Goal: Task Accomplishment & Management: Use online tool/utility

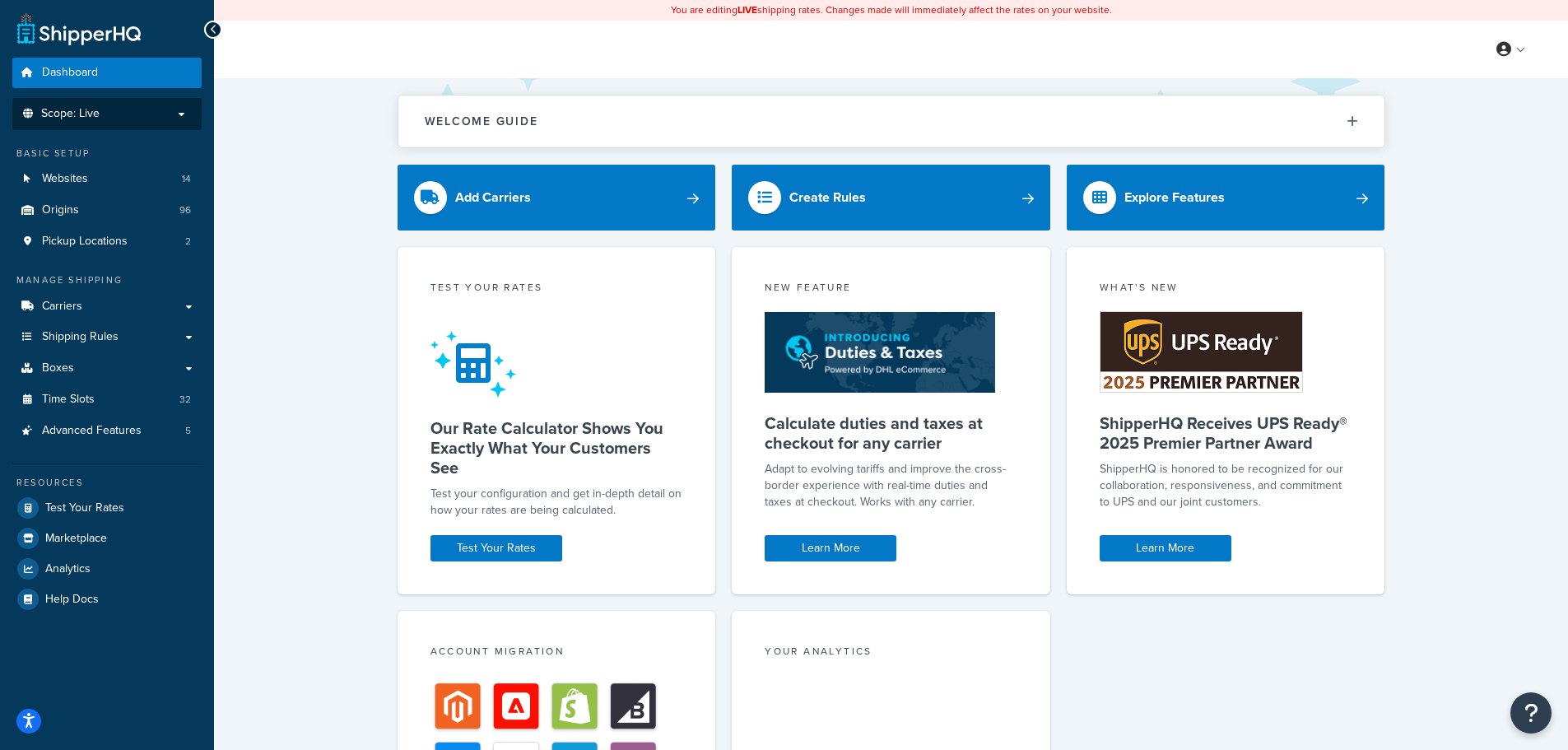
click at [173, 109] on p "Scope: Live" at bounding box center [107, 113] width 175 height 14
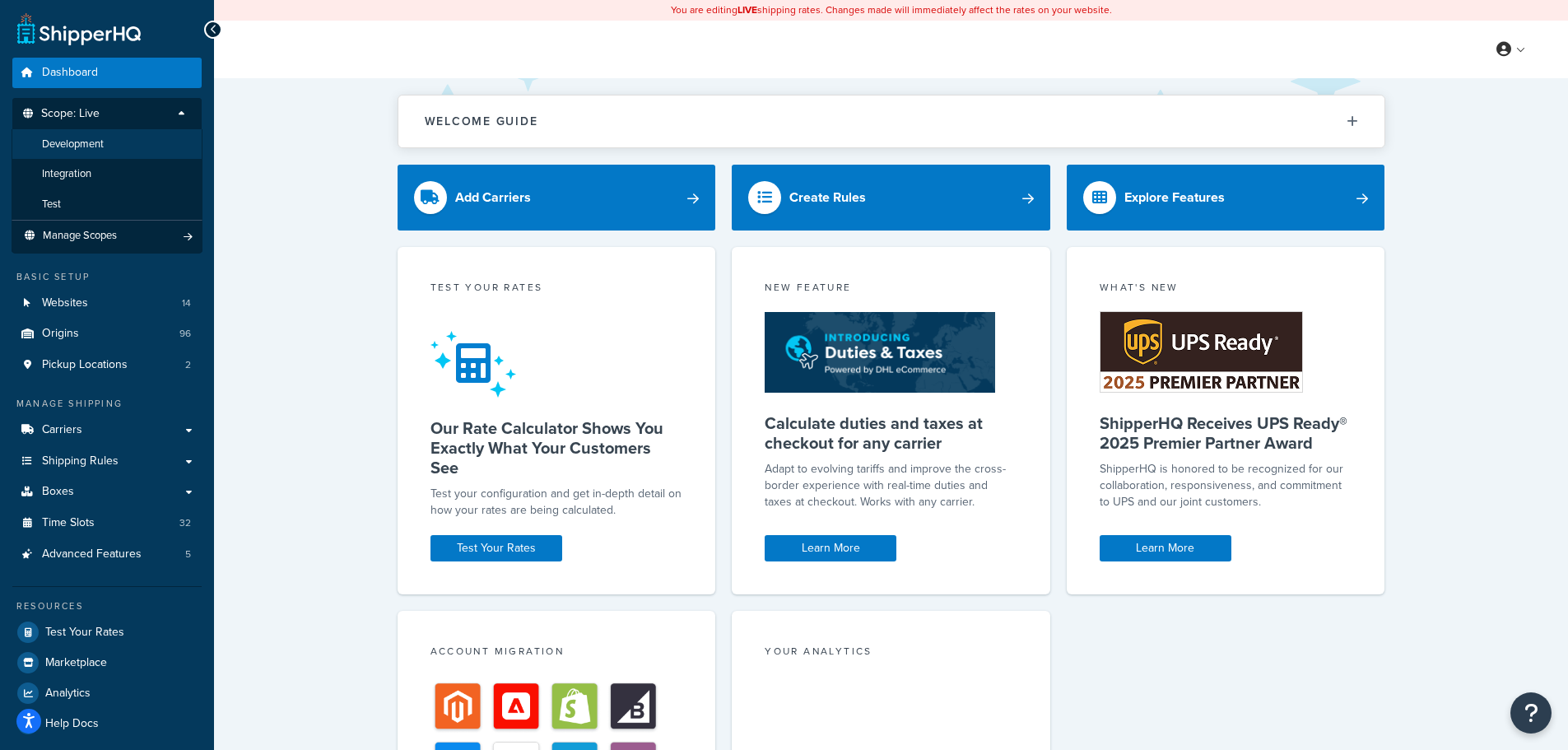
click at [87, 145] on span "Development" at bounding box center [72, 144] width 61 height 14
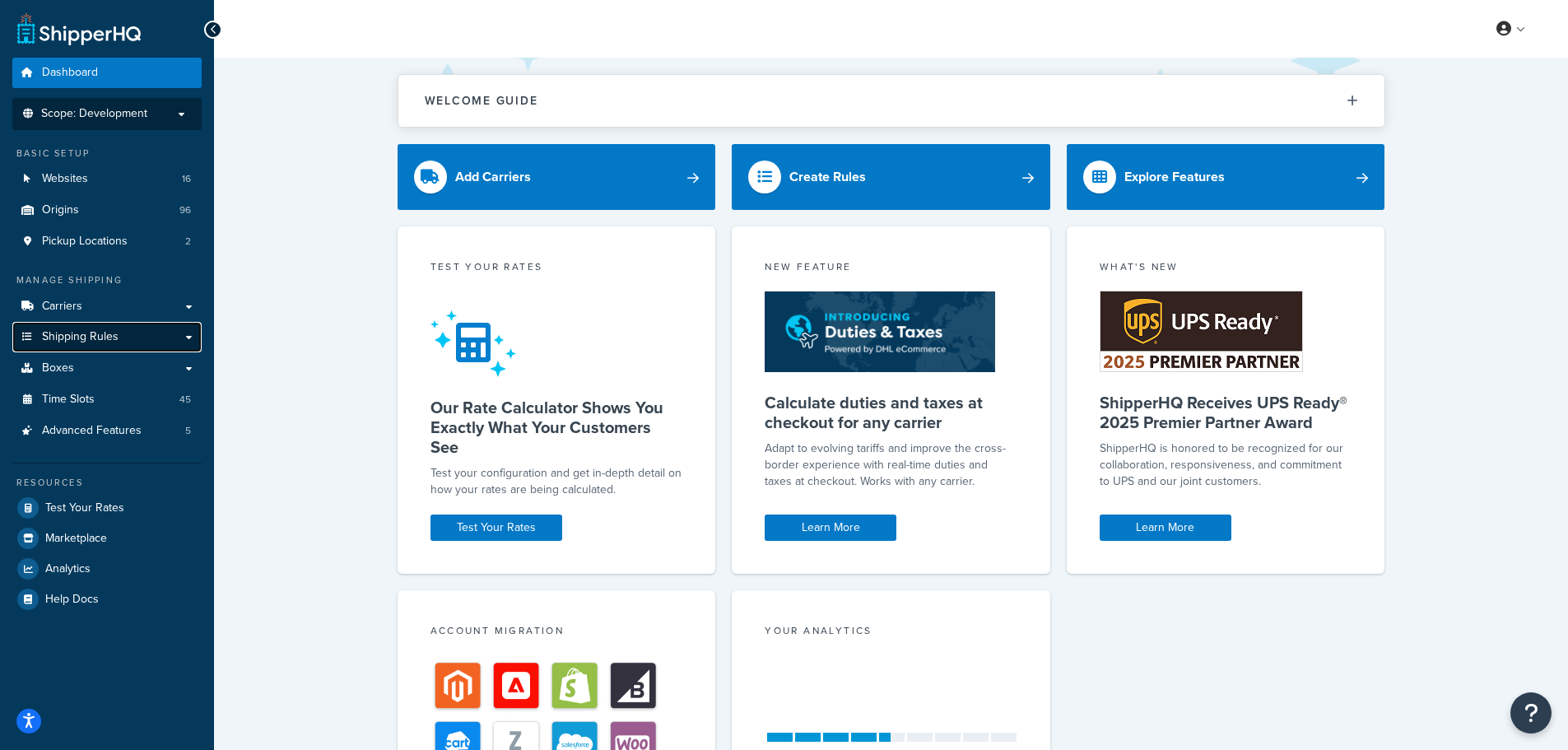
click at [156, 340] on link "Shipping Rules" at bounding box center [107, 337] width 189 height 31
click at [189, 341] on link "Shipping Rules" at bounding box center [107, 337] width 189 height 31
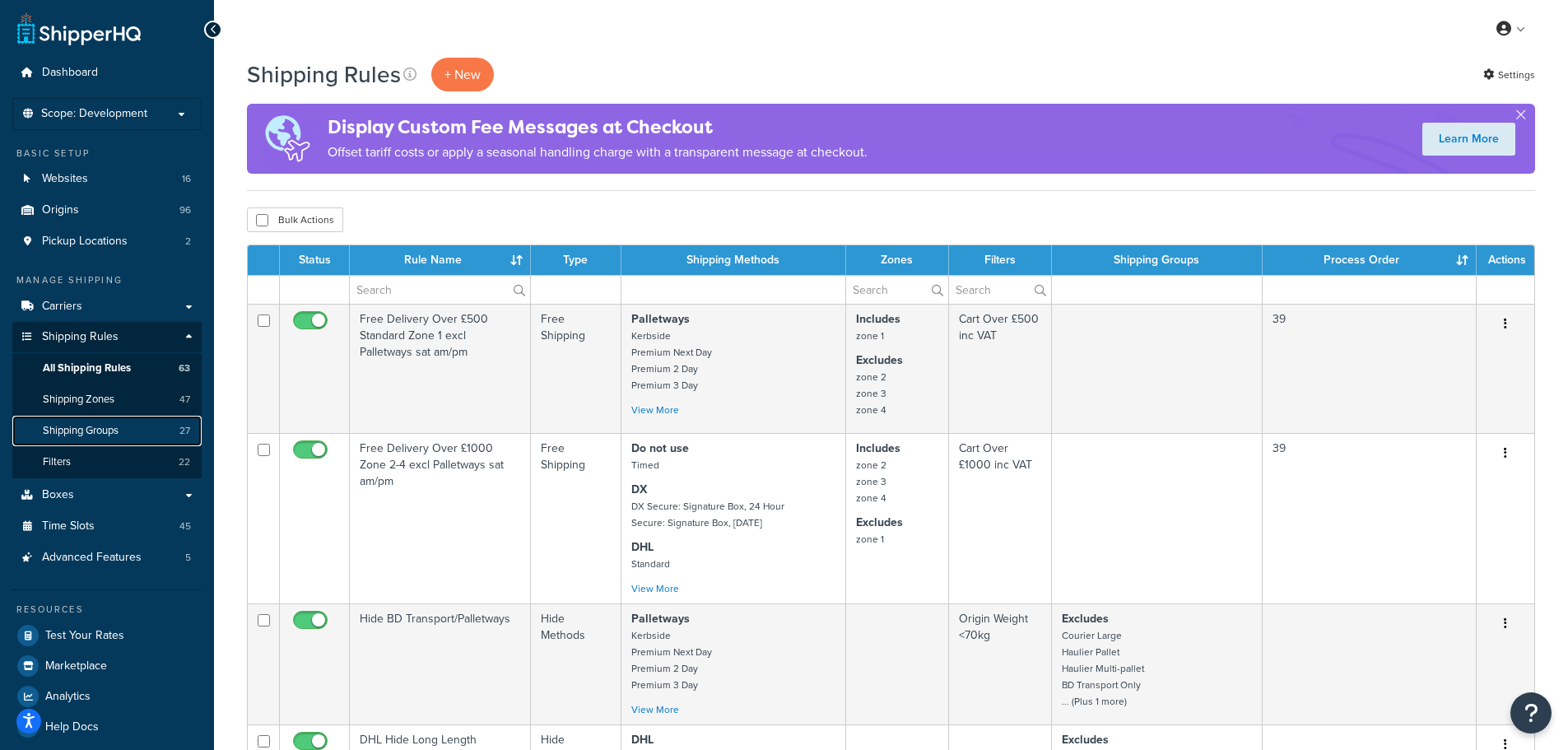
click at [109, 427] on span "Shipping Groups" at bounding box center [80, 431] width 76 height 14
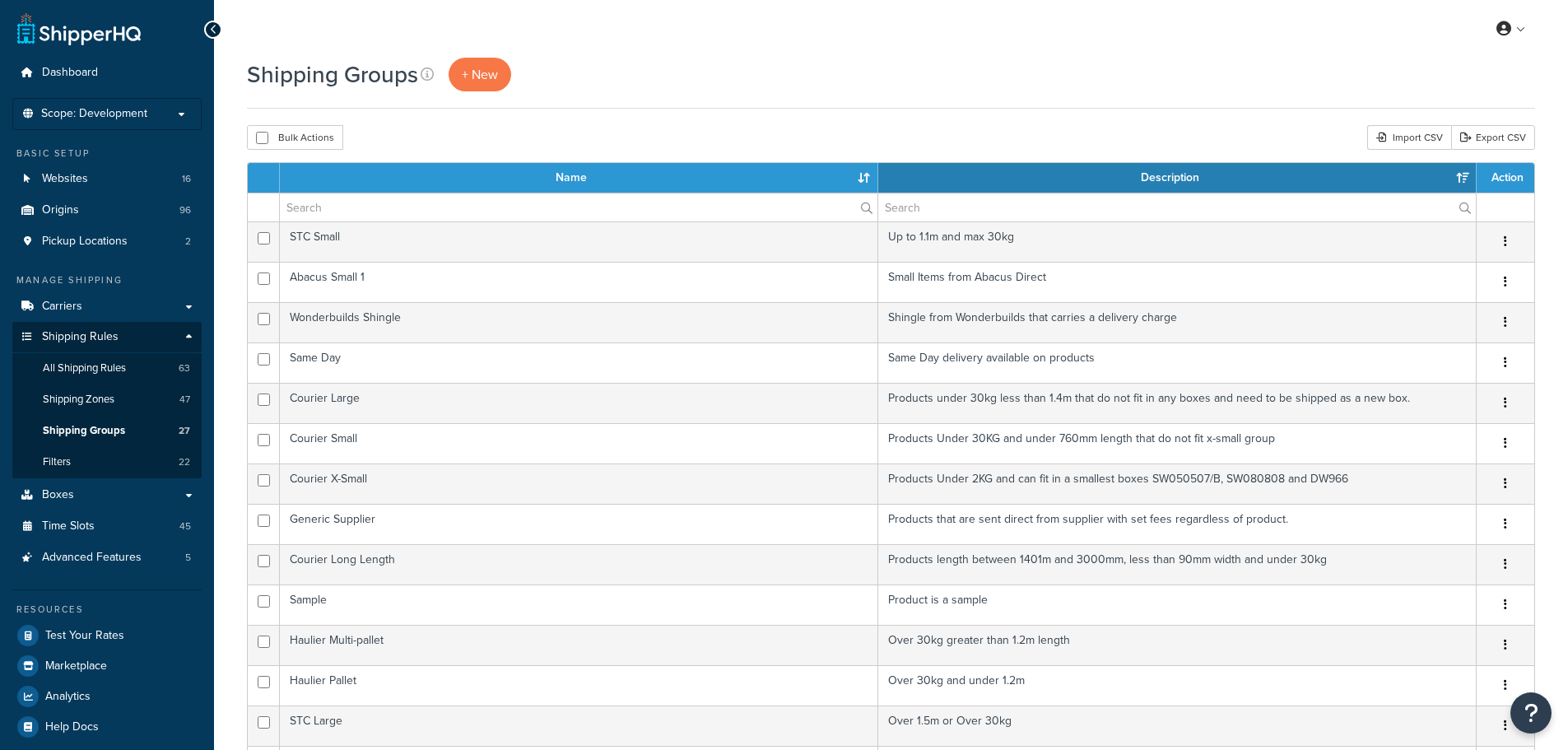
select select "15"
click at [463, 76] on span "+ New" at bounding box center [480, 74] width 36 height 19
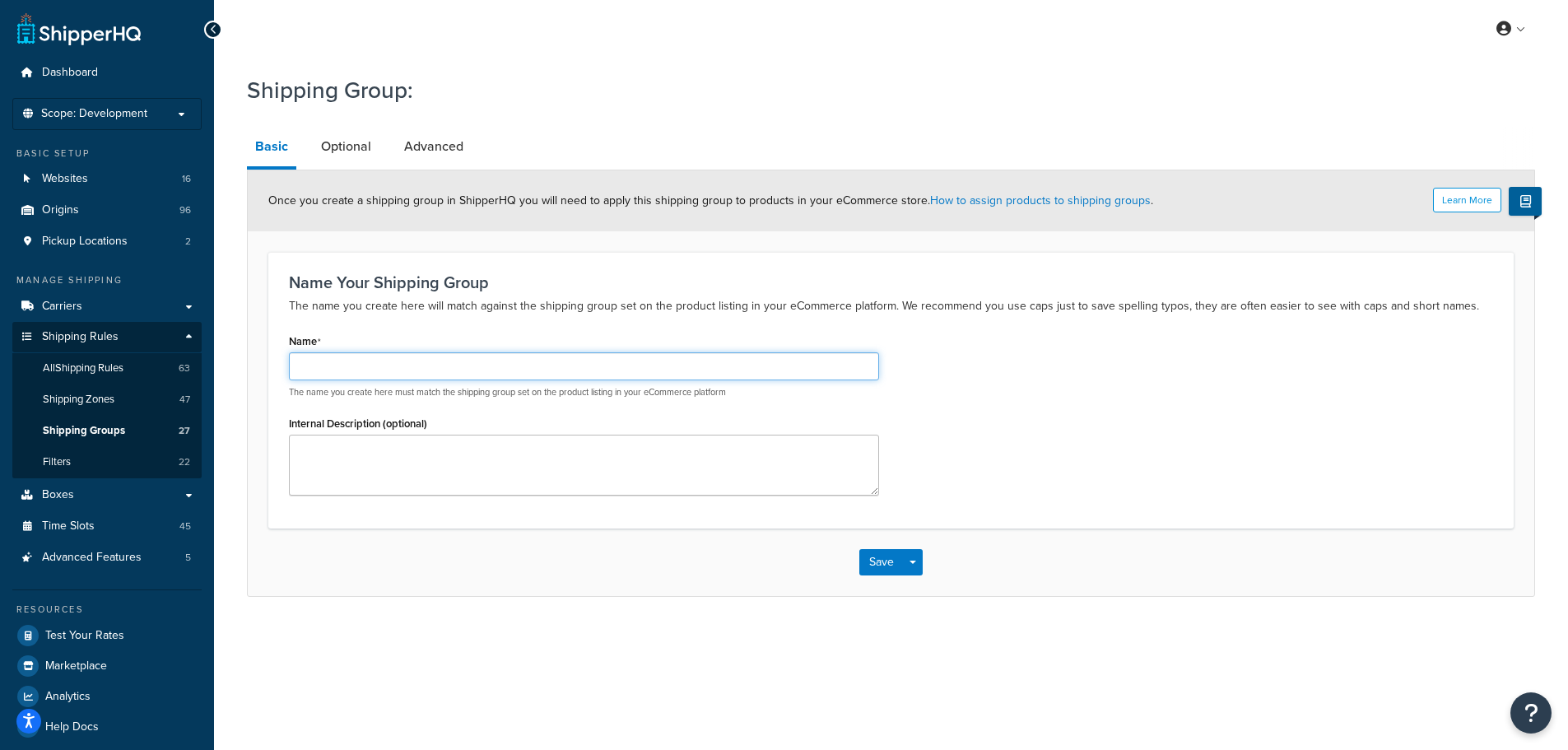
click at [430, 359] on input "Name" at bounding box center [584, 366] width 590 height 28
type input "Blackfriday"
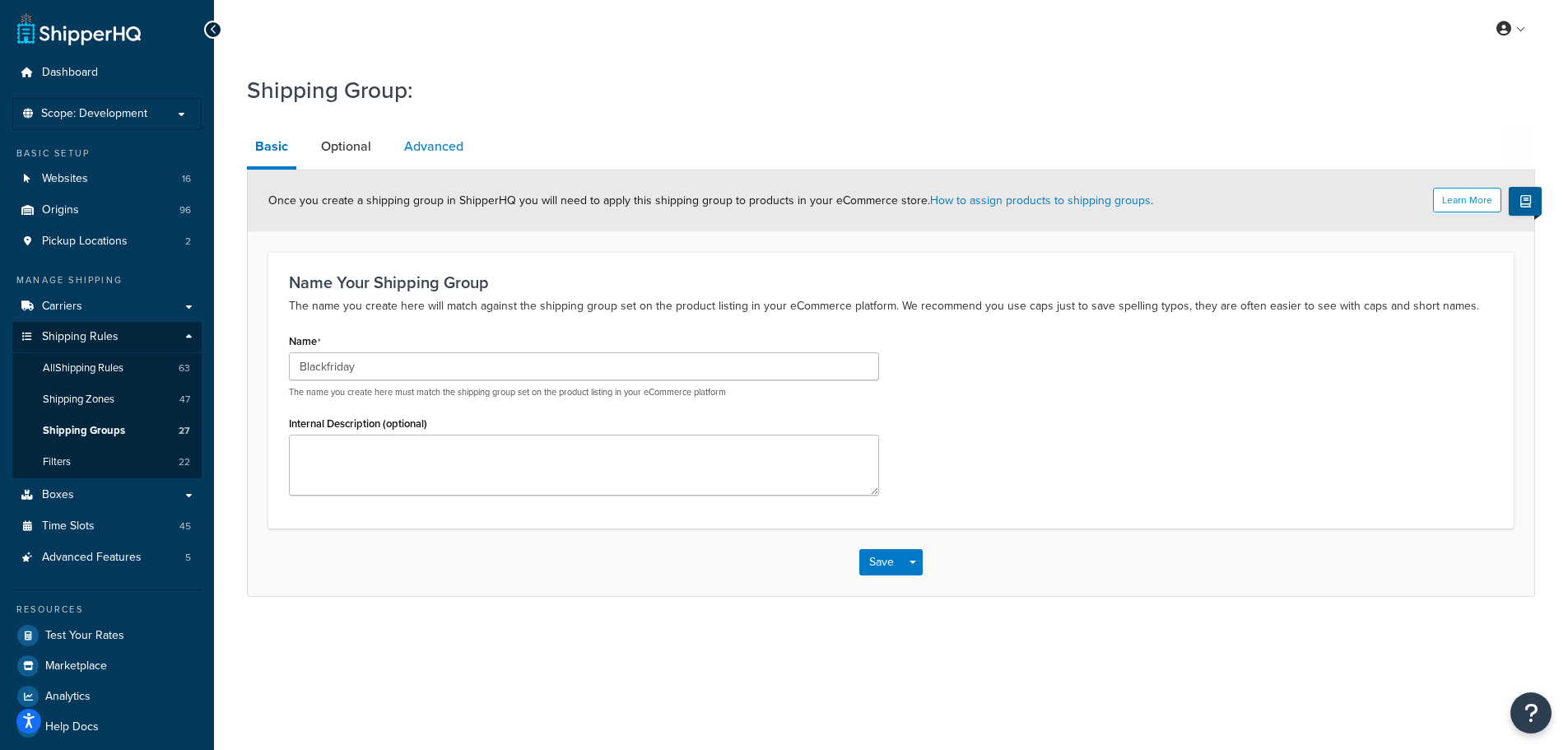
click at [427, 139] on link "Advanced" at bounding box center [434, 147] width 76 height 40
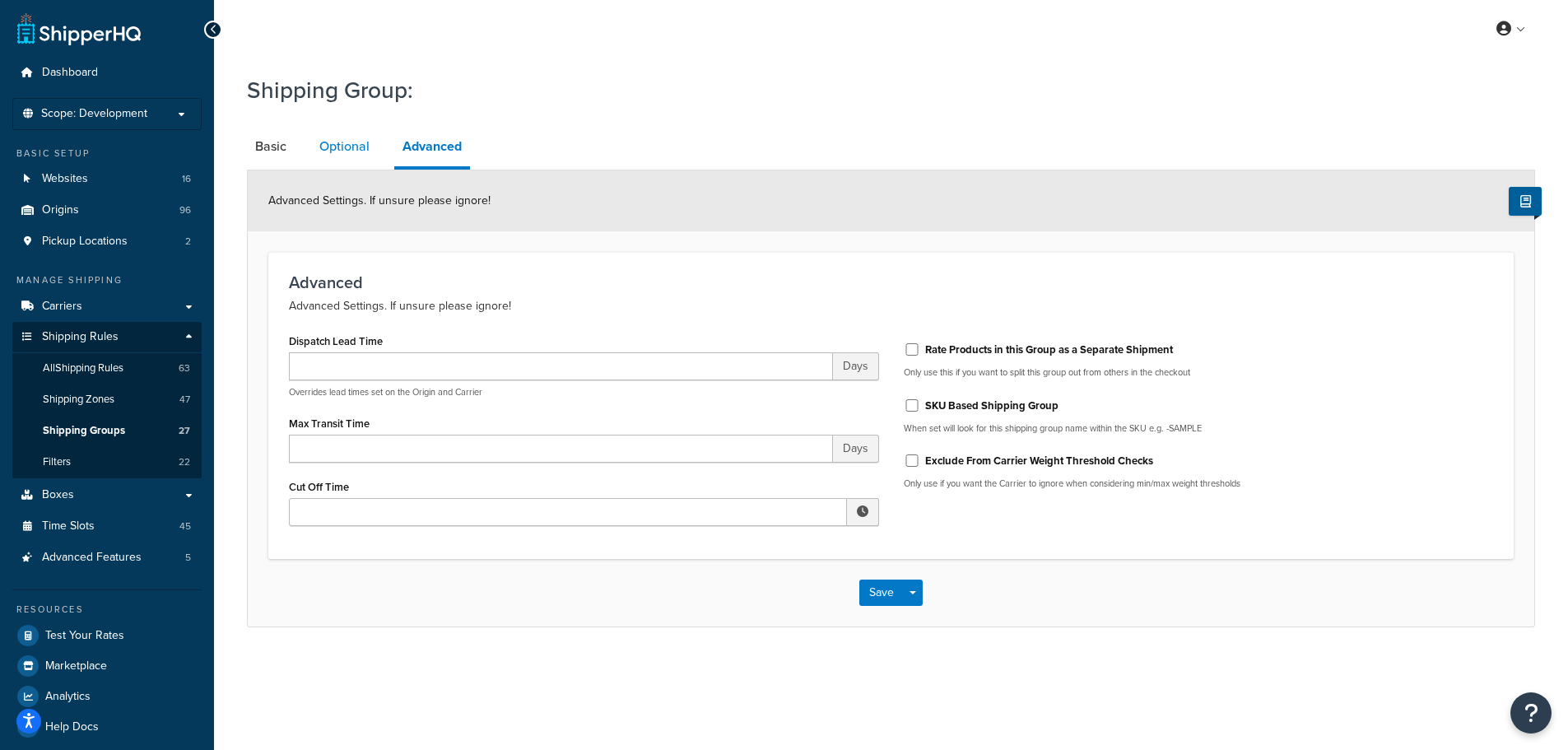
click at [335, 144] on link "Optional" at bounding box center [345, 147] width 67 height 40
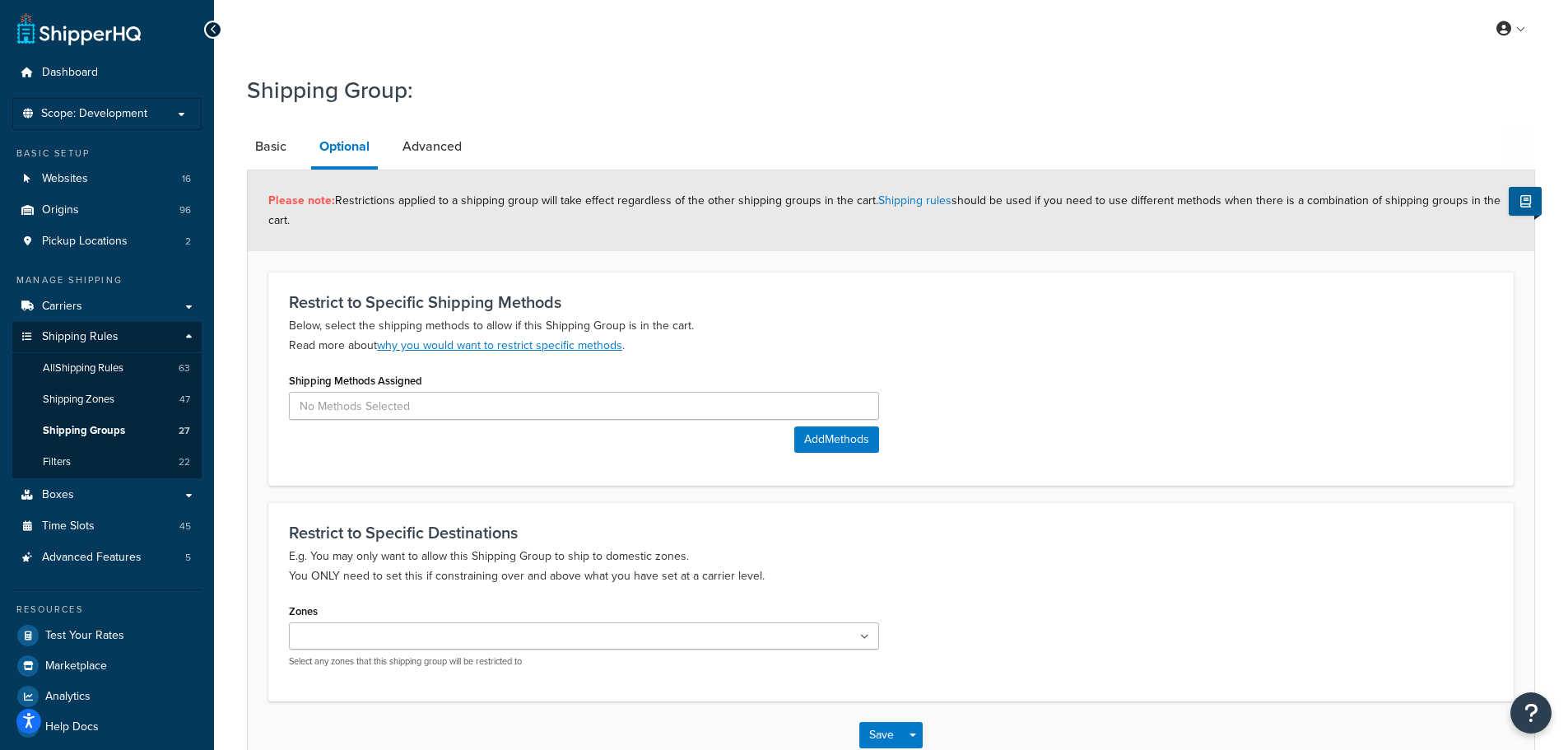
scroll to position [82, 0]
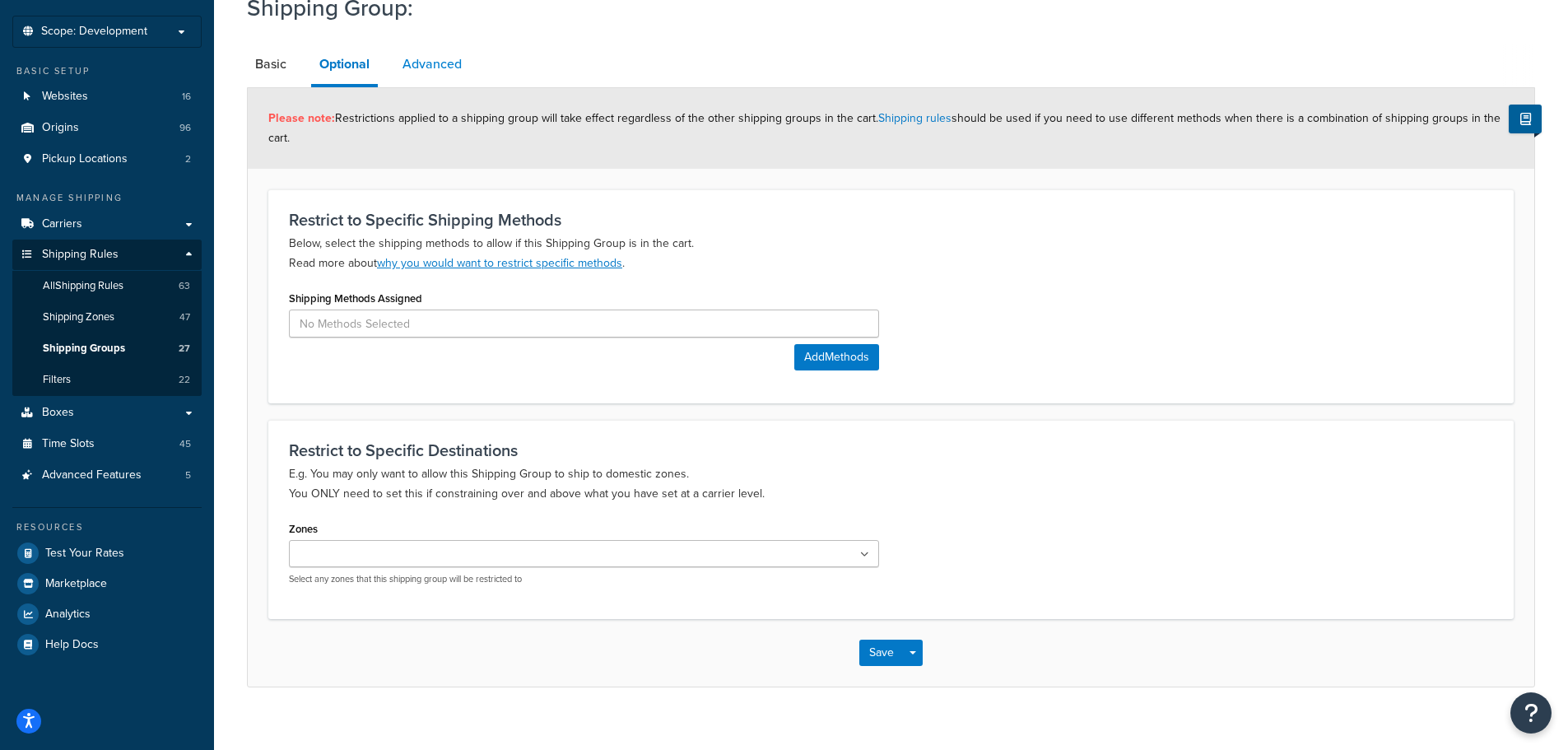
click at [454, 61] on link "Advanced" at bounding box center [432, 64] width 76 height 40
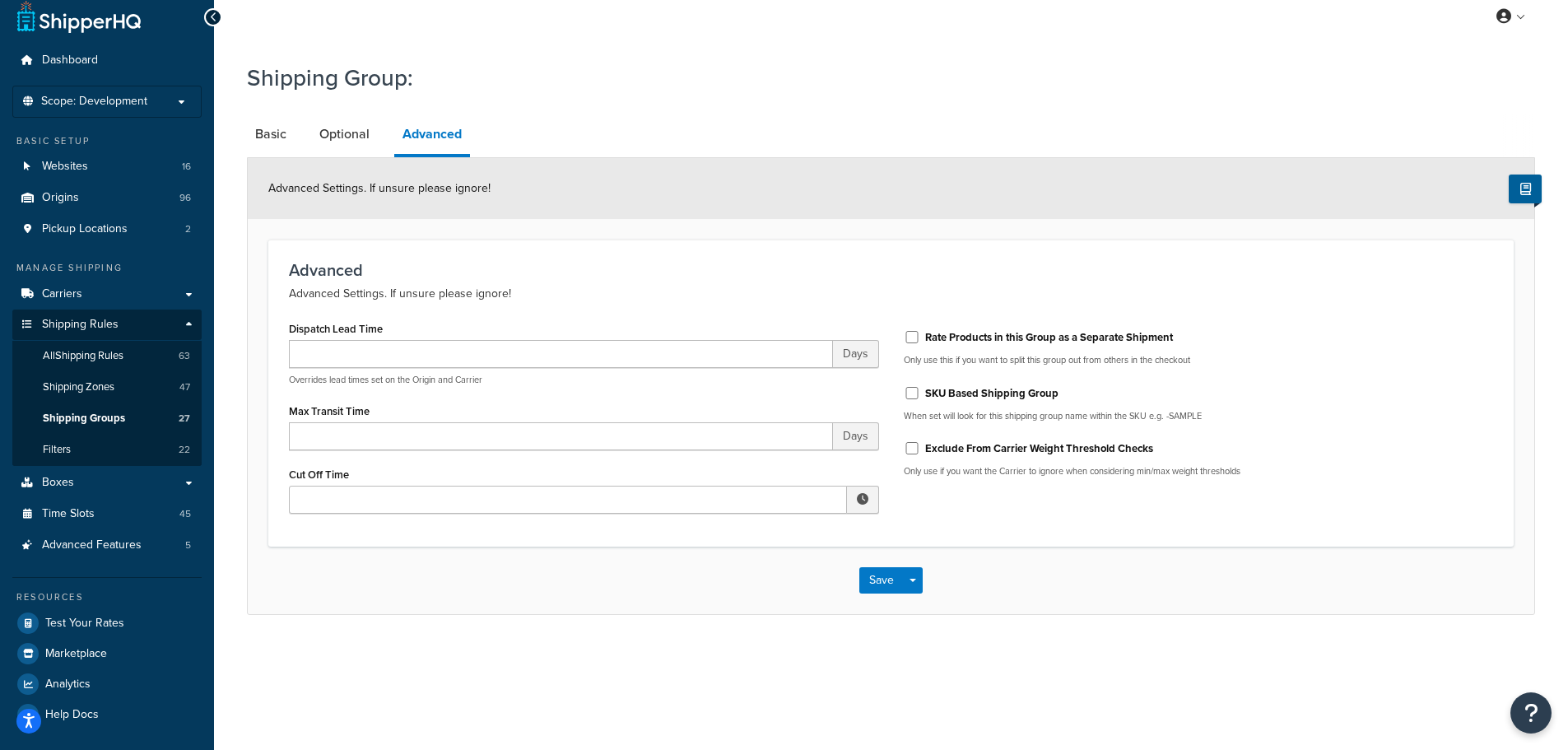
scroll to position [13, 0]
click at [913, 338] on input "Rate Products in this Group as a Separate Shipment" at bounding box center [912, 337] width 16 height 13
checkbox input "true"
click at [894, 583] on button "Save" at bounding box center [881, 580] width 44 height 26
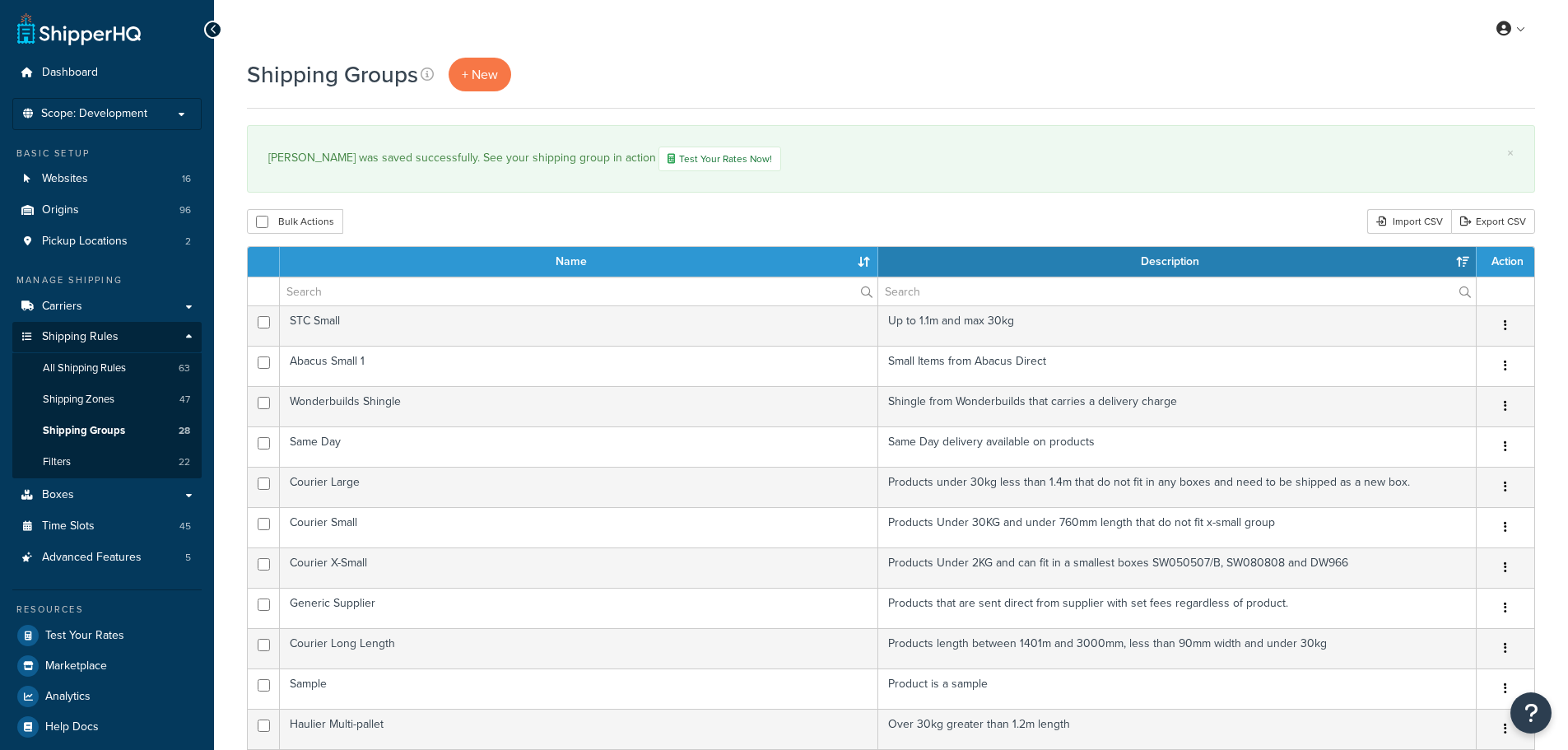
select select "15"
click at [121, 372] on span "All Shipping Rules" at bounding box center [84, 368] width 83 height 14
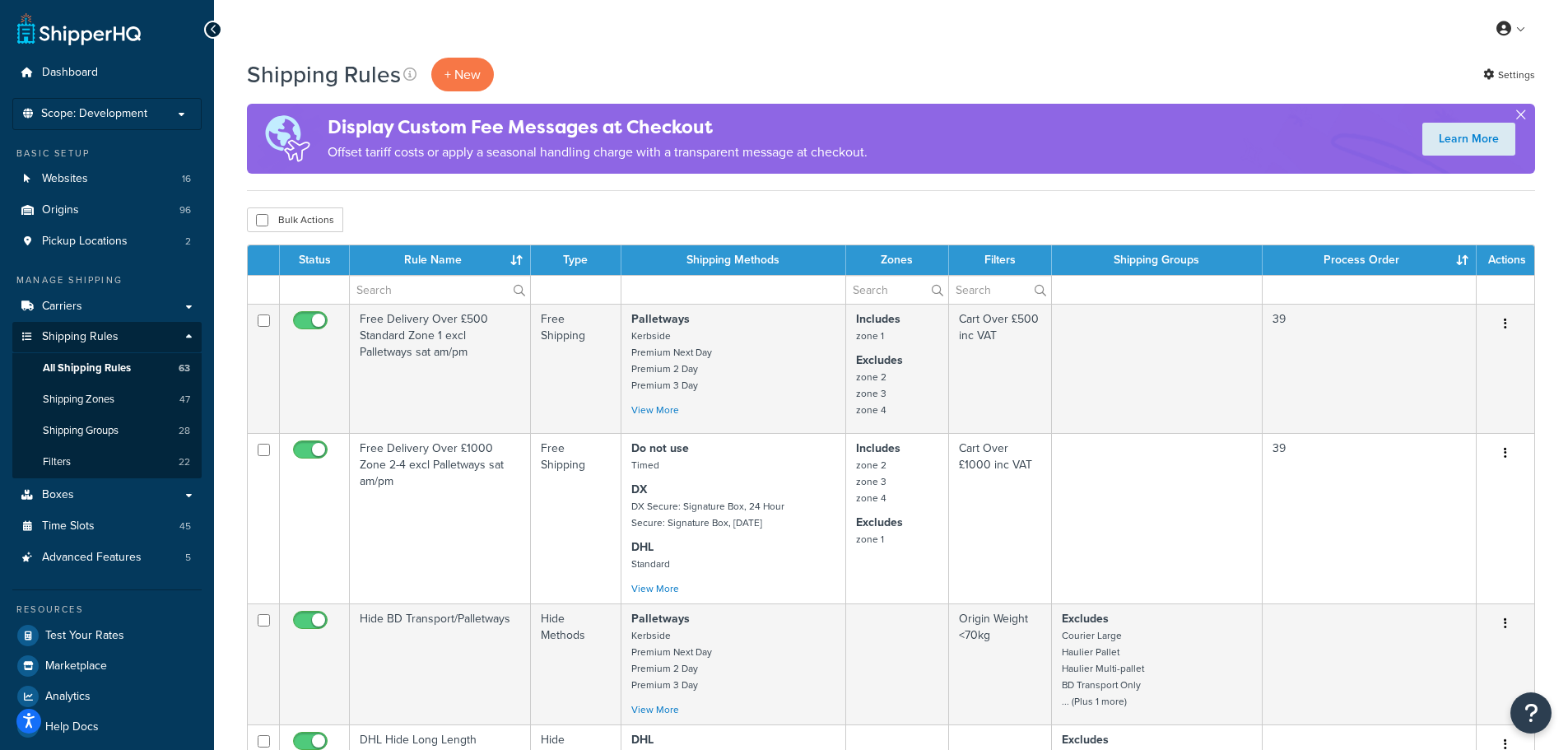
click at [1518, 116] on button "button" at bounding box center [1520, 118] width 5 height 5
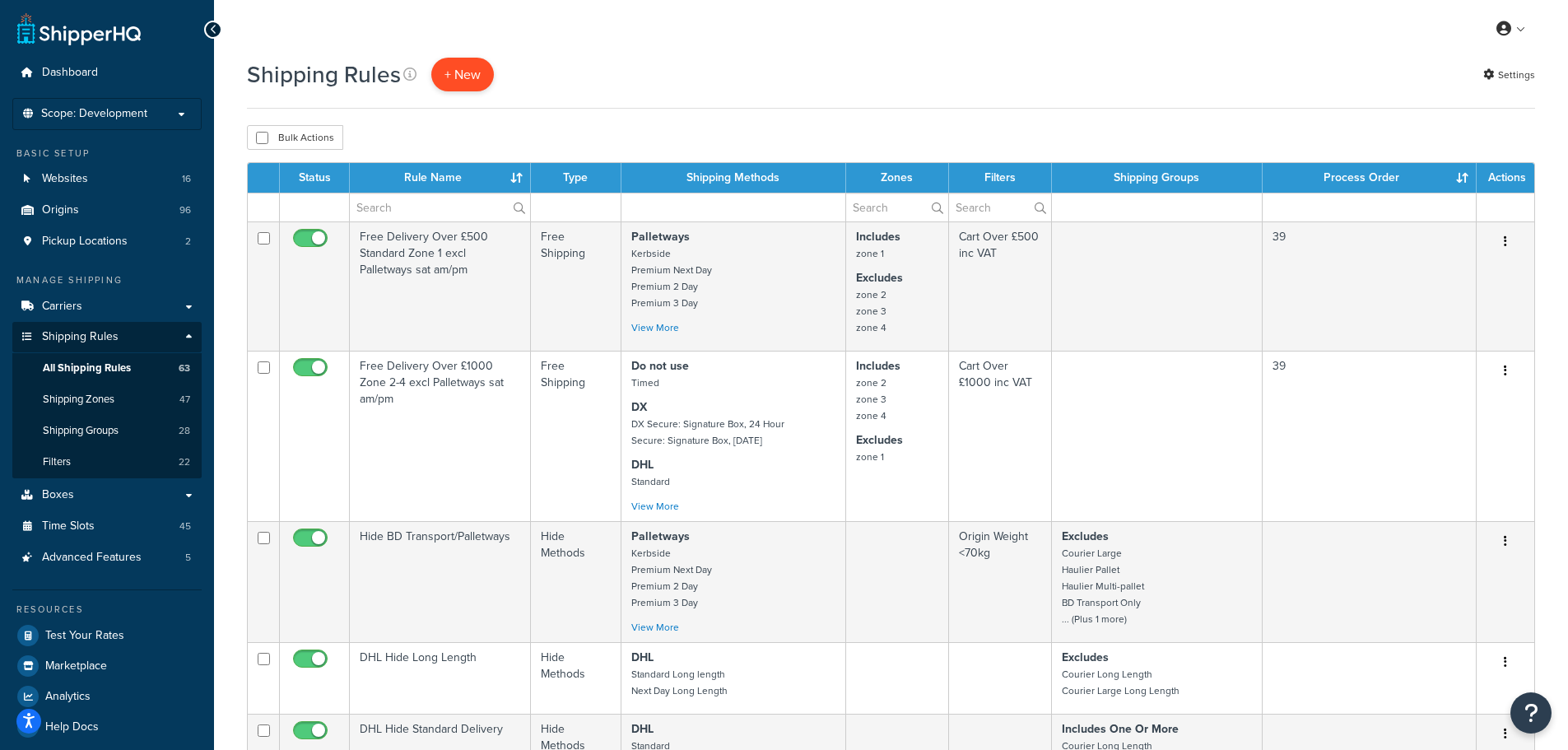
click at [454, 69] on p "+ New" at bounding box center [462, 74] width 62 height 33
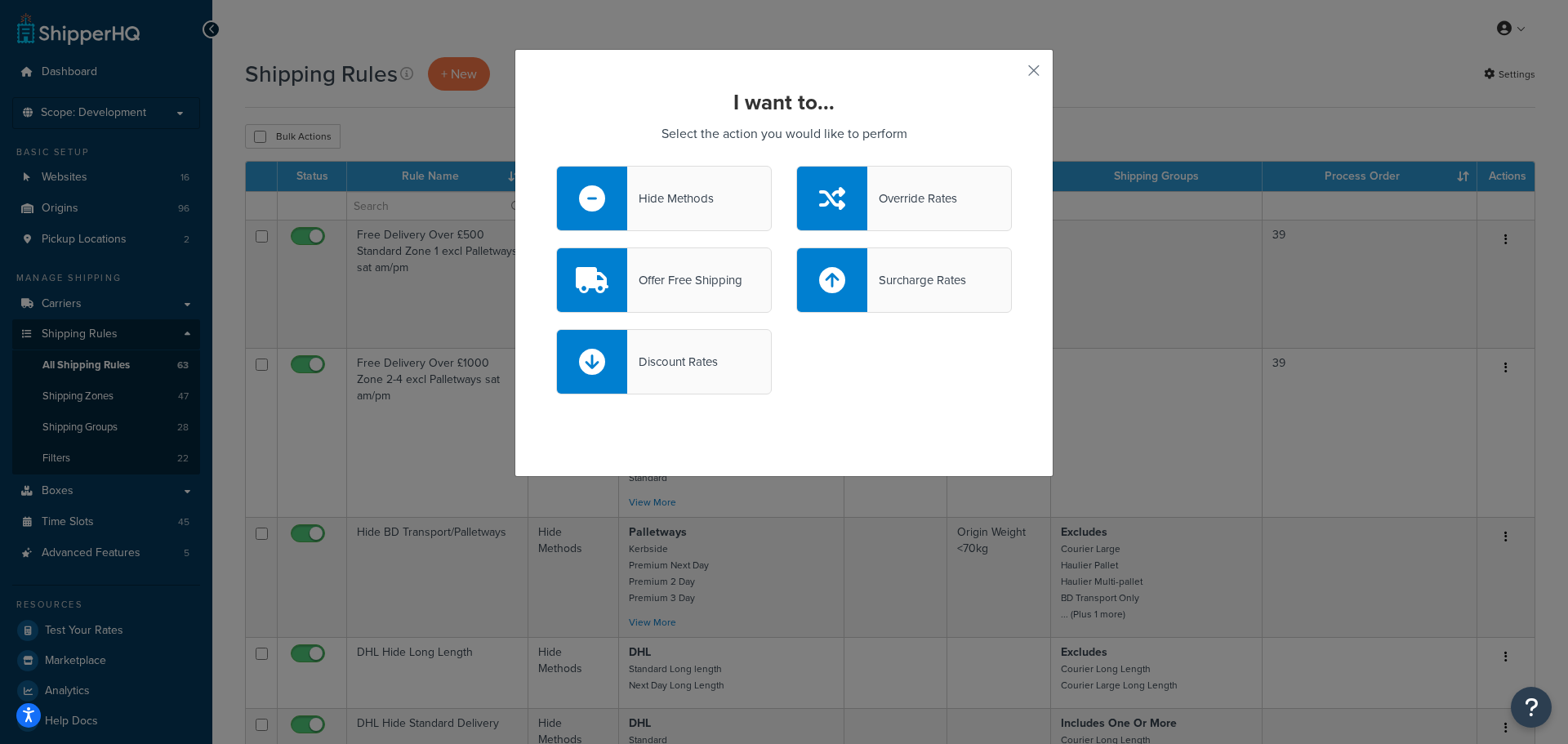
click at [694, 277] on div "Offer Free Shipping" at bounding box center [684, 279] width 115 height 22
click at [0, 0] on input "Offer Free Shipping" at bounding box center [0, 0] width 0 height 0
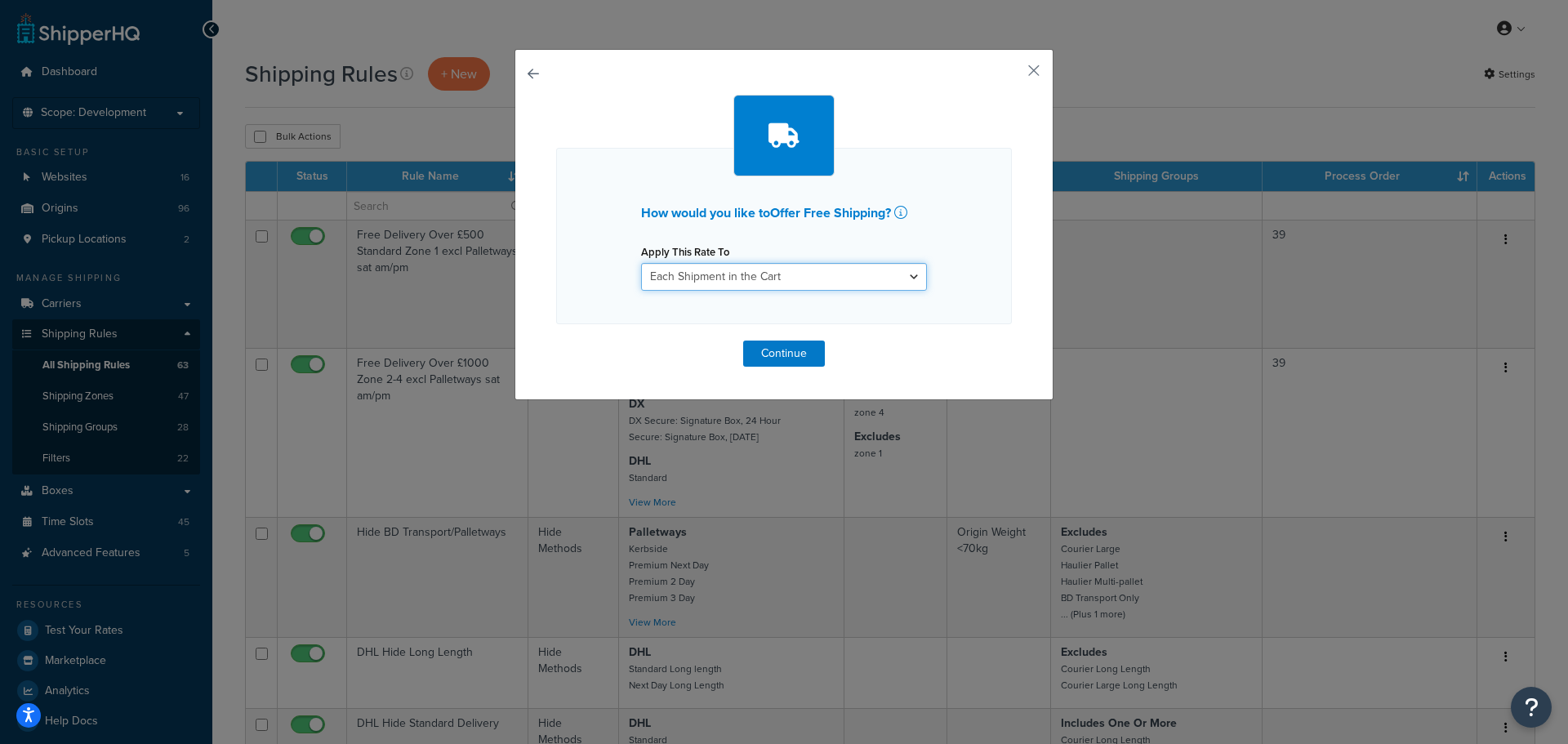
click at [878, 276] on select "Each Shipment in the Cart Each Origin in the Cart Each Shipping Group in the Ca…" at bounding box center [784, 276] width 286 height 28
select select "ITEM"
click at [641, 263] on select "Each Shipment in the Cart Each Origin in the Cart Each Shipping Group in the Ca…" at bounding box center [784, 276] width 286 height 28
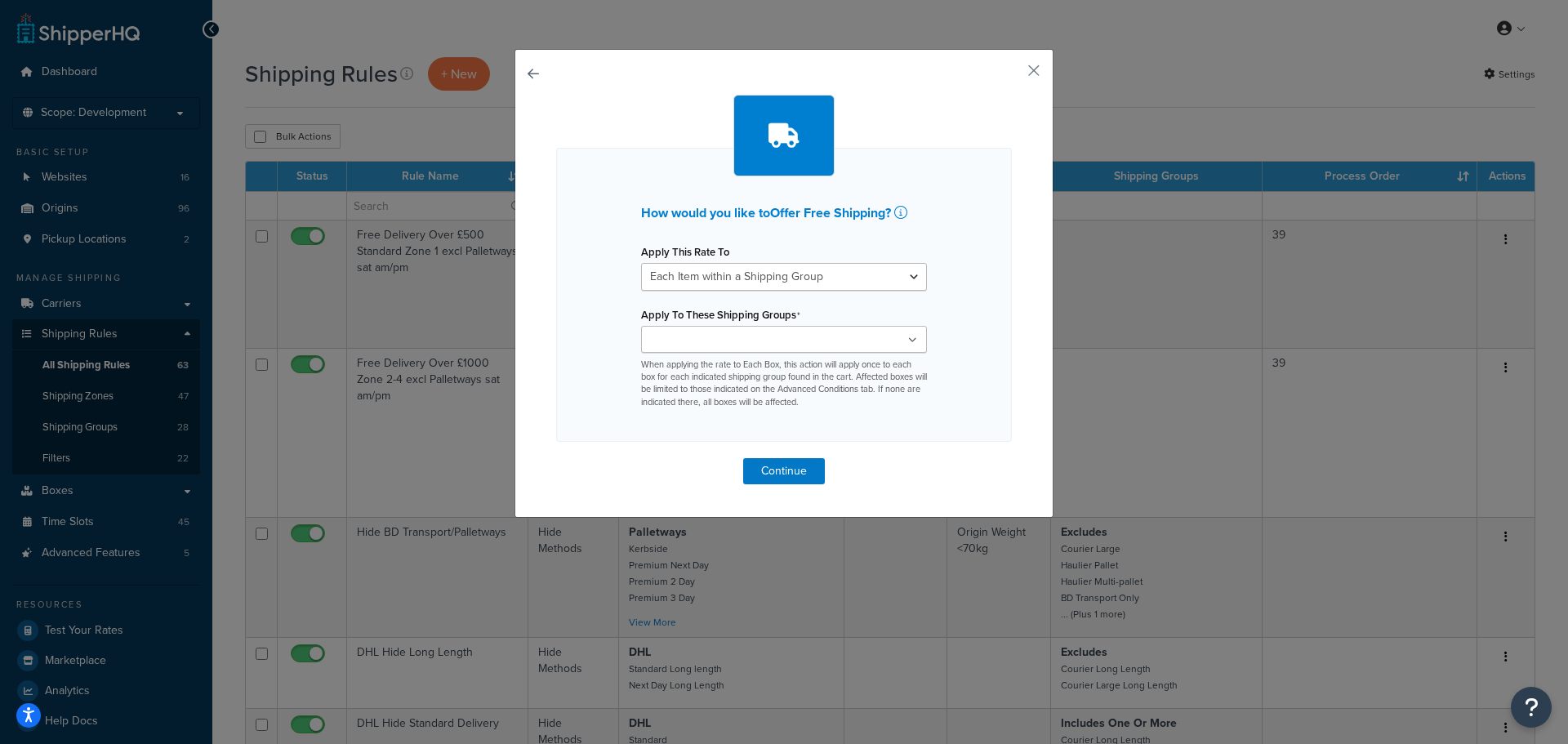
click at [893, 344] on ul at bounding box center [784, 339] width 286 height 27
type input "blac"
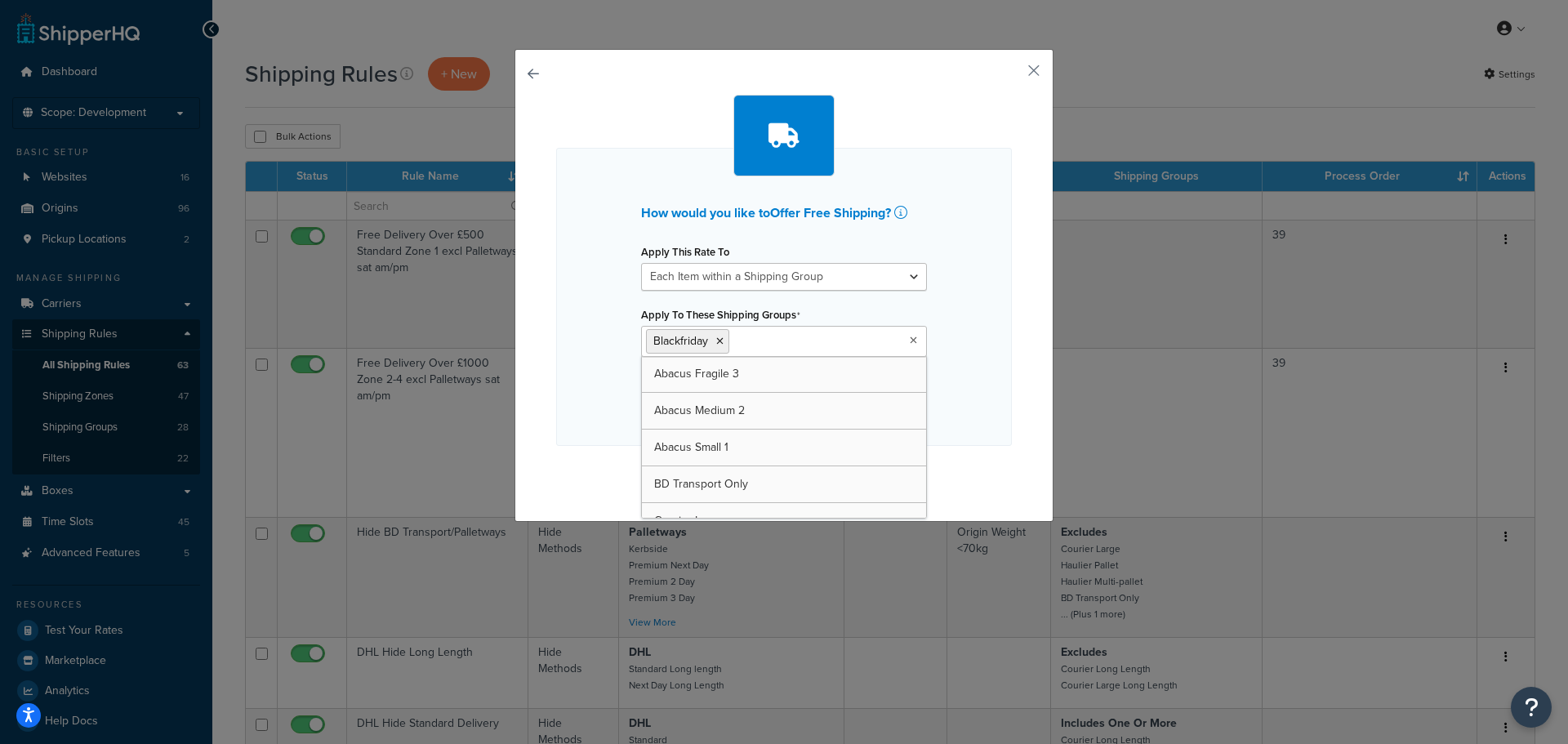
click at [992, 346] on div "How would you like to Offer Free Shipping ? Apply This Rate To Each Shipment in…" at bounding box center [784, 297] width 456 height 298
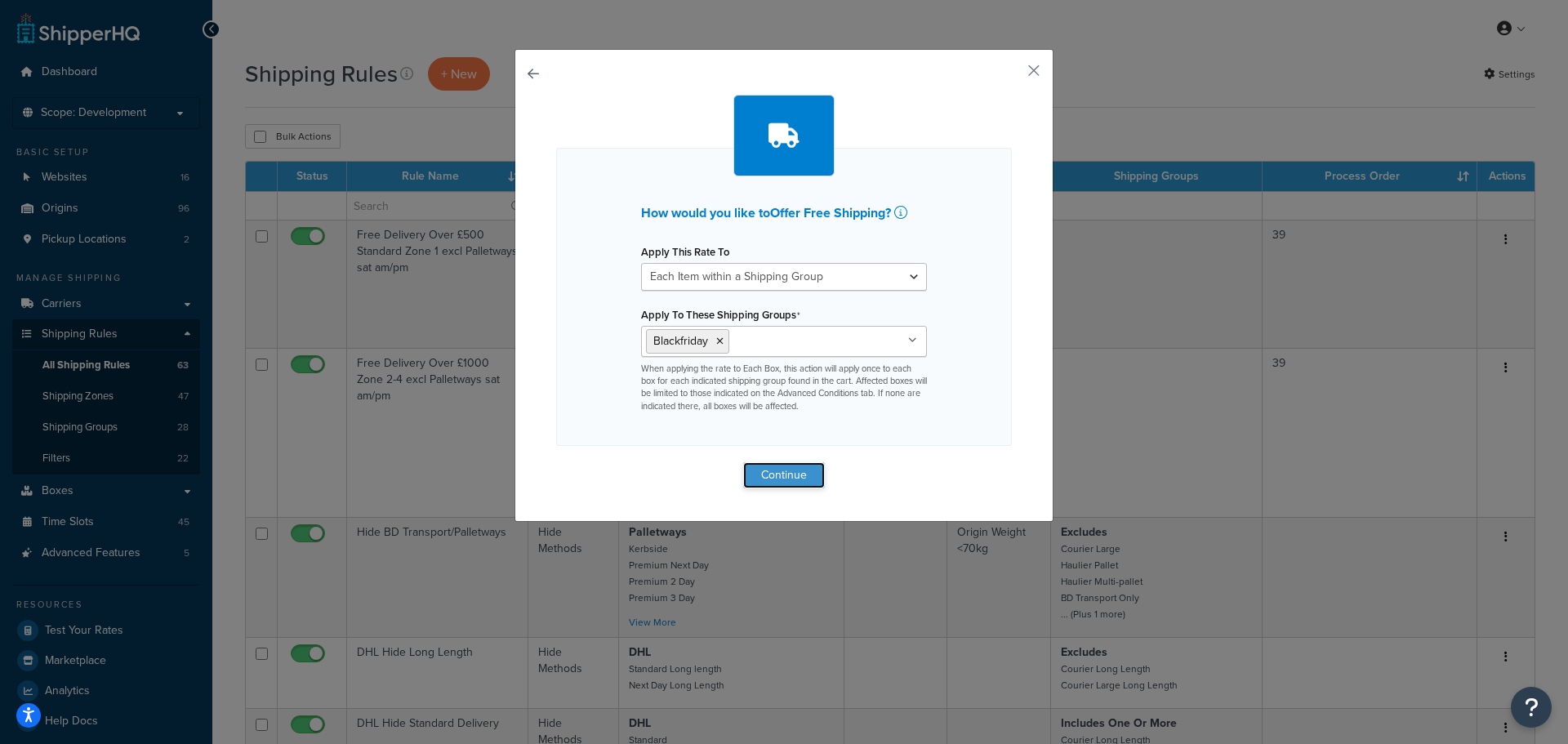
click at [797, 472] on button "Continue" at bounding box center [783, 475] width 82 height 26
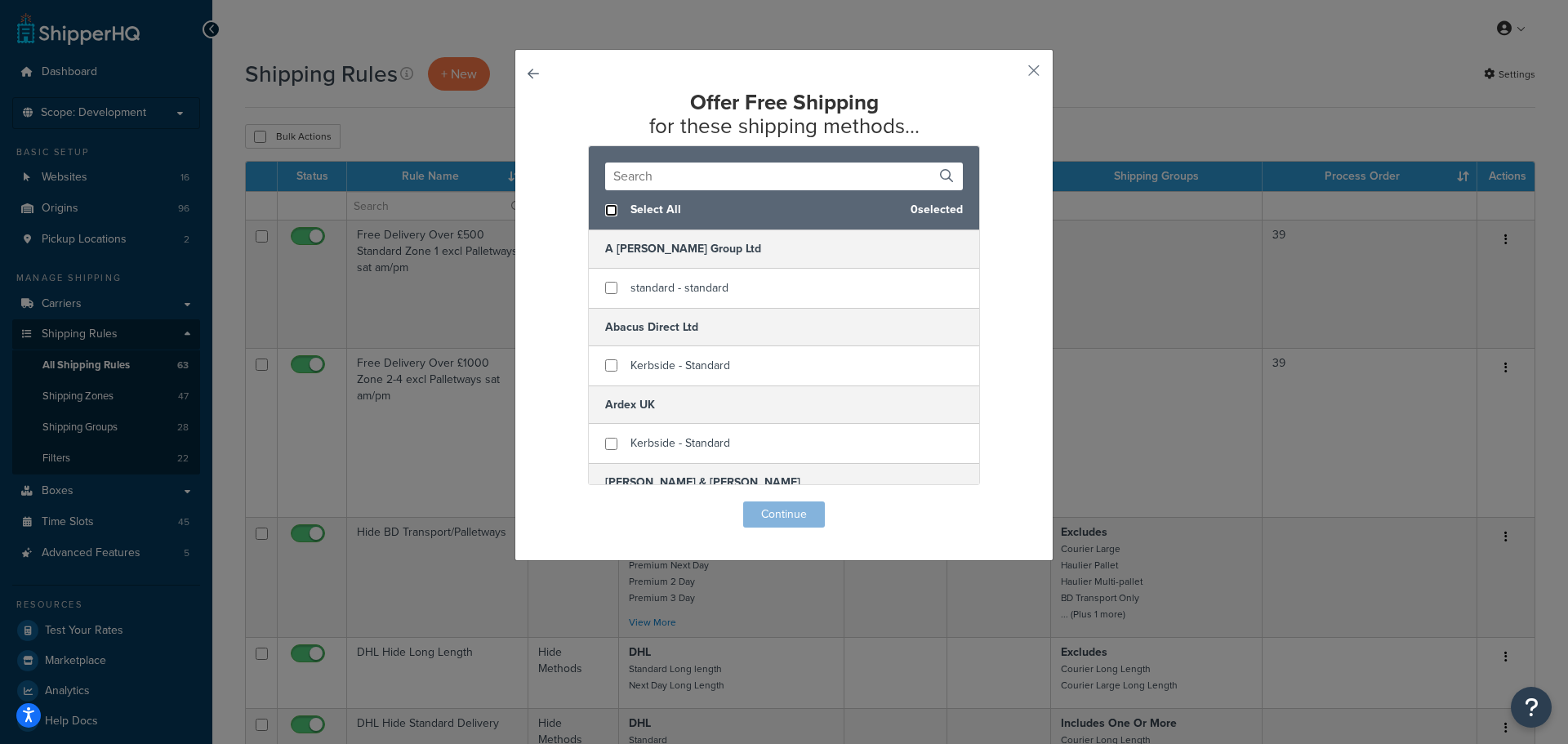
click at [611, 209] on input "checkbox" at bounding box center [612, 211] width 13 height 13
checkbox input "true"
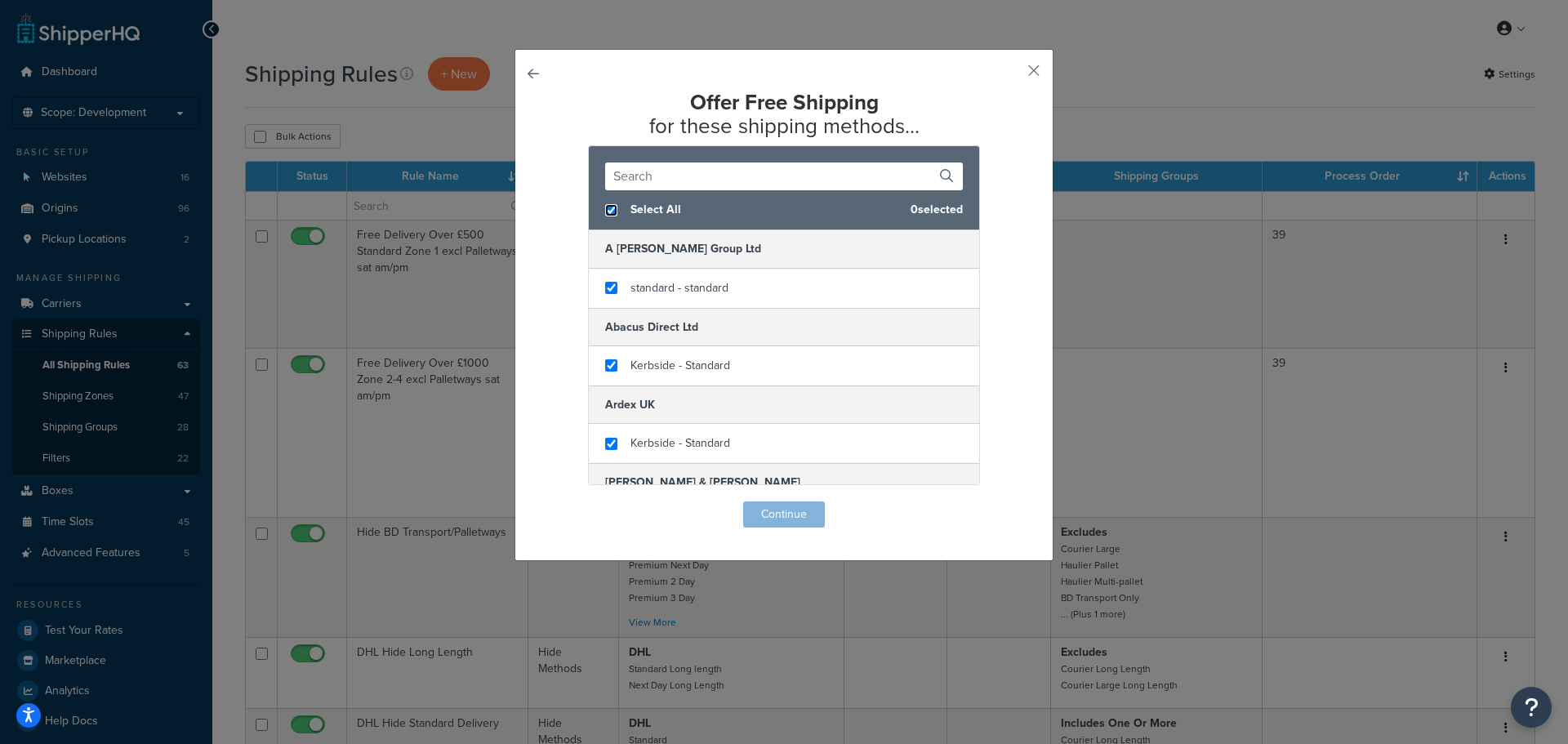
checkbox input "true"
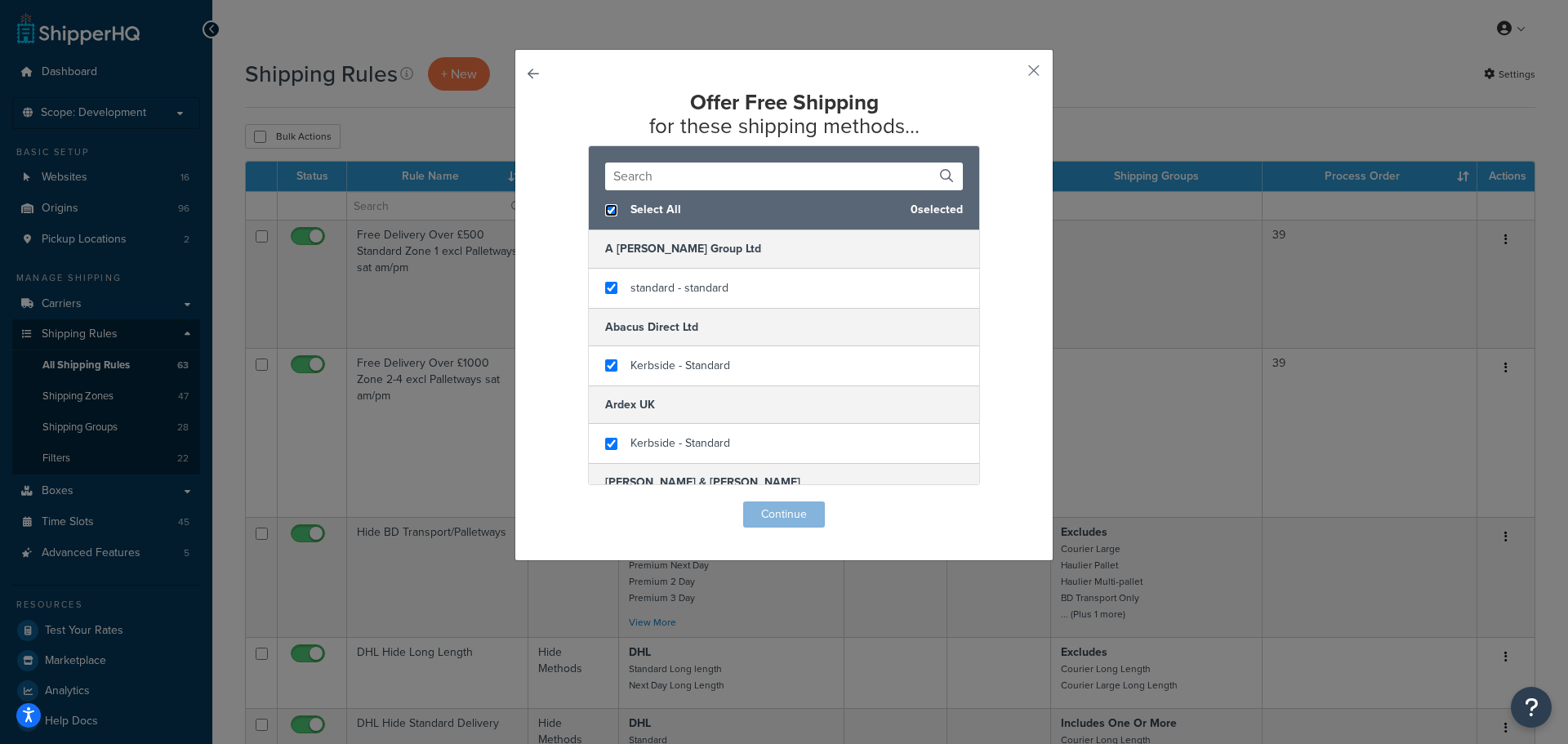
checkbox input "true"
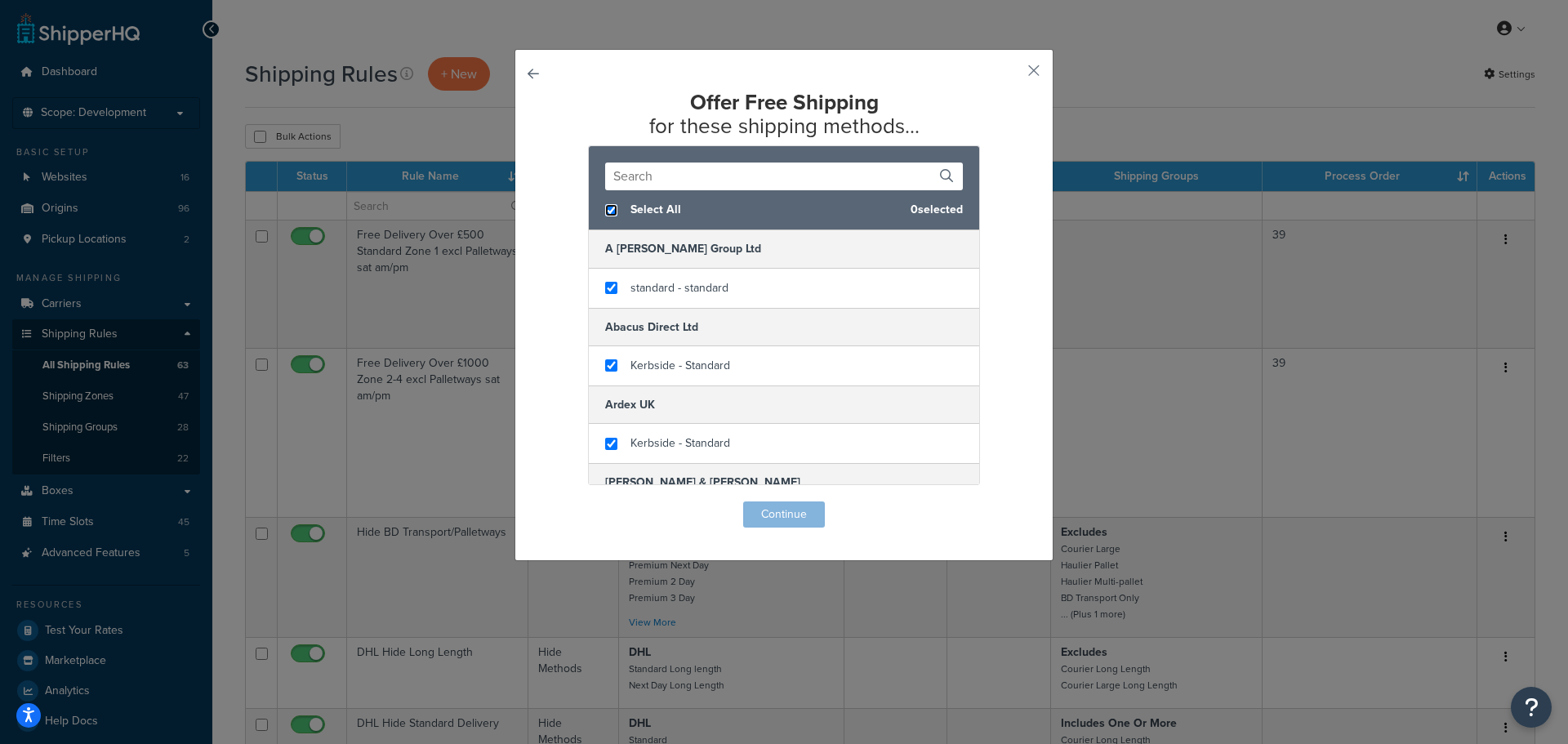
checkbox input "true"
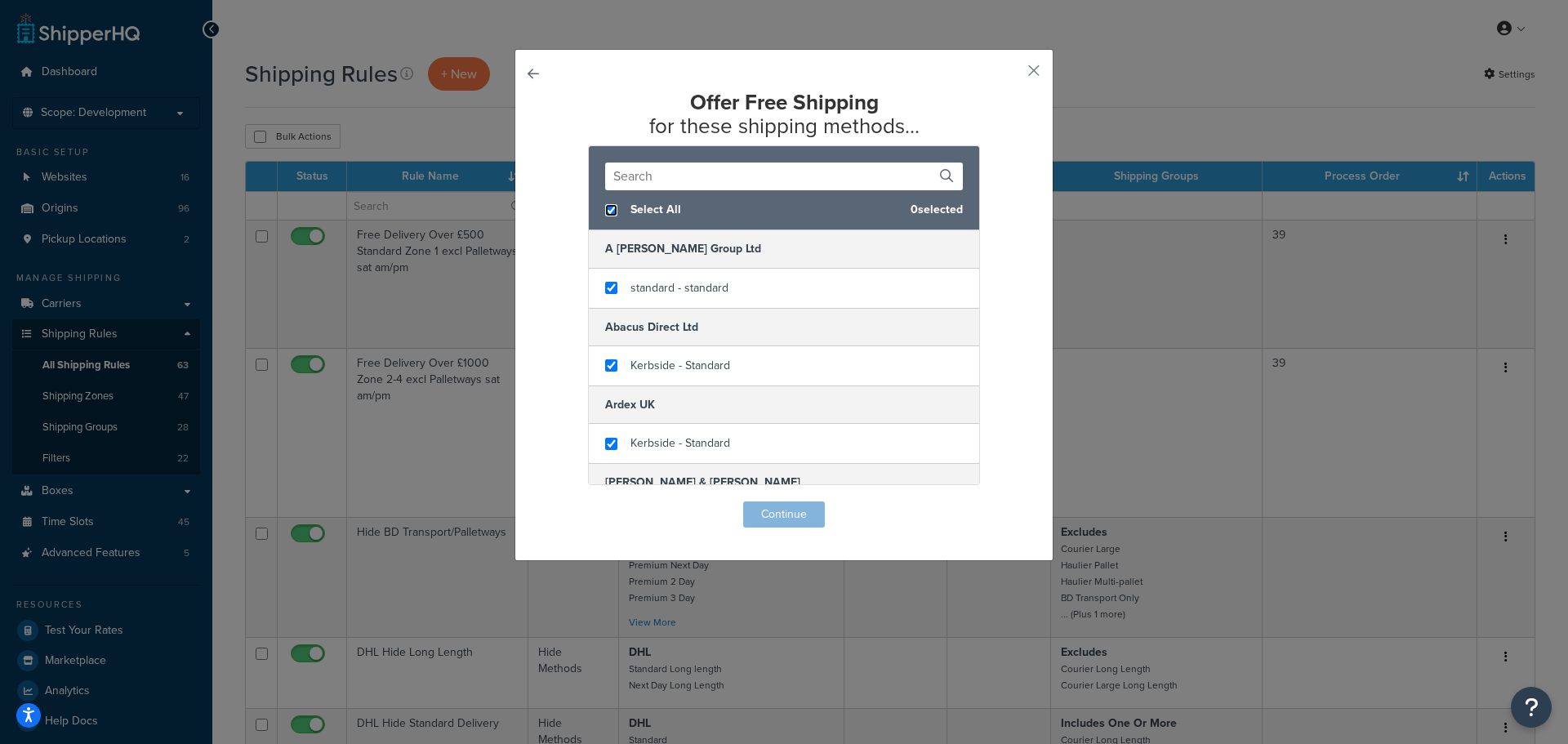
checkbox input "true"
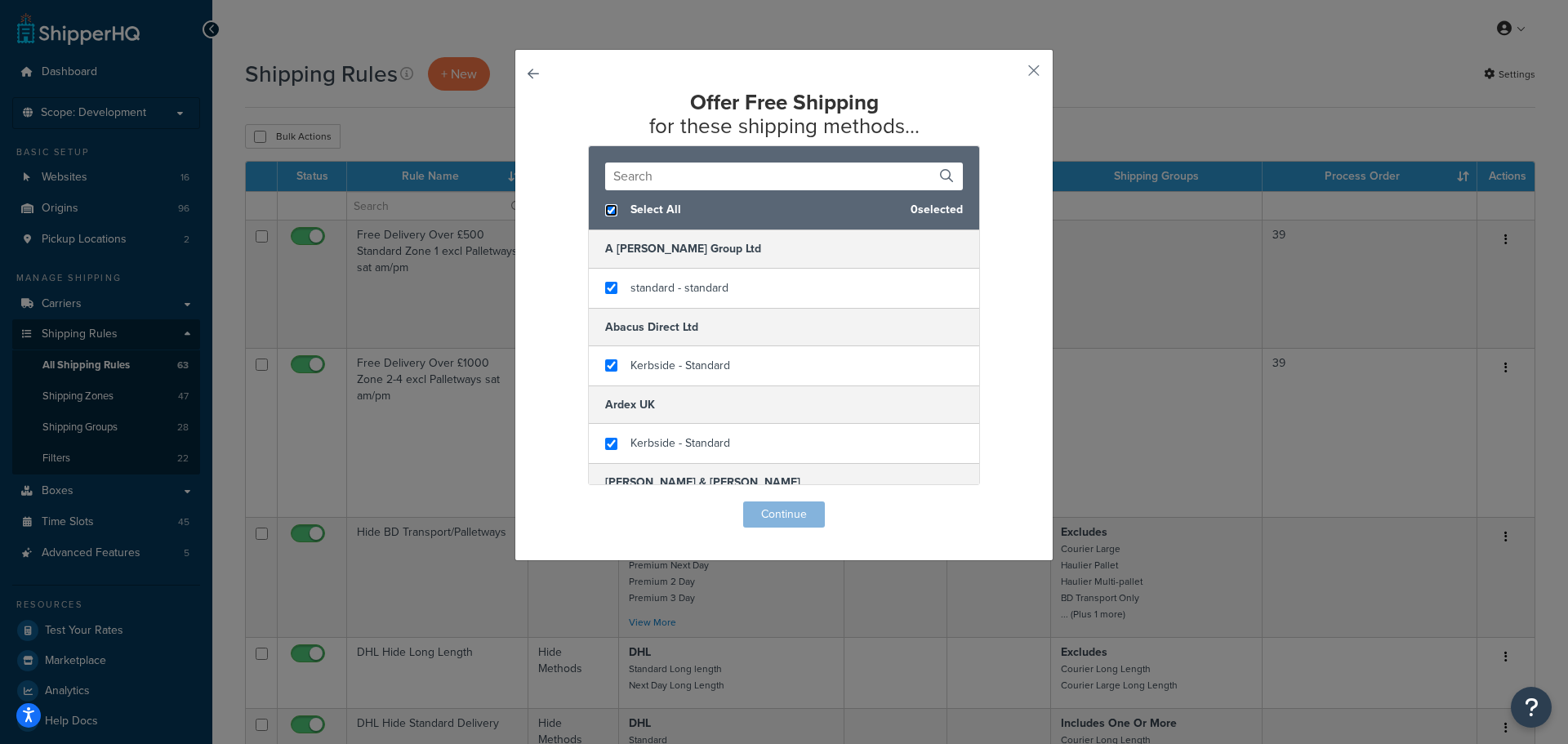
checkbox input "true"
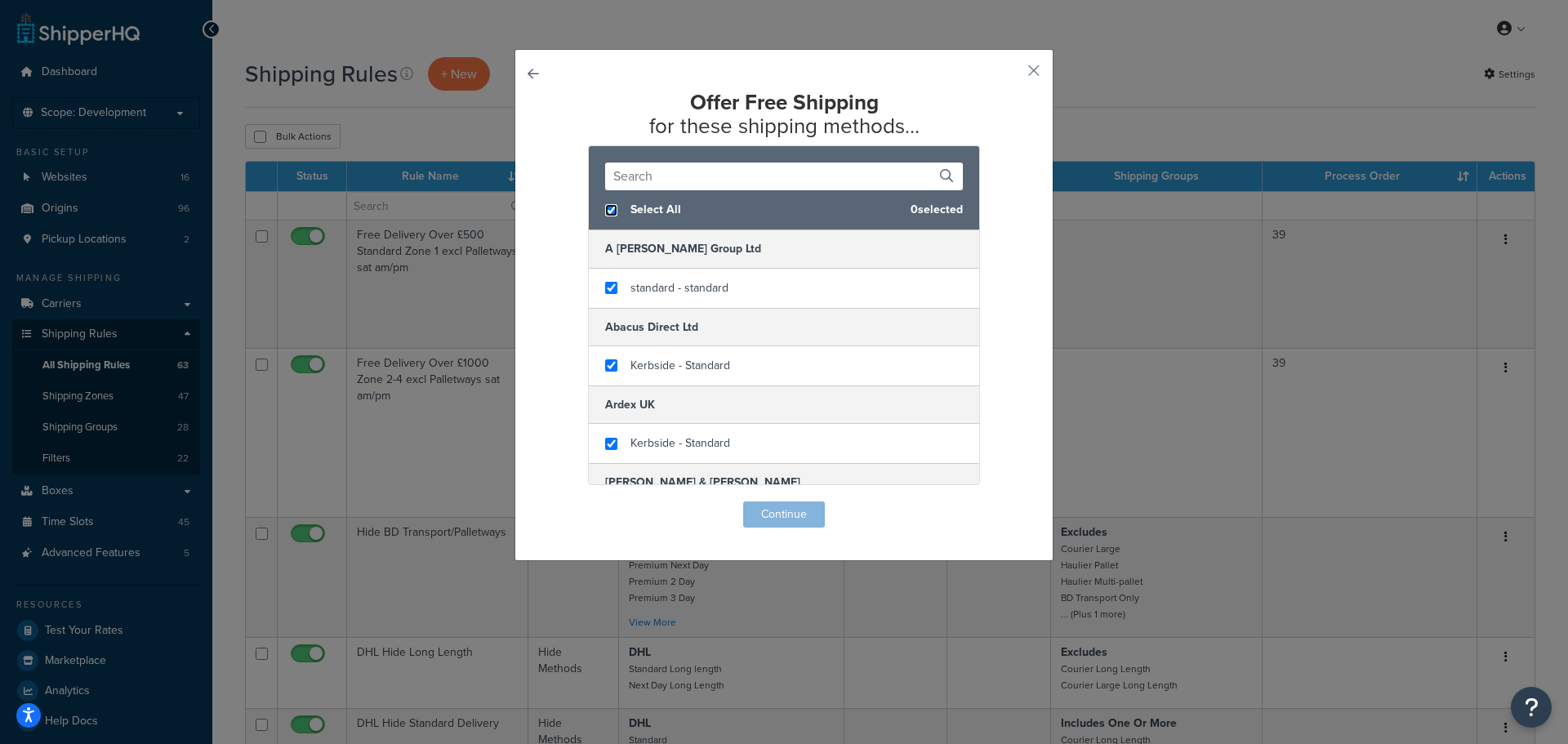
checkbox input "true"
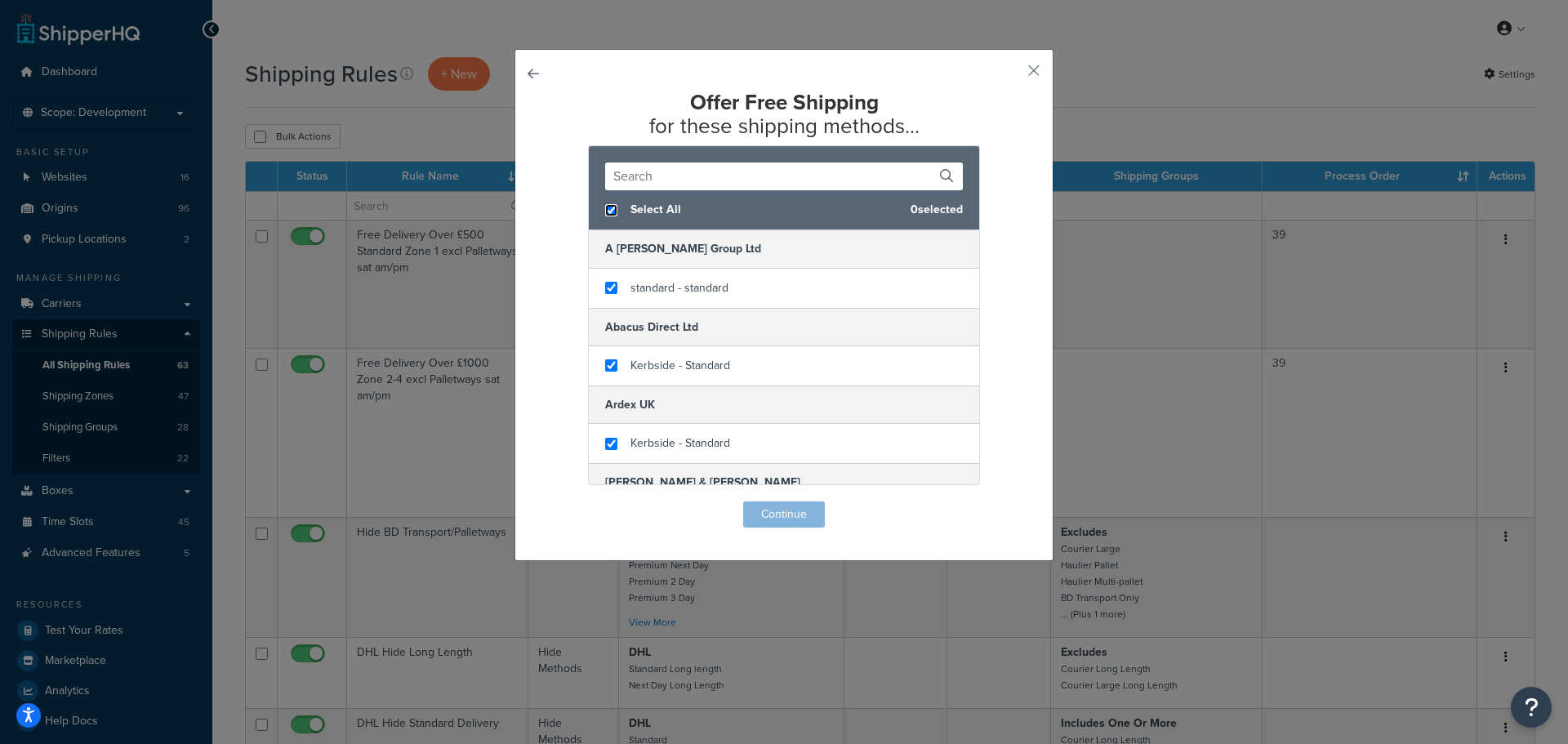
checkbox input "true"
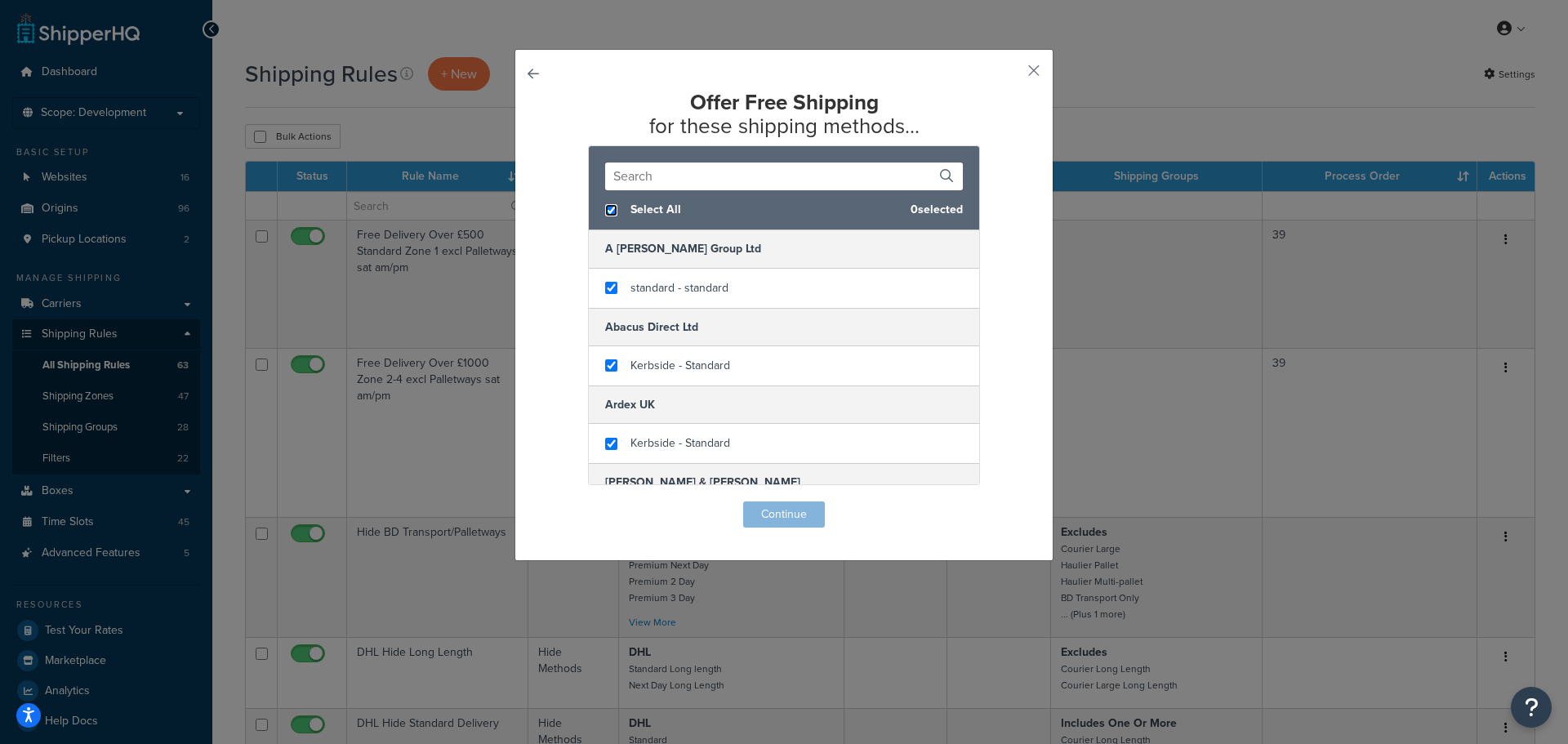
checkbox input "true"
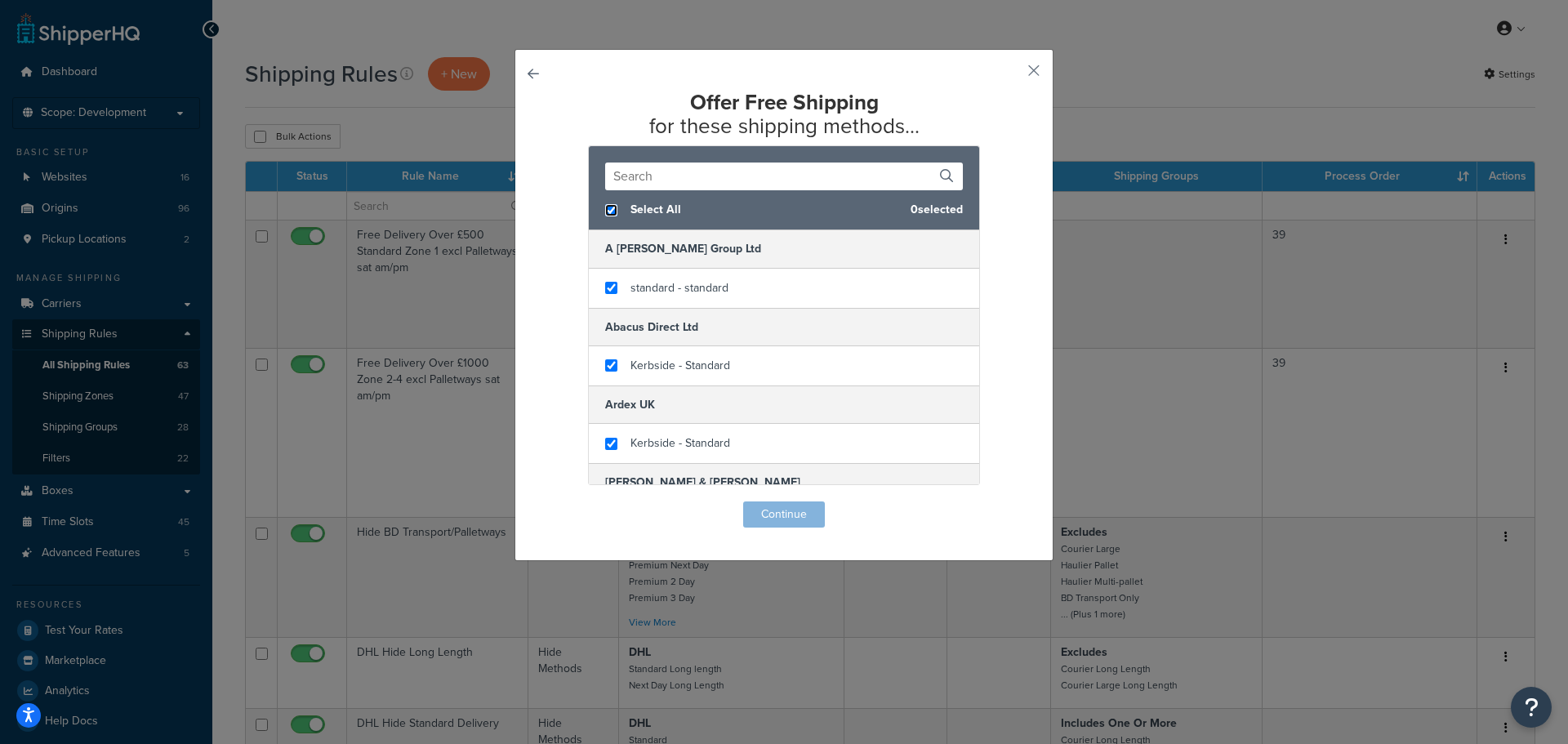
checkbox input "true"
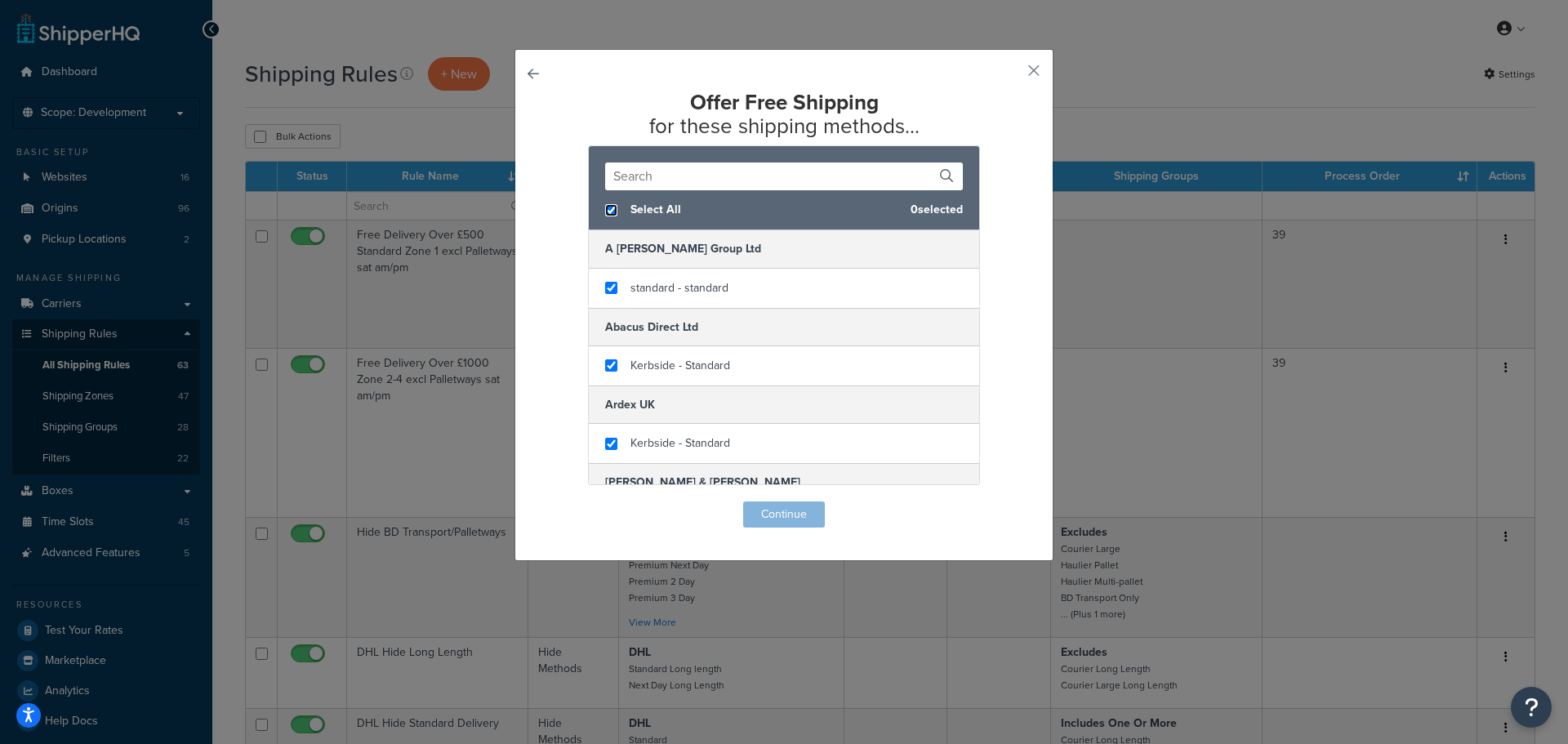
checkbox input "true"
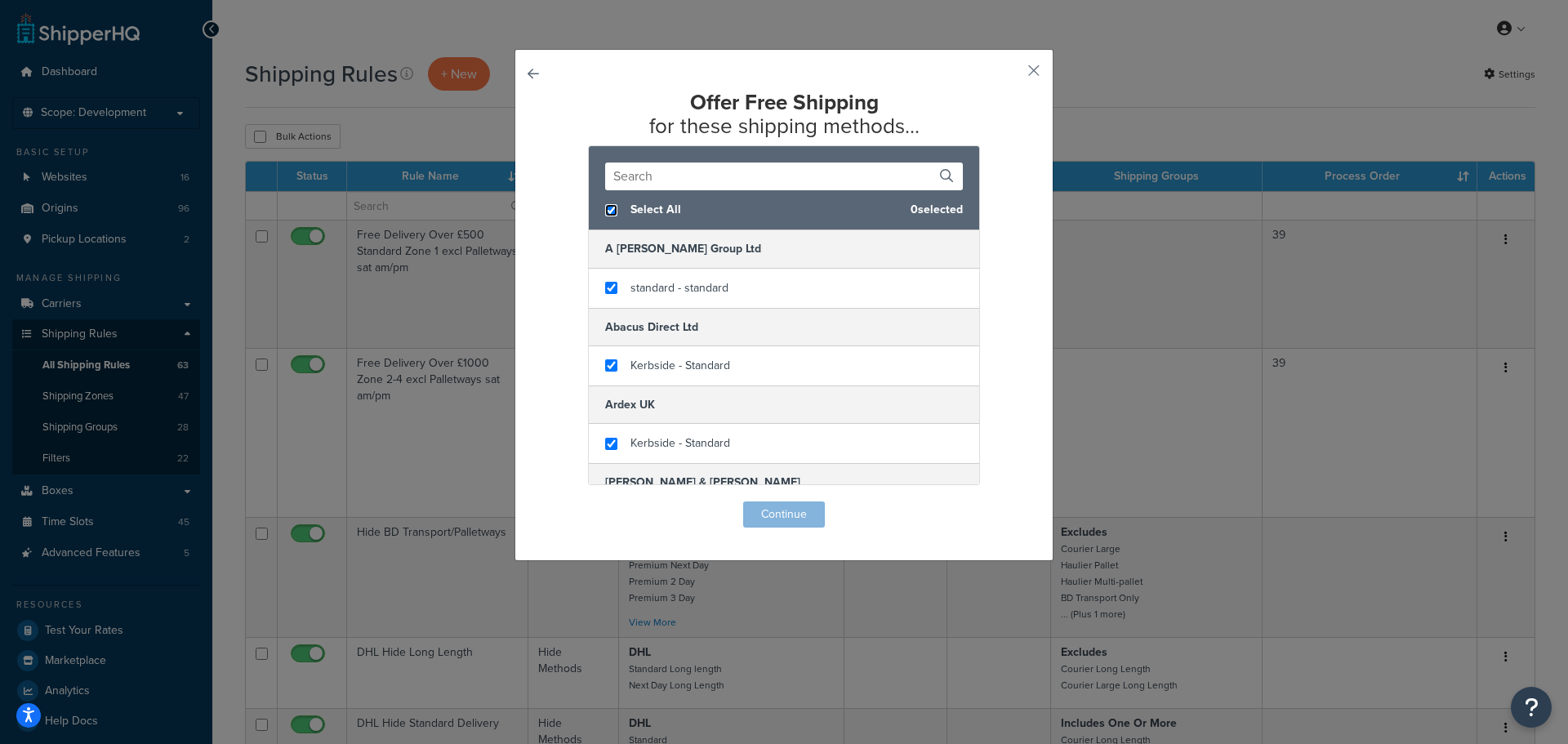
checkbox input "true"
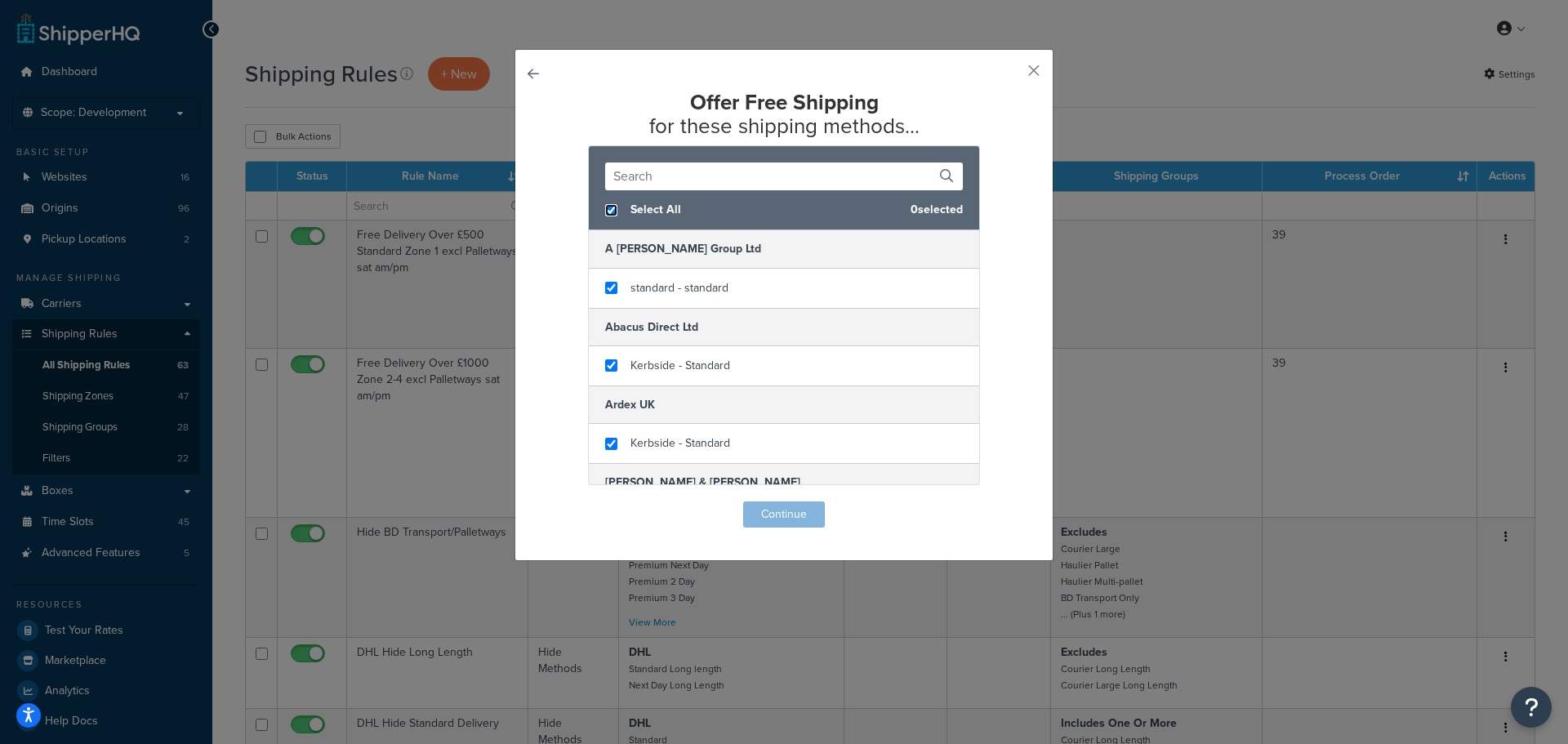
checkbox input "true"
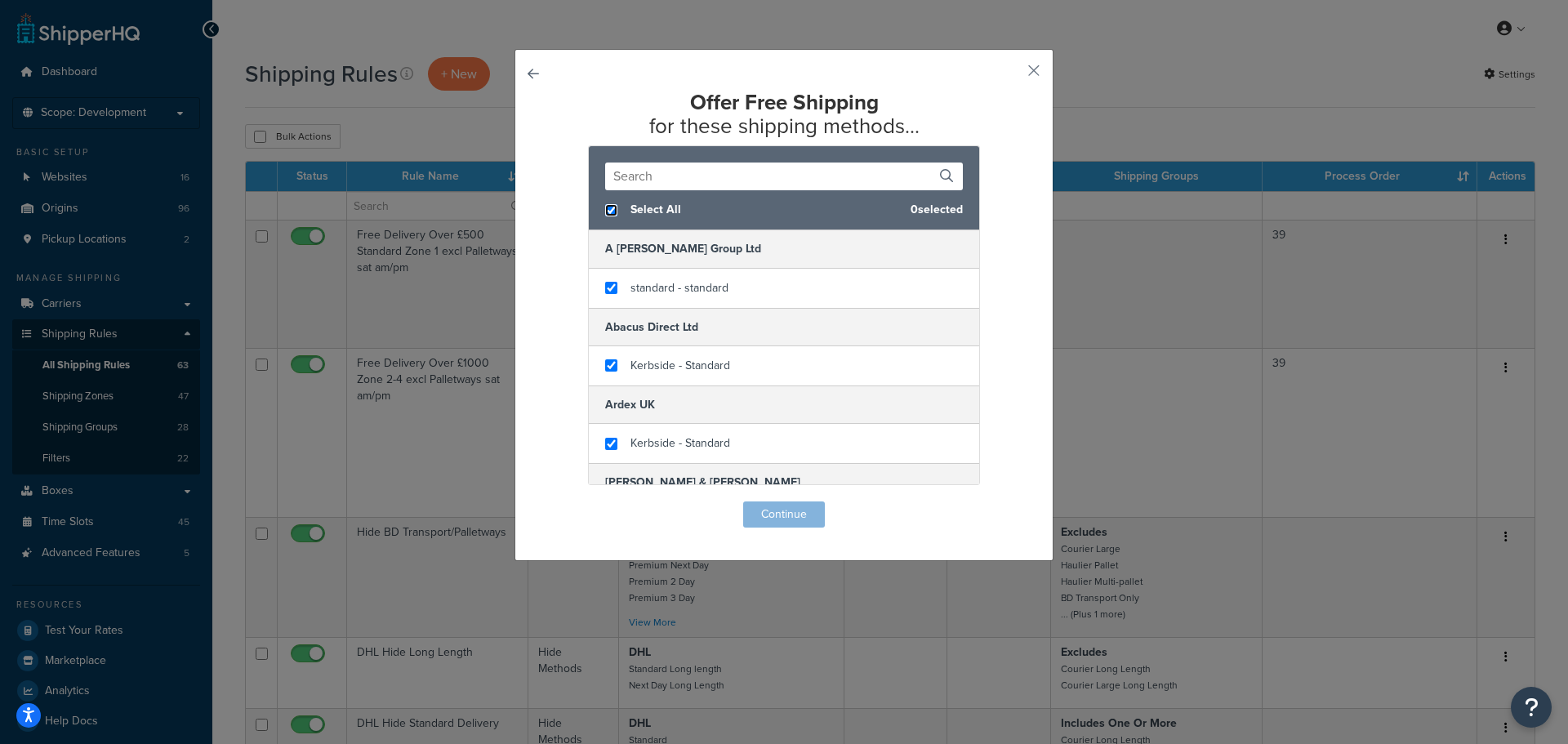
checkbox input "true"
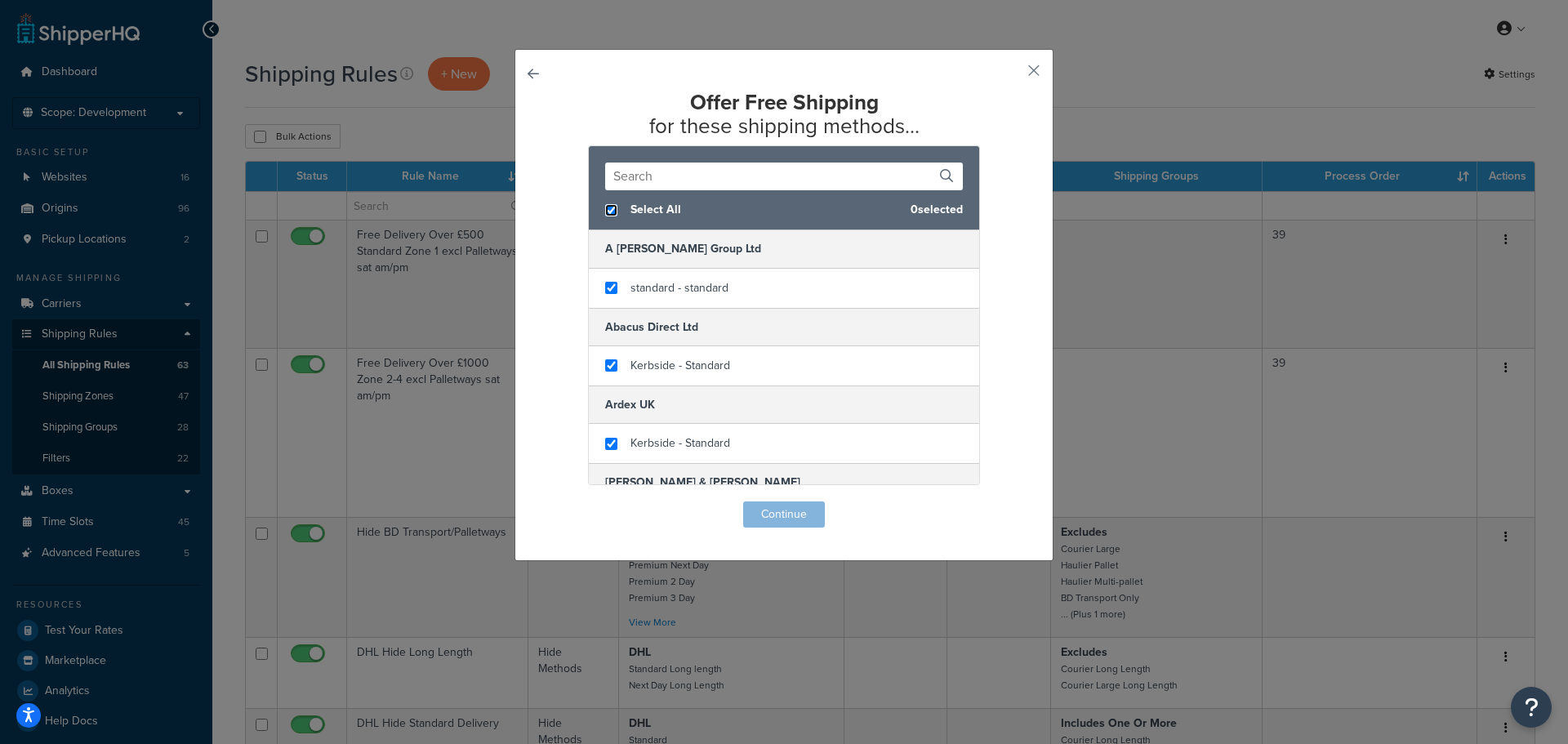
checkbox input "true"
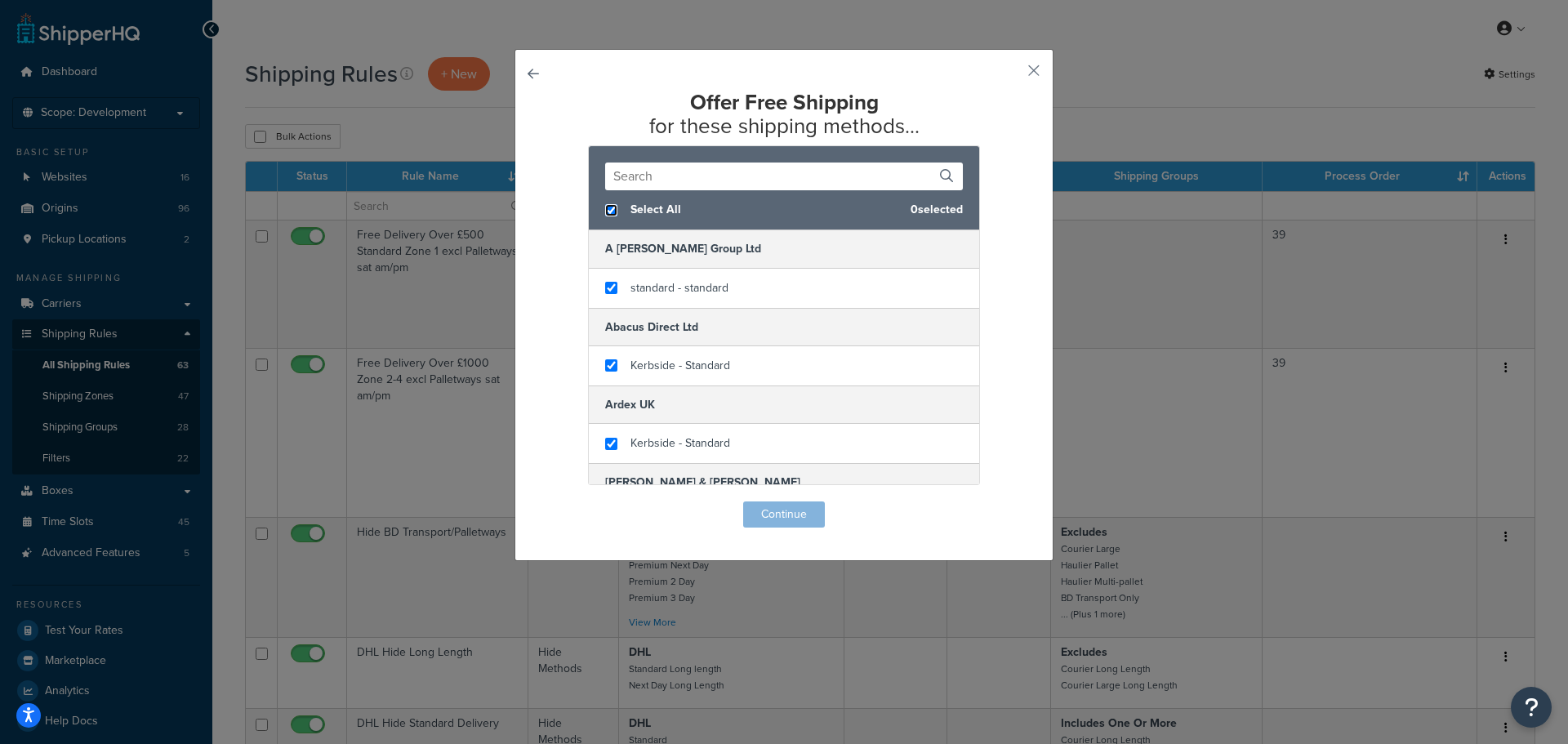
checkbox input "true"
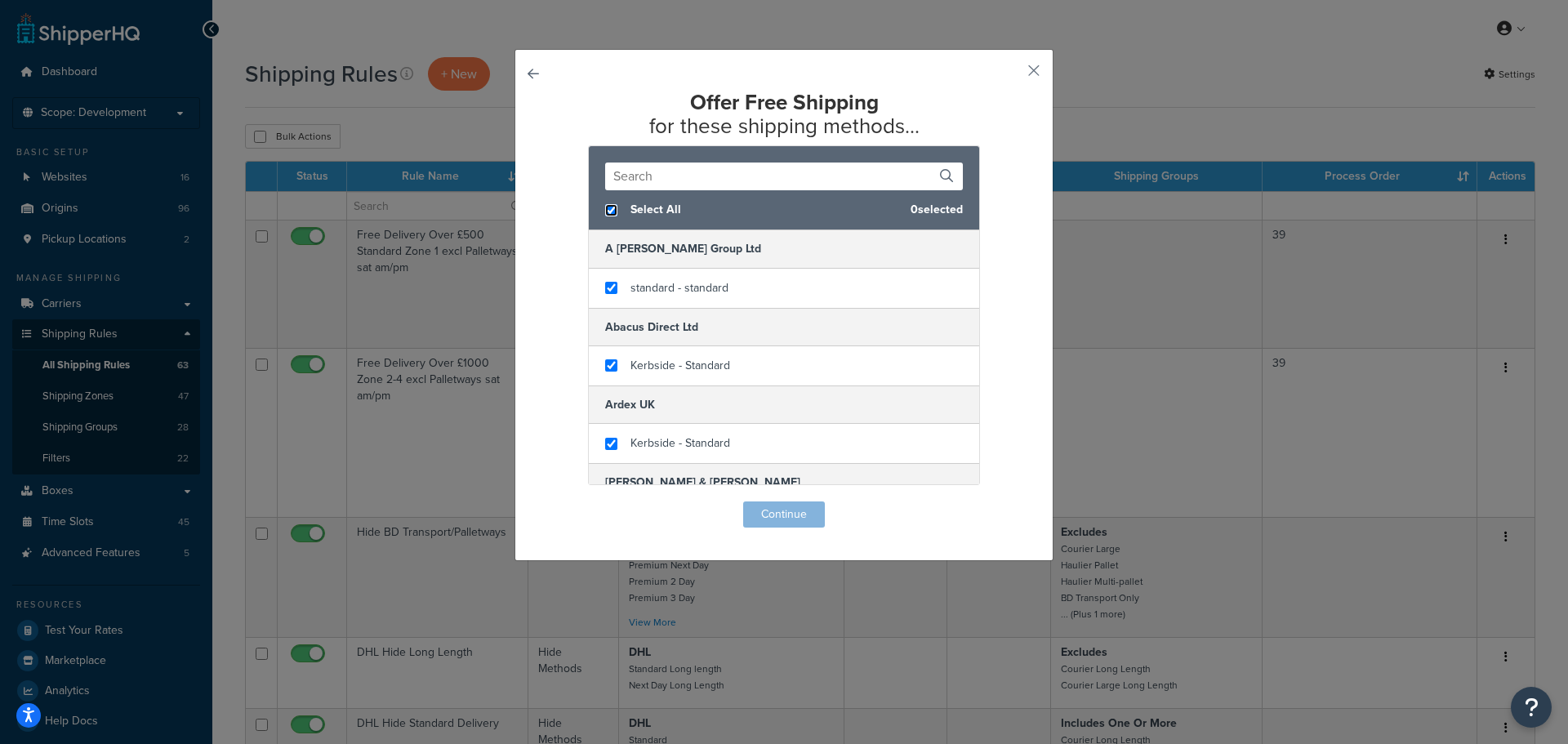
checkbox input "true"
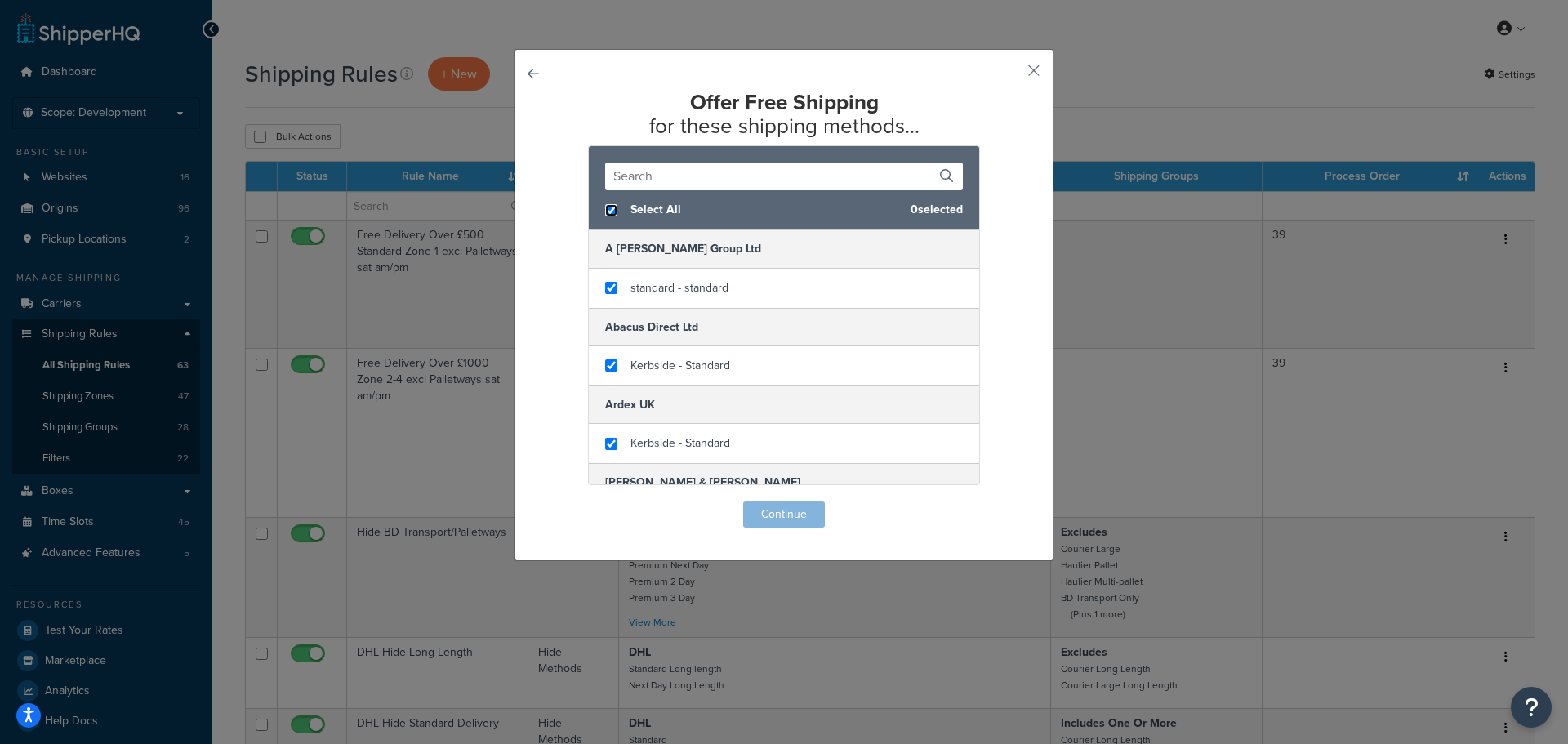
checkbox input "true"
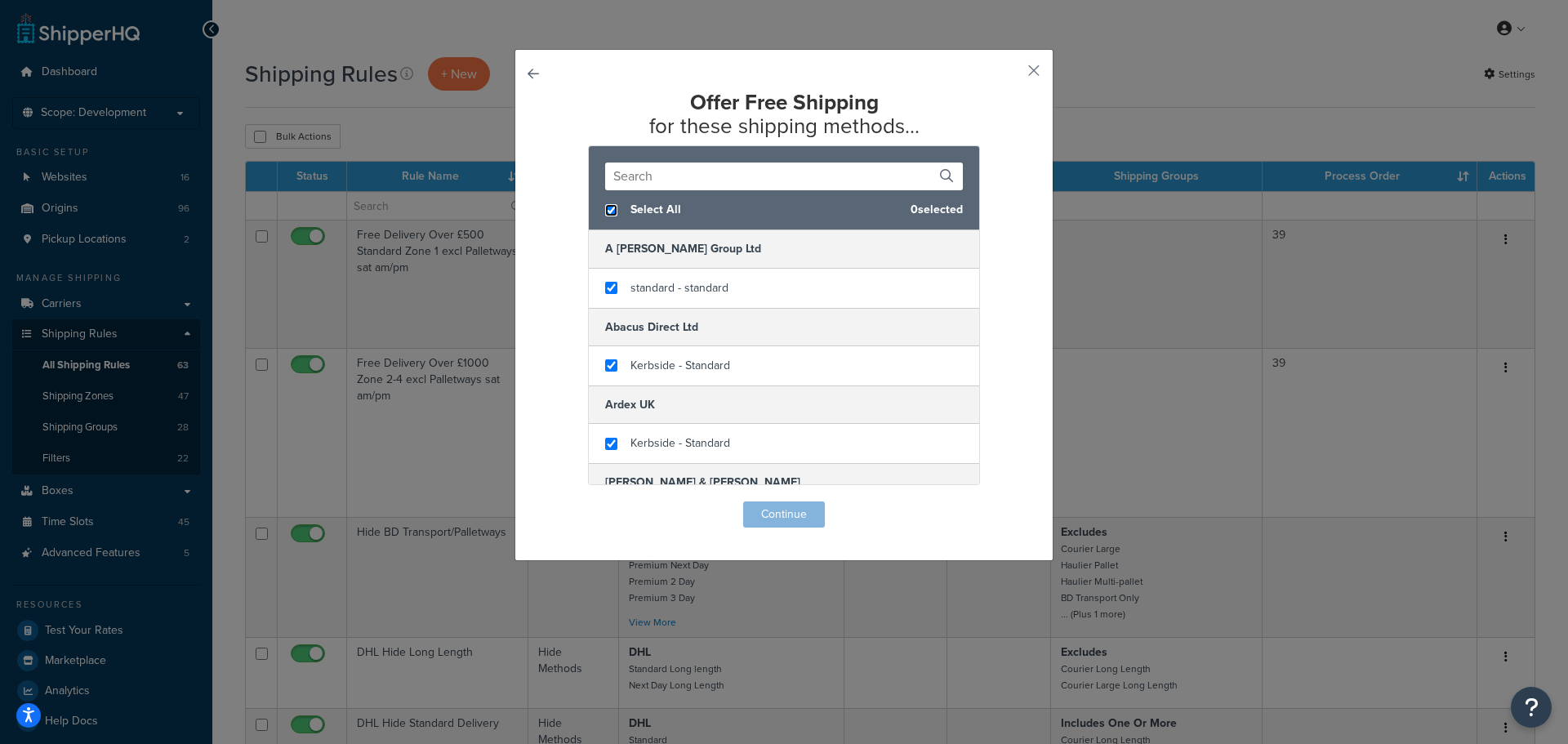
checkbox input "true"
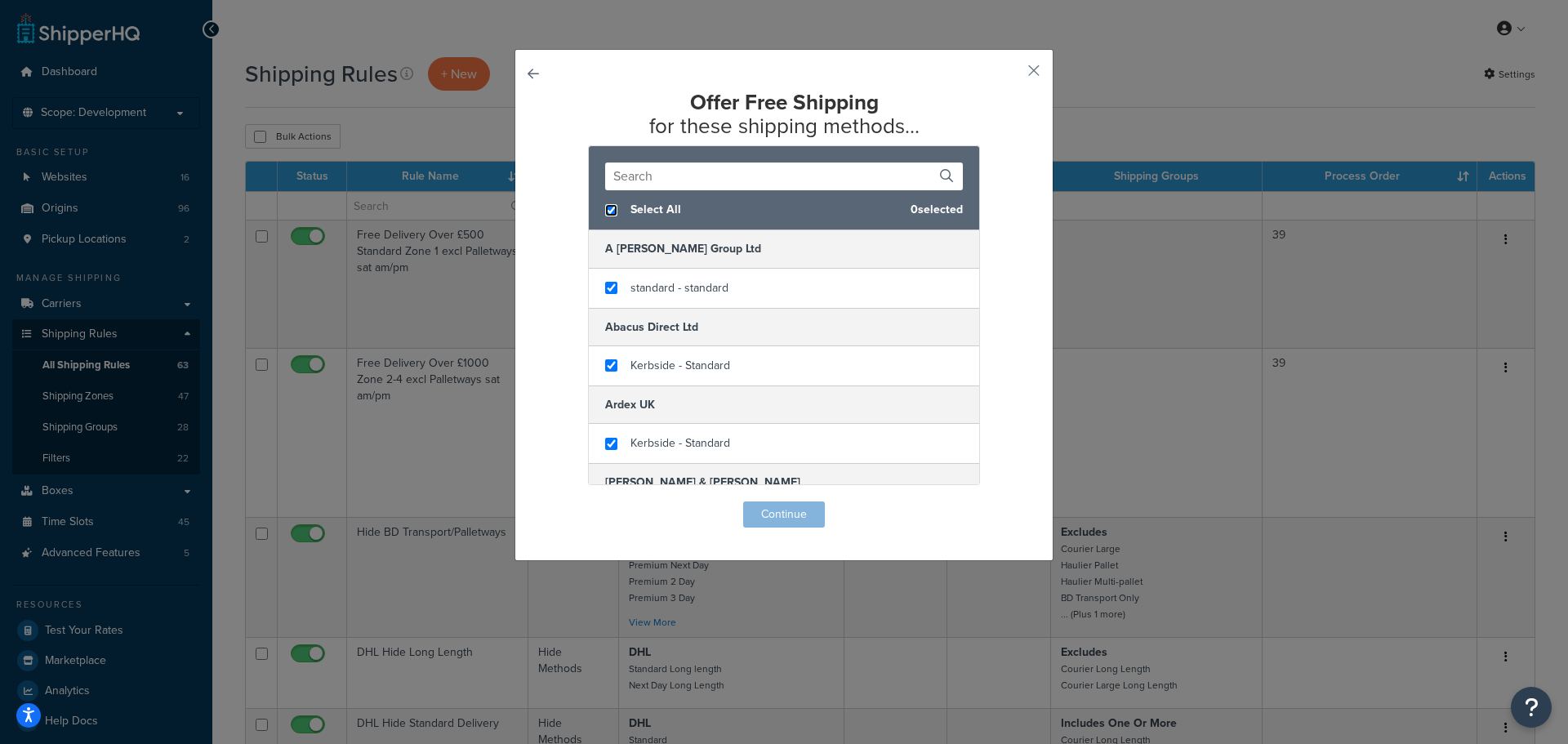
checkbox input "true"
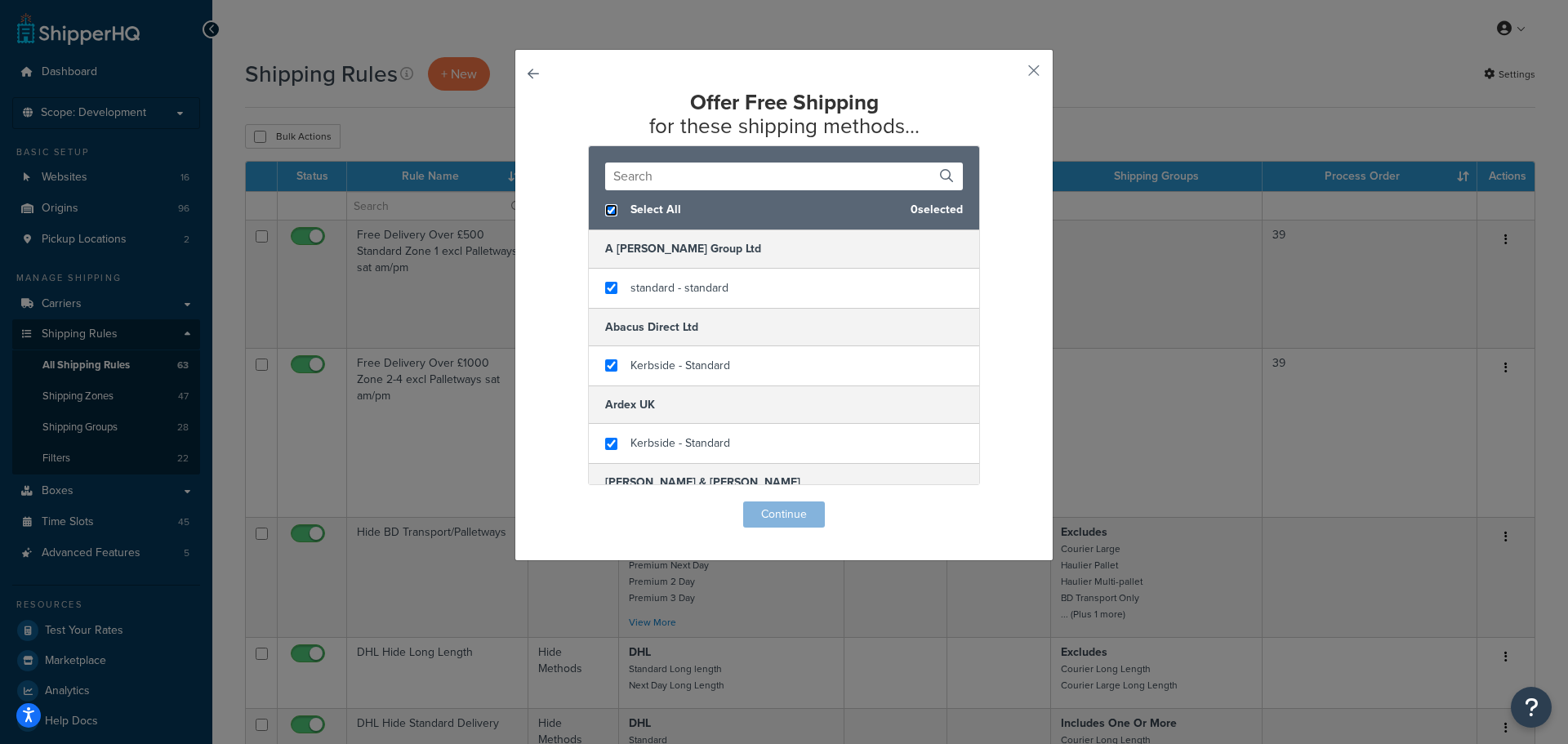
checkbox input "true"
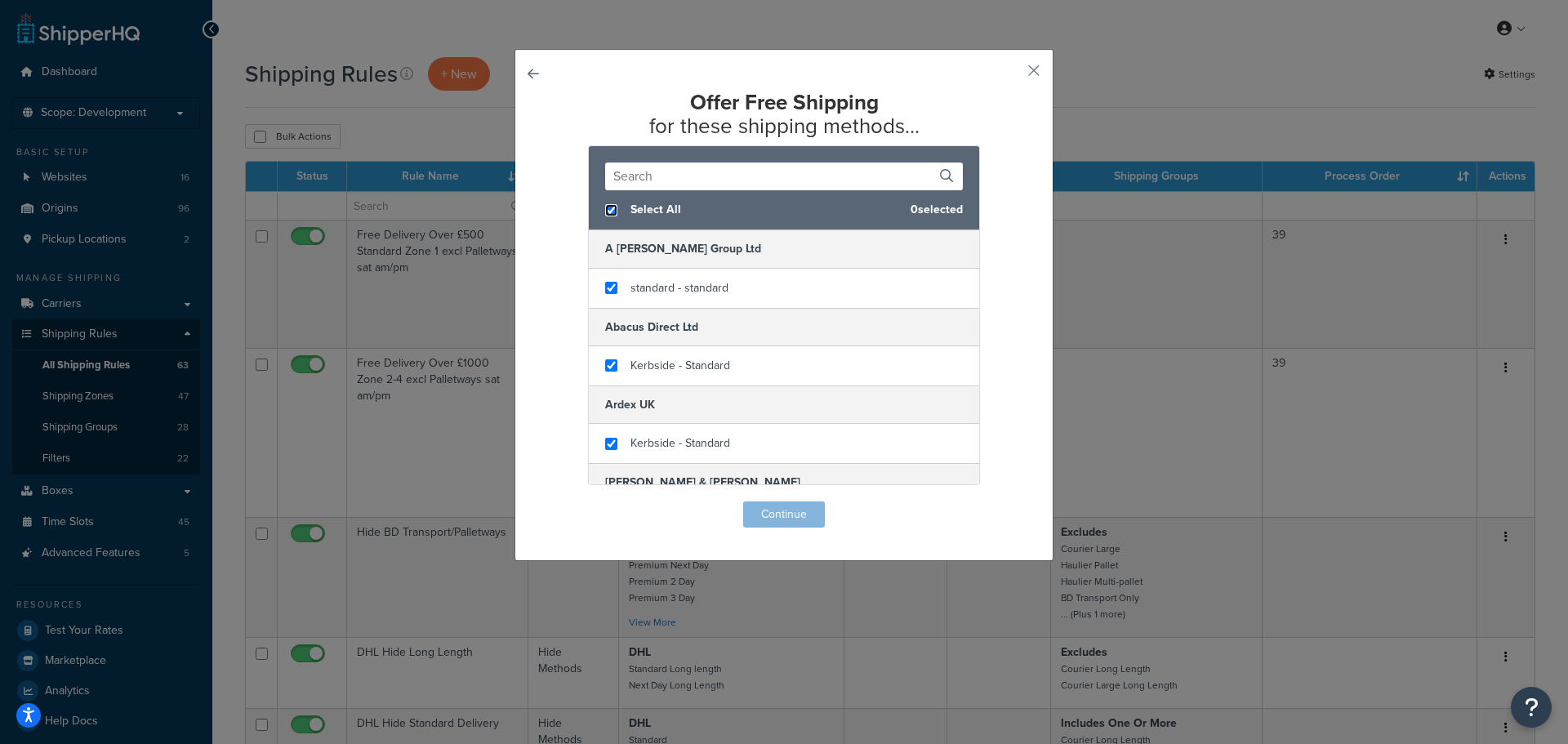
checkbox input "true"
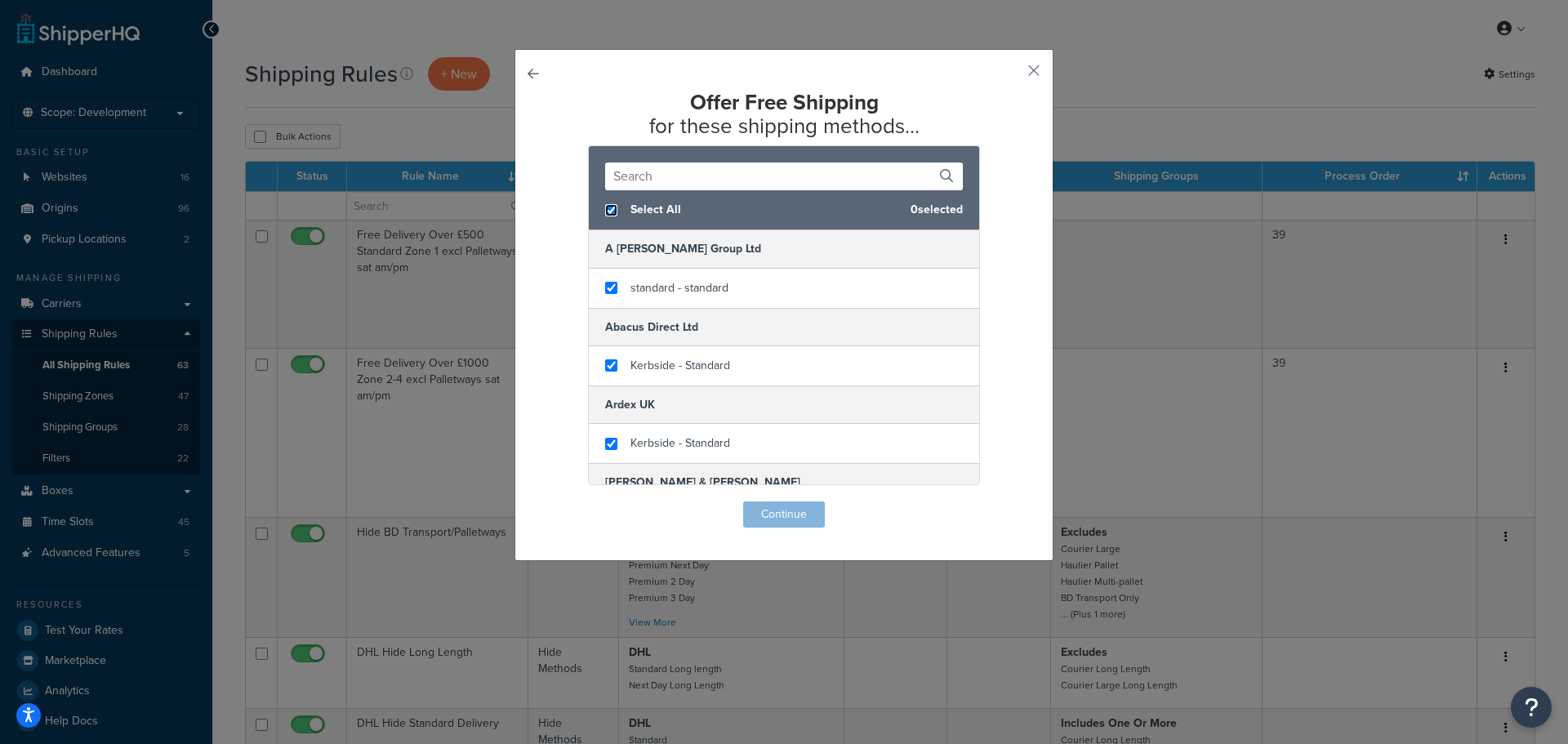
checkbox input "true"
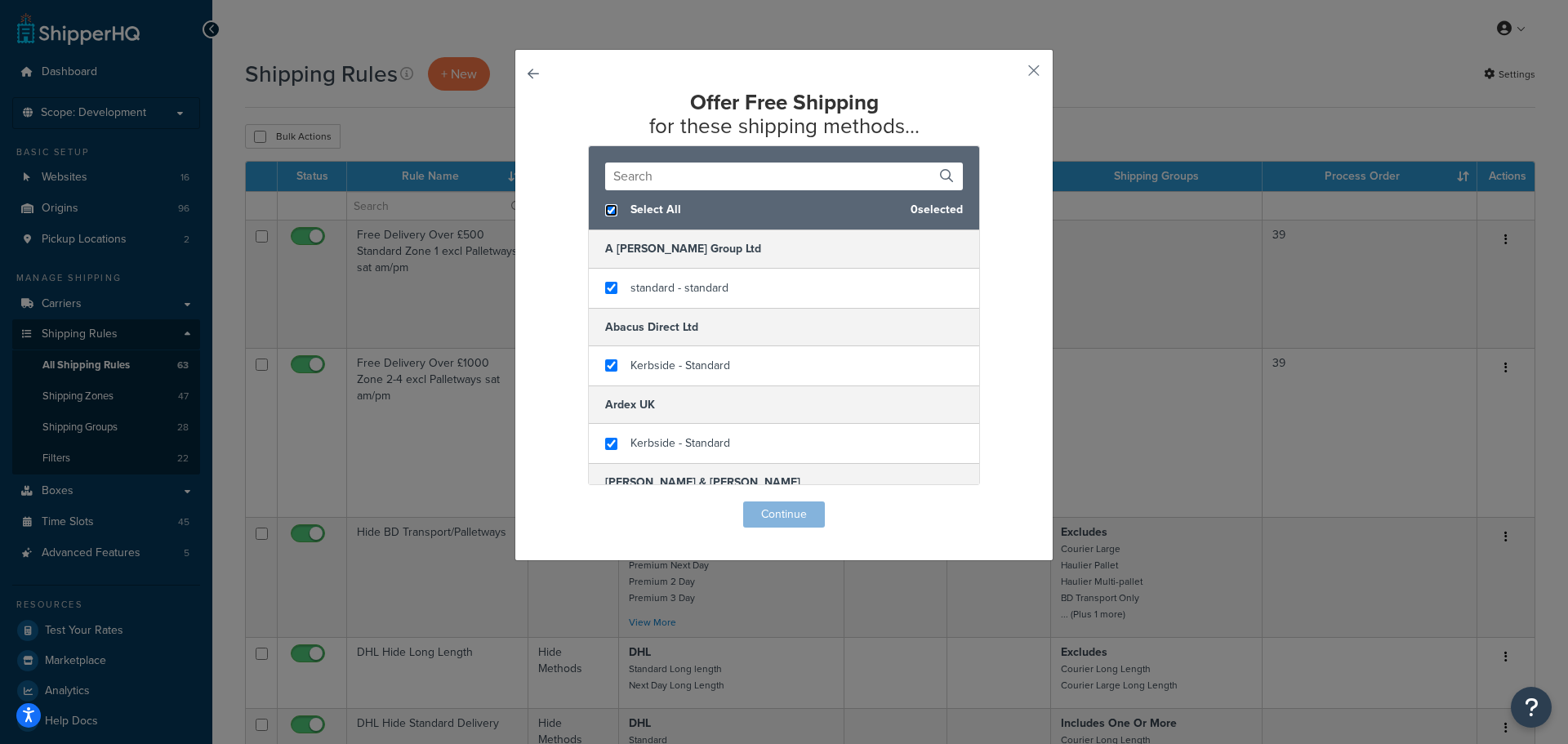
checkbox input "true"
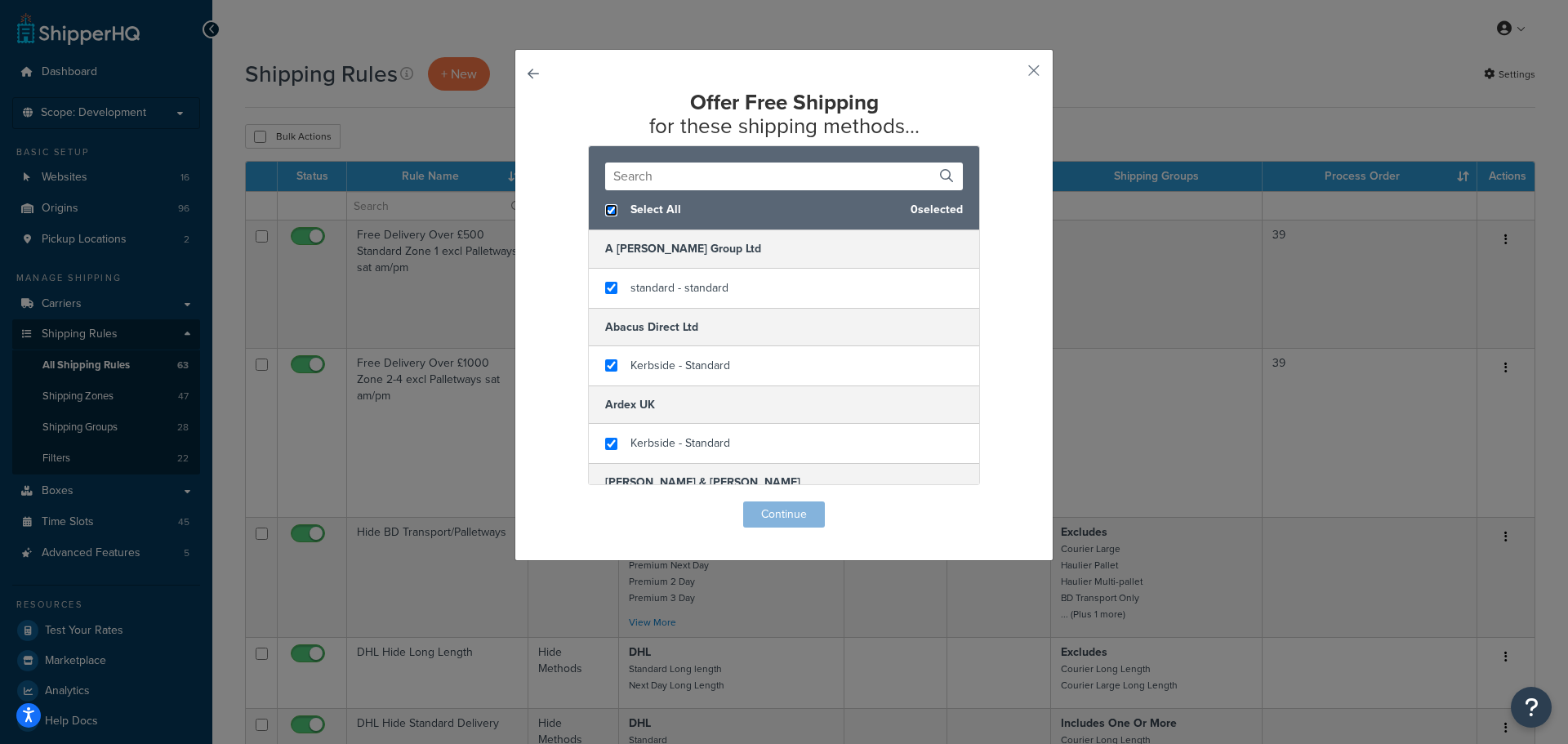
checkbox input "true"
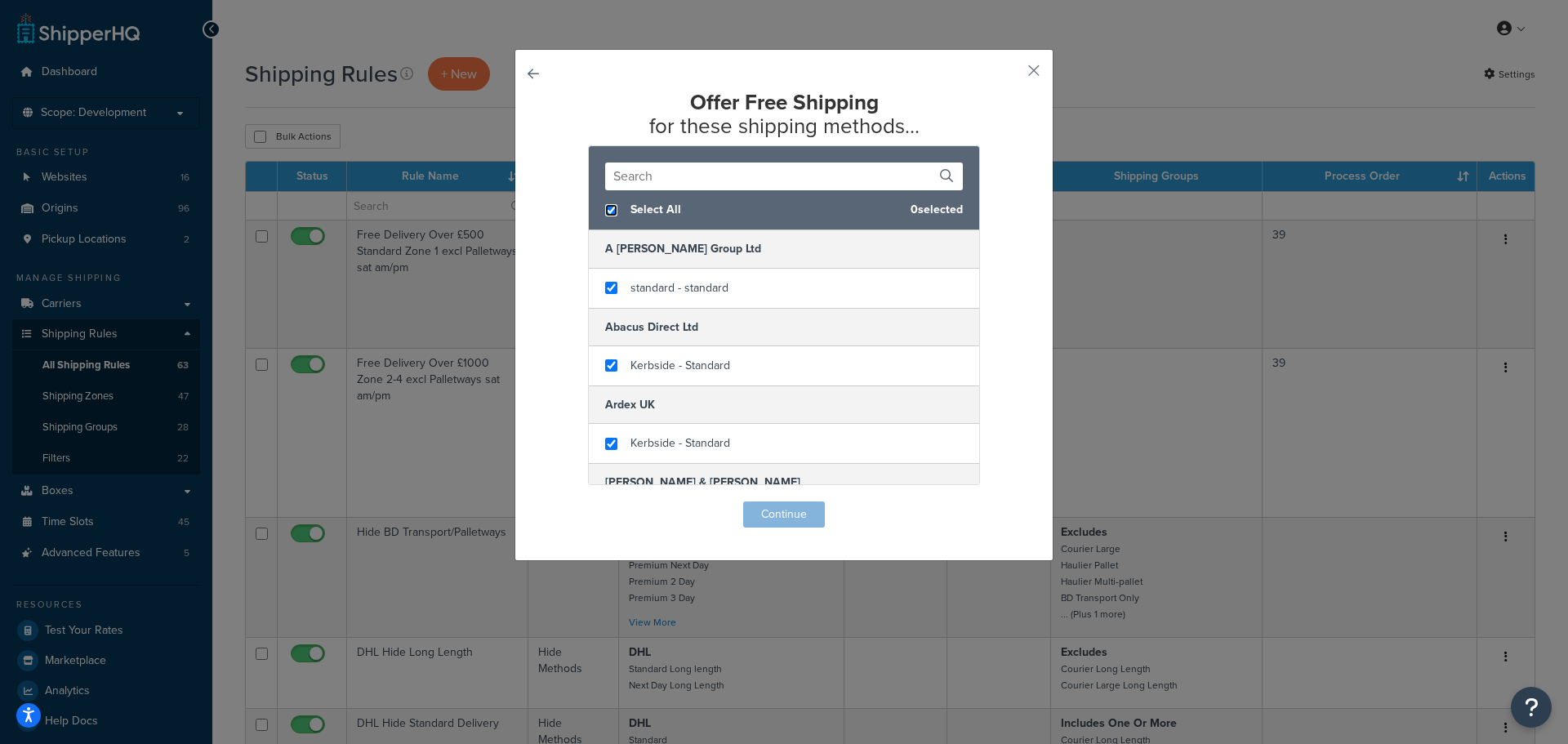
checkbox input "true"
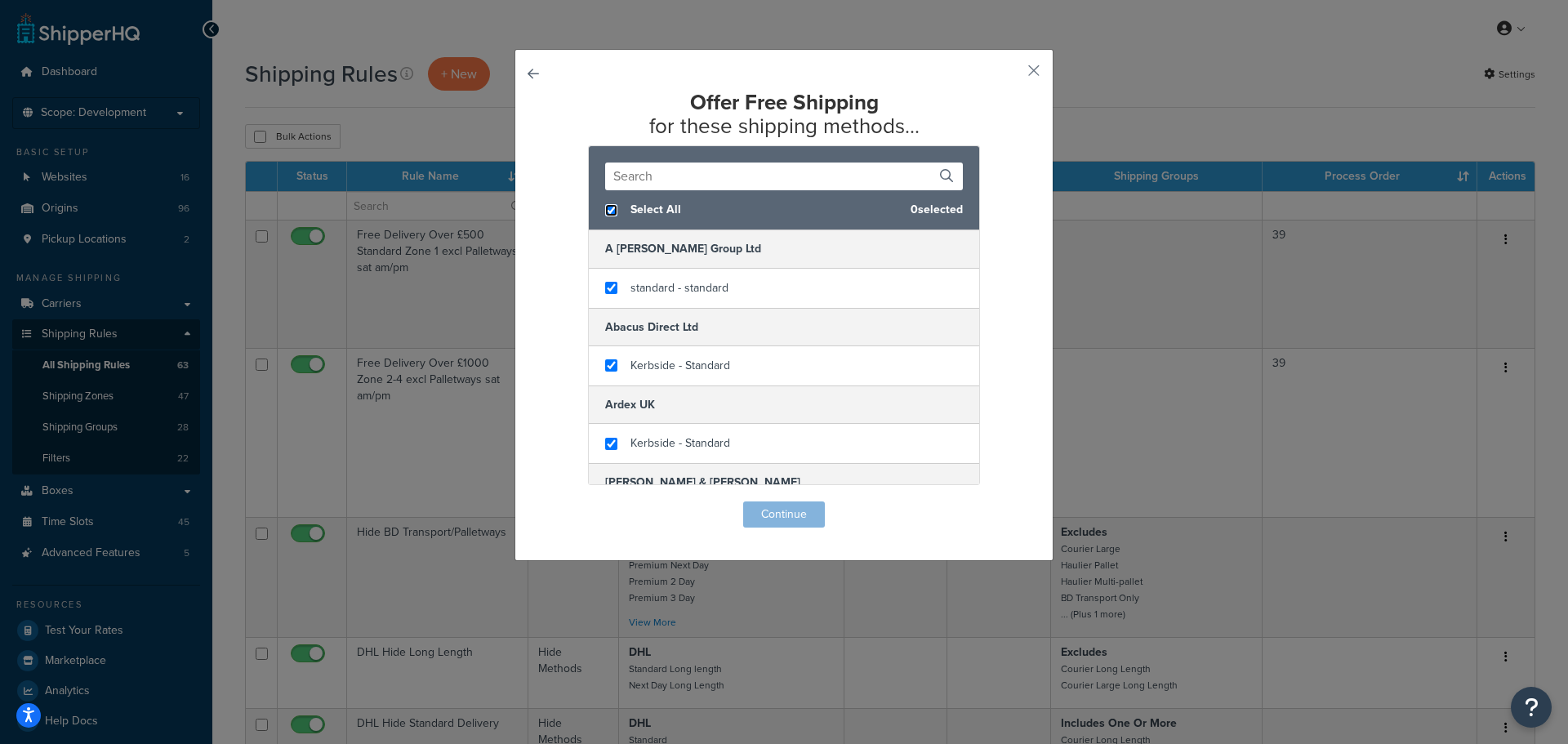
checkbox input "true"
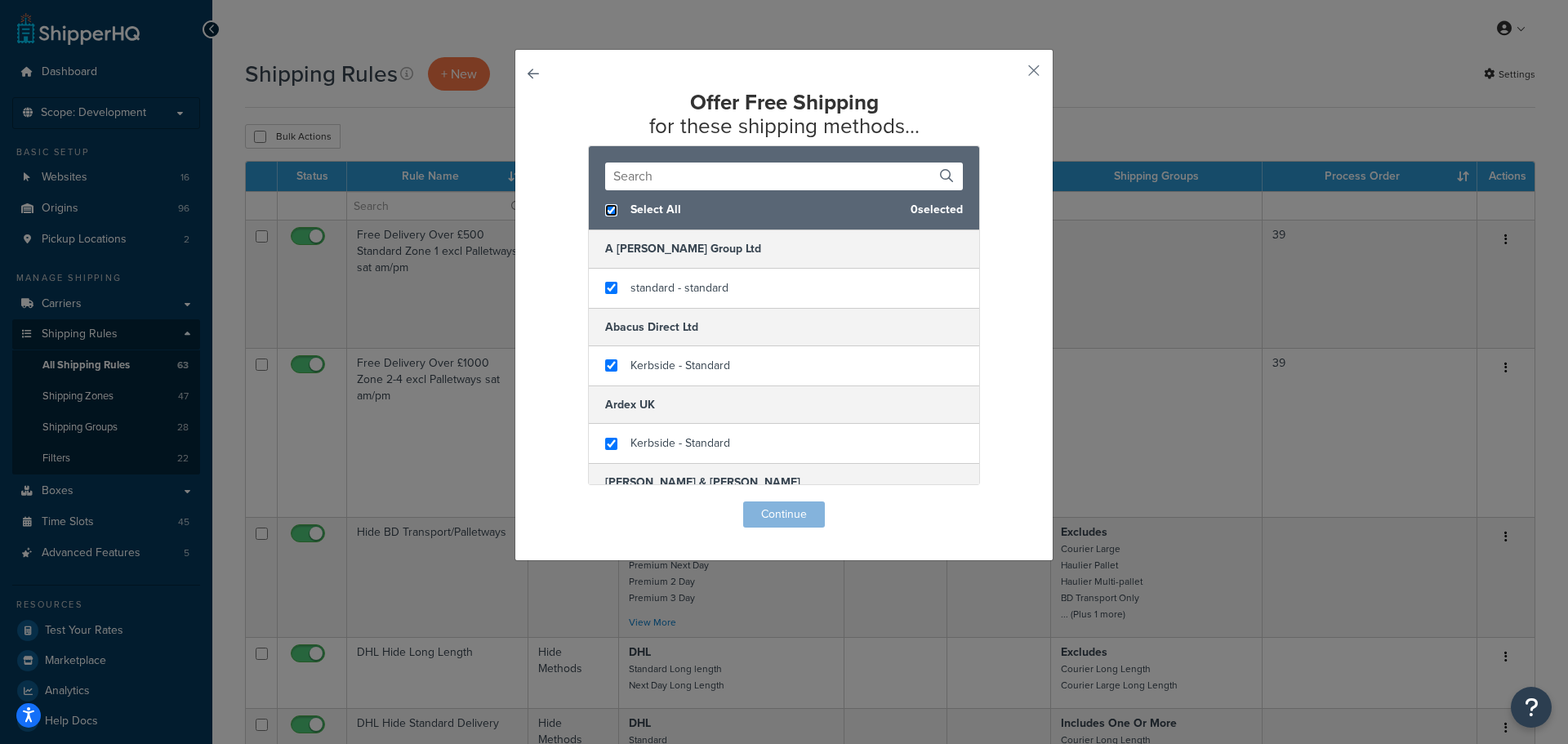
checkbox input "true"
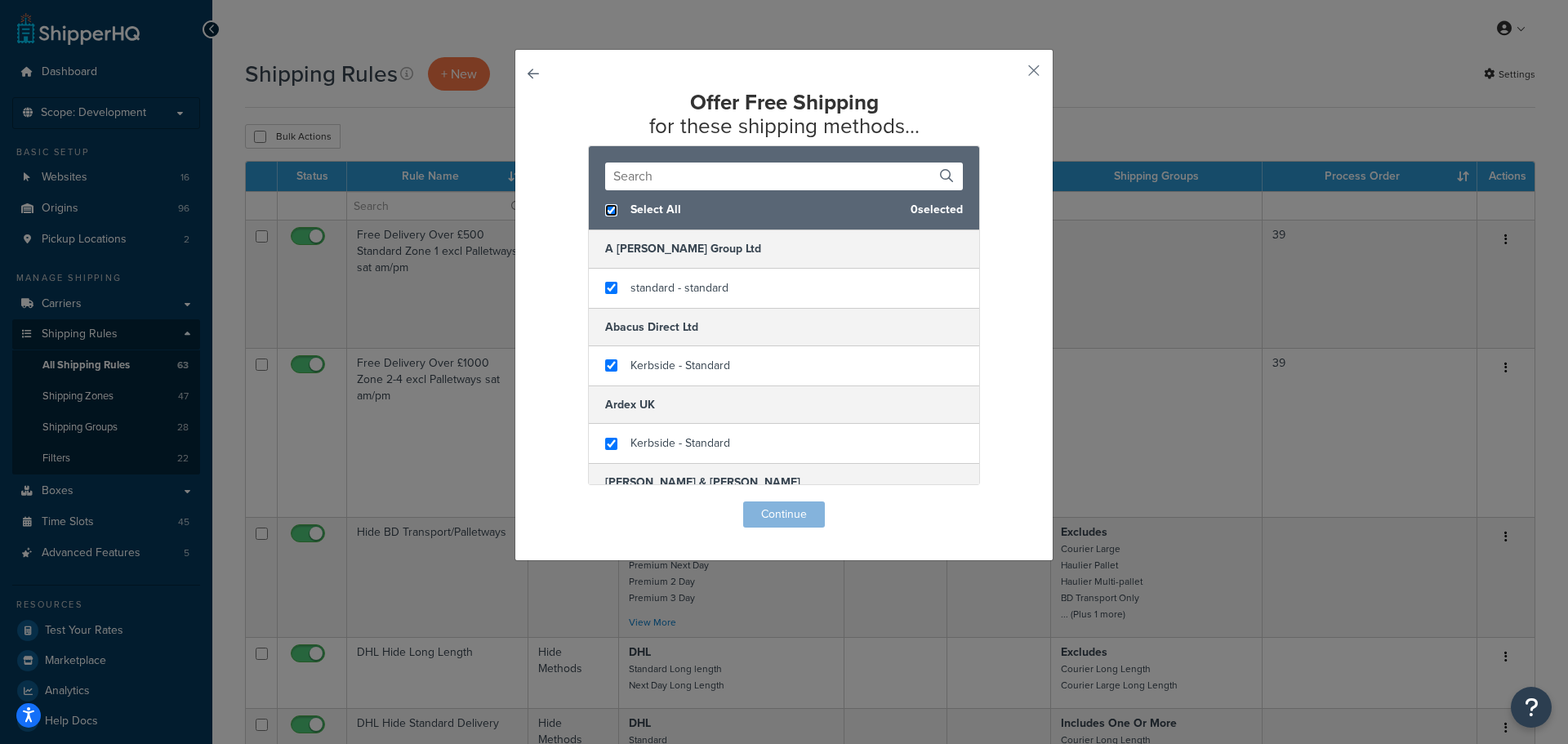
checkbox input "true"
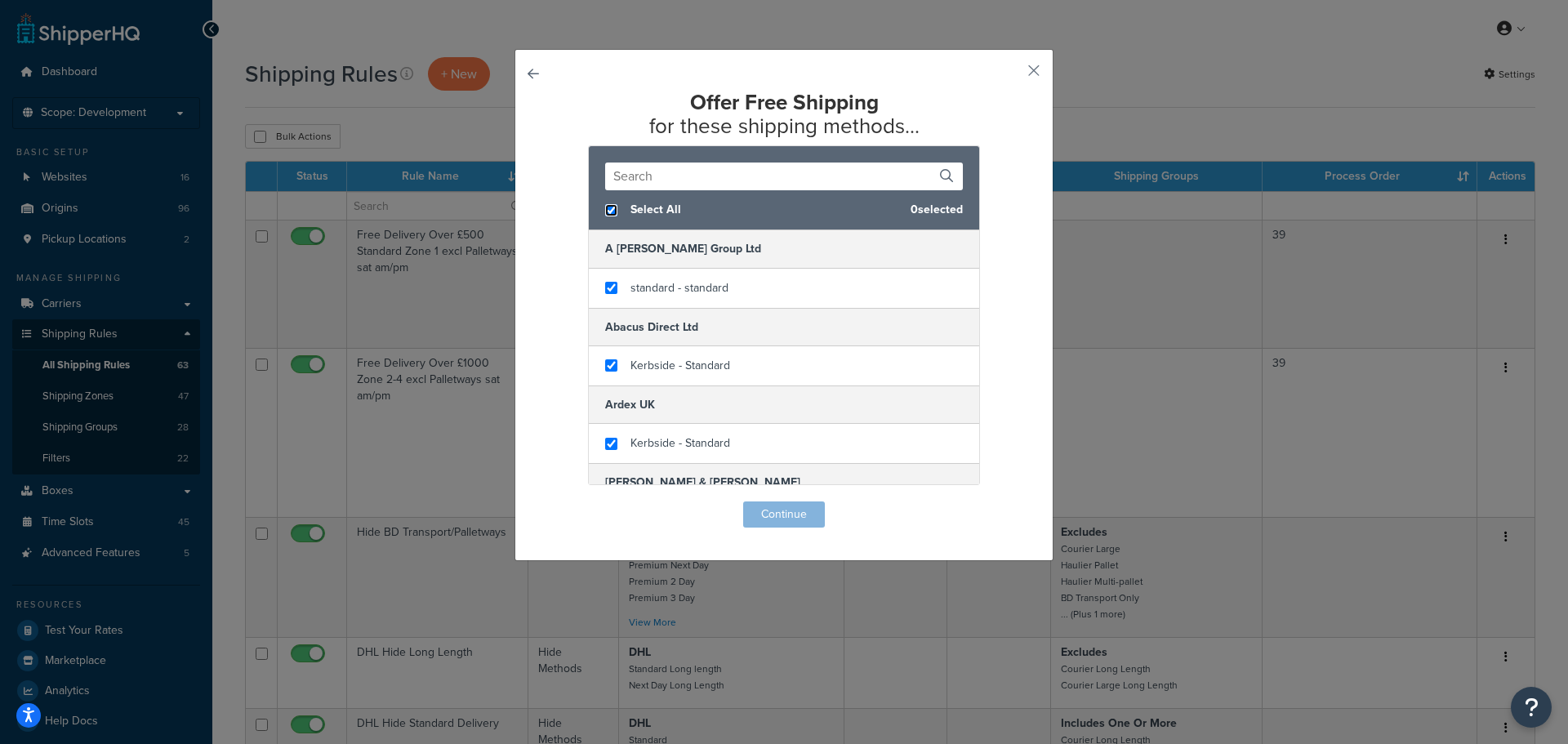
checkbox input "true"
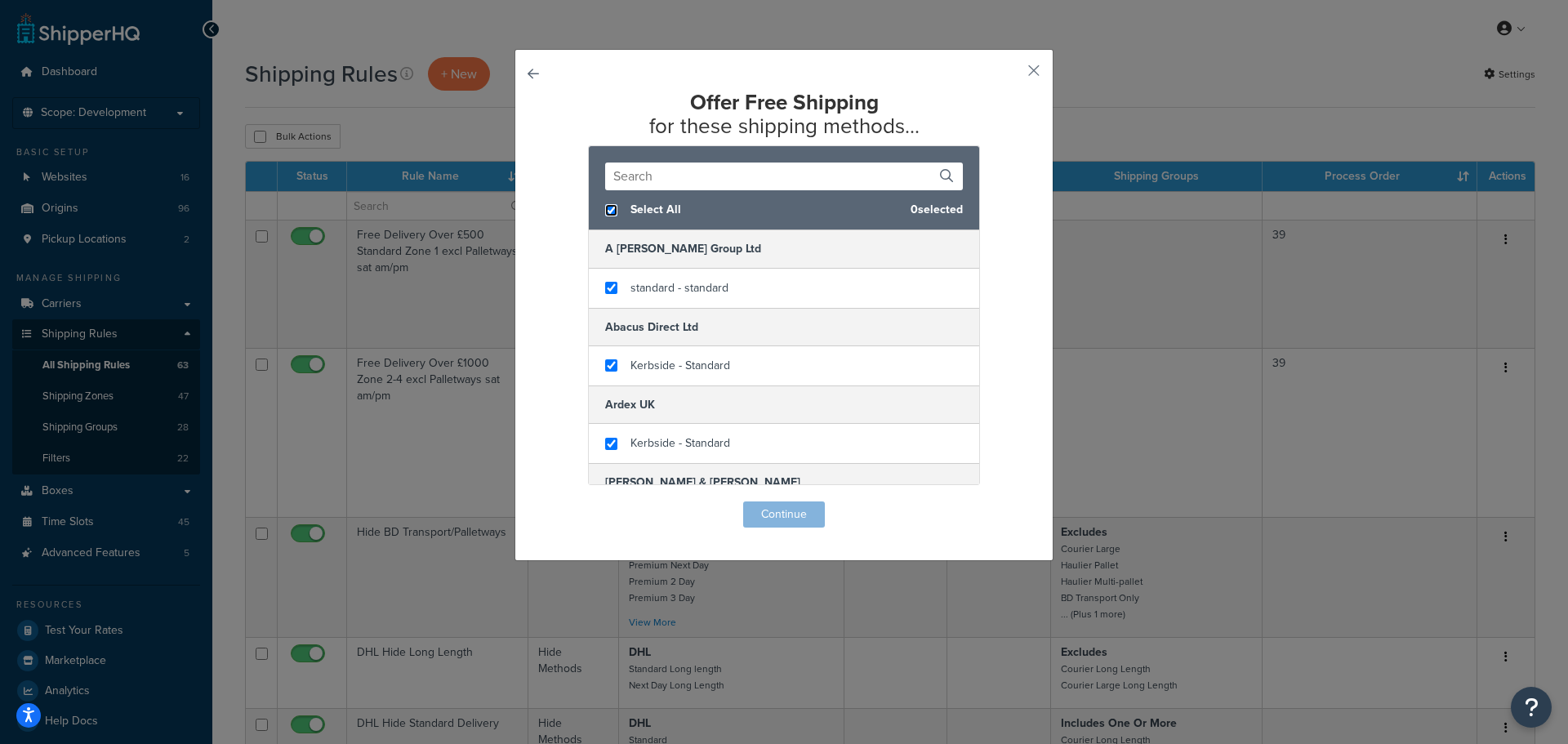
checkbox input "true"
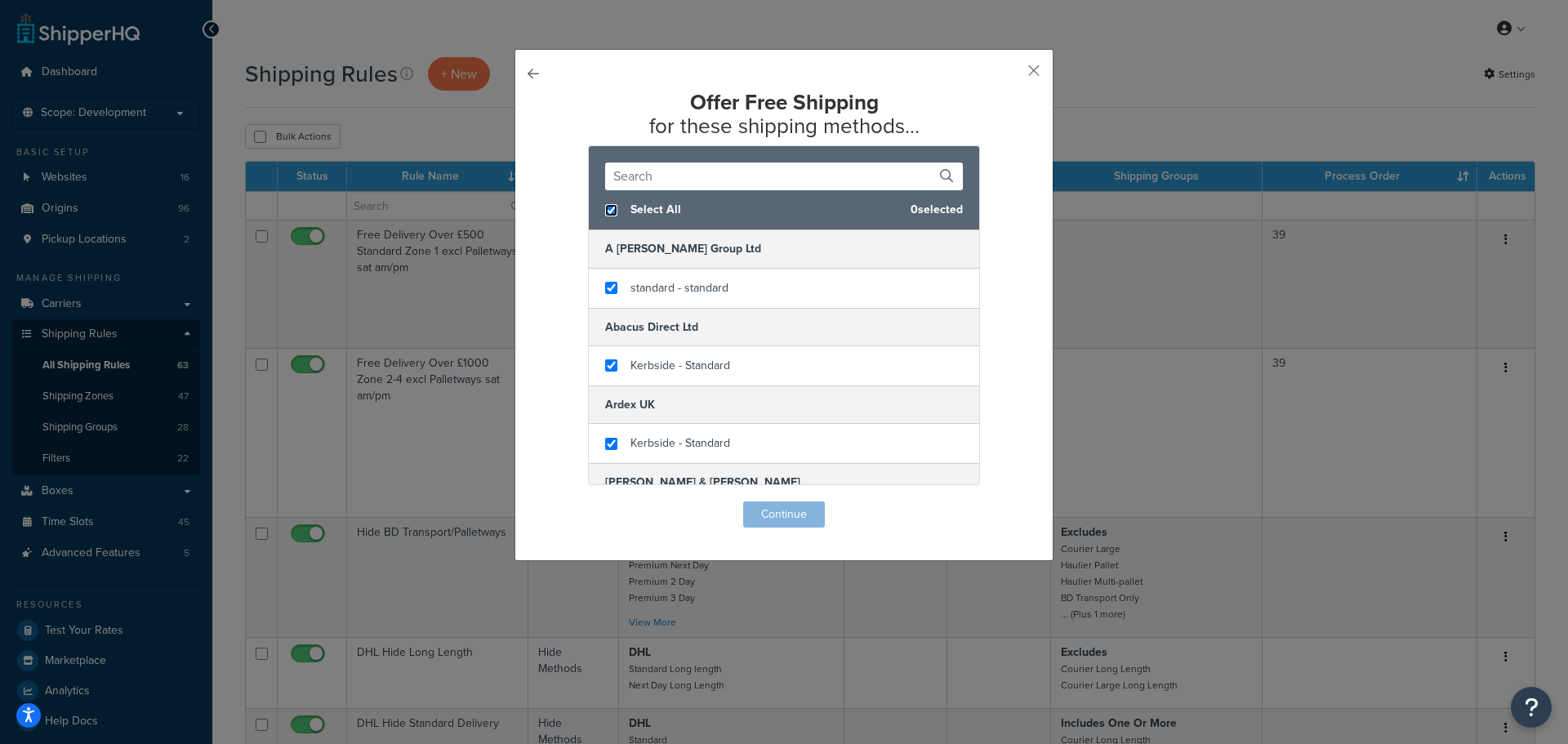
checkbox input "true"
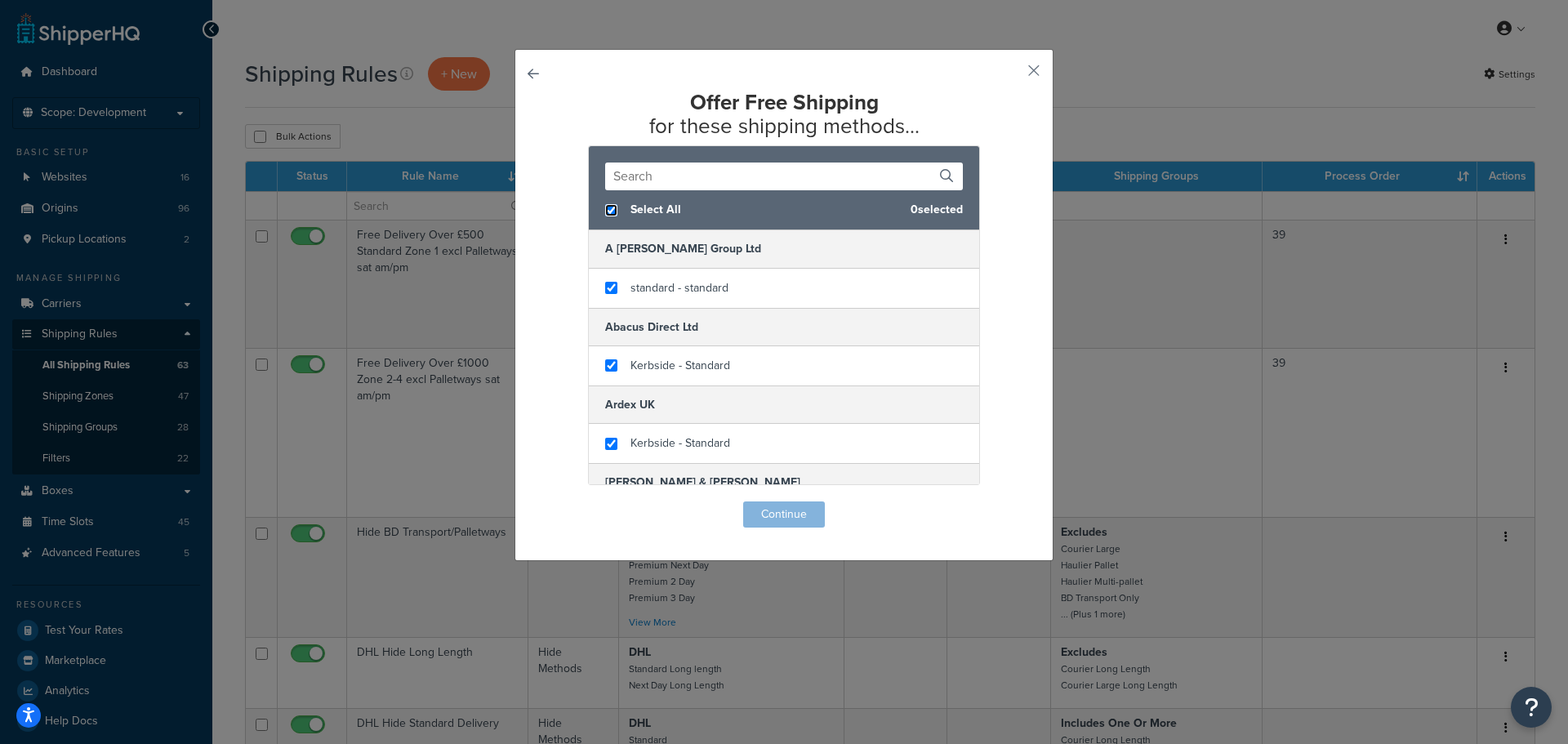
checkbox input "true"
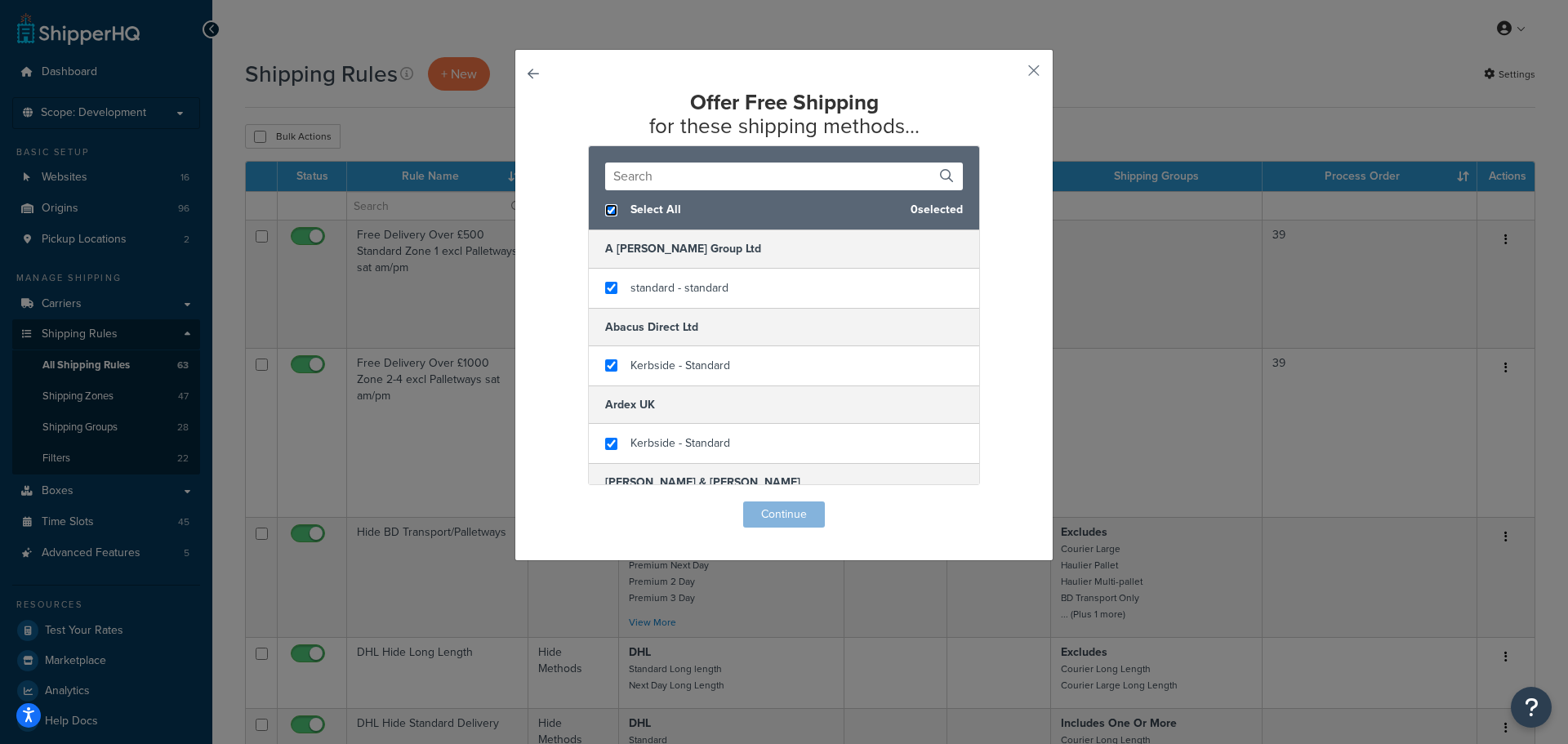
checkbox input "true"
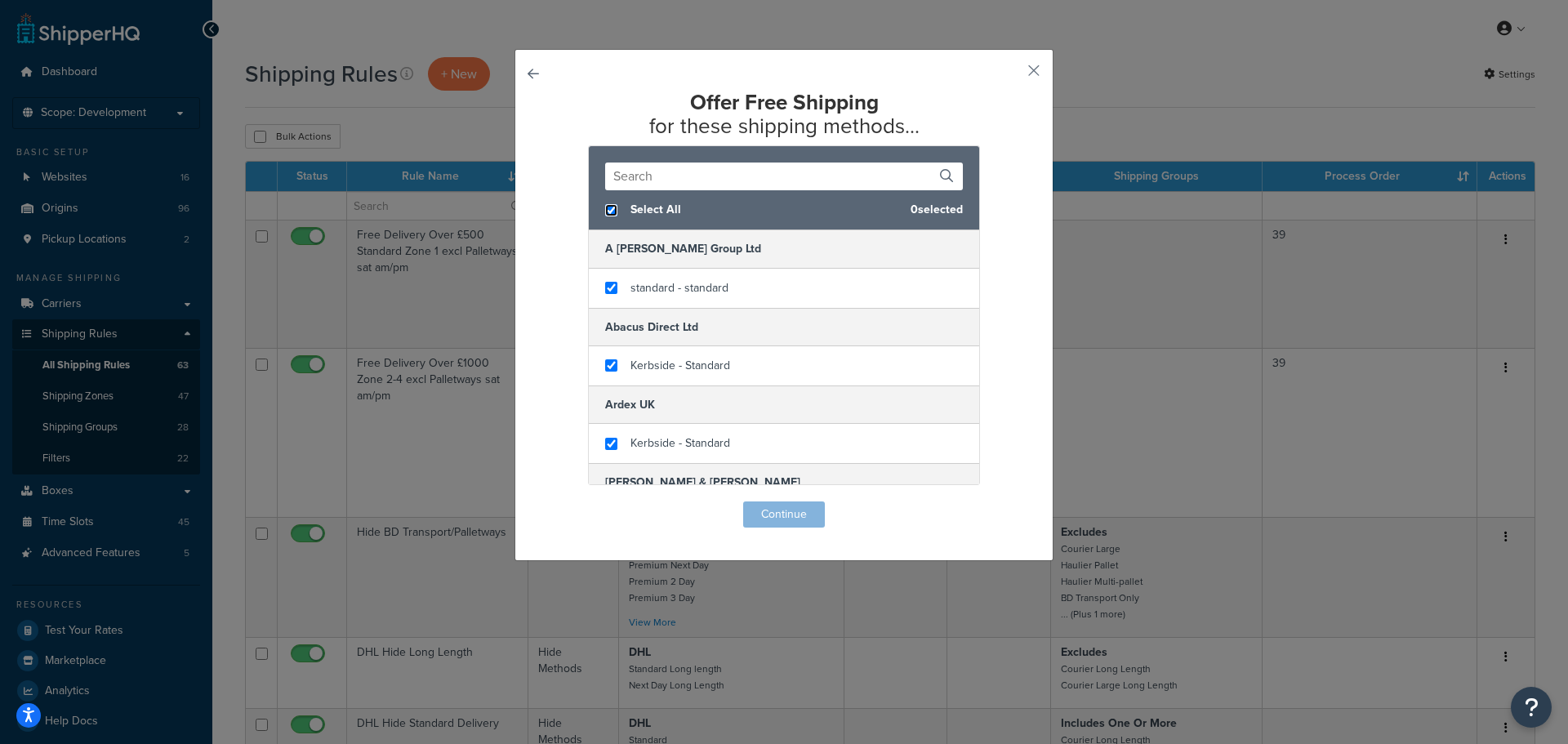
checkbox input "true"
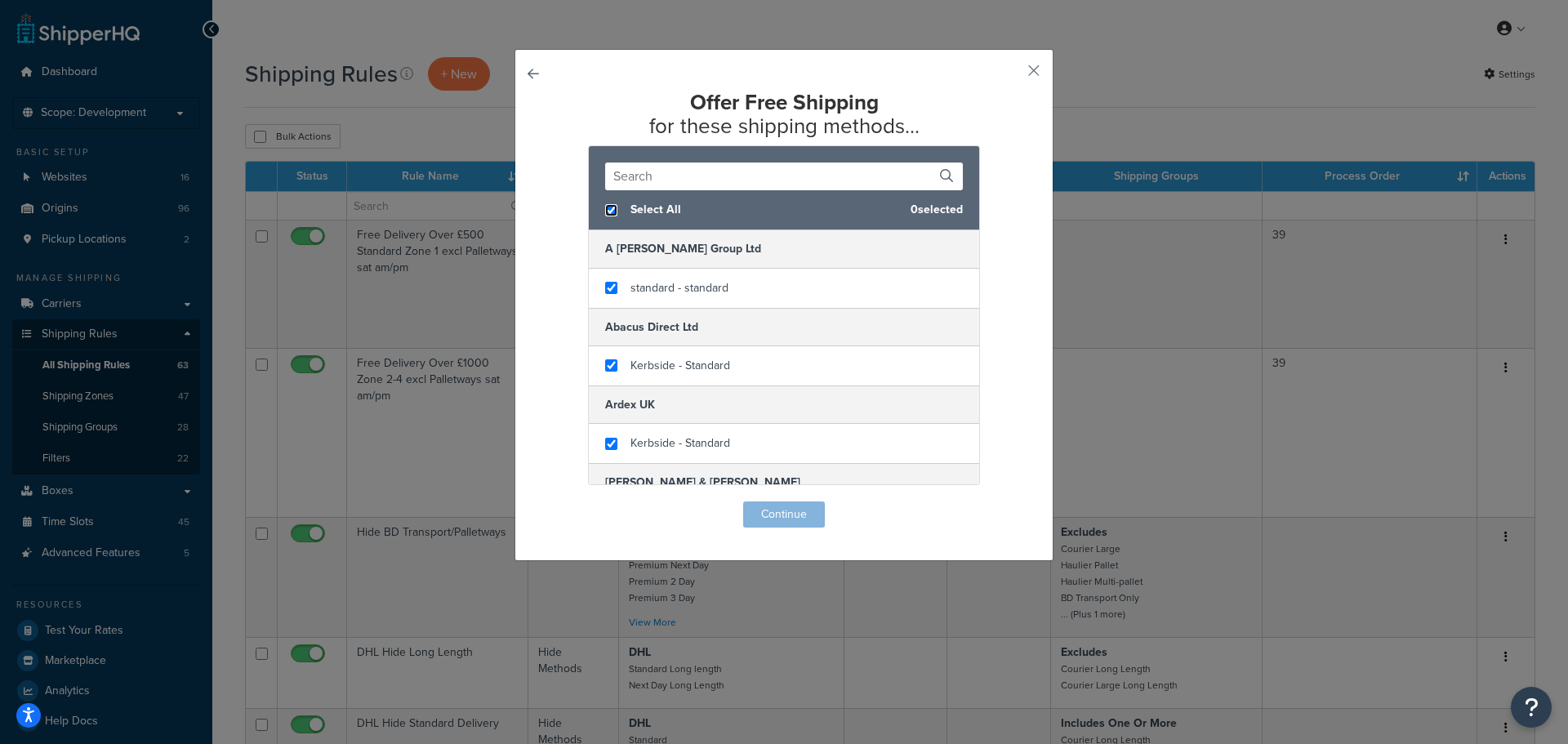
checkbox input "true"
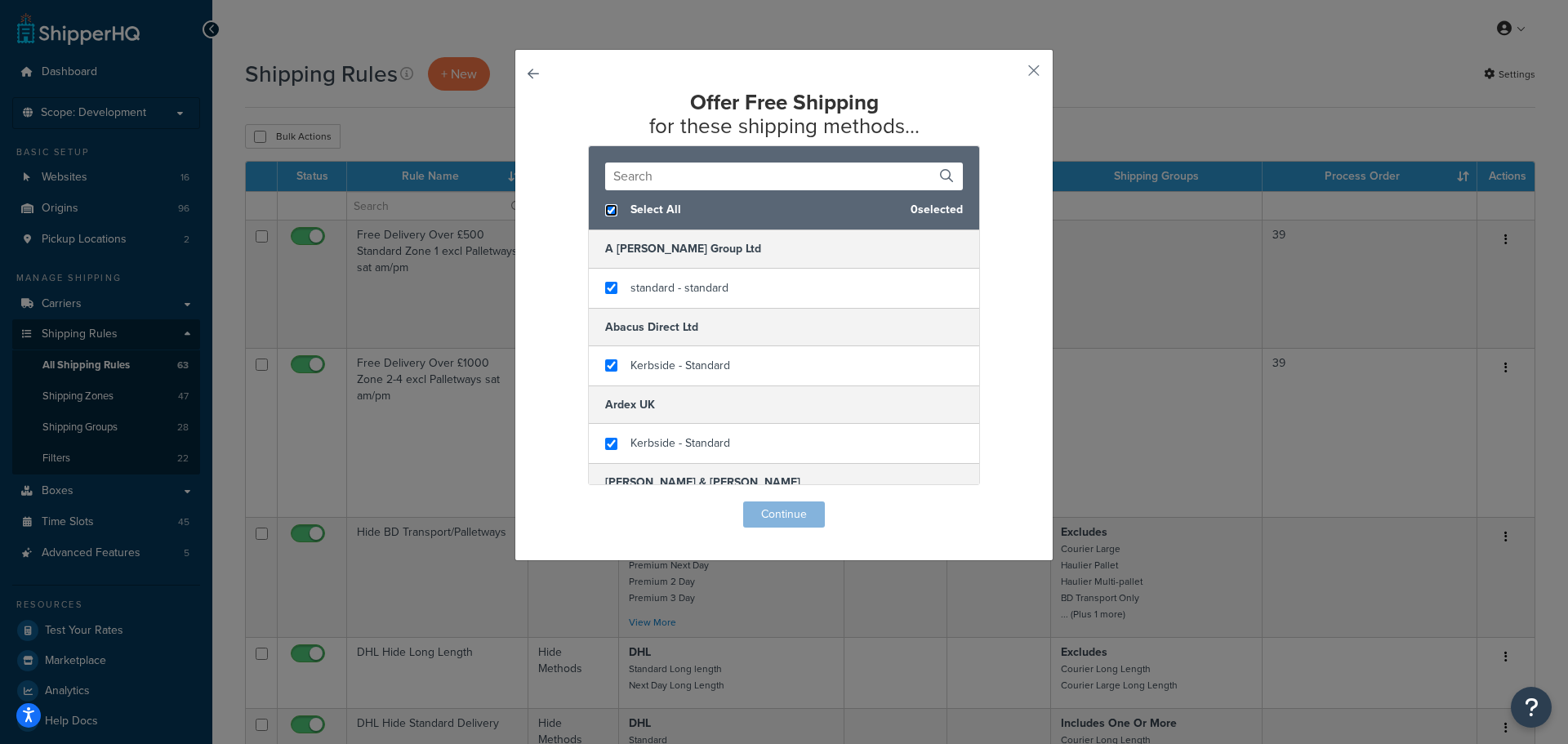
checkbox input "true"
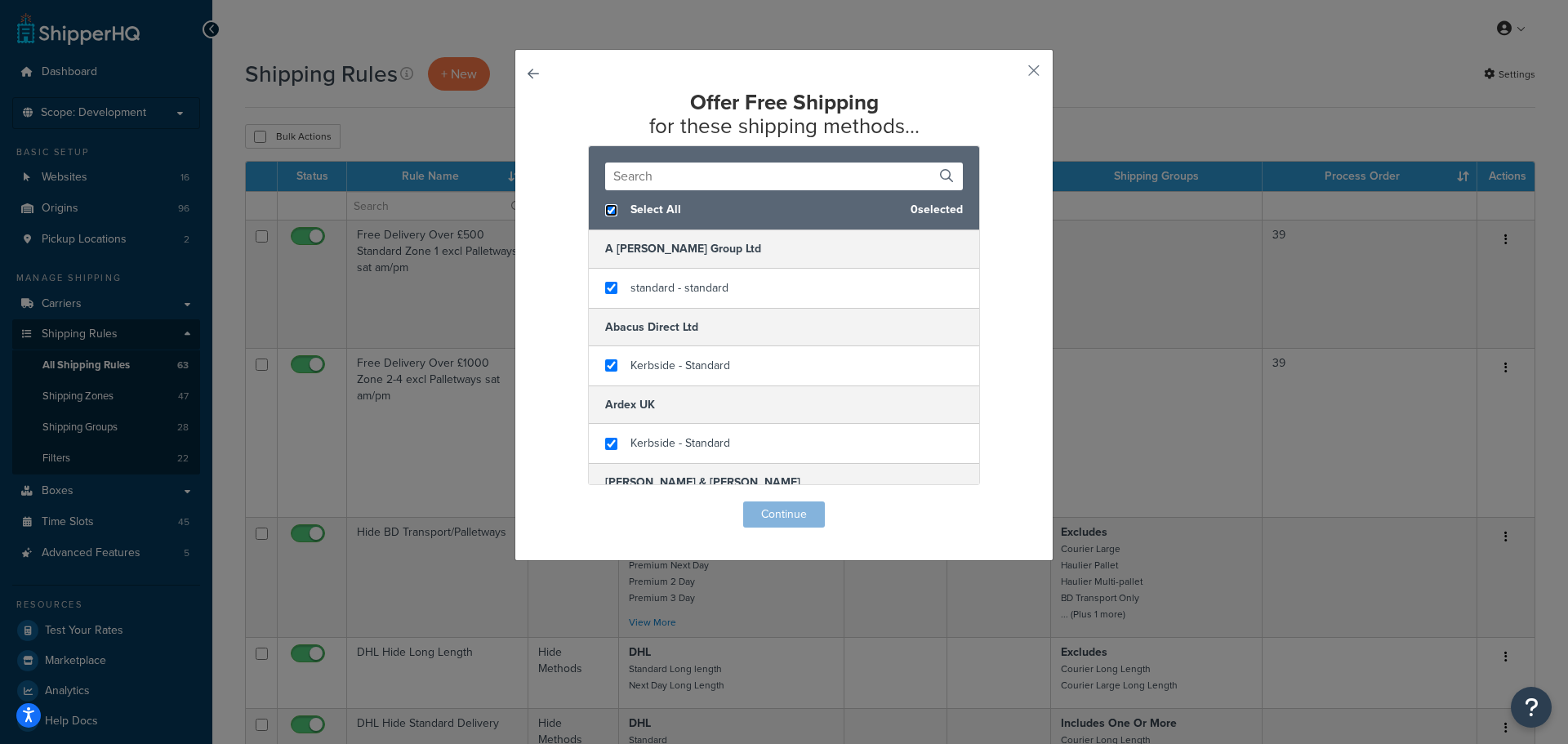
checkbox input "true"
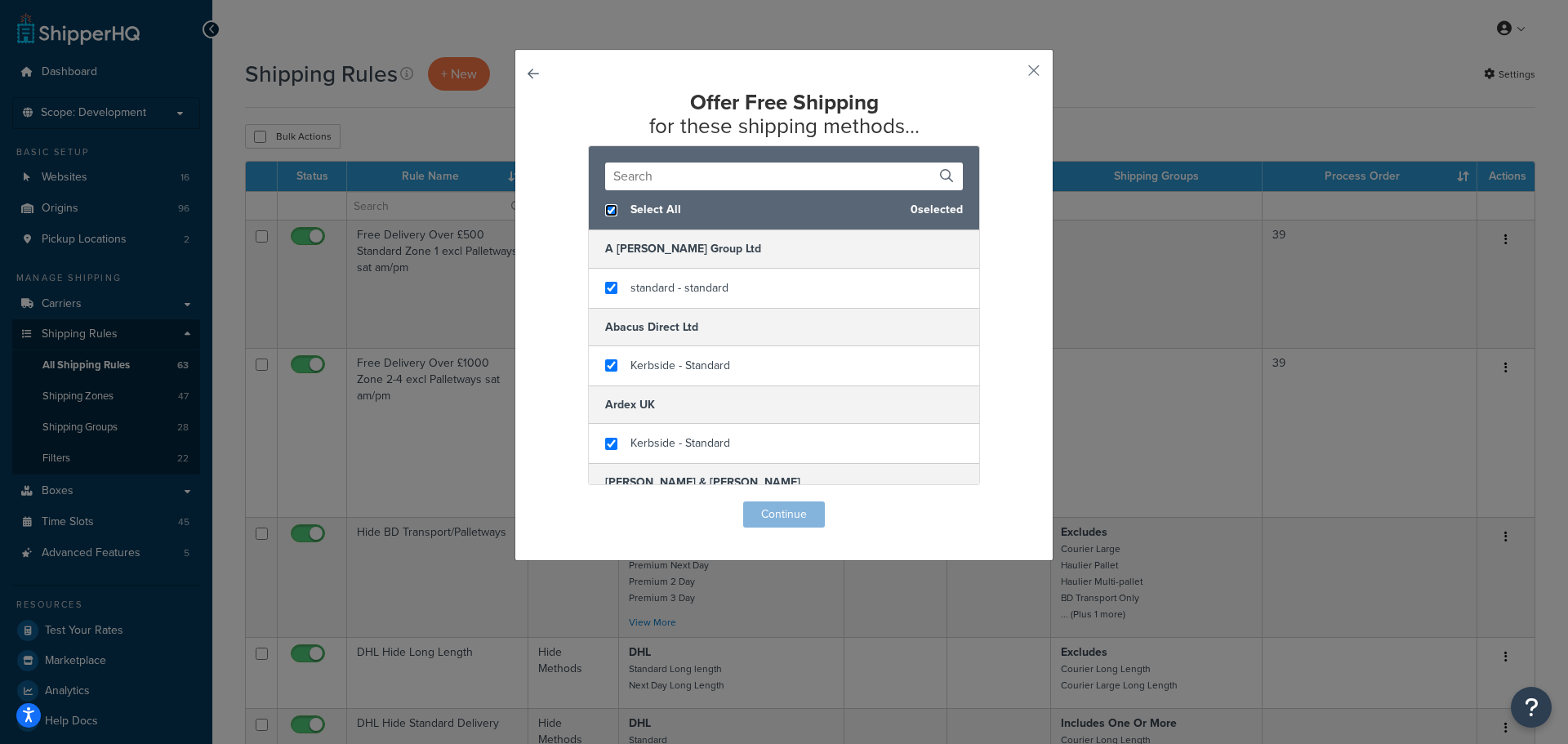
checkbox input "true"
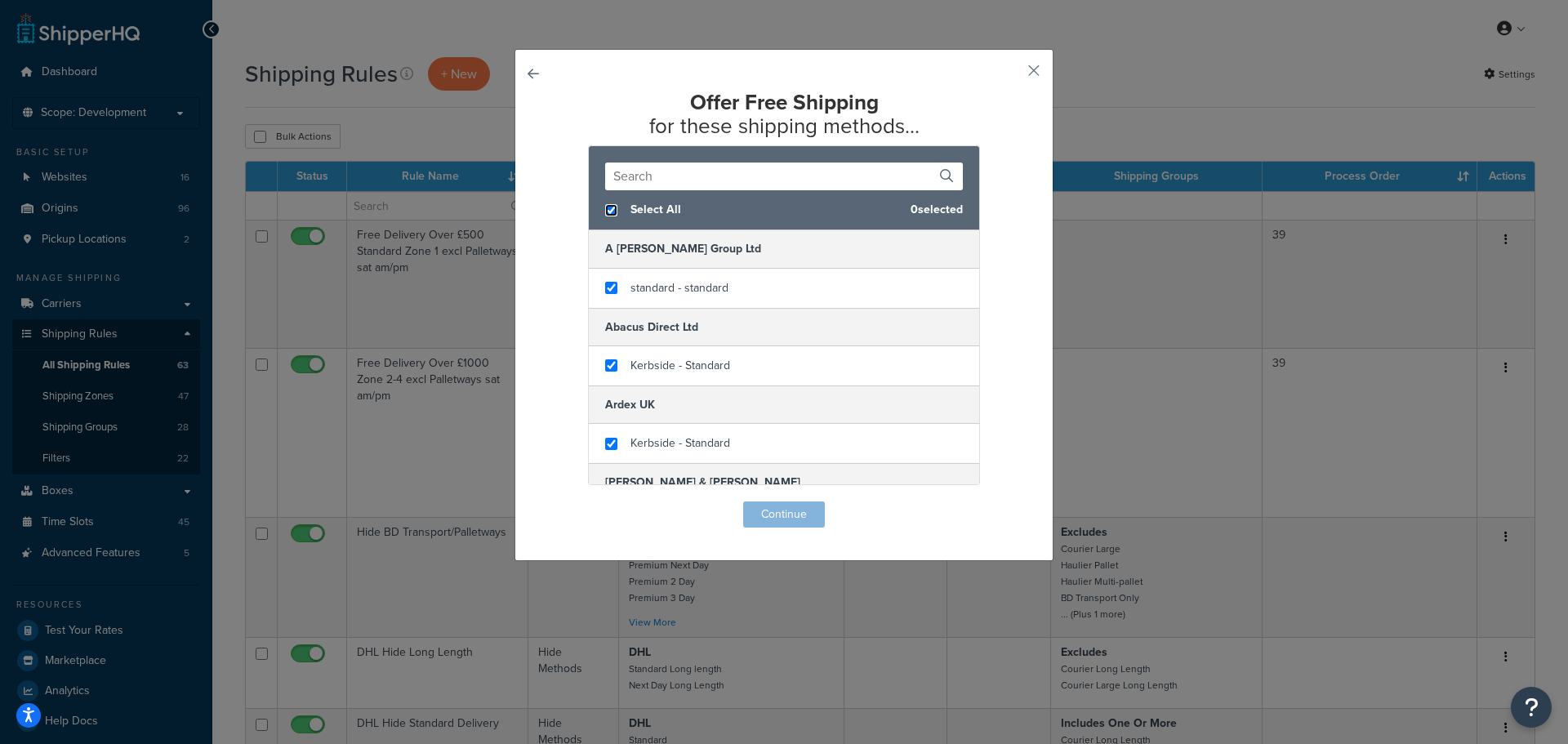
checkbox input "true"
click at [801, 519] on button "Continue" at bounding box center [783, 514] width 82 height 26
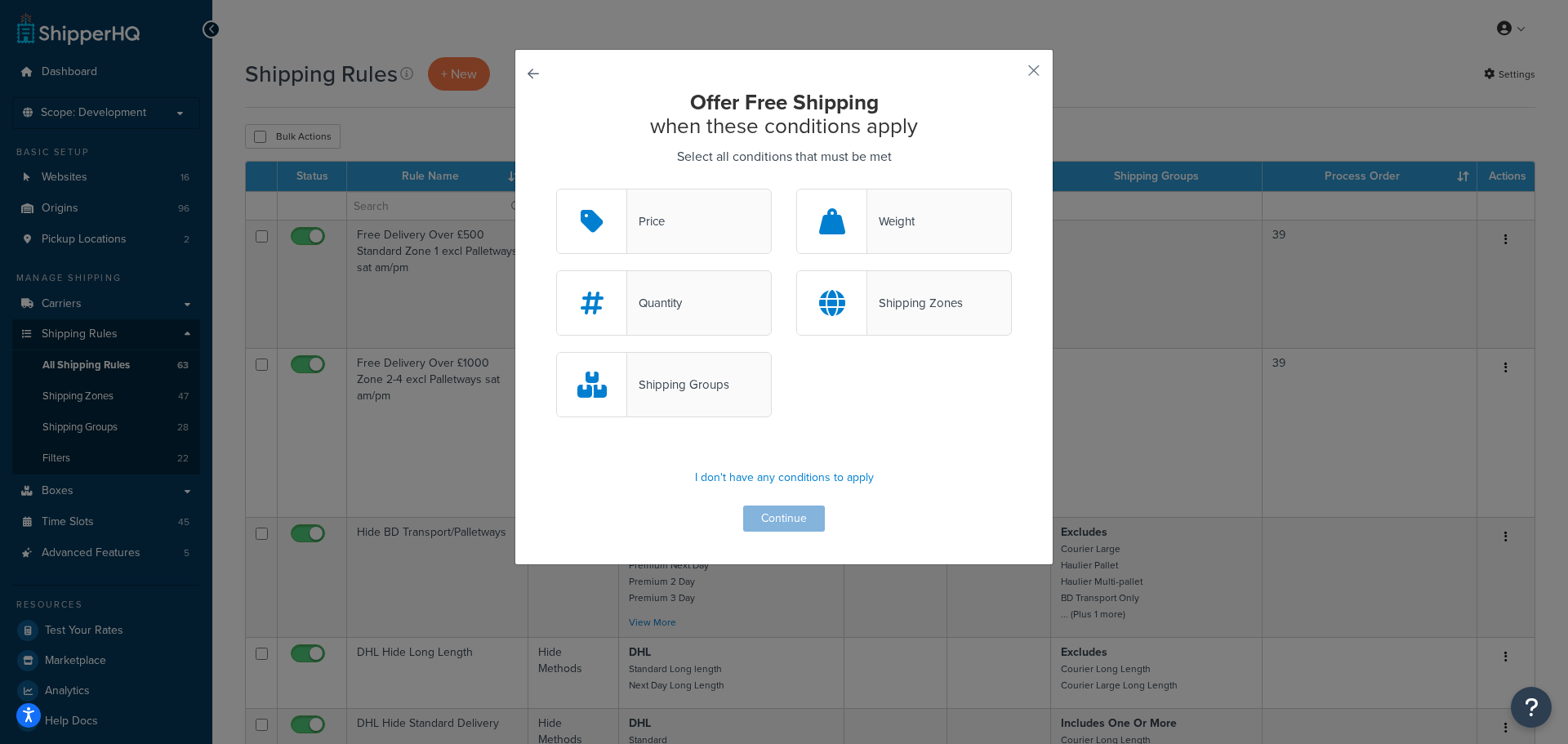
click at [738, 376] on div "Shipping Groups" at bounding box center [664, 384] width 215 height 66
click at [0, 0] on input "Shipping Groups" at bounding box center [0, 0] width 0 height 0
click at [797, 516] on button "Continue" at bounding box center [783, 518] width 82 height 26
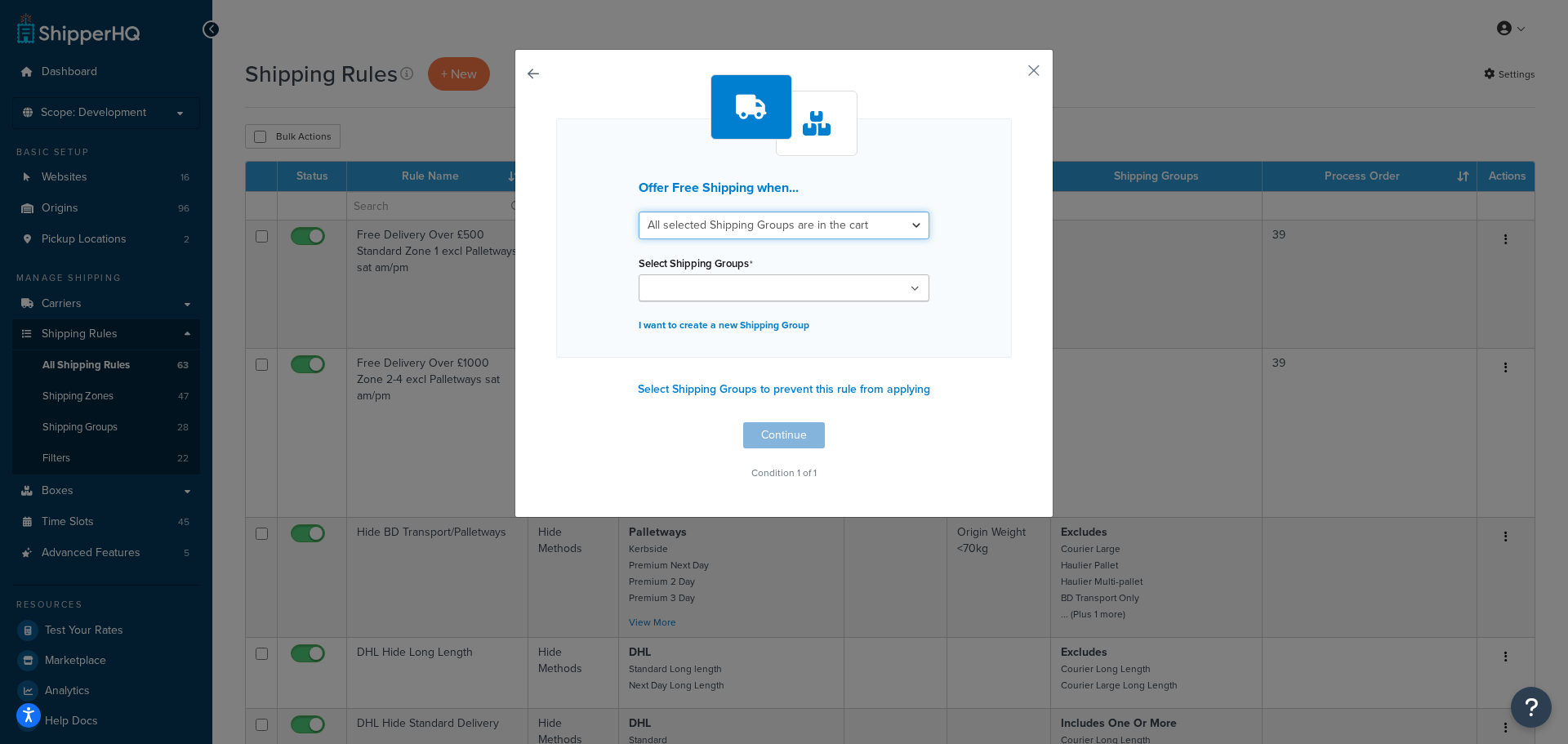
click at [893, 227] on select "All selected Shipping Groups are in the cart Any selected Shipping Groups are i…" at bounding box center [784, 225] width 291 height 28
click at [639, 212] on select "All selected Shipping Groups are in the cart Any selected Shipping Groups are i…" at bounding box center [784, 225] width 291 height 28
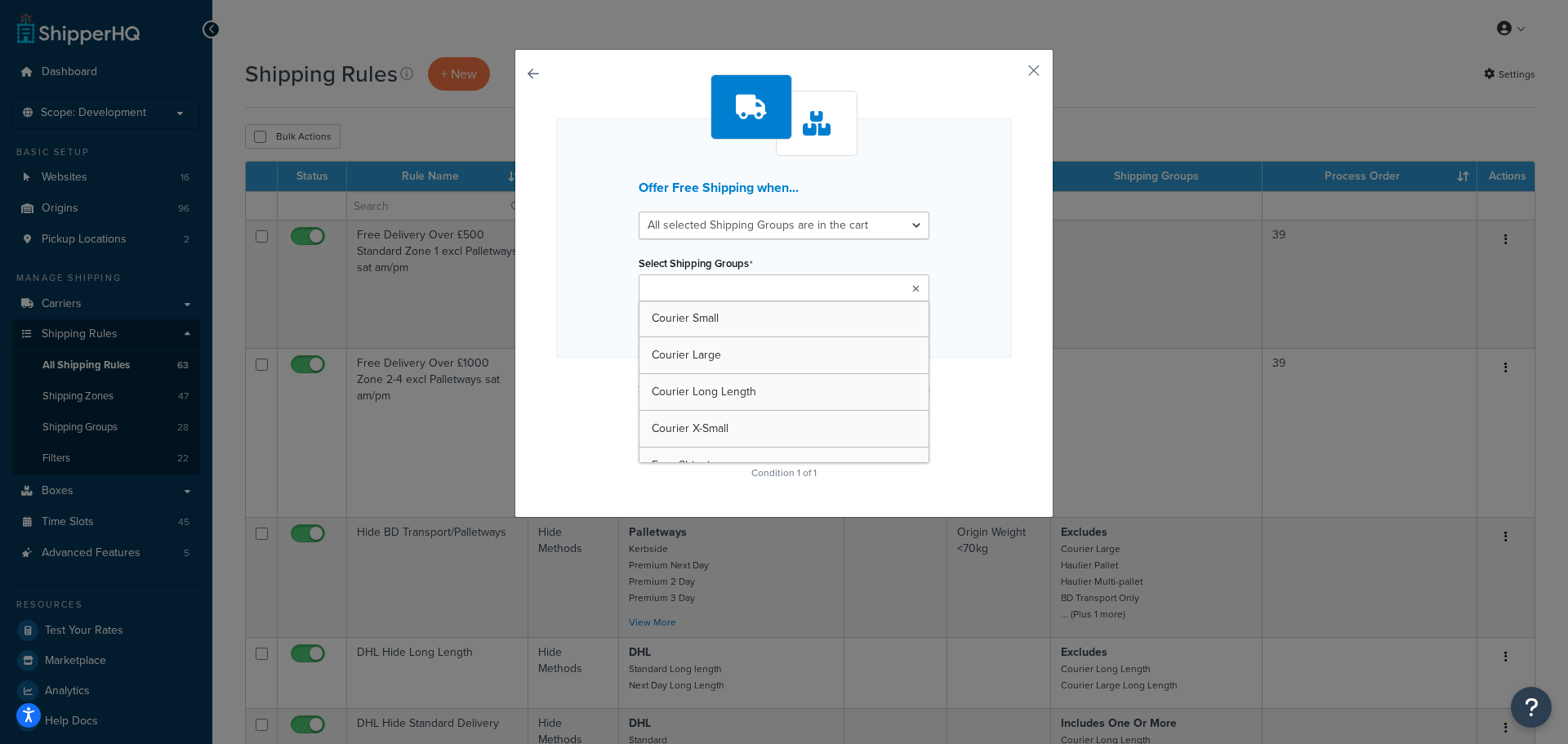
click at [912, 287] on icon at bounding box center [916, 289] width 7 height 10
click at [862, 292] on ul at bounding box center [784, 288] width 291 height 27
click at [845, 295] on ul at bounding box center [784, 288] width 291 height 27
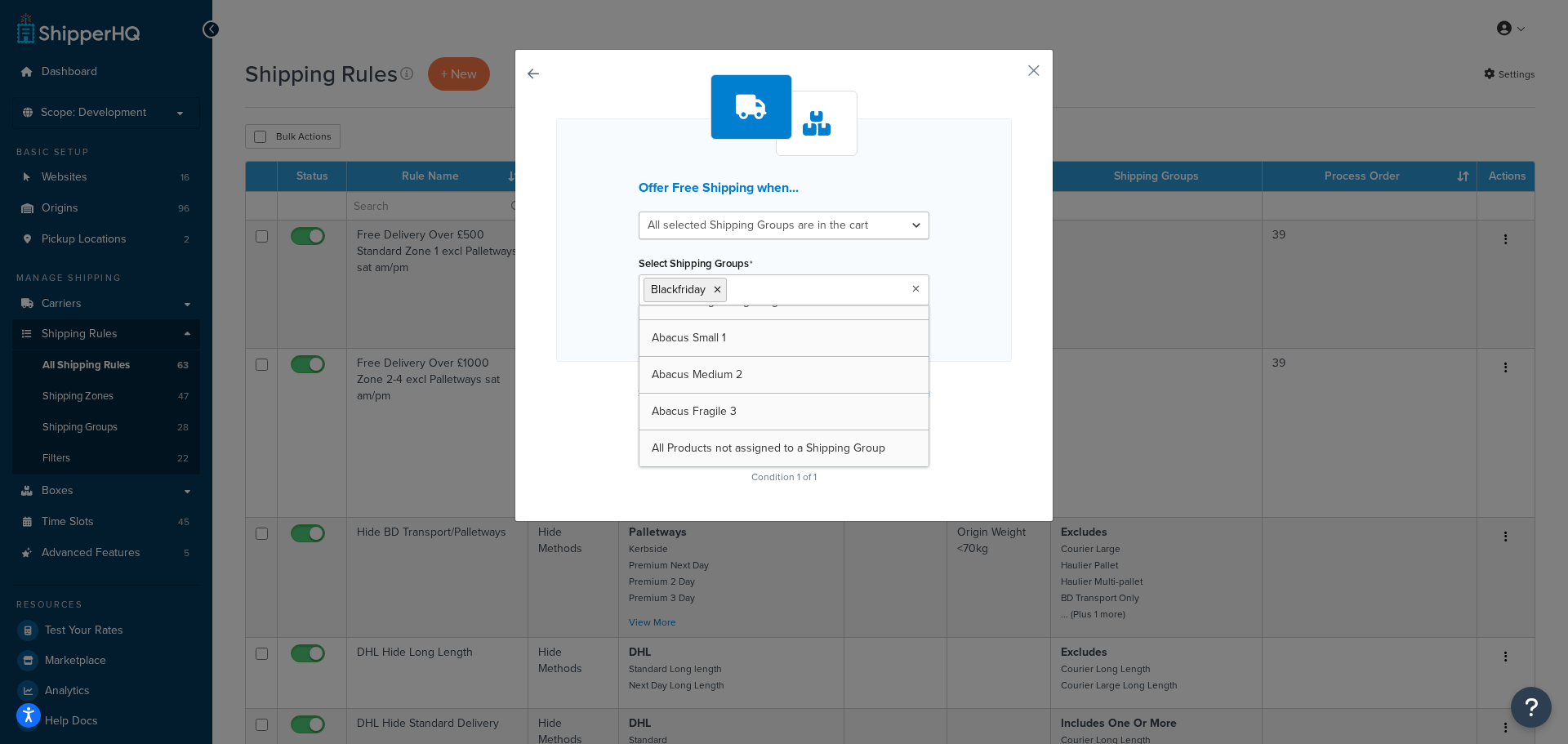
click at [1006, 346] on div "Offer Free Shipping when... All selected Shipping Groups are in the cart Any se…" at bounding box center [784, 240] width 456 height 243
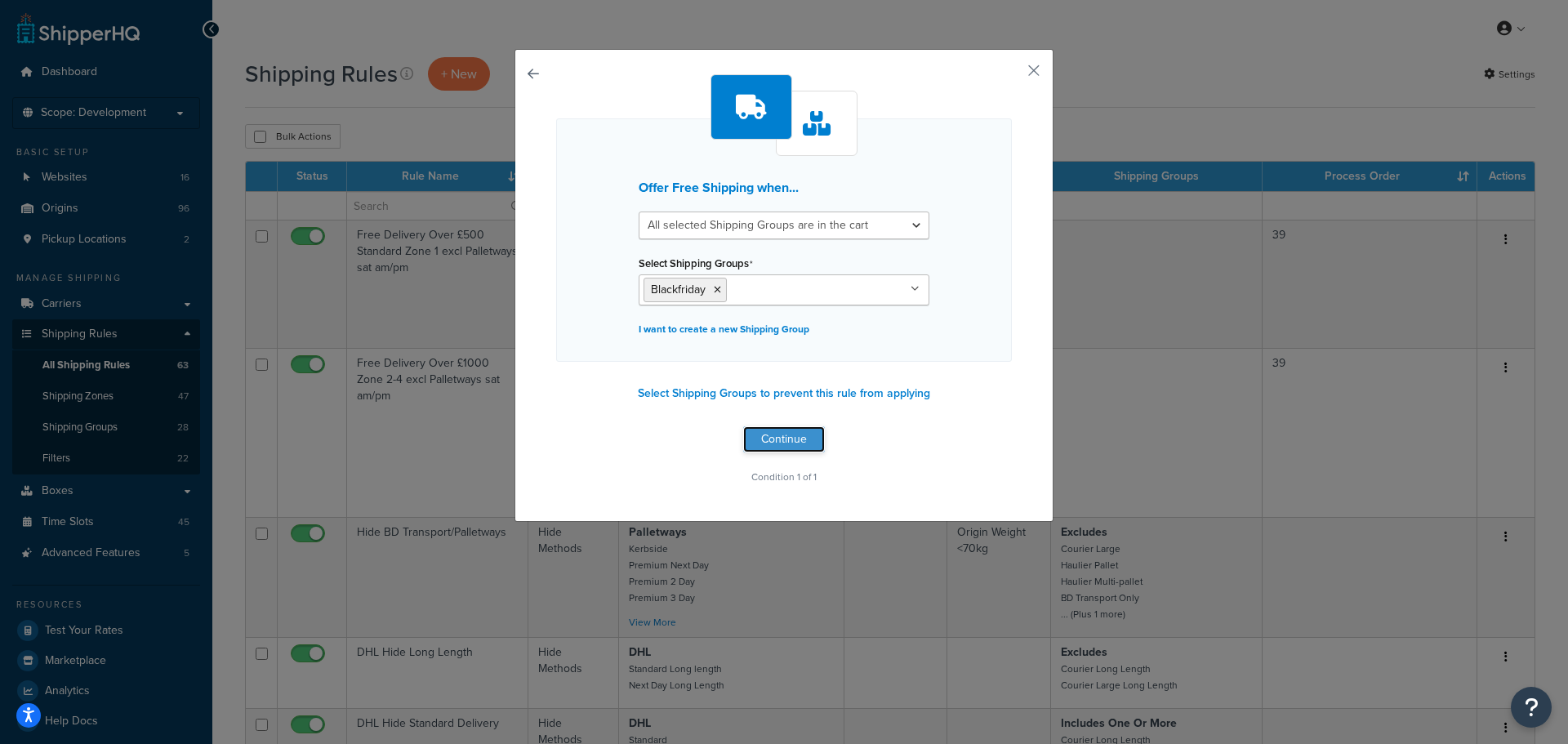
click at [797, 435] on button "Continue" at bounding box center [783, 439] width 82 height 26
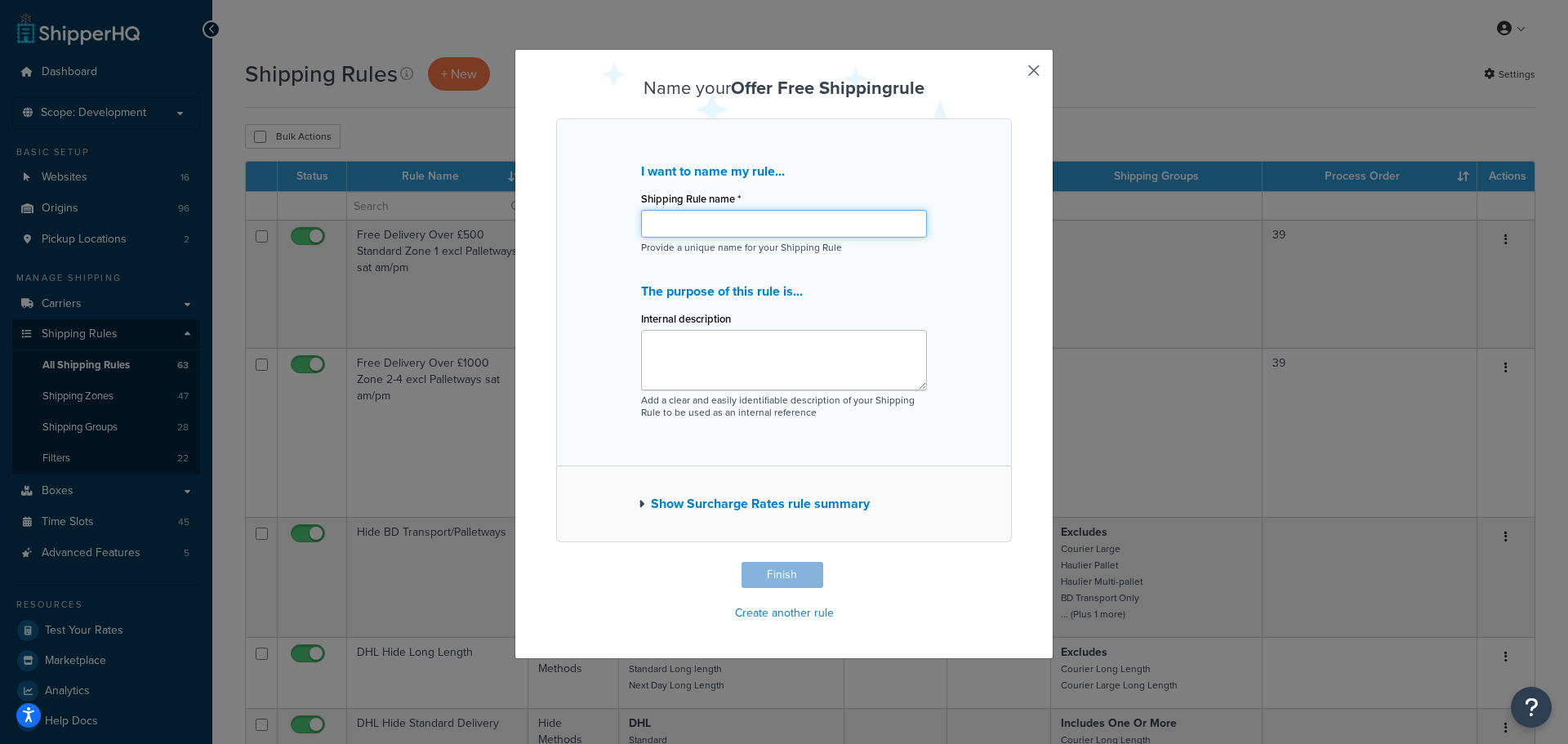
click at [814, 231] on input "Shipping Rule name *" at bounding box center [784, 223] width 286 height 28
click at [869, 354] on textarea "Internal description" at bounding box center [784, 360] width 286 height 60
click at [798, 573] on button "Finish" at bounding box center [782, 574] width 82 height 26
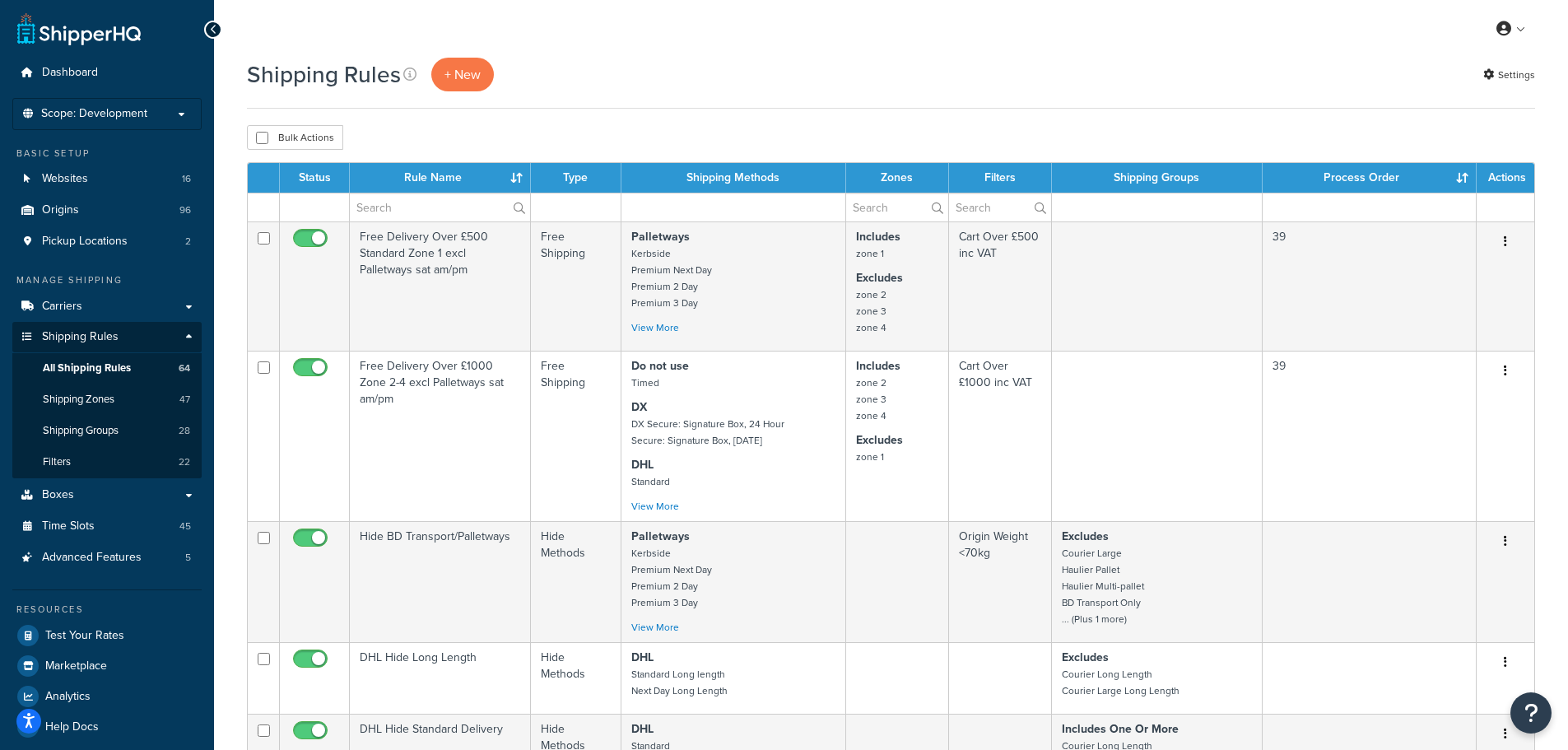
drag, startPoint x: 382, startPoint y: 103, endPoint x: 390, endPoint y: 106, distance: 8.5
click at [383, 103] on div "Shipping Rules + New Settings" at bounding box center [891, 83] width 1289 height 51
click at [337, 105] on div "Shipping Rules + New Settings" at bounding box center [891, 83] width 1289 height 51
click at [369, 206] on input "text" at bounding box center [439, 207] width 180 height 28
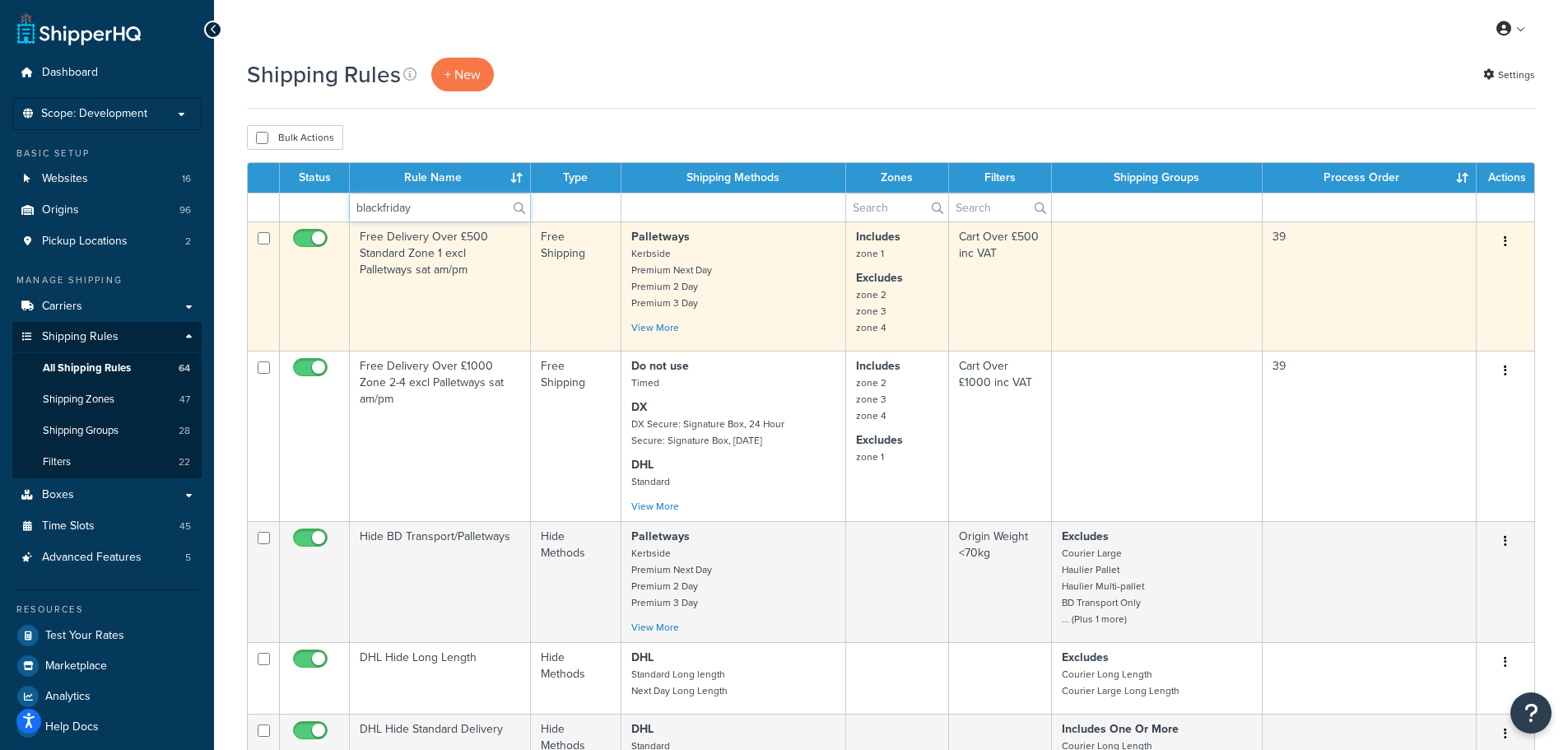
type input "blackfriday"
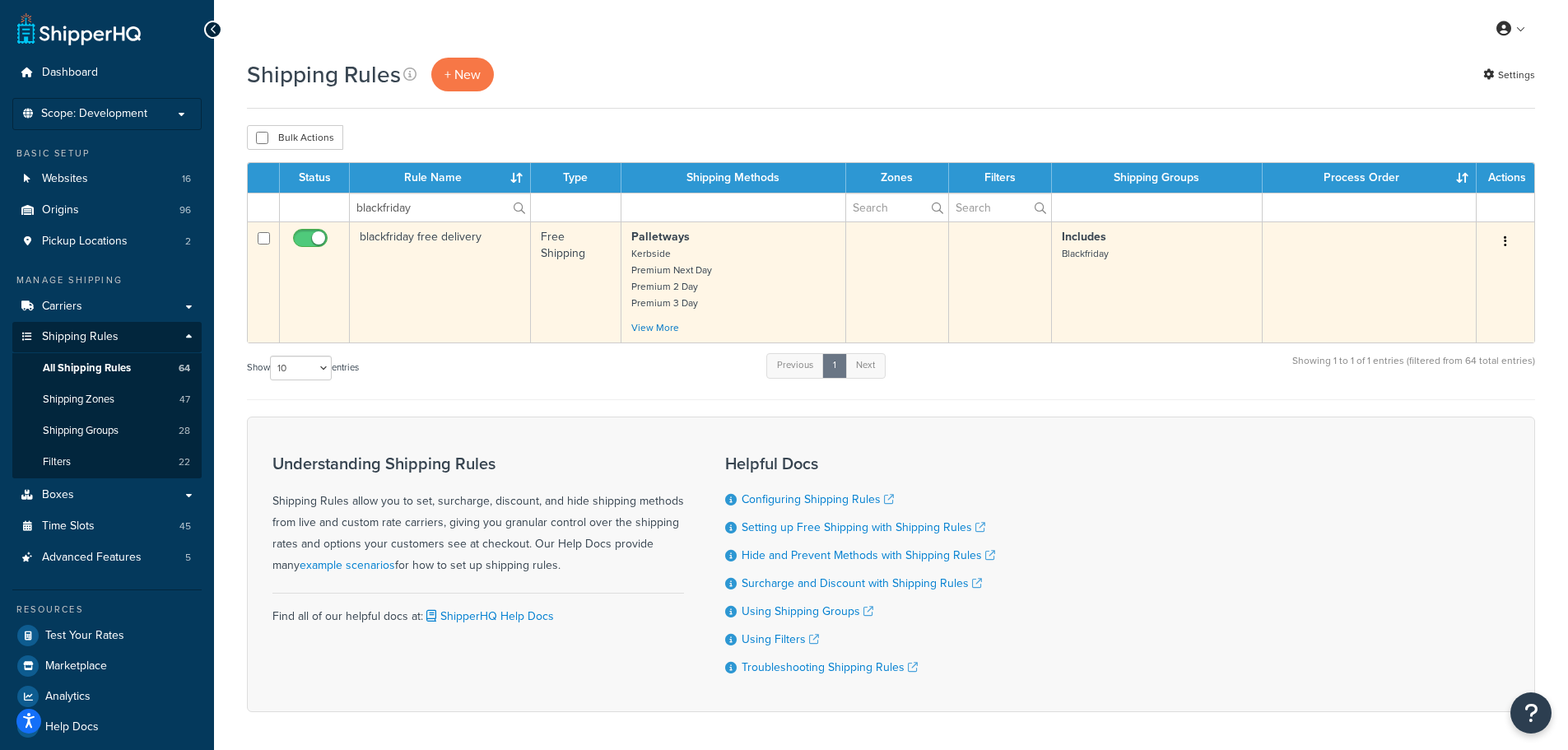
click at [1507, 238] on button "button" at bounding box center [1505, 242] width 23 height 26
click at [1423, 269] on link "Edit" at bounding box center [1451, 272] width 130 height 33
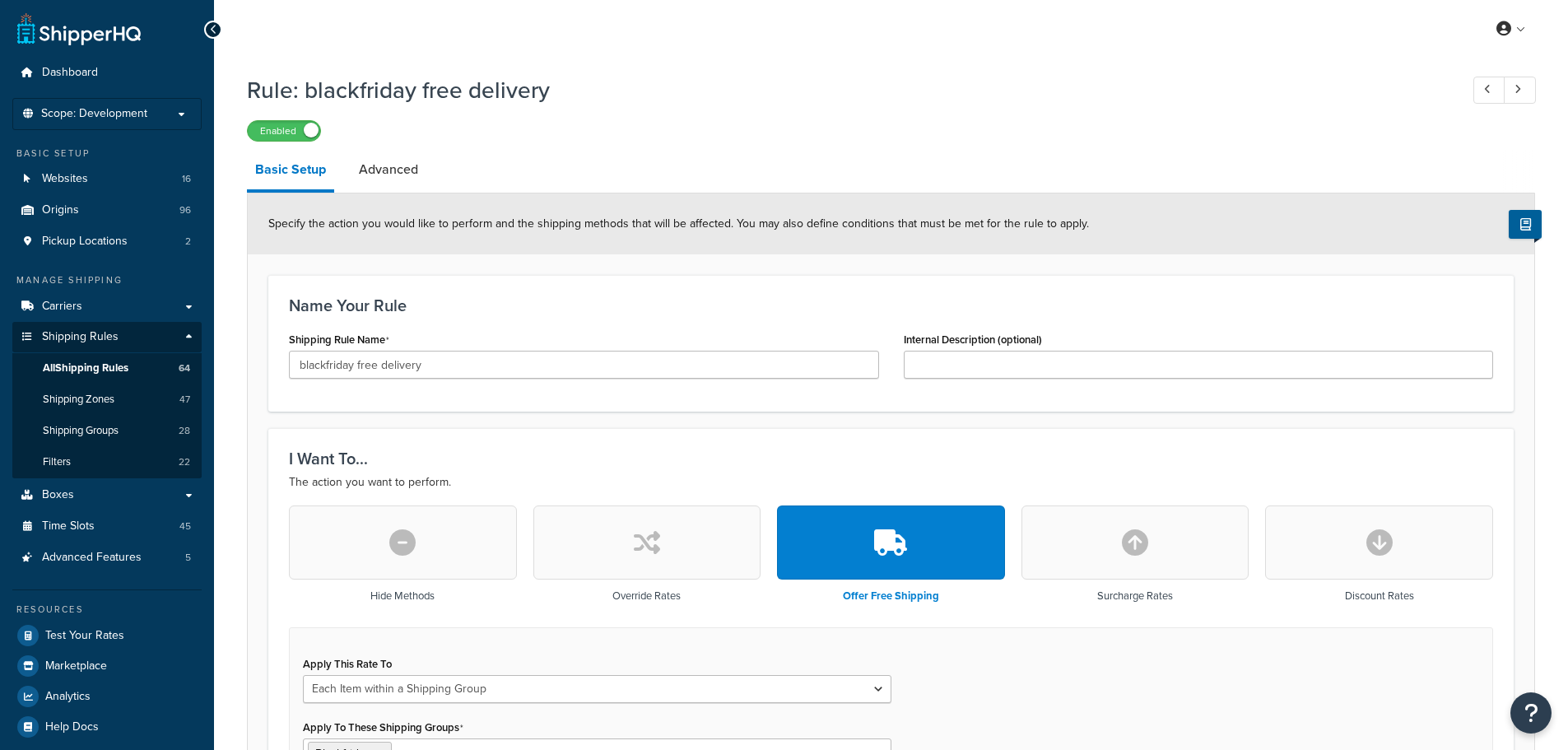
select select "ITEM"
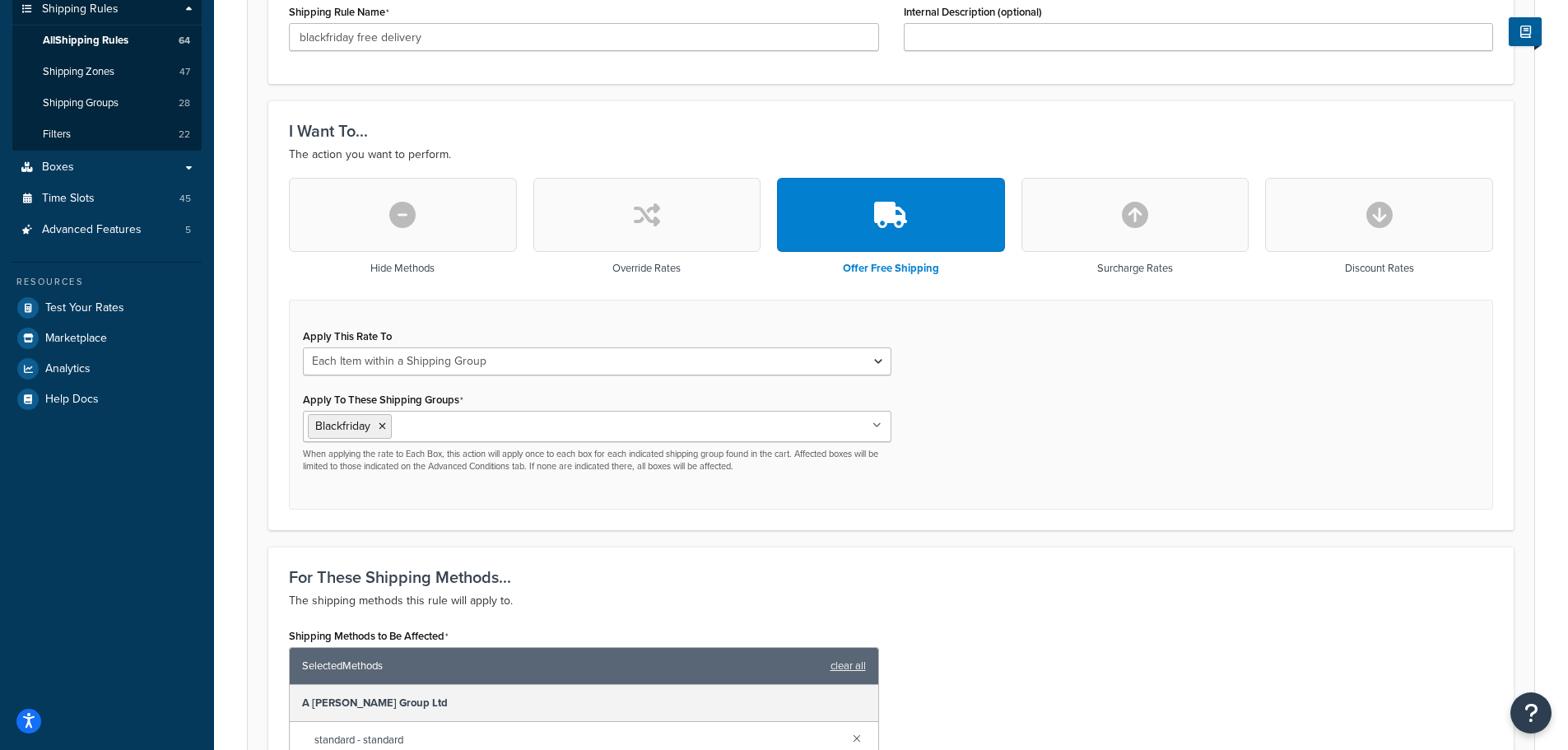
scroll to position [329, 0]
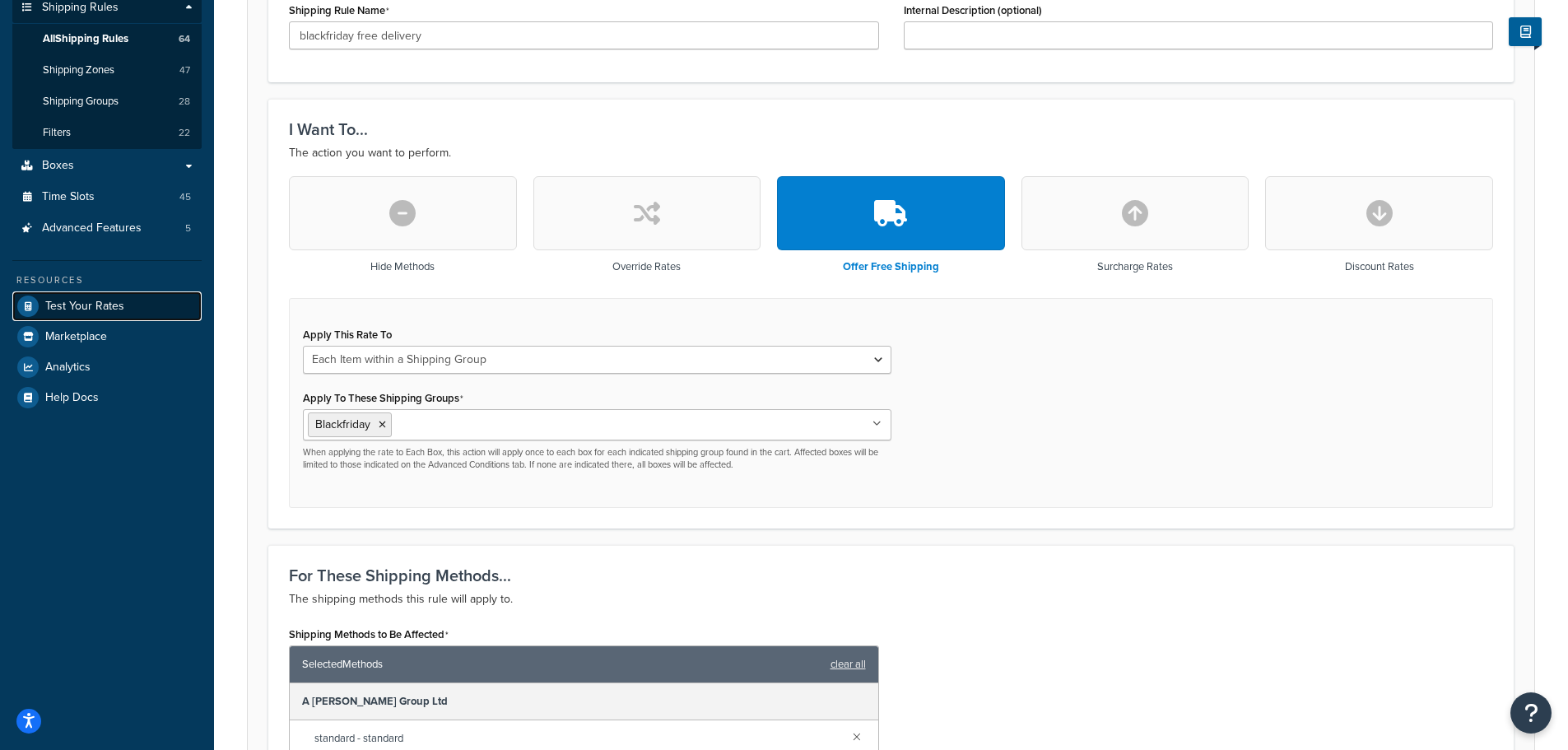
click at [61, 304] on span "Test Your Rates" at bounding box center [84, 306] width 79 height 14
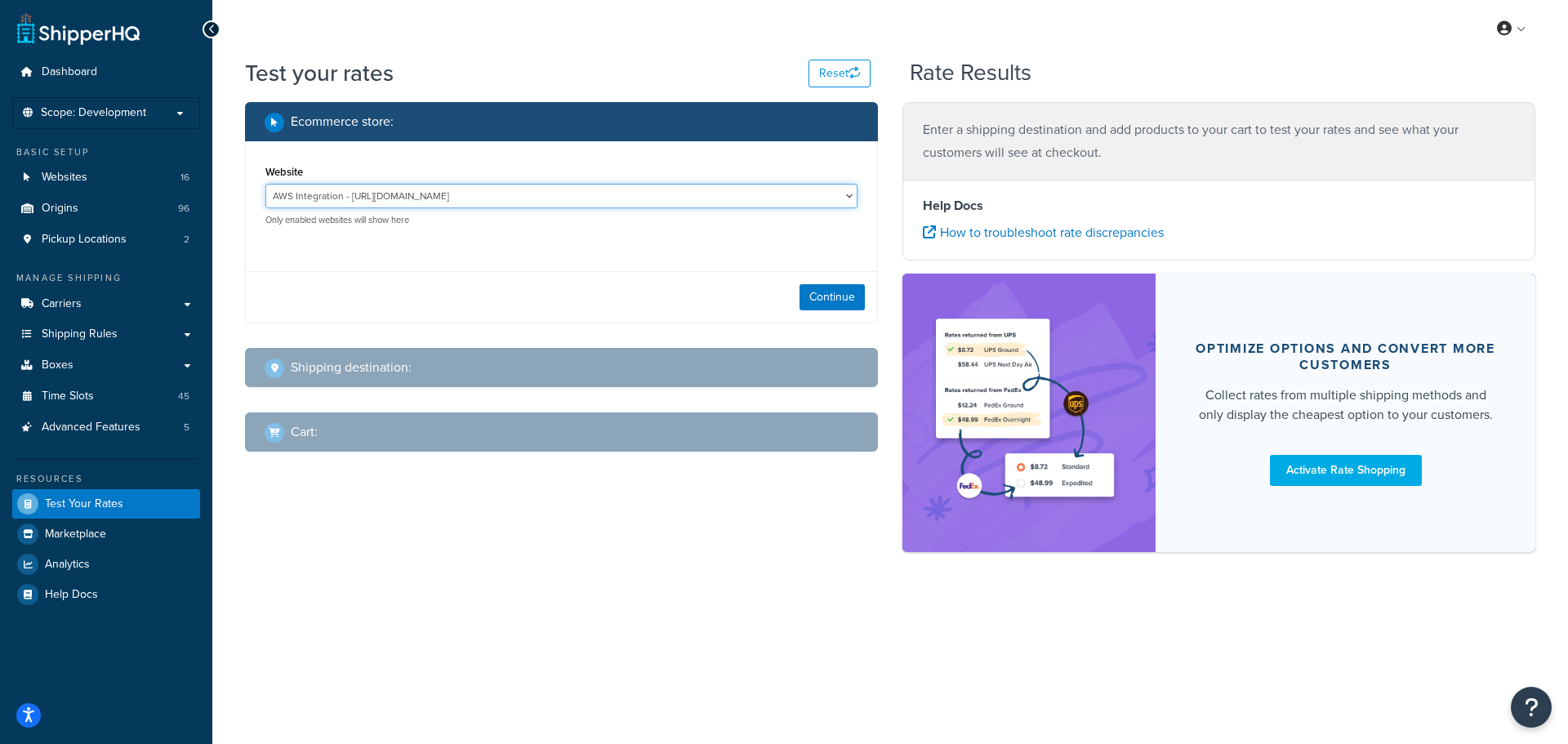
click at [842, 192] on select "AWS Integration - https://integration.builderdepot.co.uk Builder Depot - https:…" at bounding box center [562, 196] width 592 height 24
select select "ab8e8e3bab40c591e7fc3df68d82dd4f"
click at [266, 184] on select "AWS Integration - https://integration.builderdepot.co.uk Builder Depot - https:…" at bounding box center [562, 196] width 592 height 24
click at [828, 297] on button "Continue" at bounding box center [832, 297] width 65 height 26
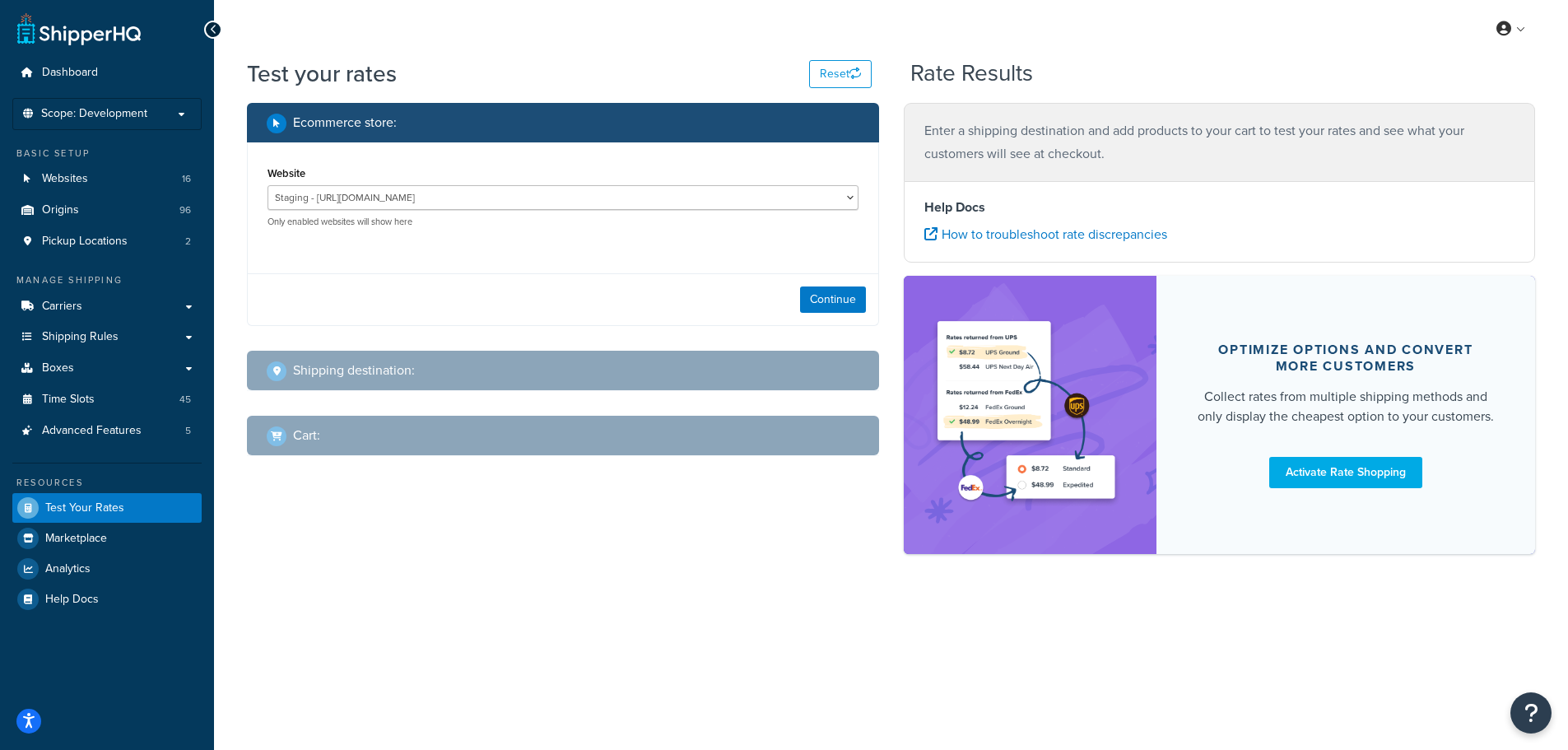
select select "TX"
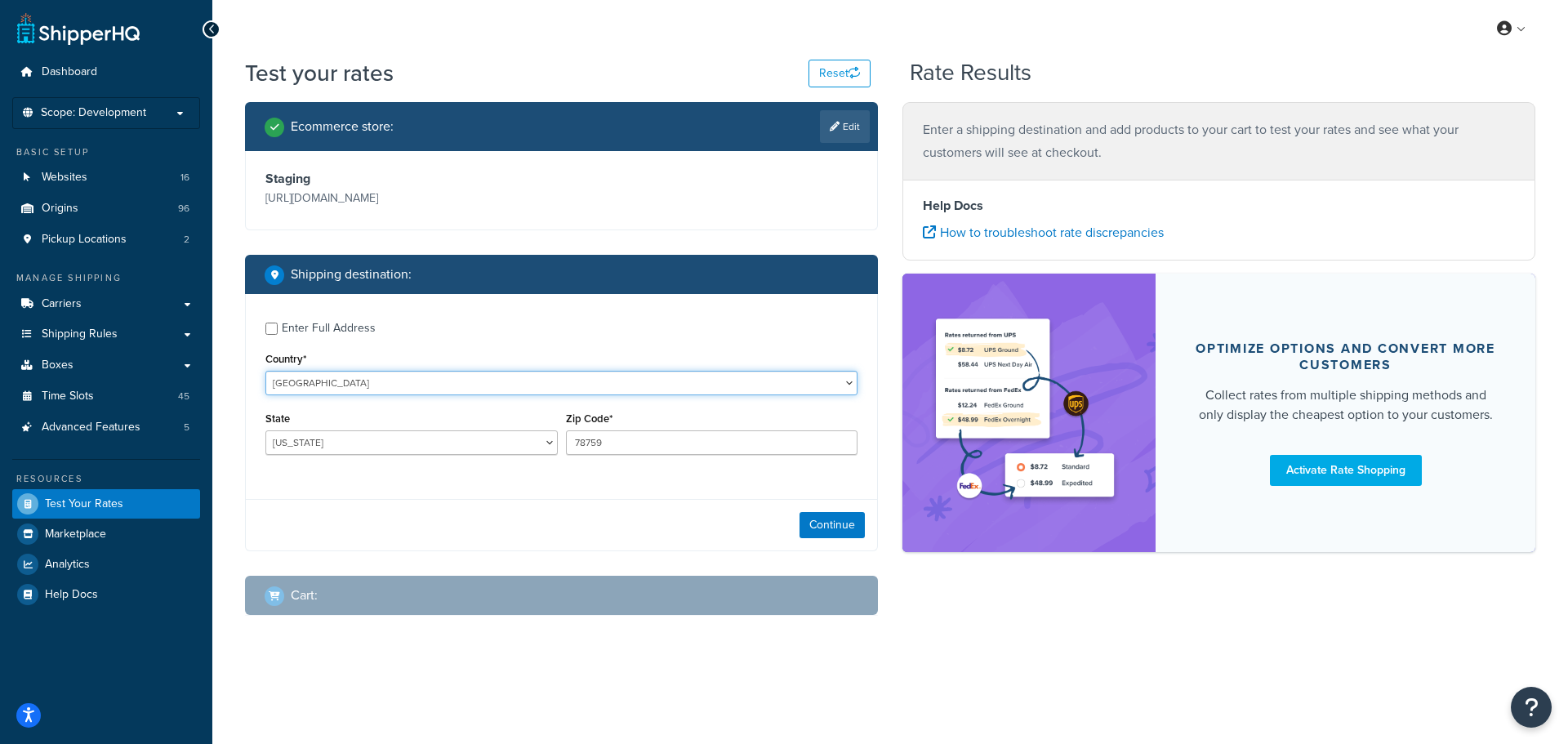
click at [332, 382] on select "United States United Kingdom Afghanistan Åland Islands Albania Algeria American…" at bounding box center [562, 382] width 592 height 24
select select "GB"
click at [266, 371] on select "United States United Kingdom Afghanistan Åland Islands Albania Algeria American…" at bounding box center [562, 382] width 592 height 24
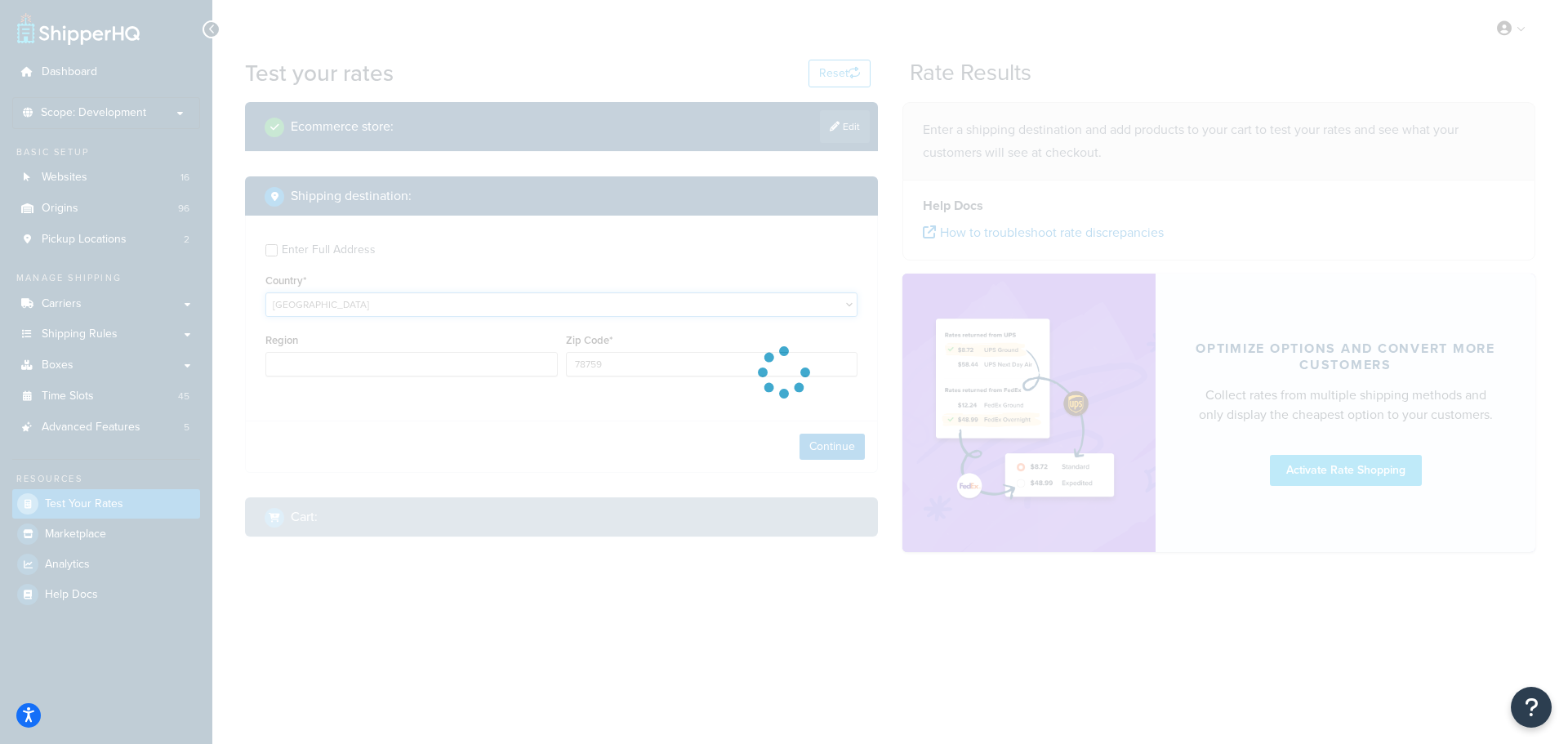
type input "TX"
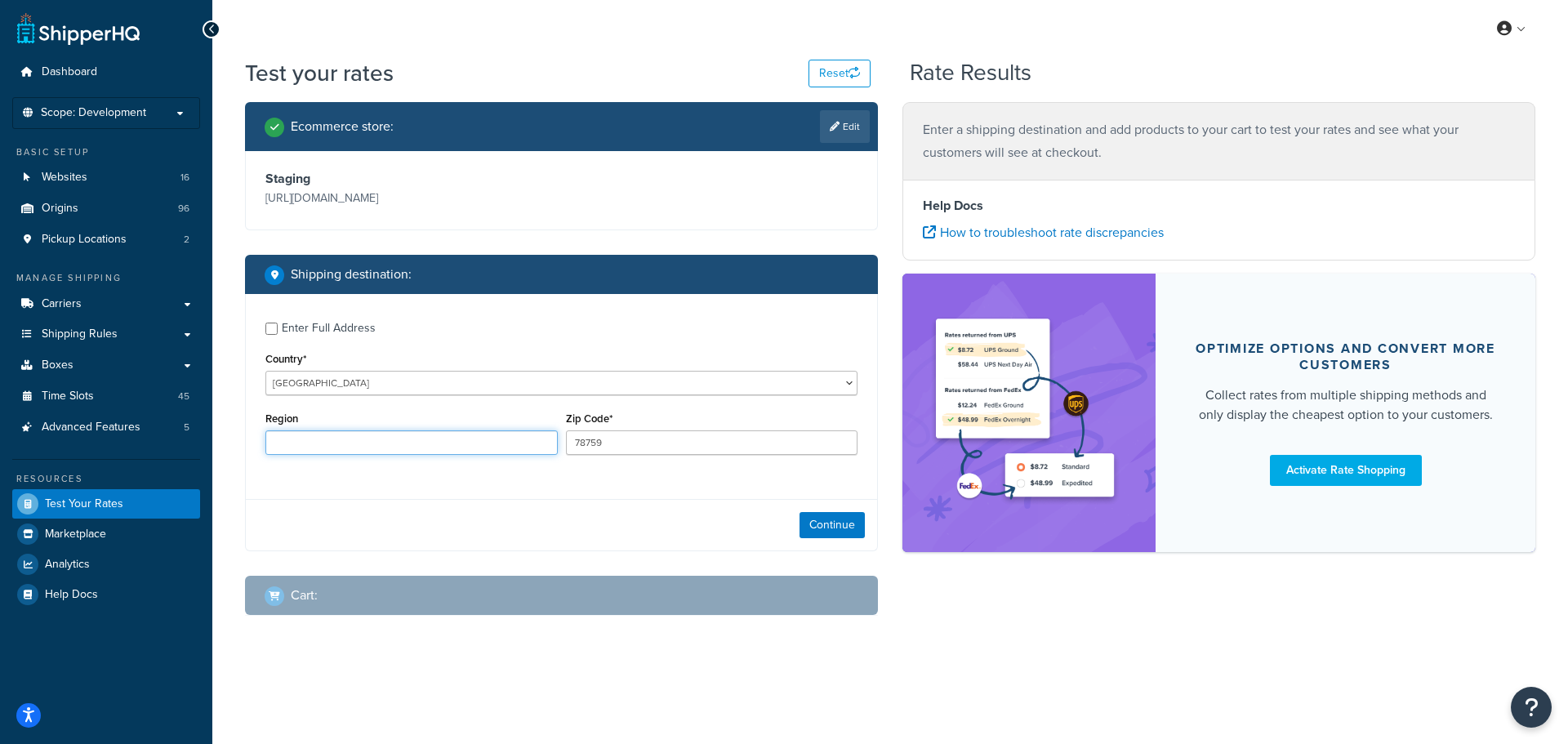
click at [397, 440] on input "Region" at bounding box center [412, 442] width 292 height 24
drag, startPoint x: 601, startPoint y: 442, endPoint x: 617, endPoint y: 436, distance: 17.1
click at [603, 442] on input "78759" at bounding box center [712, 442] width 292 height 24
drag, startPoint x: 623, startPoint y: 440, endPoint x: 523, endPoint y: 442, distance: 100.0
click at [523, 442] on div "Region Zip Code* 78759" at bounding box center [561, 437] width 600 height 59
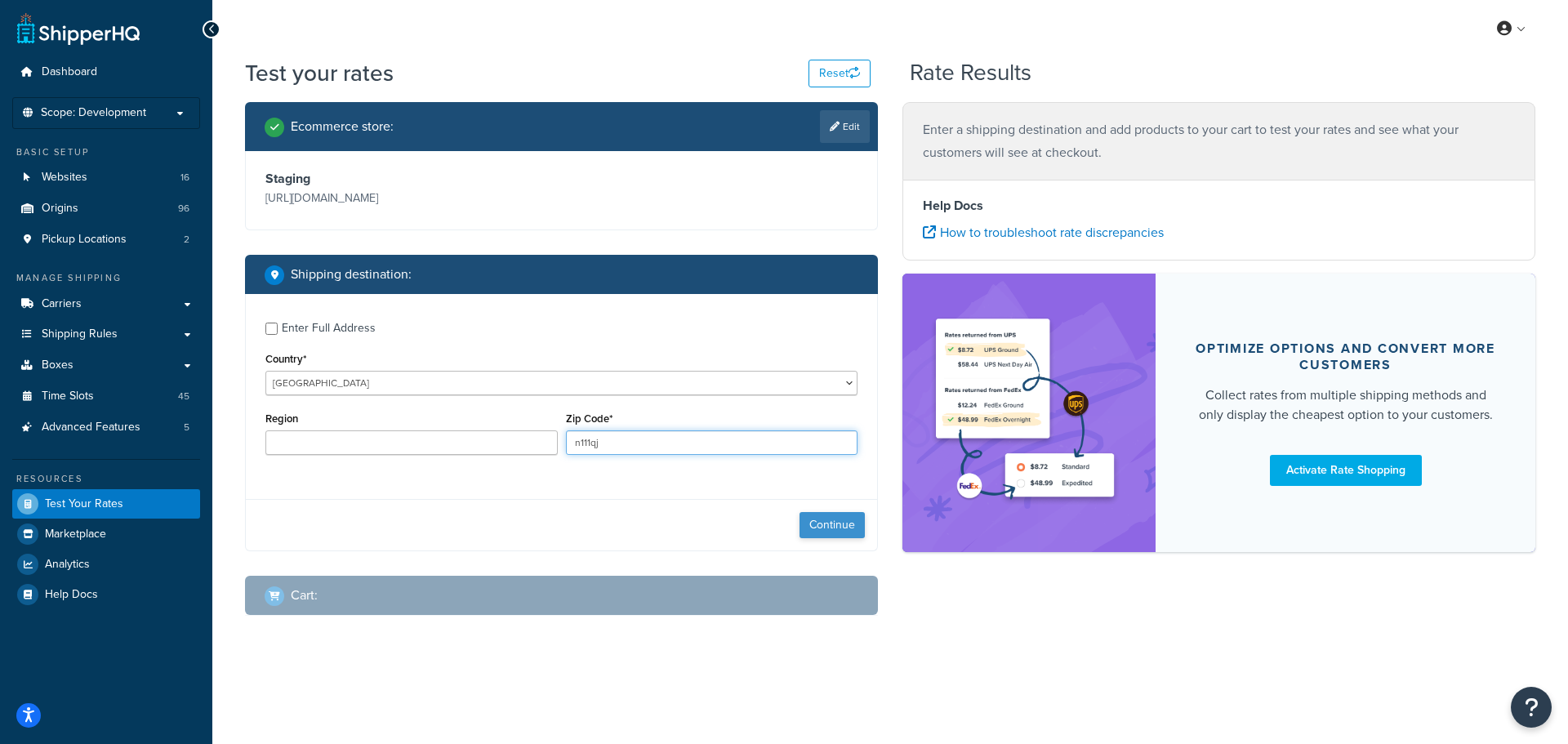
type input "n111qj"
click at [839, 523] on button "Continue" at bounding box center [832, 525] width 65 height 26
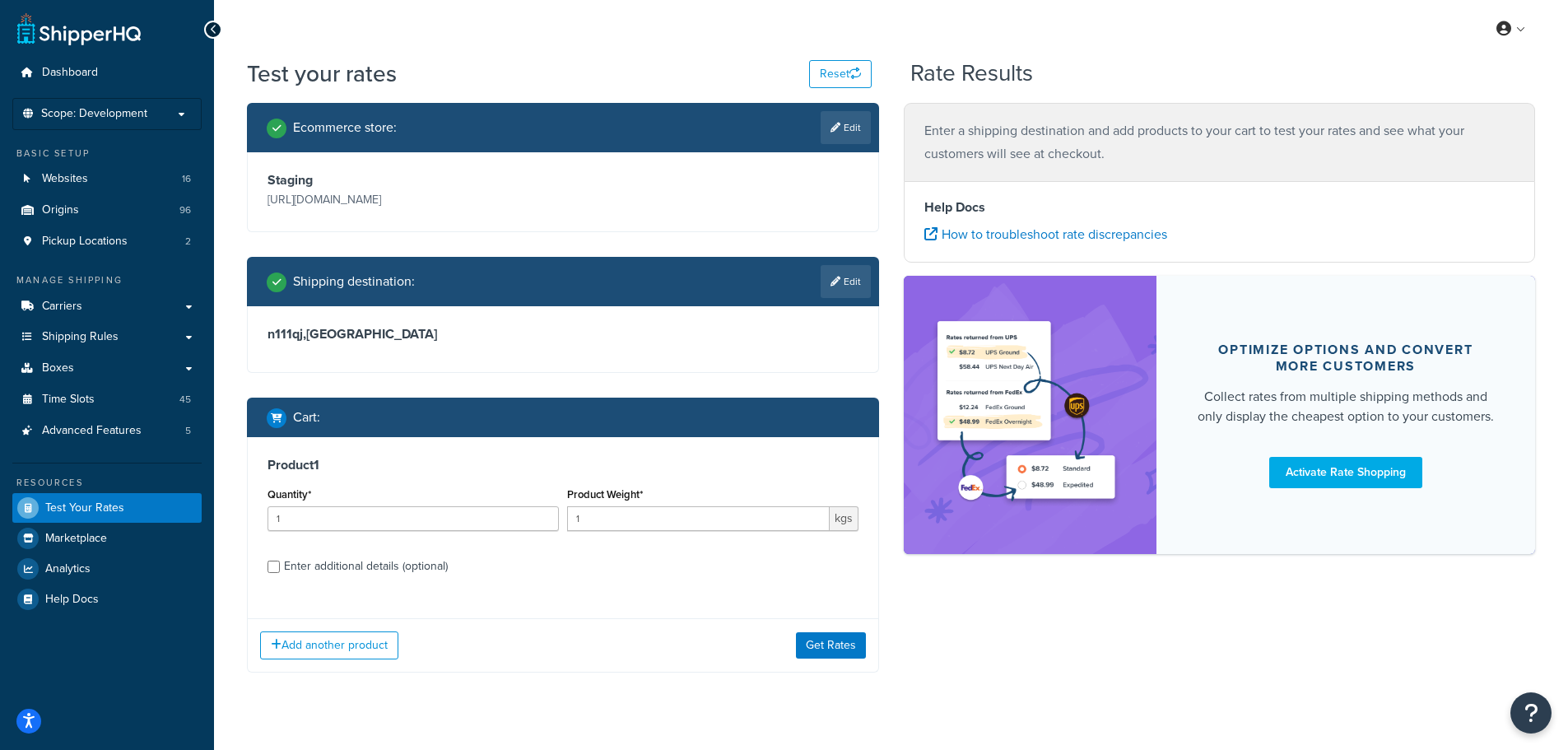
click at [381, 569] on div "Enter additional details (optional)" at bounding box center [365, 566] width 164 height 23
click at [279, 569] on input "Enter additional details (optional)" at bounding box center [274, 567] width 13 height 13
checkbox input "true"
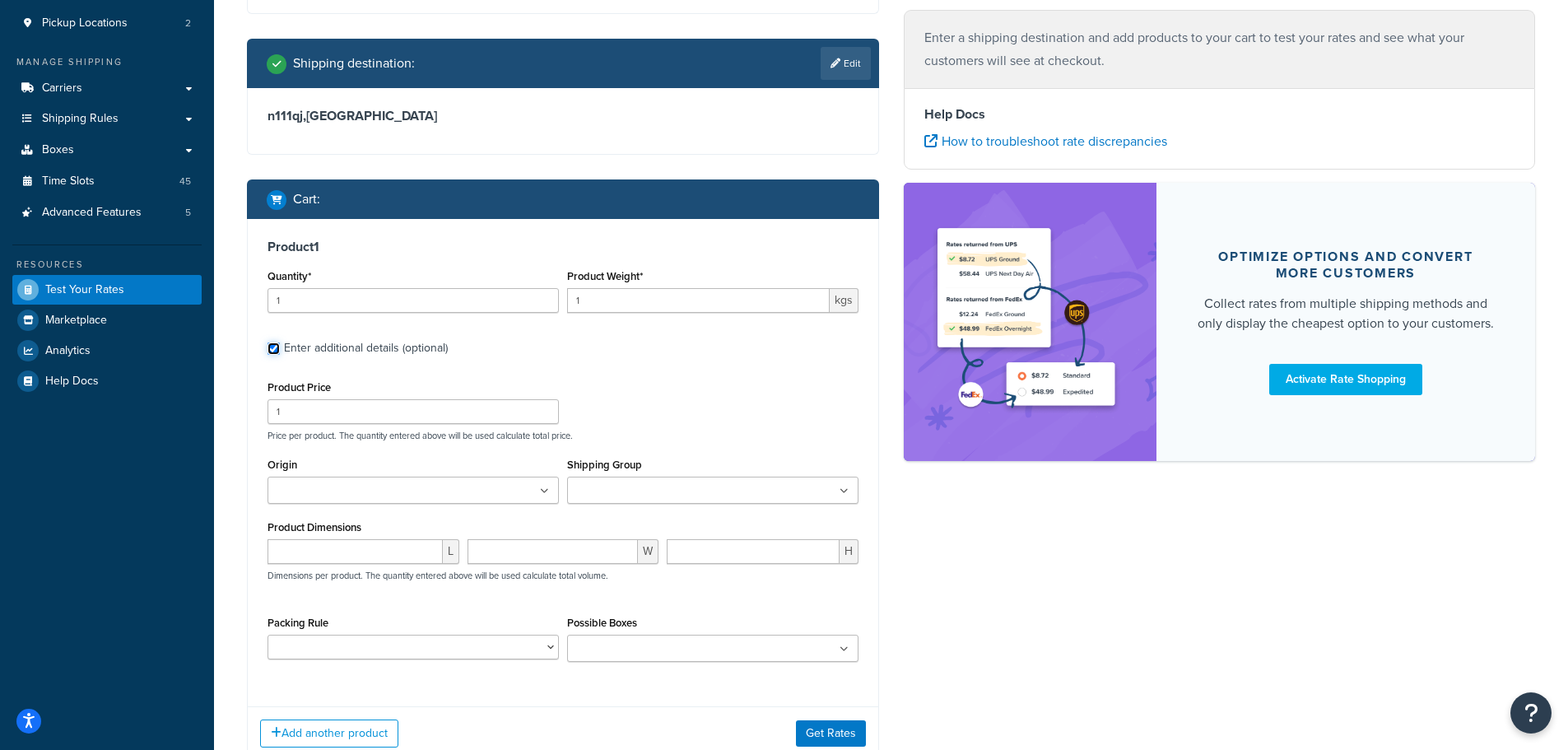
scroll to position [247, 0]
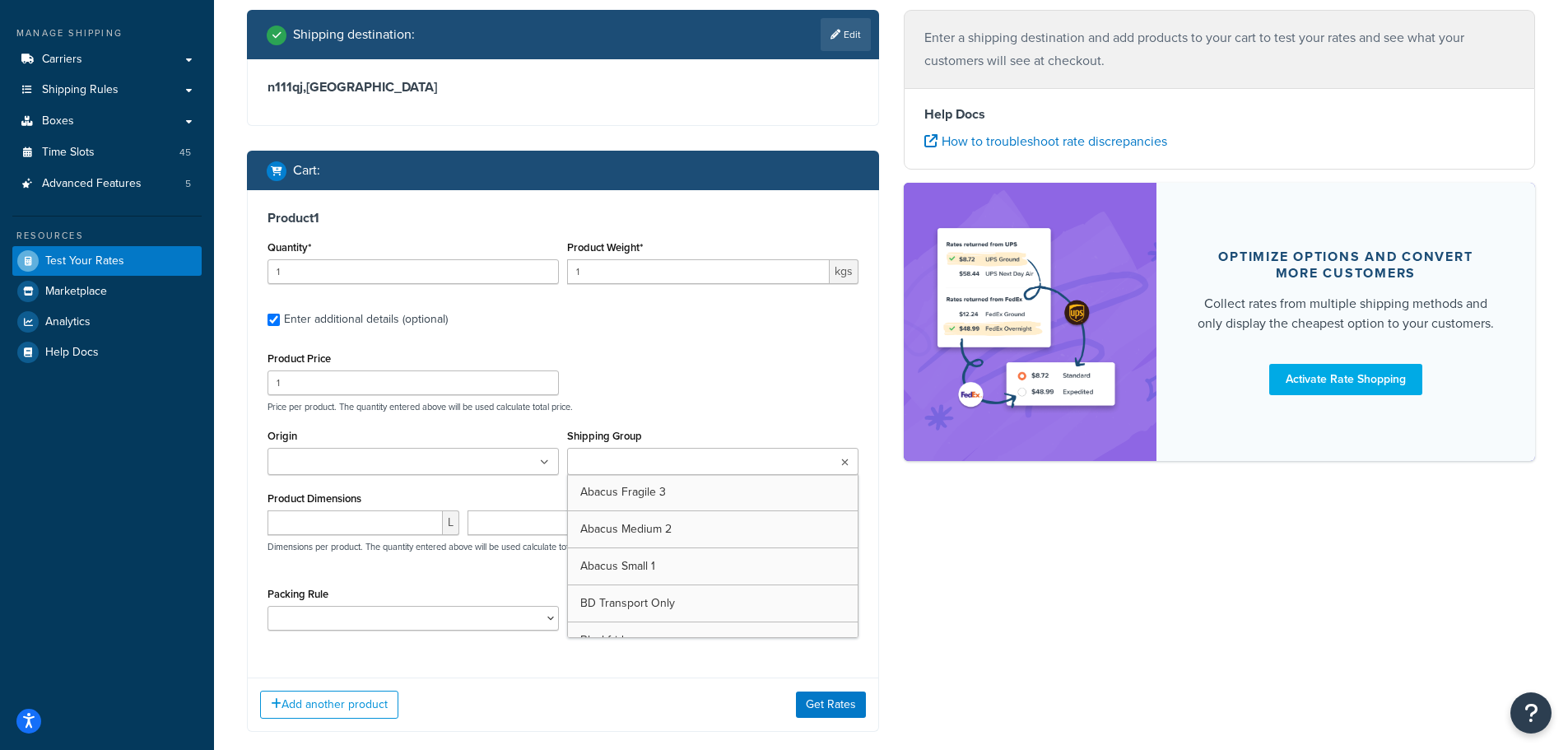
click at [611, 460] on input "Shipping Group" at bounding box center [645, 463] width 146 height 18
type input "v"
type input "bl"
type input "cour"
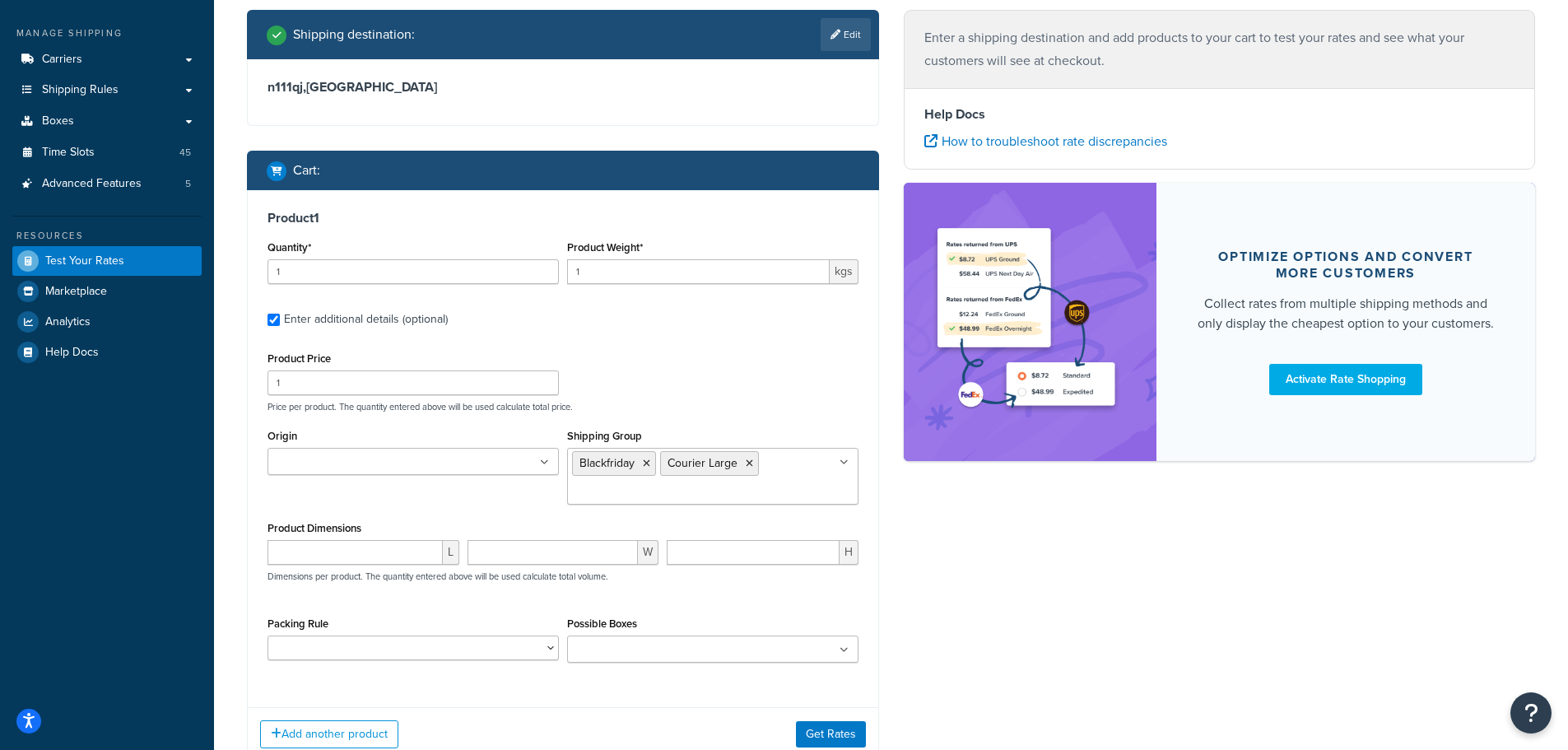
click at [873, 465] on div "Product 1 Quantity* 1 Product Weight* 1 kgs Enter additional details (optional)…" at bounding box center [562, 442] width 630 height 505
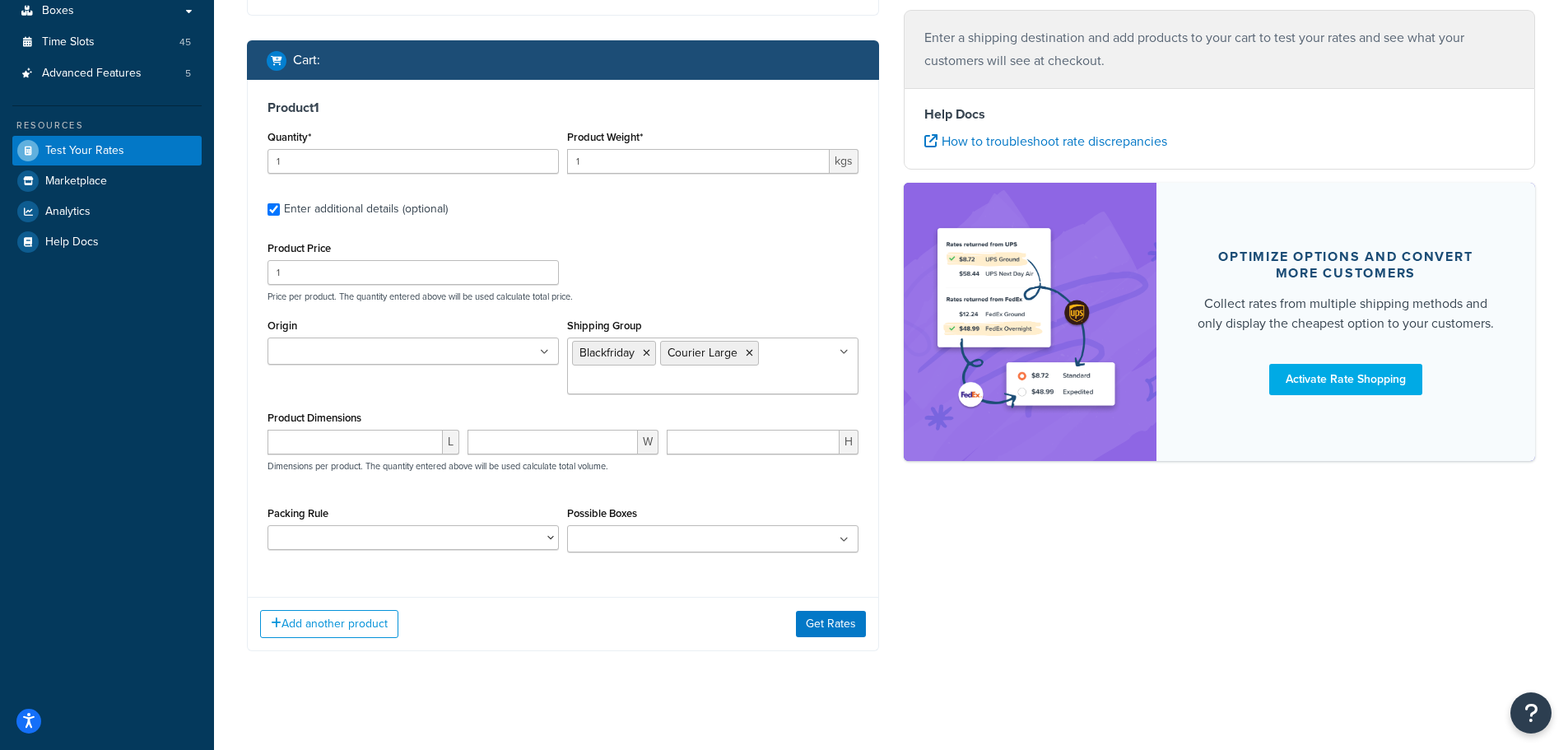
scroll to position [366, 0]
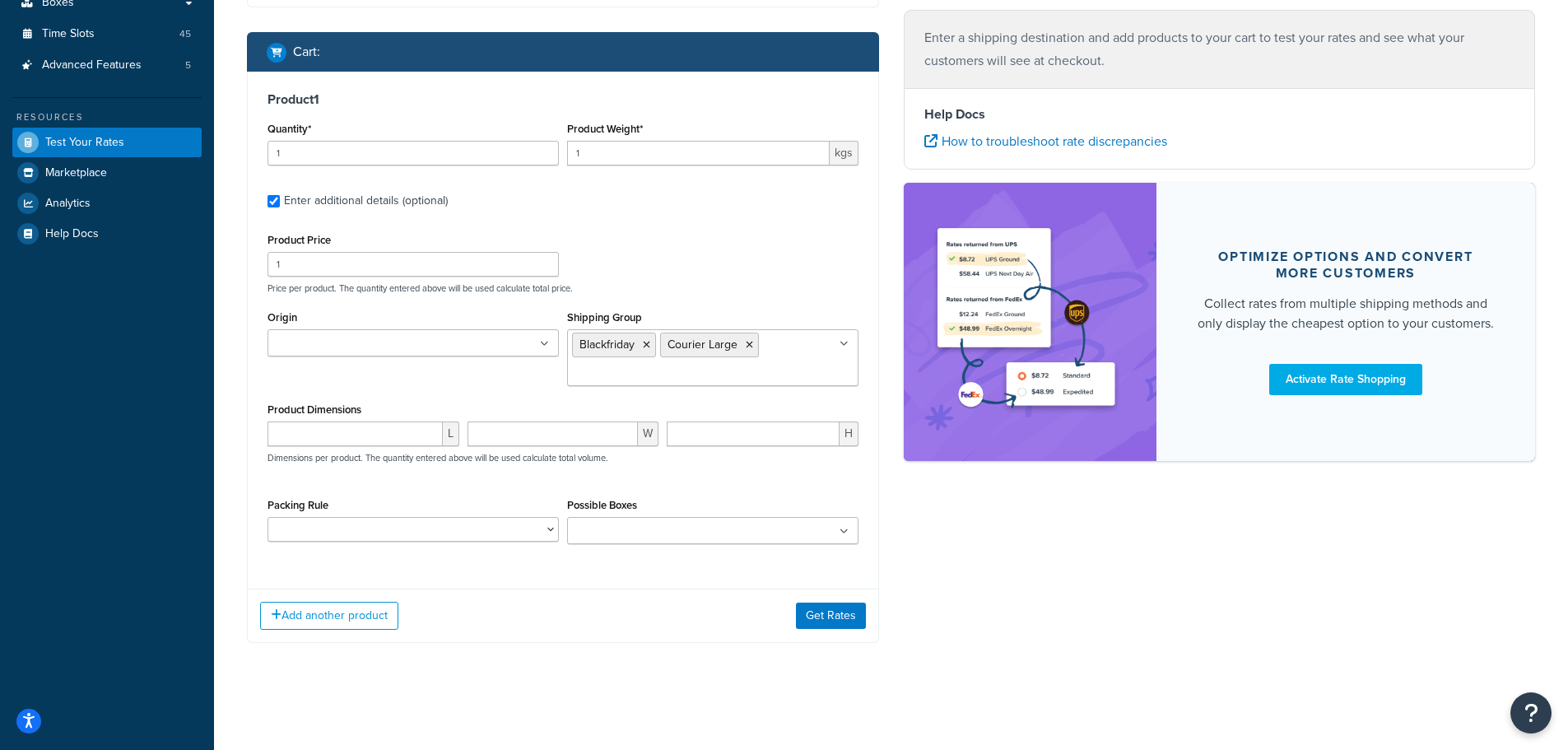
click at [404, 359] on div "Origin A Proctor Group Ltd Abacus Direct LTD Aggregate Industries Ardex UK Ltd …" at bounding box center [412, 337] width 299 height 62
click at [410, 350] on ul at bounding box center [413, 343] width 291 height 27
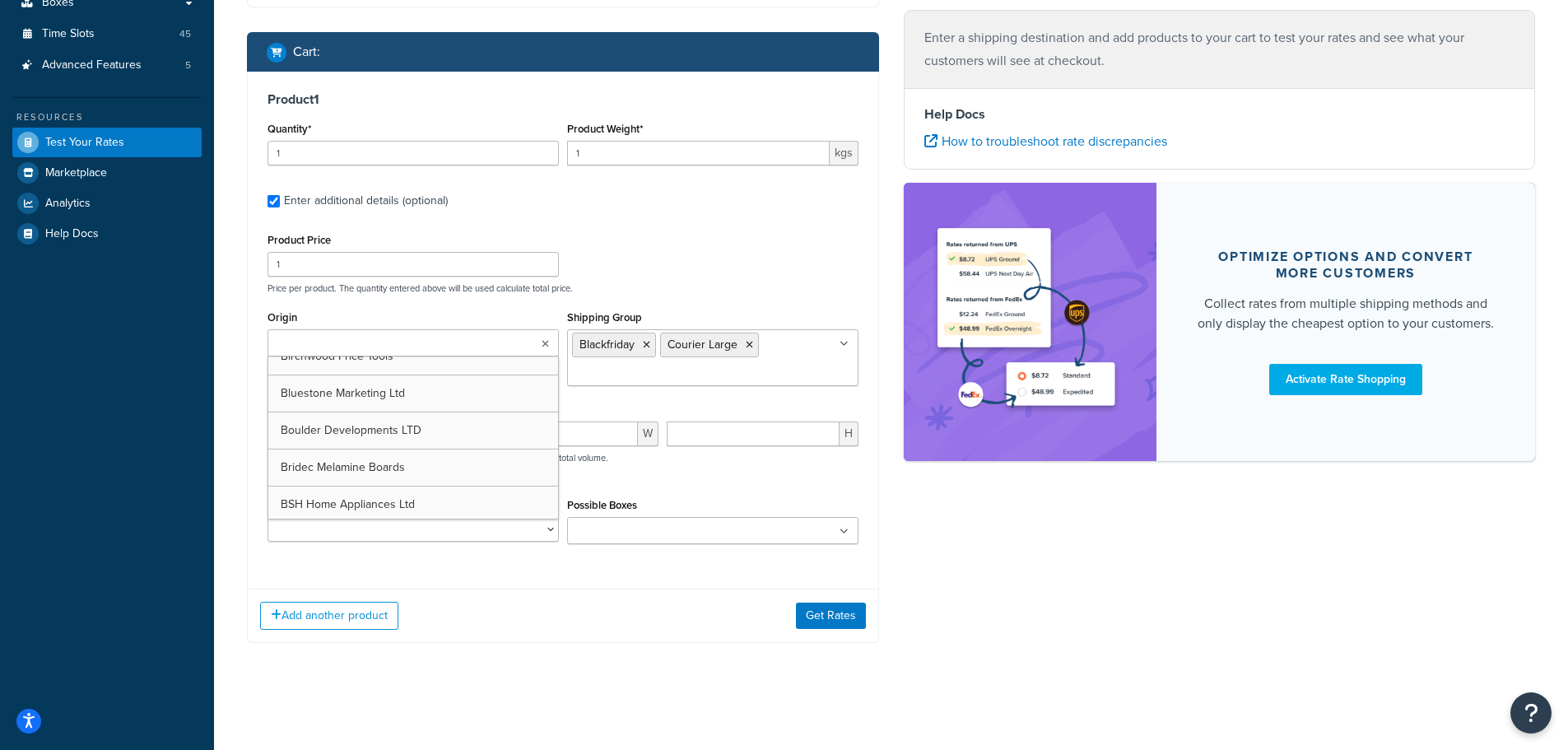
scroll to position [491, 0]
click at [867, 476] on div "Product 1 Quantity* 1 Product Weight* 1 kgs Enter additional details (optional)…" at bounding box center [562, 324] width 630 height 505
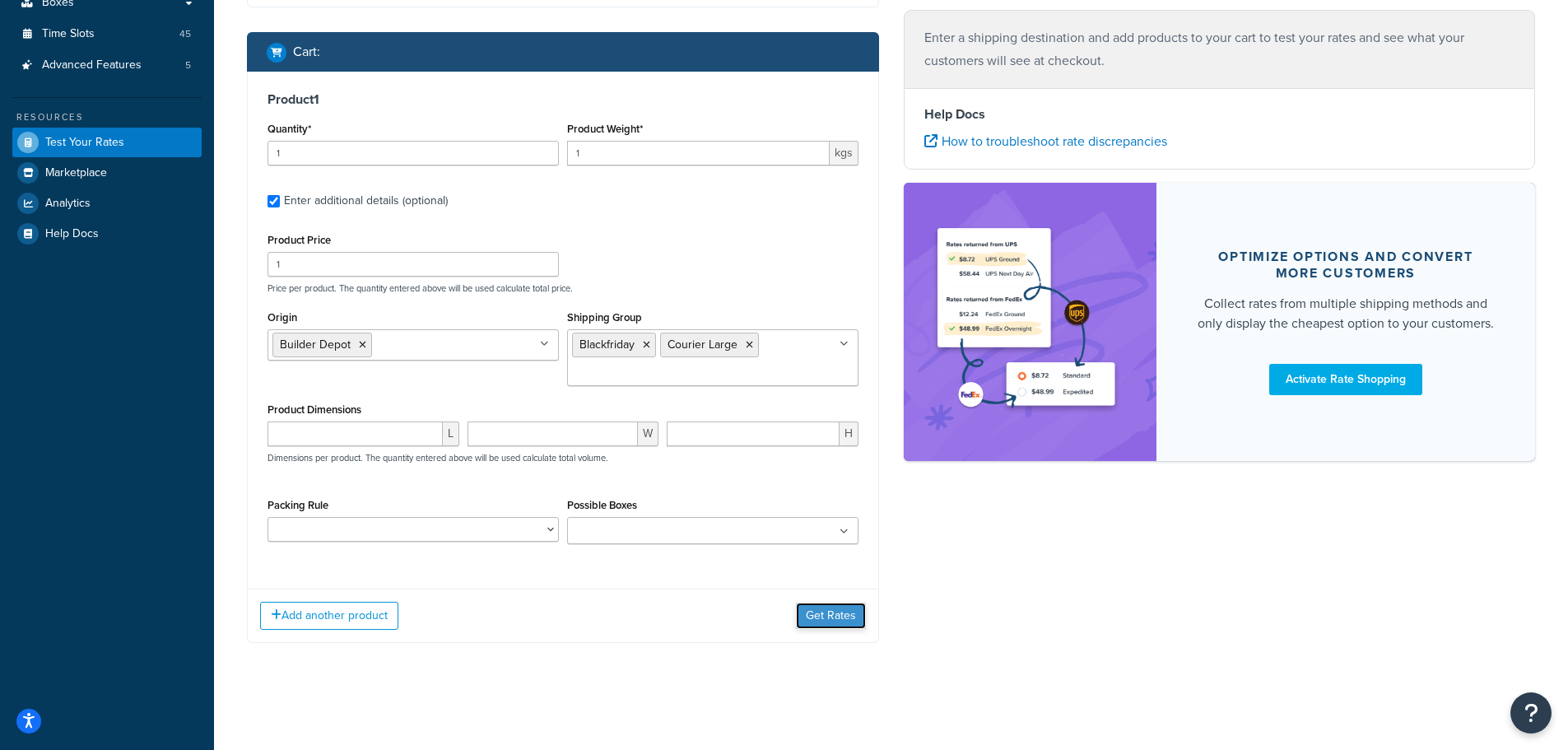
click at [849, 622] on button "Get Rates" at bounding box center [830, 615] width 70 height 26
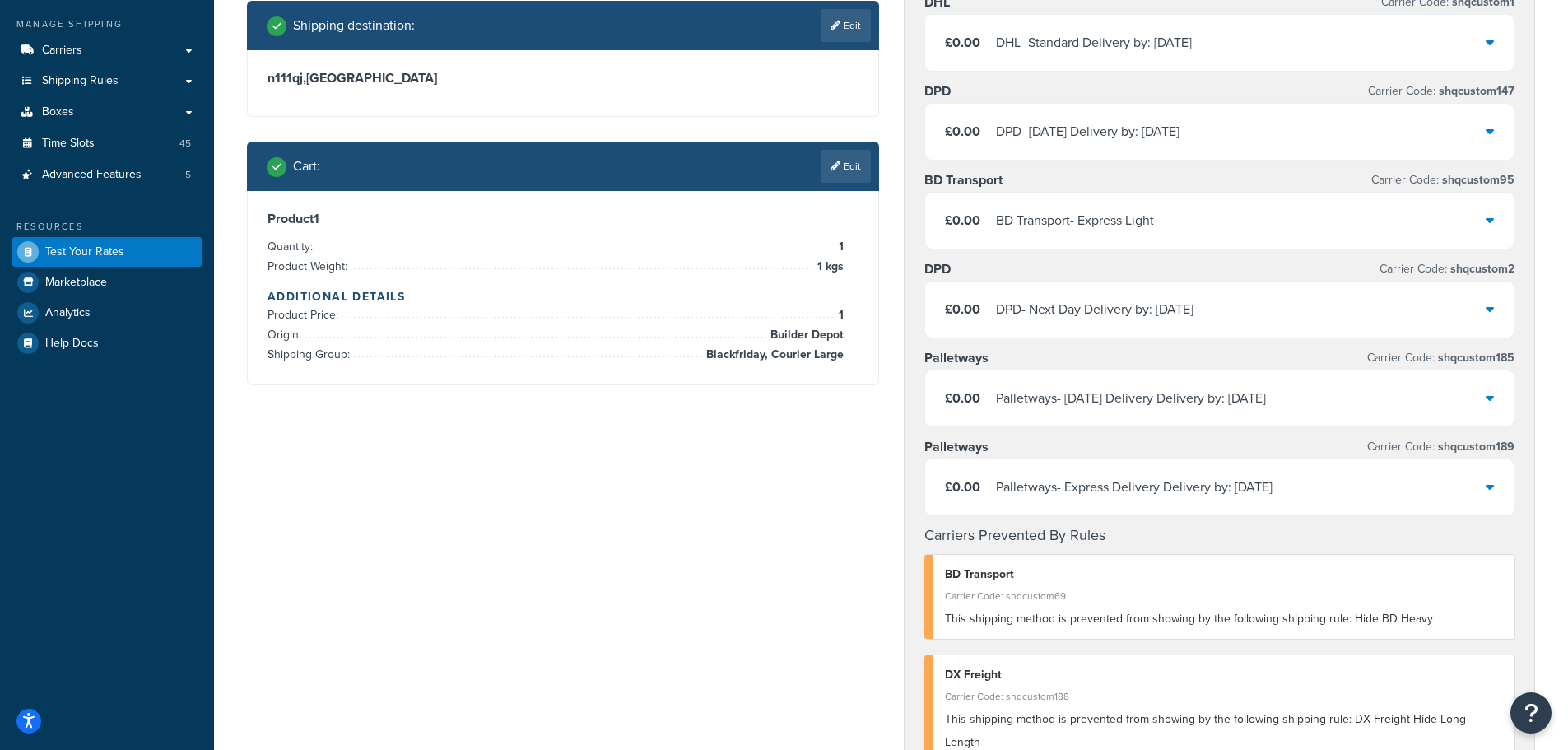
scroll to position [0, 0]
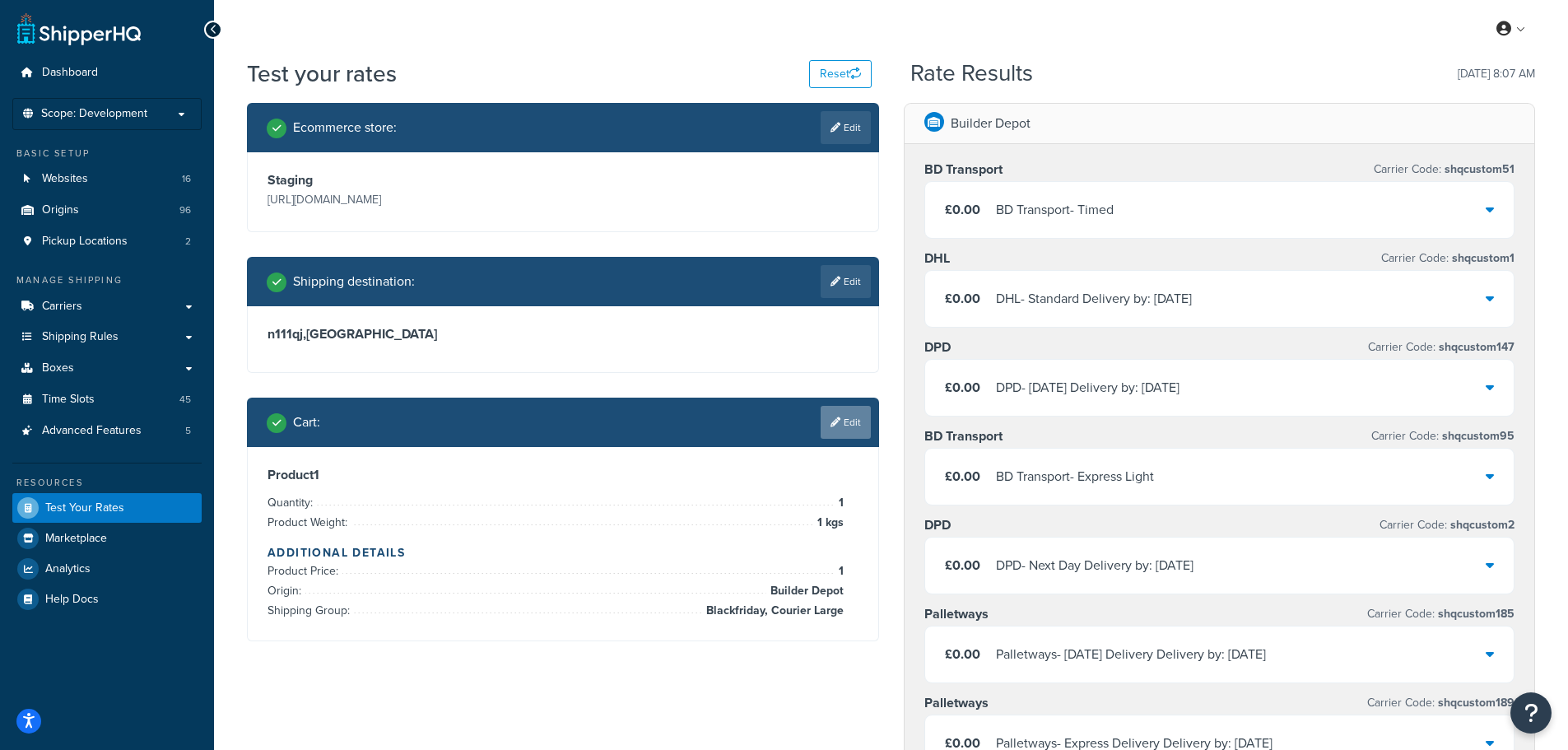
click at [839, 414] on link "Edit" at bounding box center [846, 422] width 51 height 33
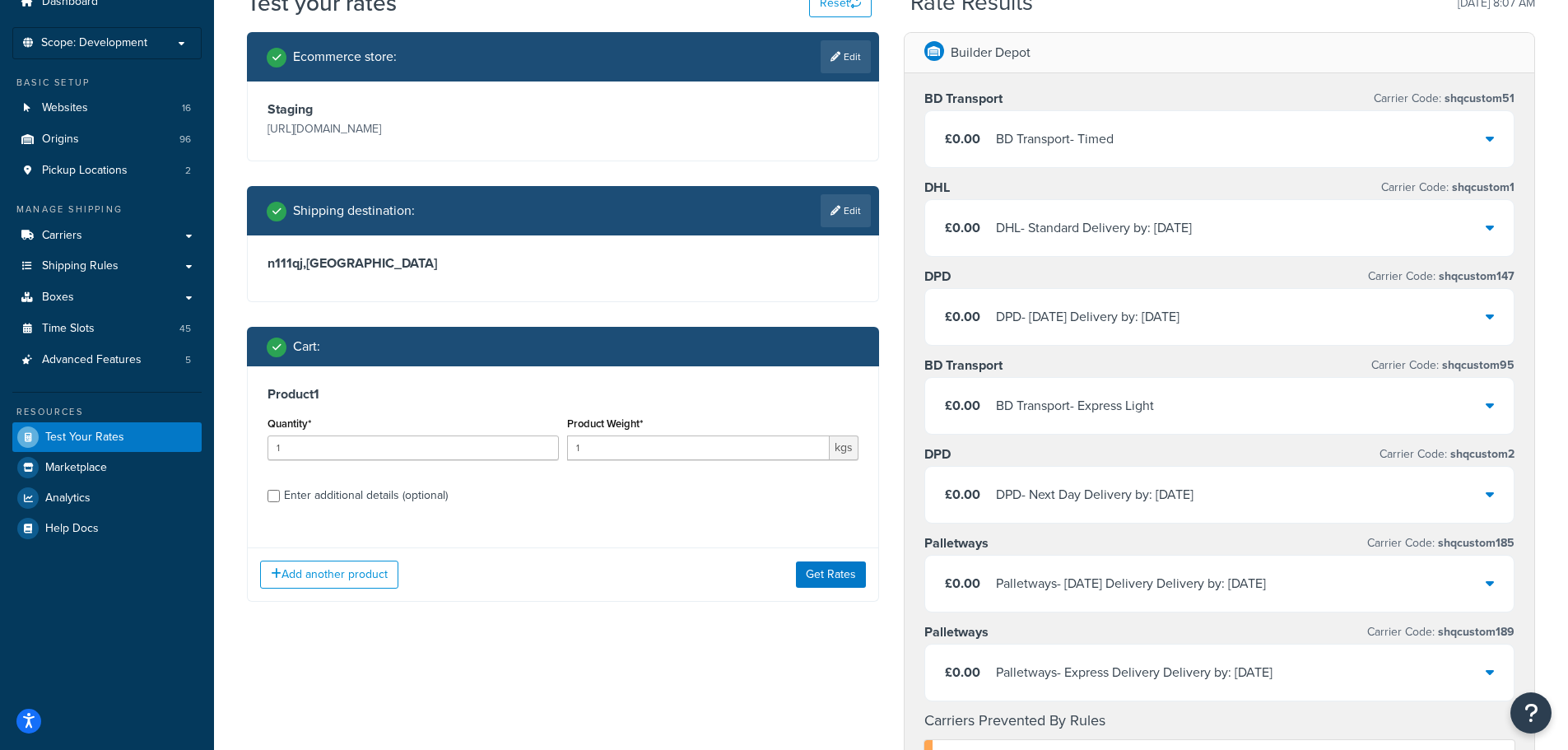
scroll to position [247, 0]
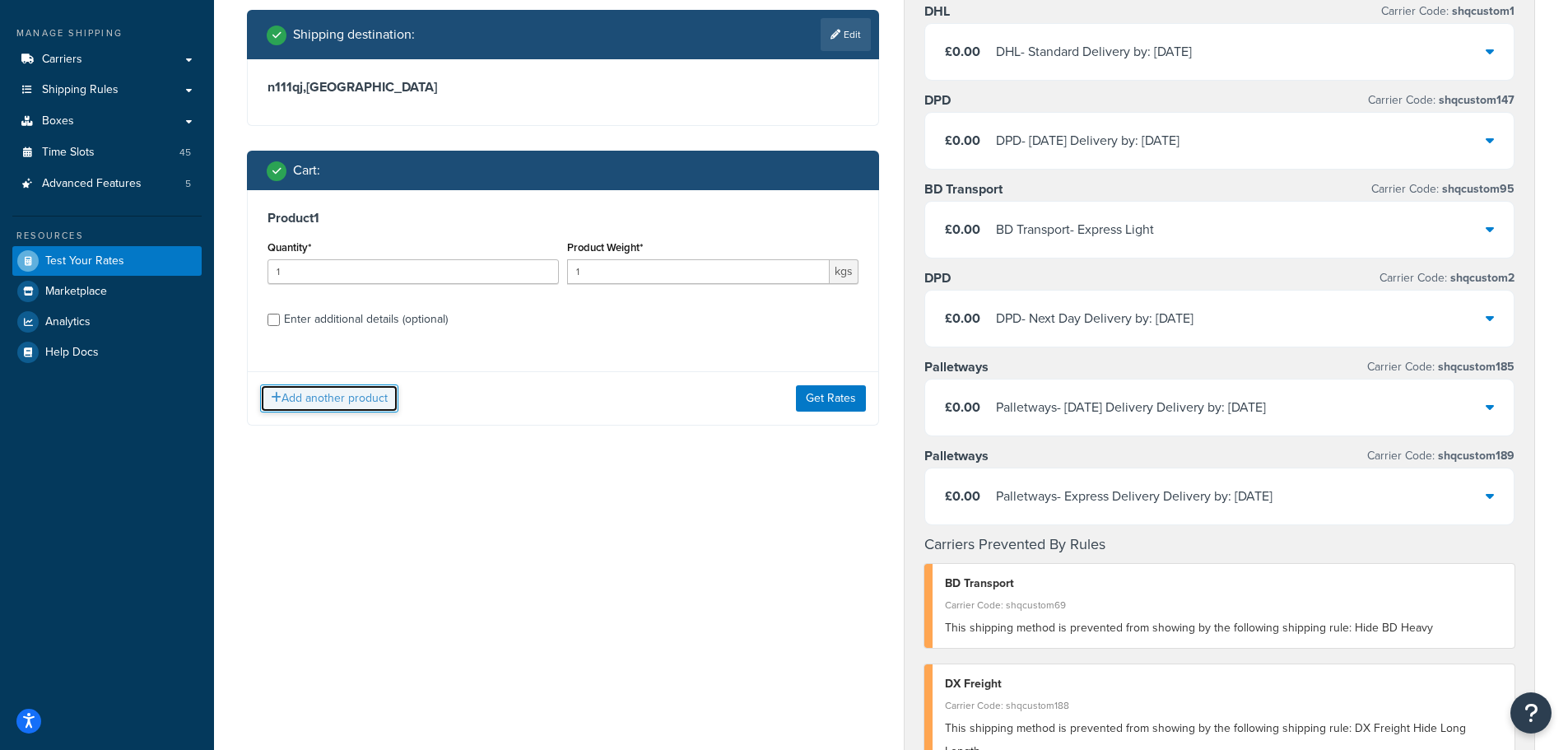
click at [354, 407] on button "Add another product" at bounding box center [329, 398] width 138 height 28
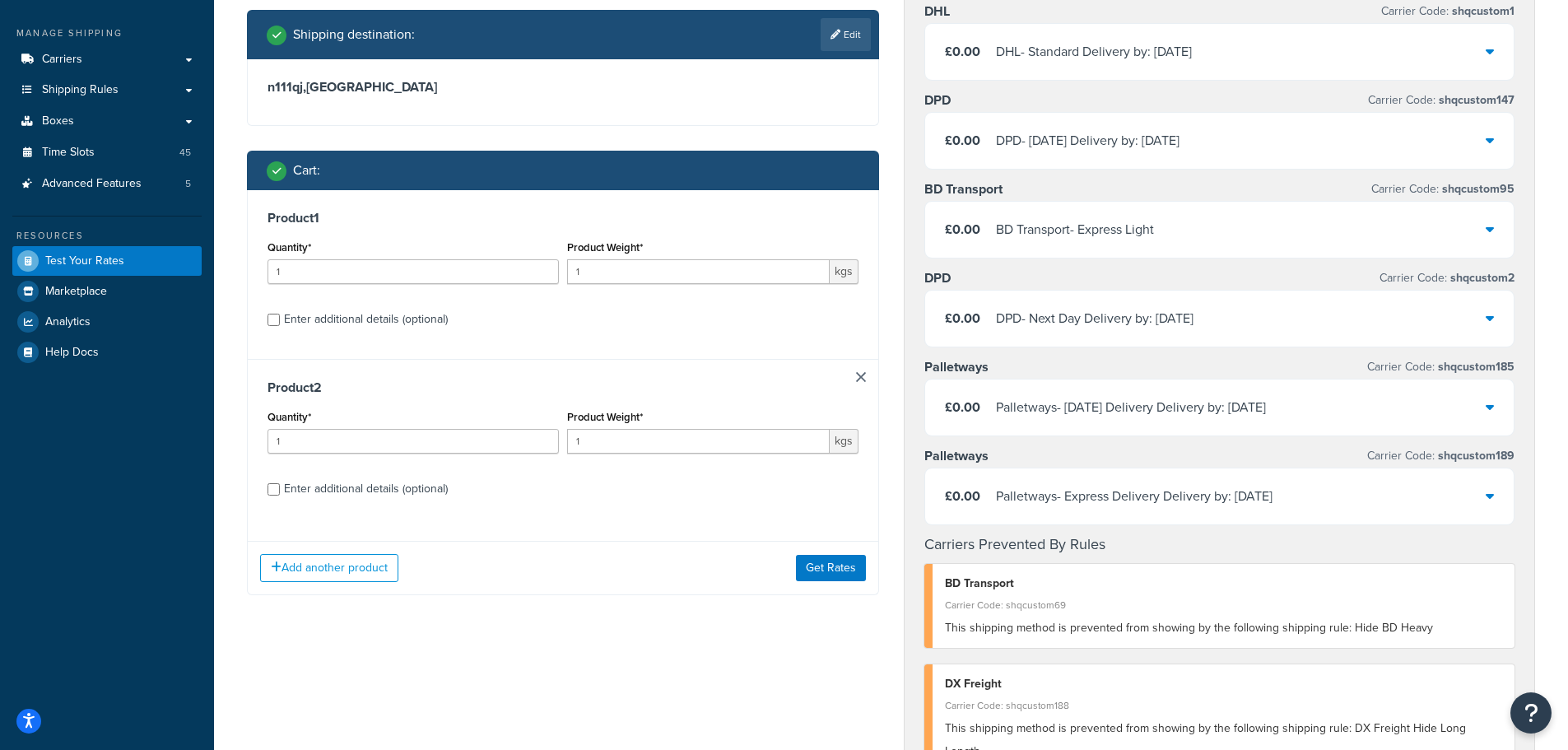
click at [394, 489] on div "Enter additional details (optional)" at bounding box center [365, 489] width 164 height 23
click at [279, 489] on input "Enter additional details (optional)" at bounding box center [274, 489] width 13 height 13
checkbox input "true"
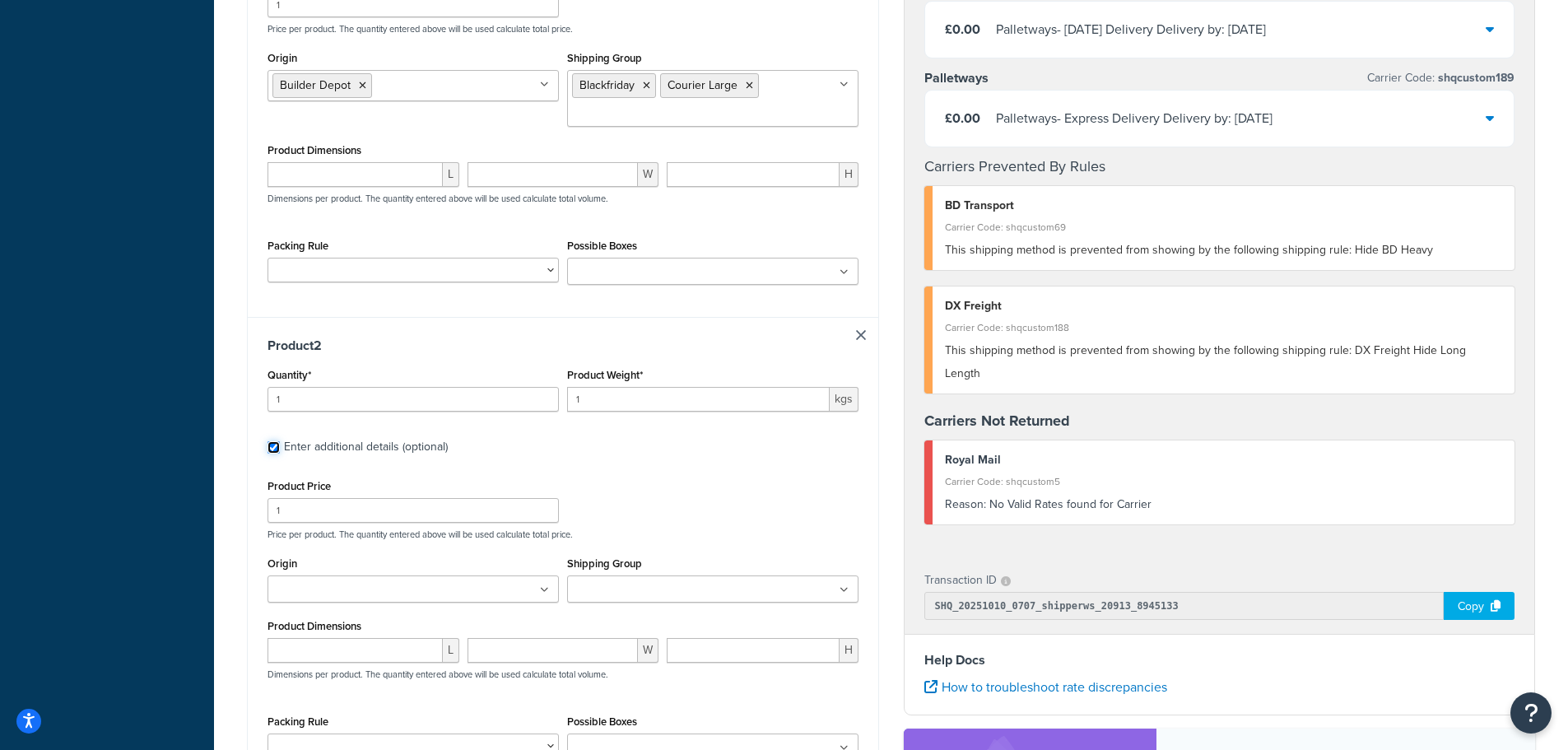
scroll to position [659, 0]
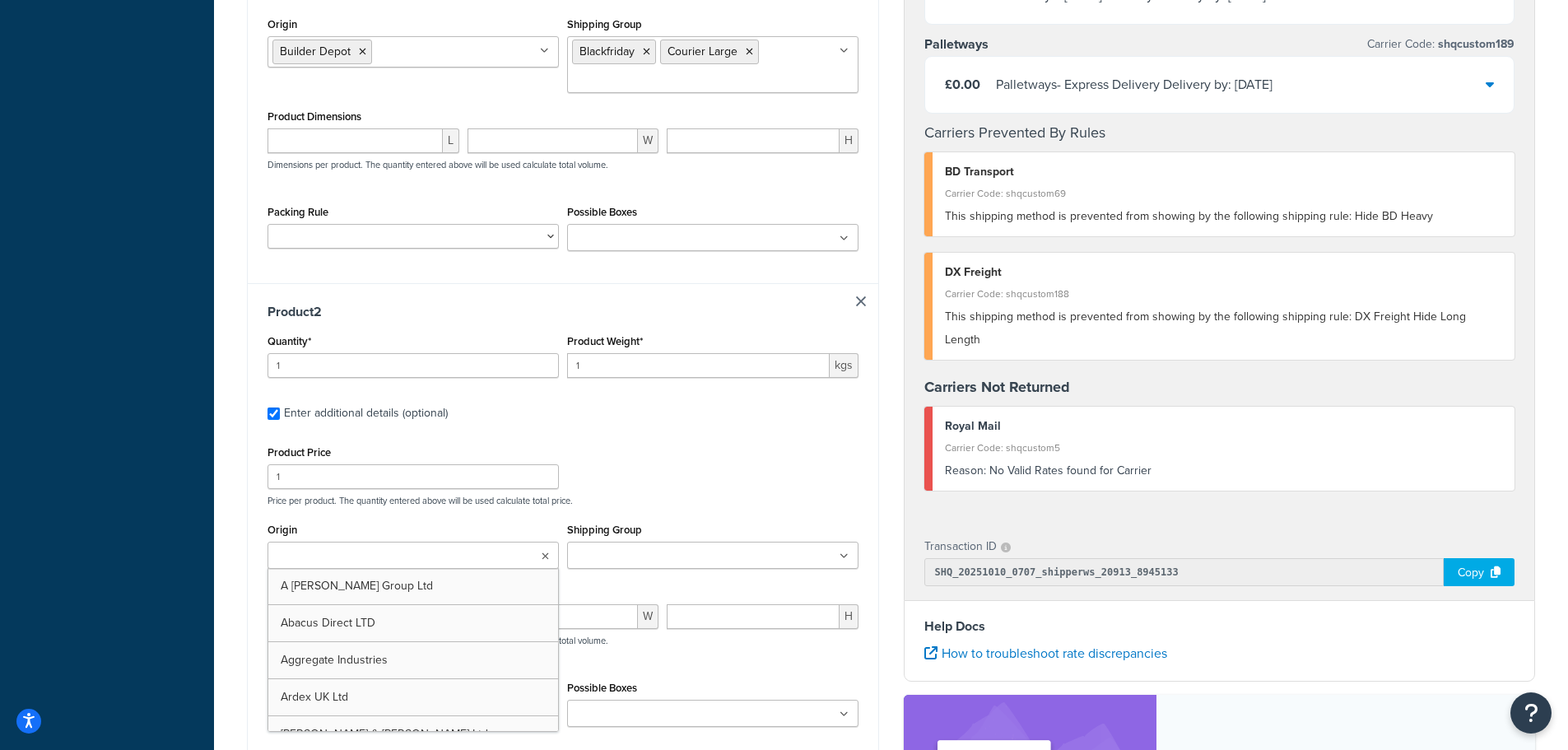
click at [373, 555] on input "Origin" at bounding box center [345, 556] width 146 height 18
type input "build"
drag, startPoint x: 714, startPoint y: 438, endPoint x: 712, endPoint y: 468, distance: 30.1
click at [715, 438] on div "Product 2 Quantity* 1 Product Weight* 1 kgs Enter additional details (optional)…" at bounding box center [562, 523] width 630 height 480
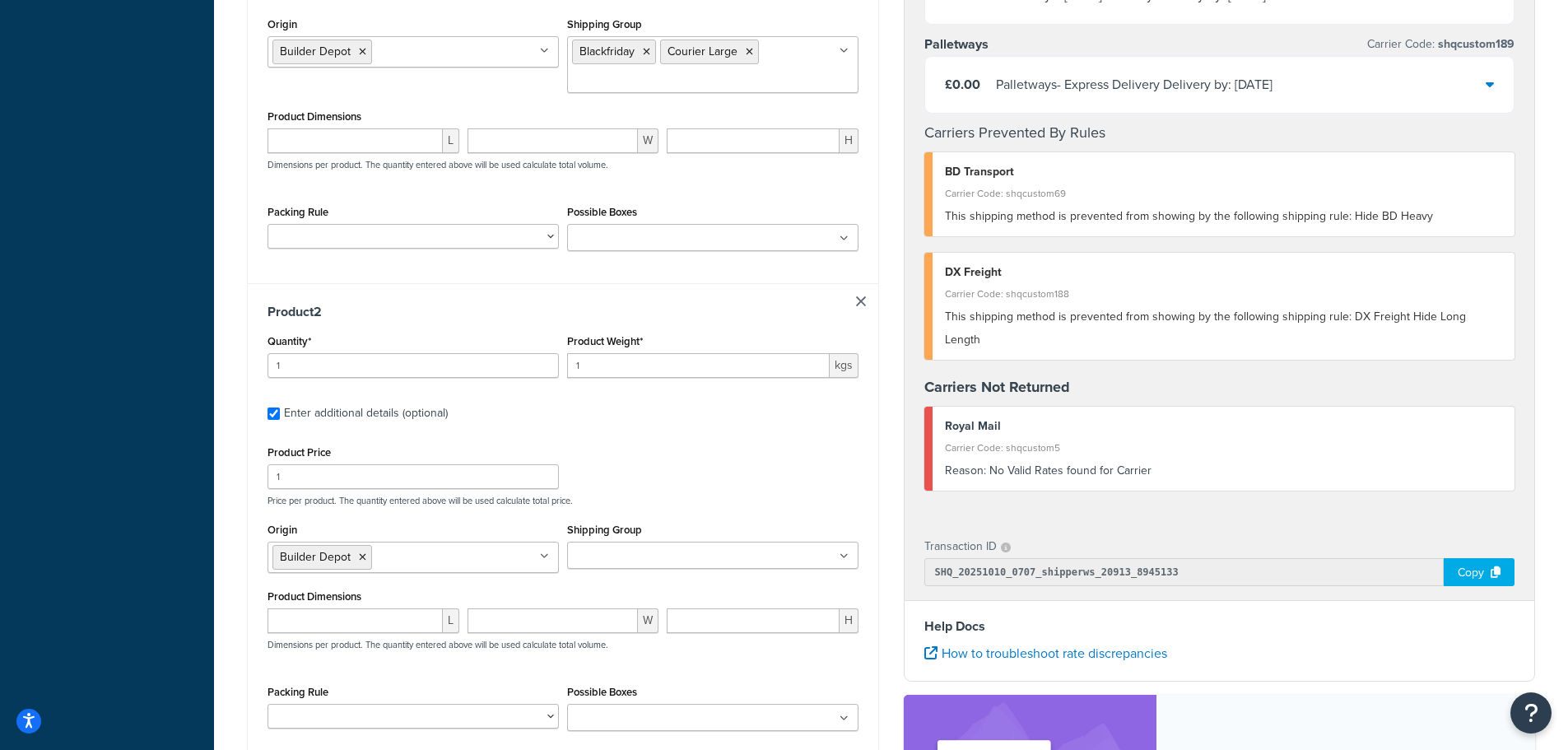
click at [709, 555] on ul at bounding box center [713, 555] width 291 height 27
type input "cour"
click at [821, 451] on div "Product Price 1 Price per product. The quantity entered above will be used calc…" at bounding box center [562, 474] width 600 height 65
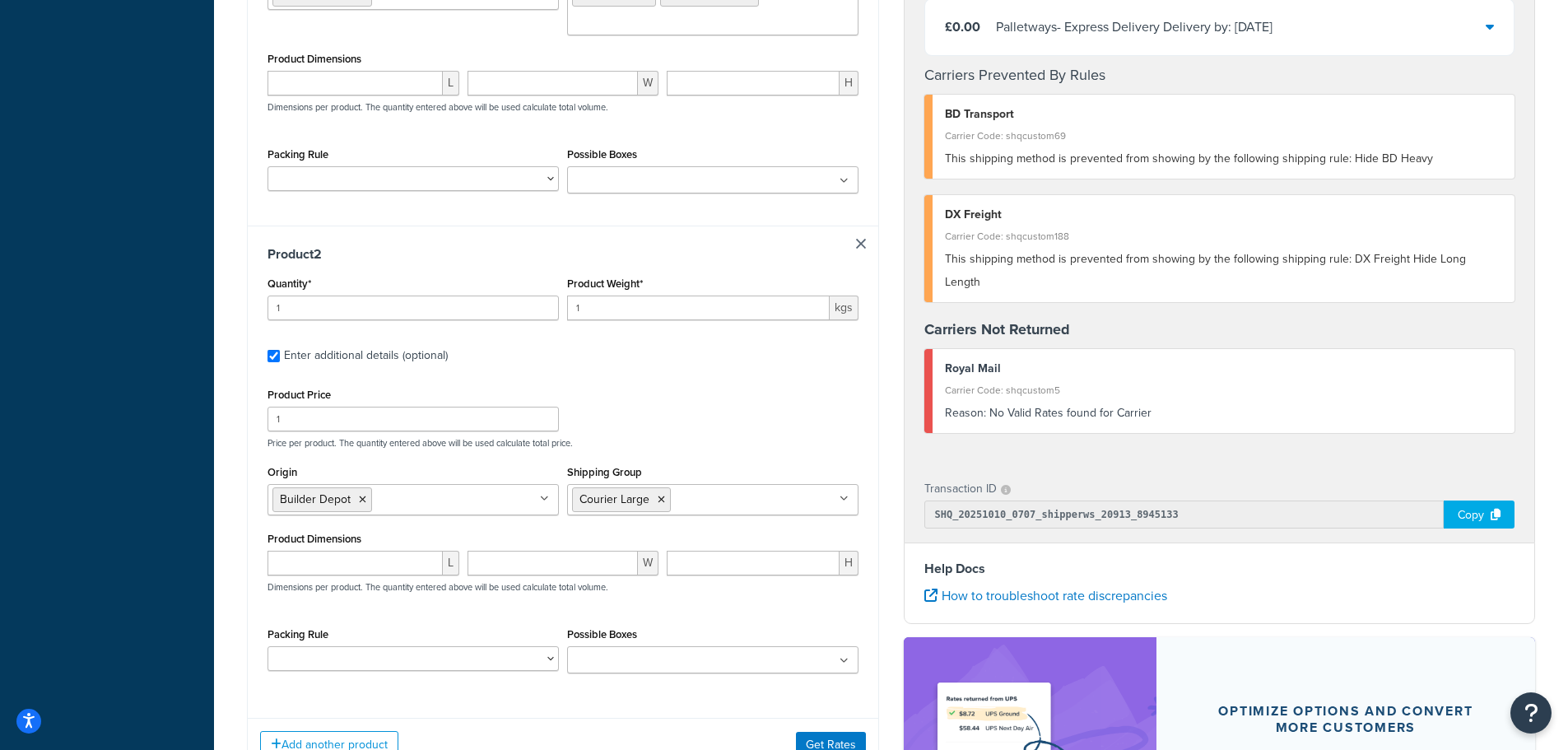
scroll to position [906, 0]
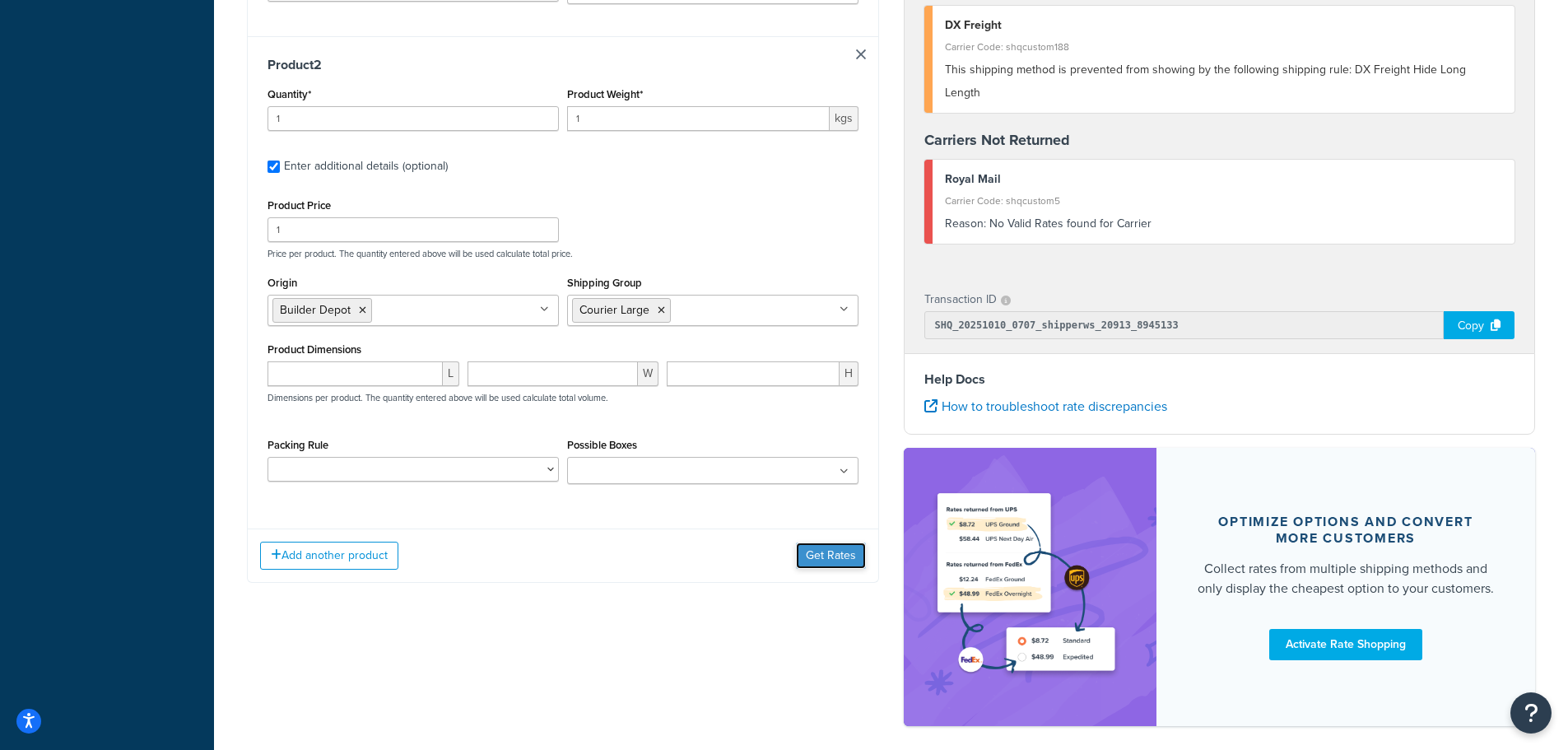
click at [848, 552] on button "Get Rates" at bounding box center [830, 555] width 70 height 26
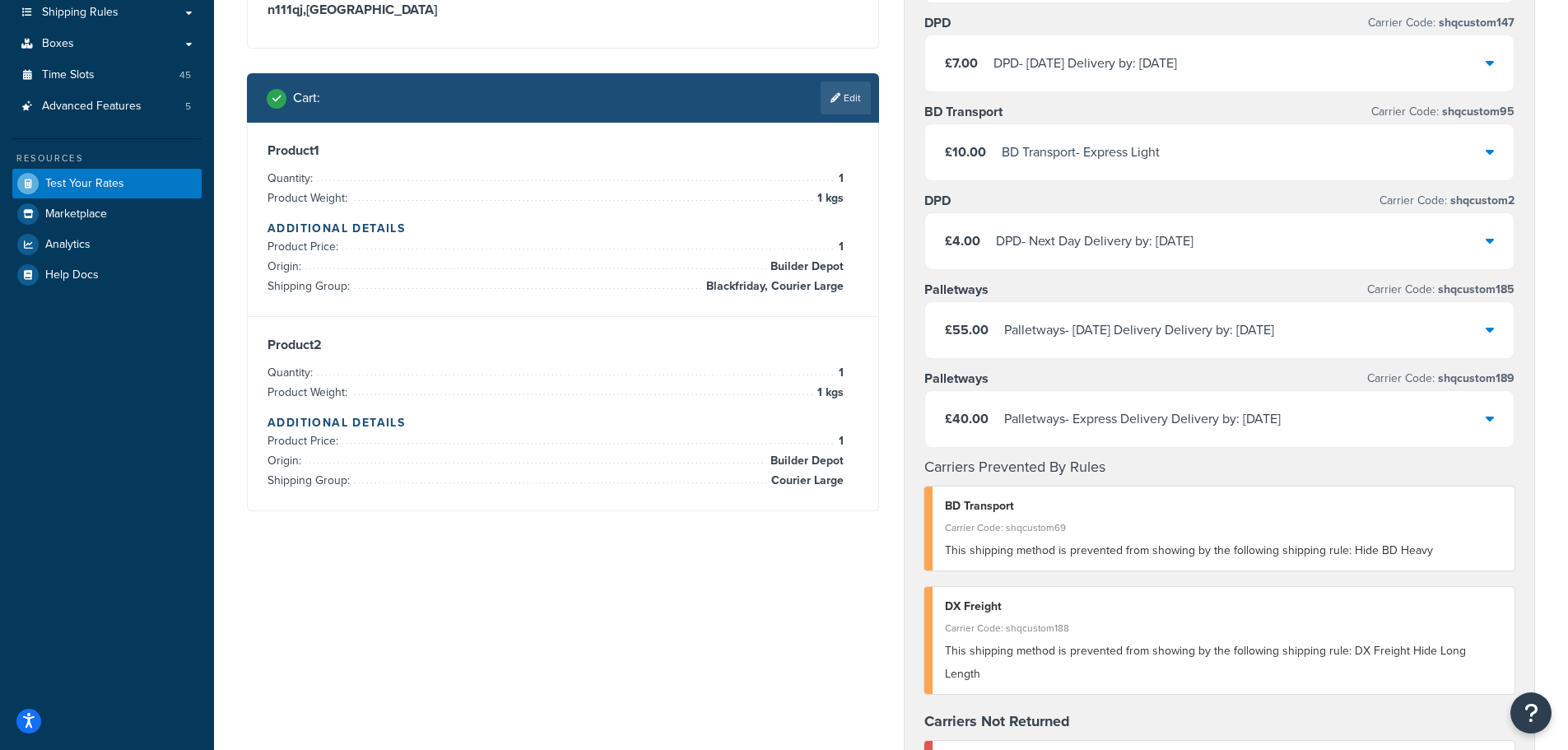
scroll to position [0, 0]
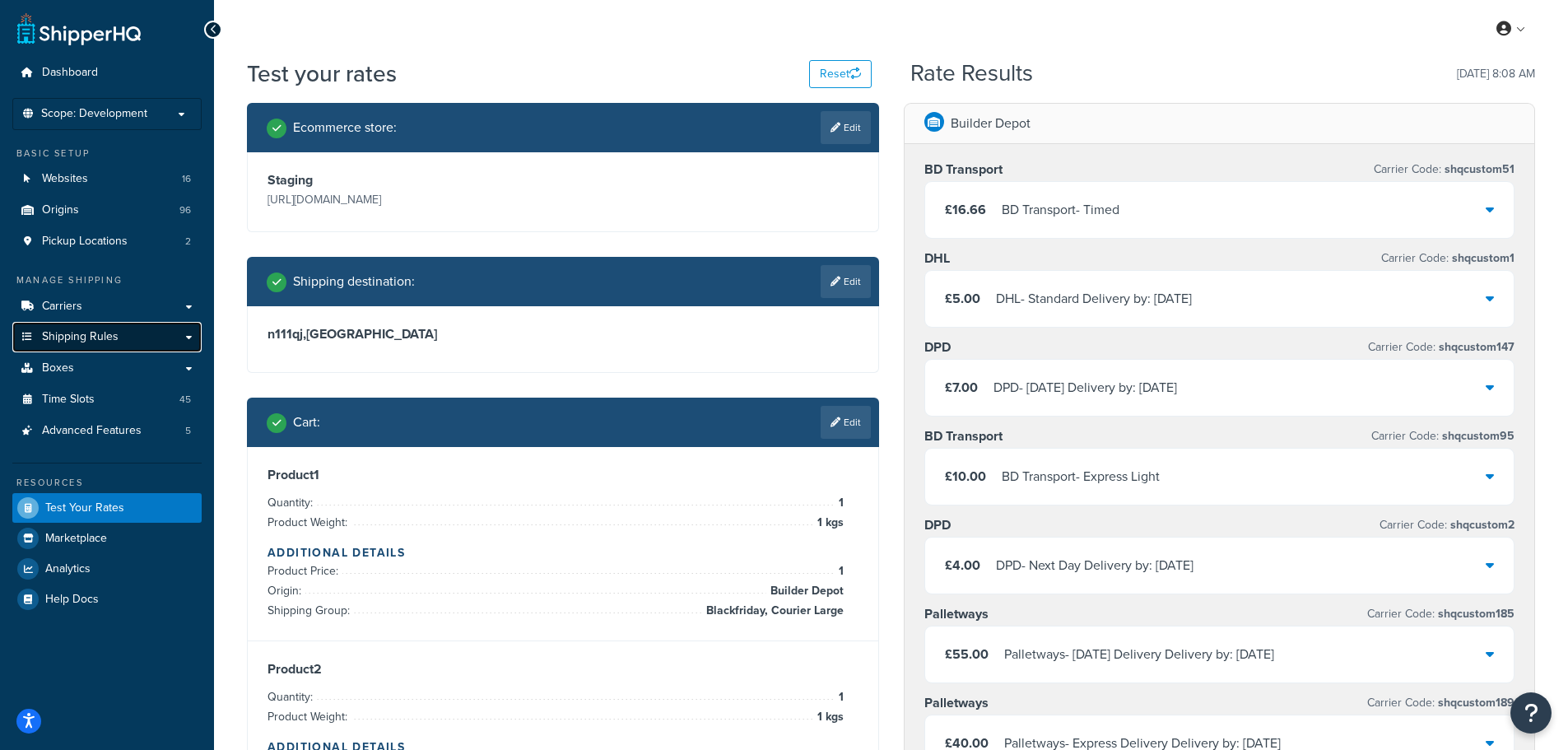
click at [111, 335] on span "Shipping Rules" at bounding box center [80, 337] width 77 height 14
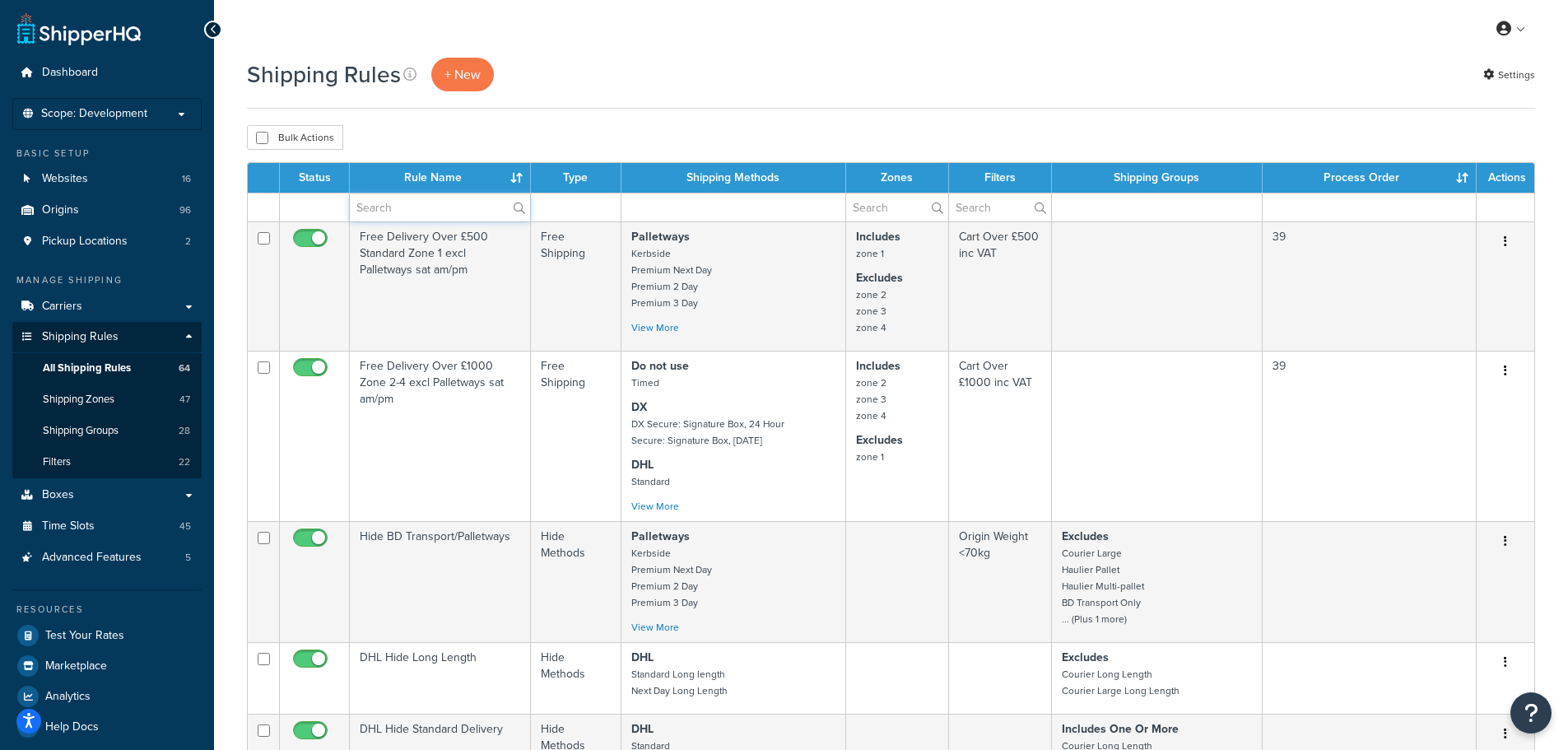
click at [426, 209] on input "text" at bounding box center [439, 207] width 180 height 28
type input "black"
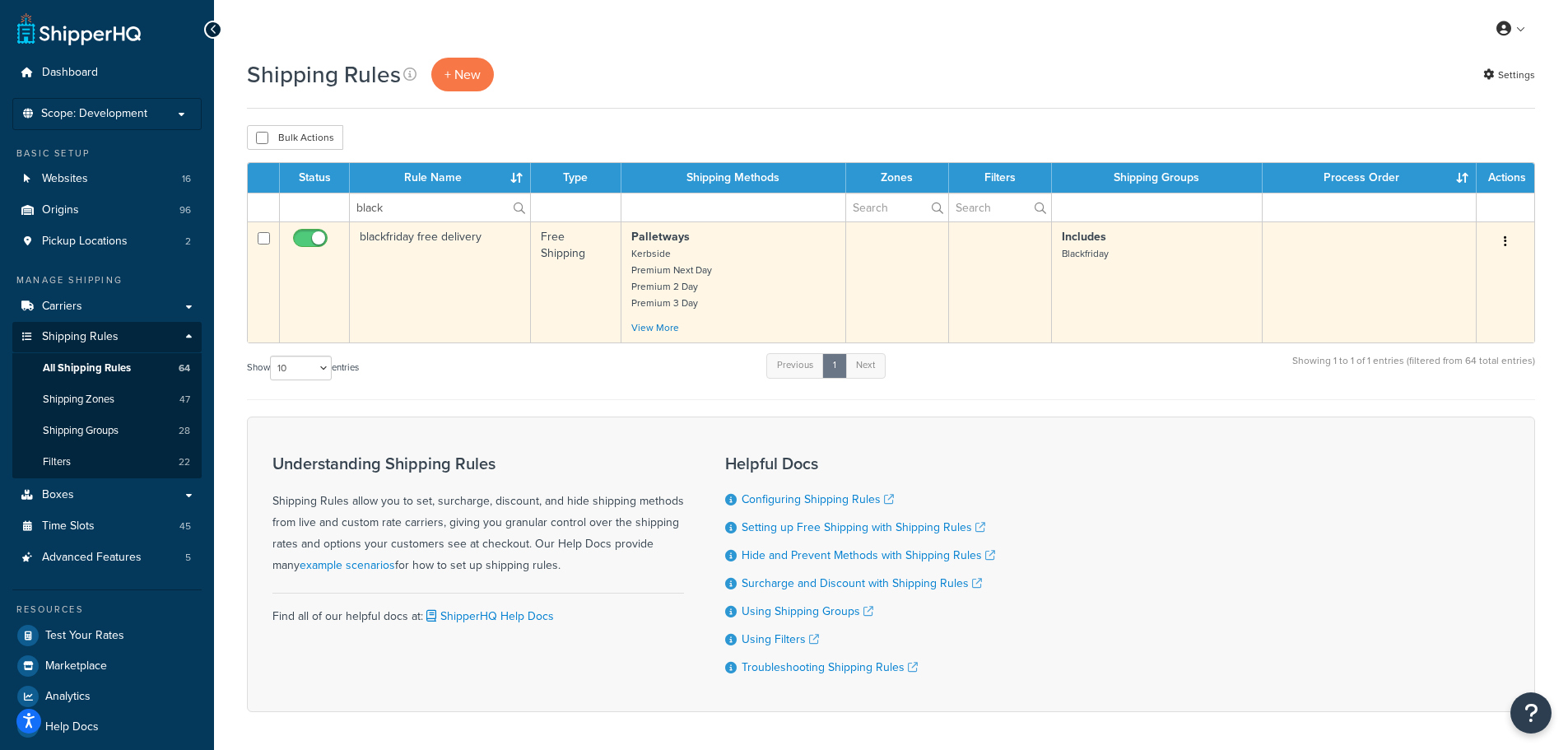
click at [1506, 238] on icon "button" at bounding box center [1506, 241] width 4 height 12
click at [1417, 267] on link "Edit" at bounding box center [1451, 272] width 130 height 33
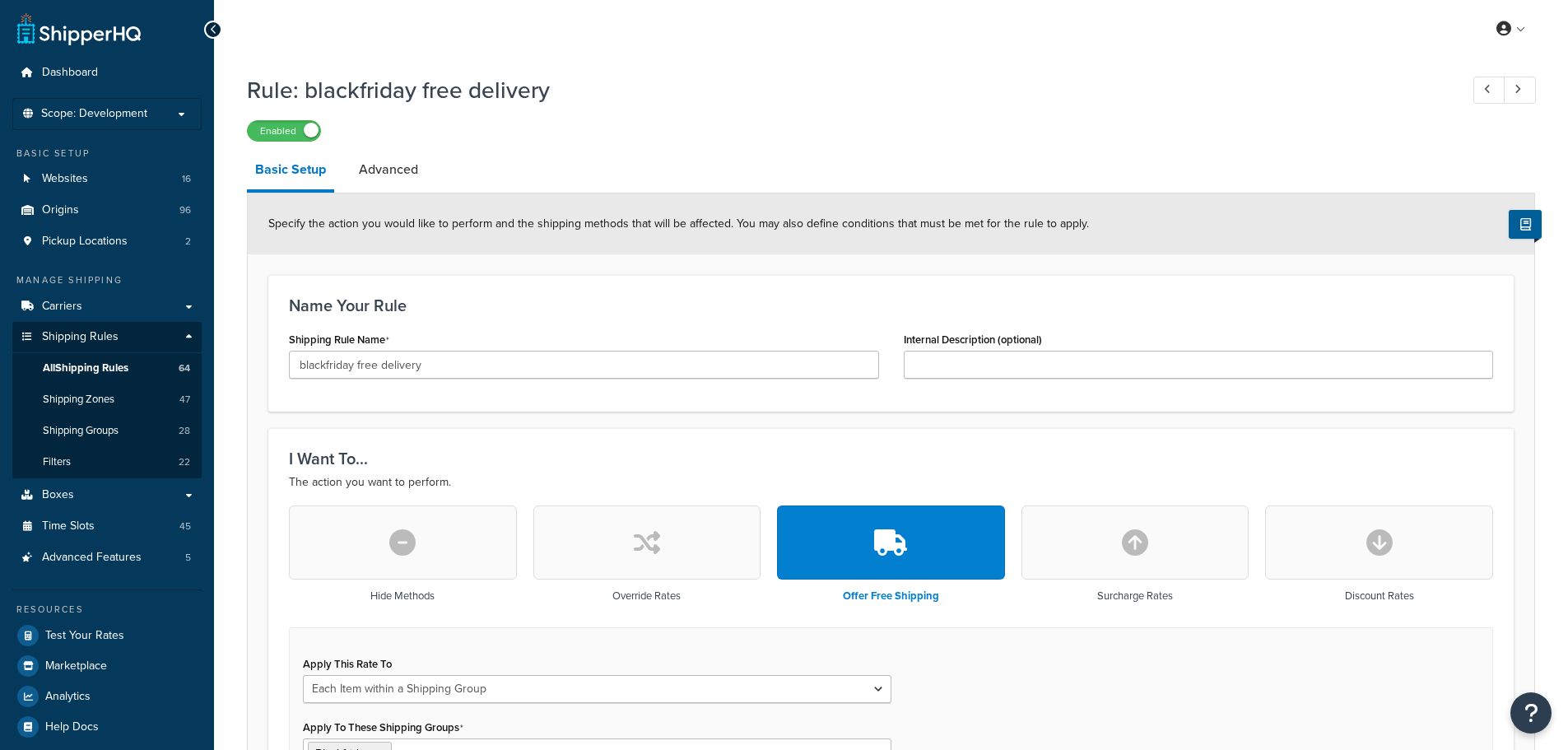
select select "ITEM"
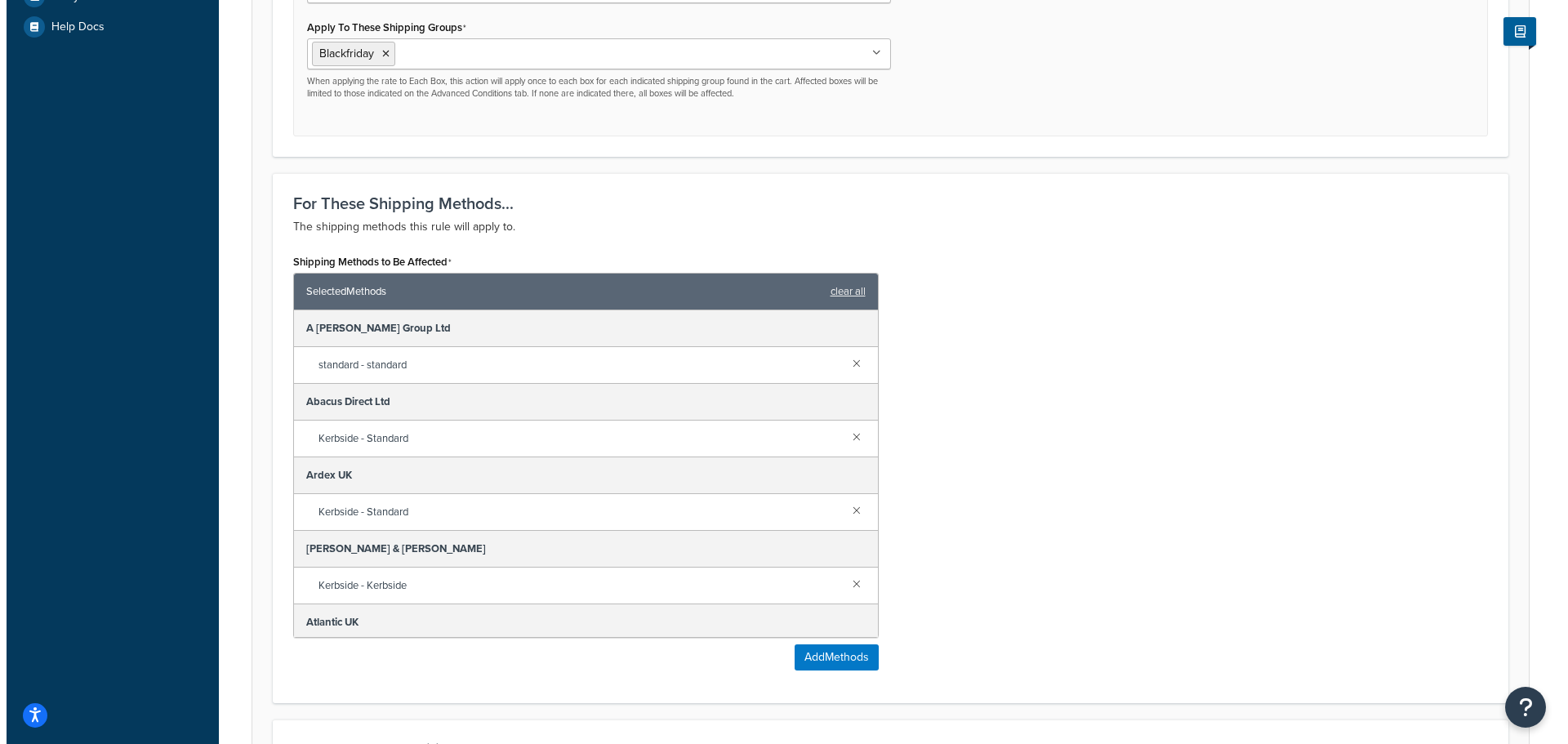
scroll to position [735, 0]
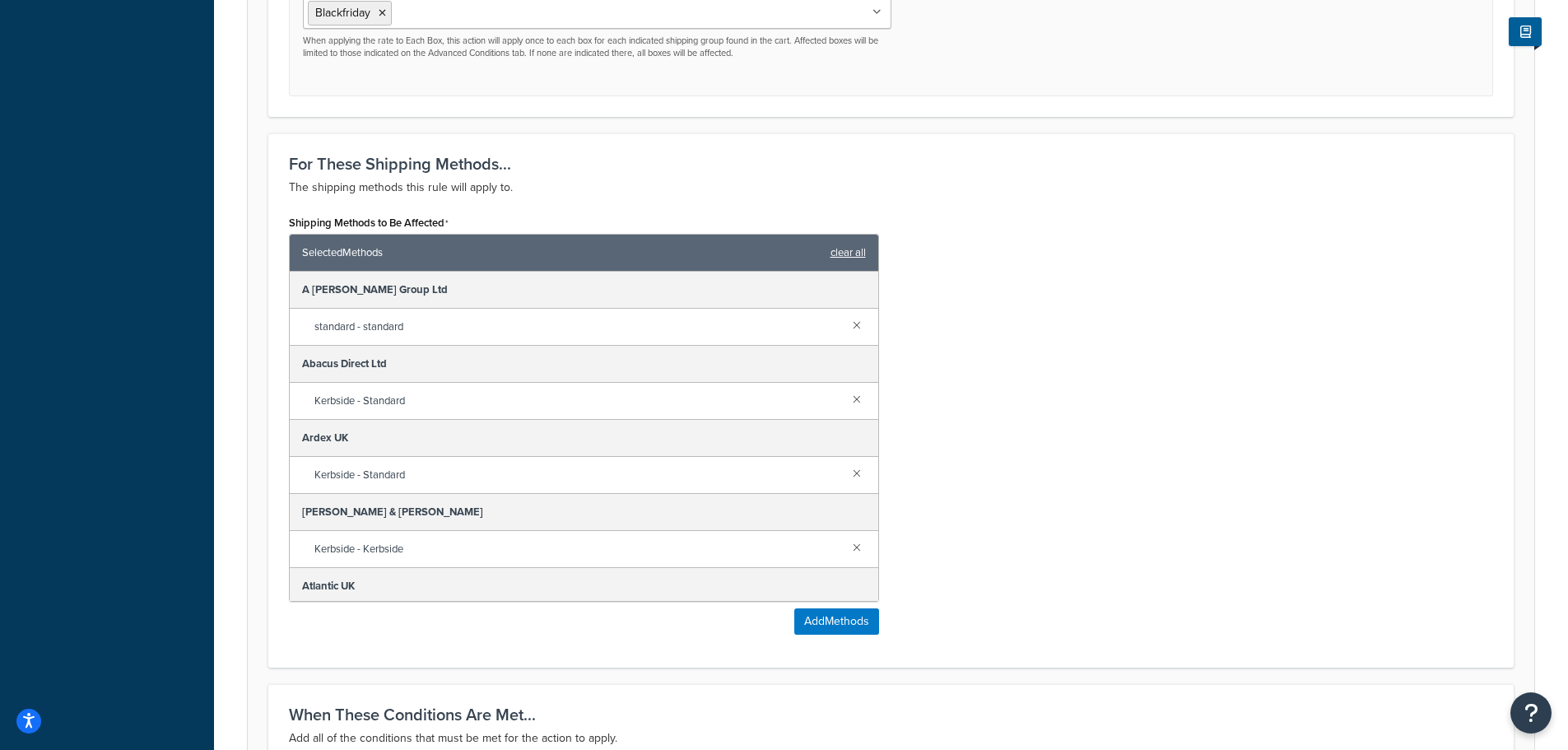
click at [850, 252] on link "clear all" at bounding box center [847, 252] width 35 height 23
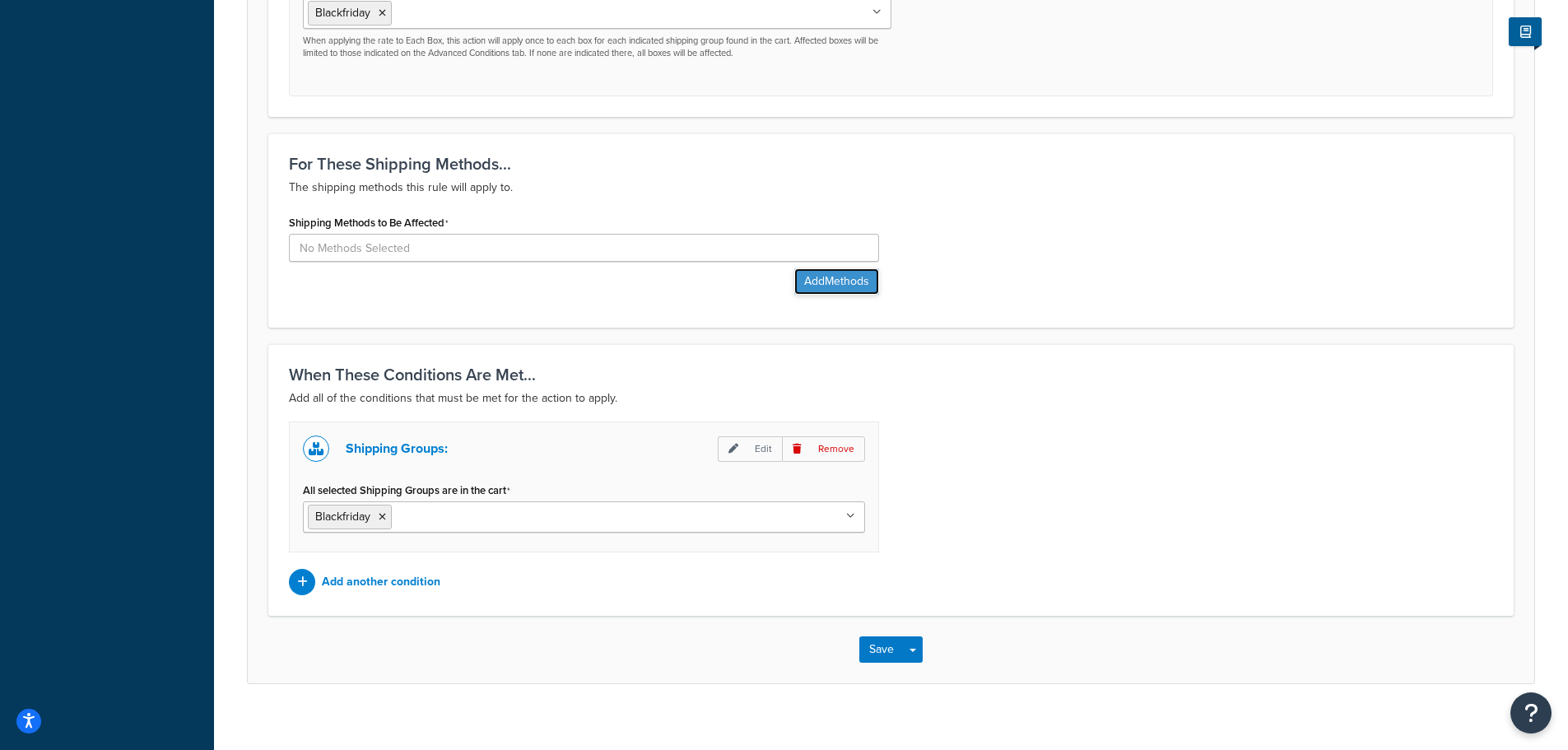
click at [858, 280] on button "Add Methods" at bounding box center [836, 281] width 85 height 26
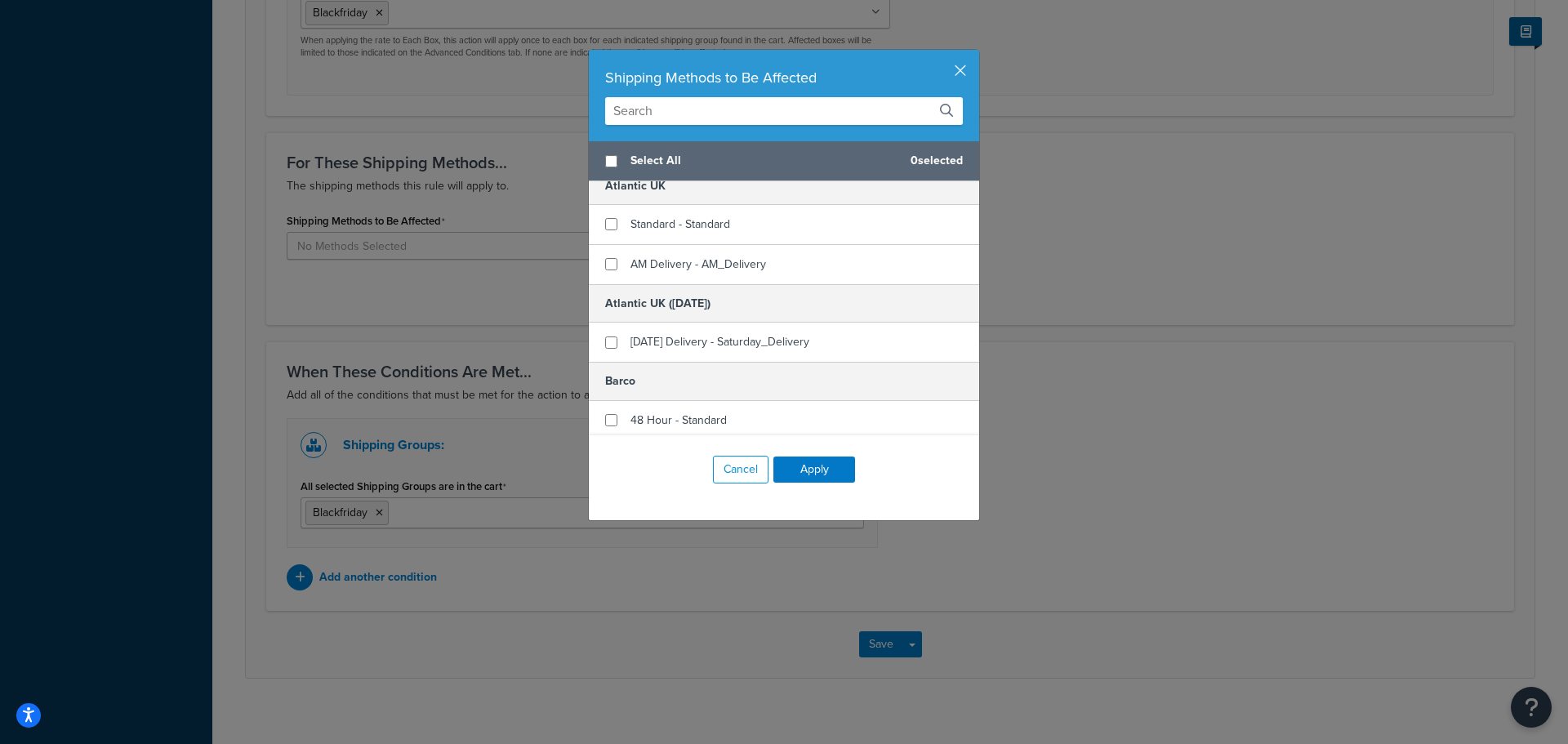
scroll to position [327, 0]
click at [719, 109] on input "text" at bounding box center [784, 110] width 358 height 28
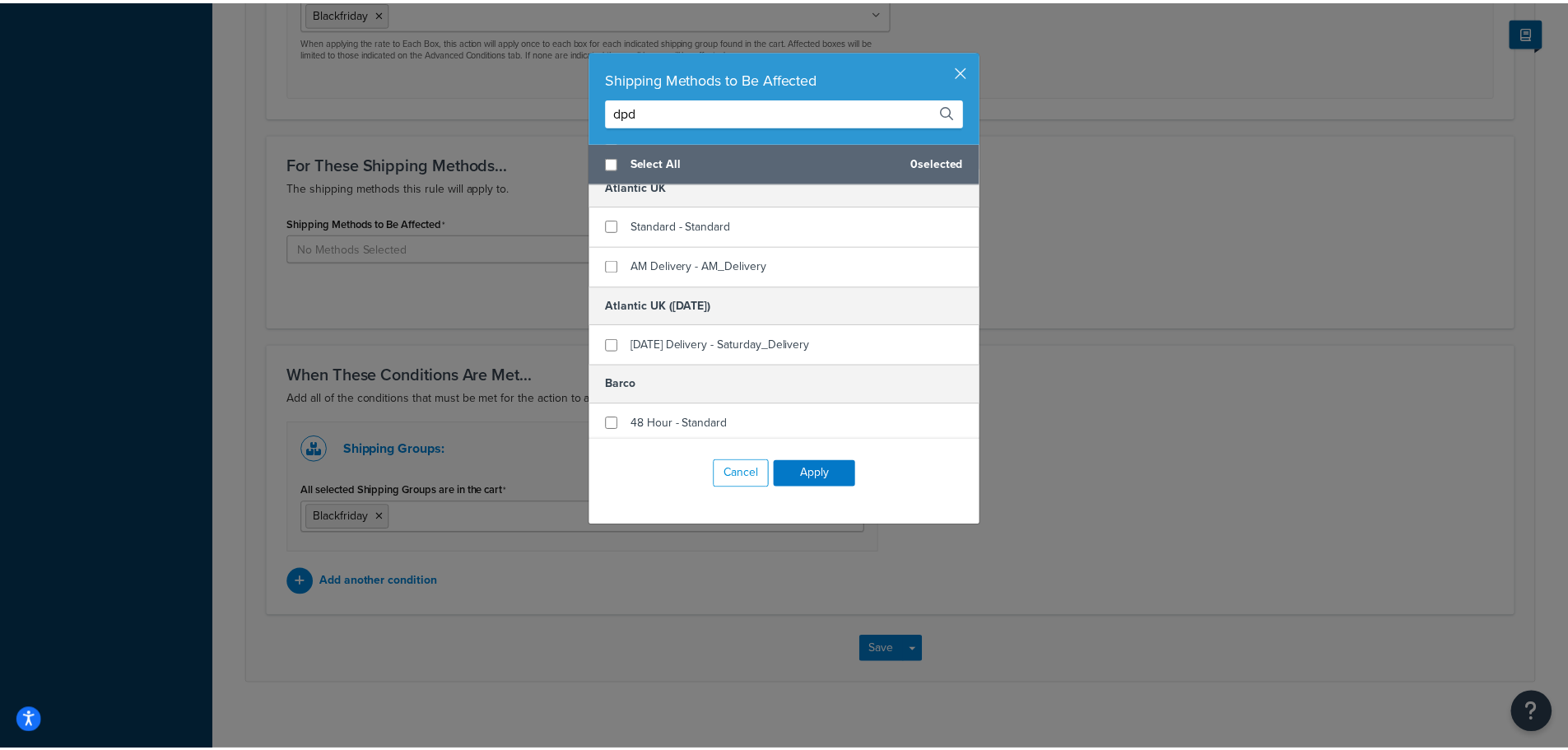
scroll to position [0, 0]
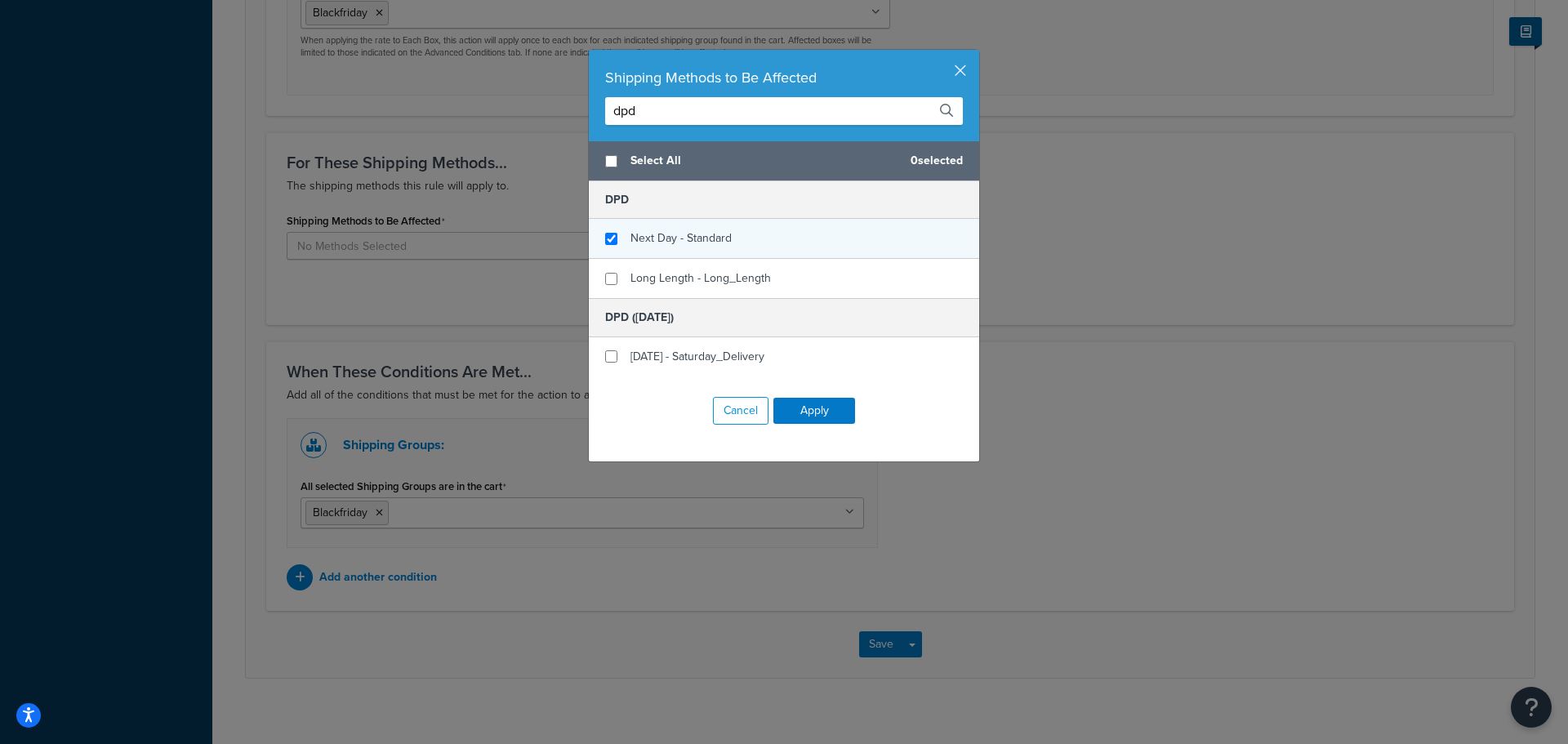
type input "dpd"
click at [605, 235] on input "checkbox" at bounding box center [612, 239] width 13 height 13
checkbox input "true"
drag, startPoint x: 682, startPoint y: 118, endPoint x: 543, endPoint y: 114, distance: 139.1
click at [544, 115] on div "Shipping Methods to Be Affected dpd Select All 1 selected DPD Next Day - Standa…" at bounding box center [784, 372] width 1568 height 744
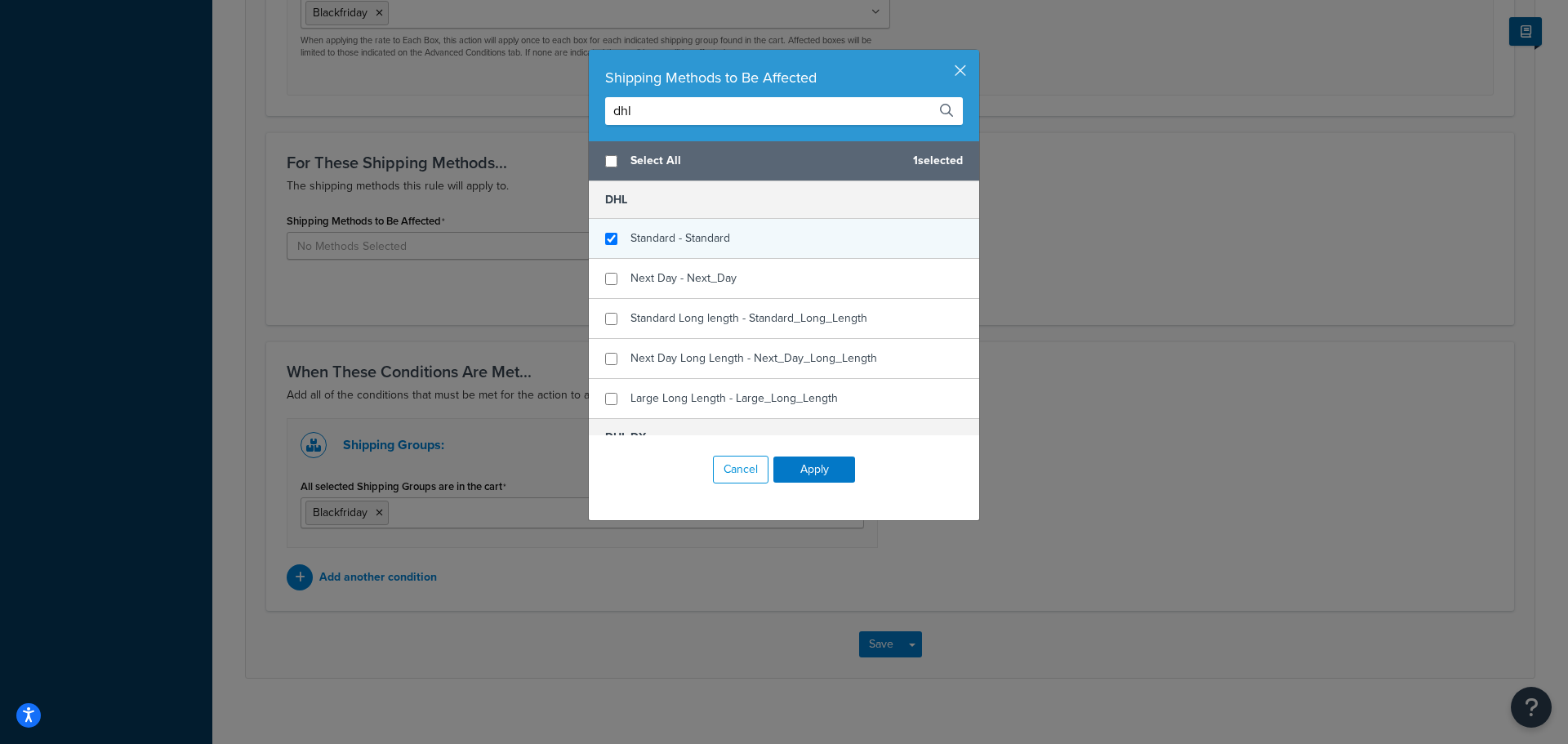
type input "dhl"
click at [605, 236] on input "checkbox" at bounding box center [612, 239] width 13 height 13
checkbox input "true"
drag, startPoint x: 679, startPoint y: 109, endPoint x: 578, endPoint y: 109, distance: 101.0
click at [569, 115] on div "Shipping Methods to Be Affected dhl Select All 2 selected DHL Standard - Standa…" at bounding box center [784, 372] width 1568 height 744
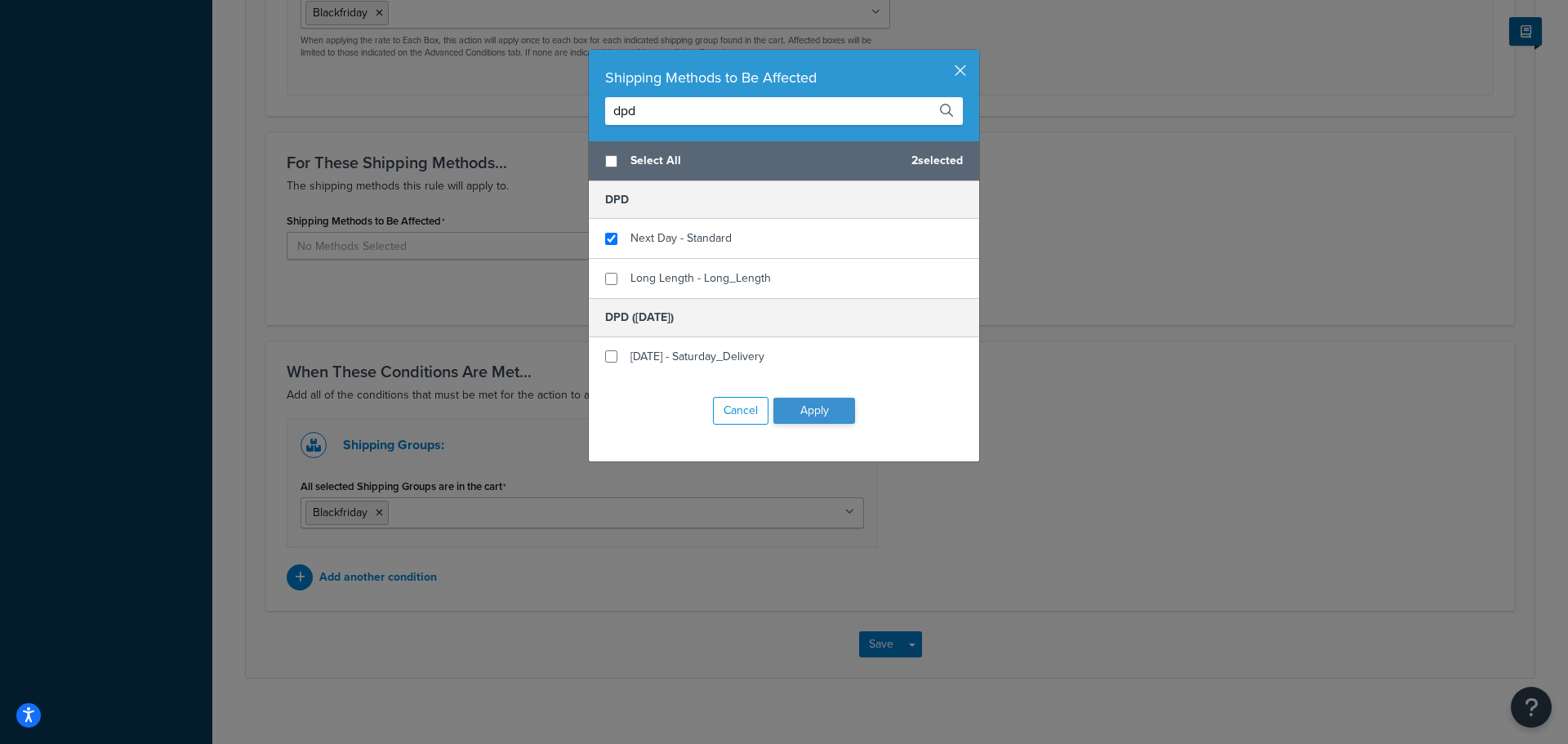
type input "dpd"
click at [829, 403] on button "Apply" at bounding box center [814, 410] width 82 height 26
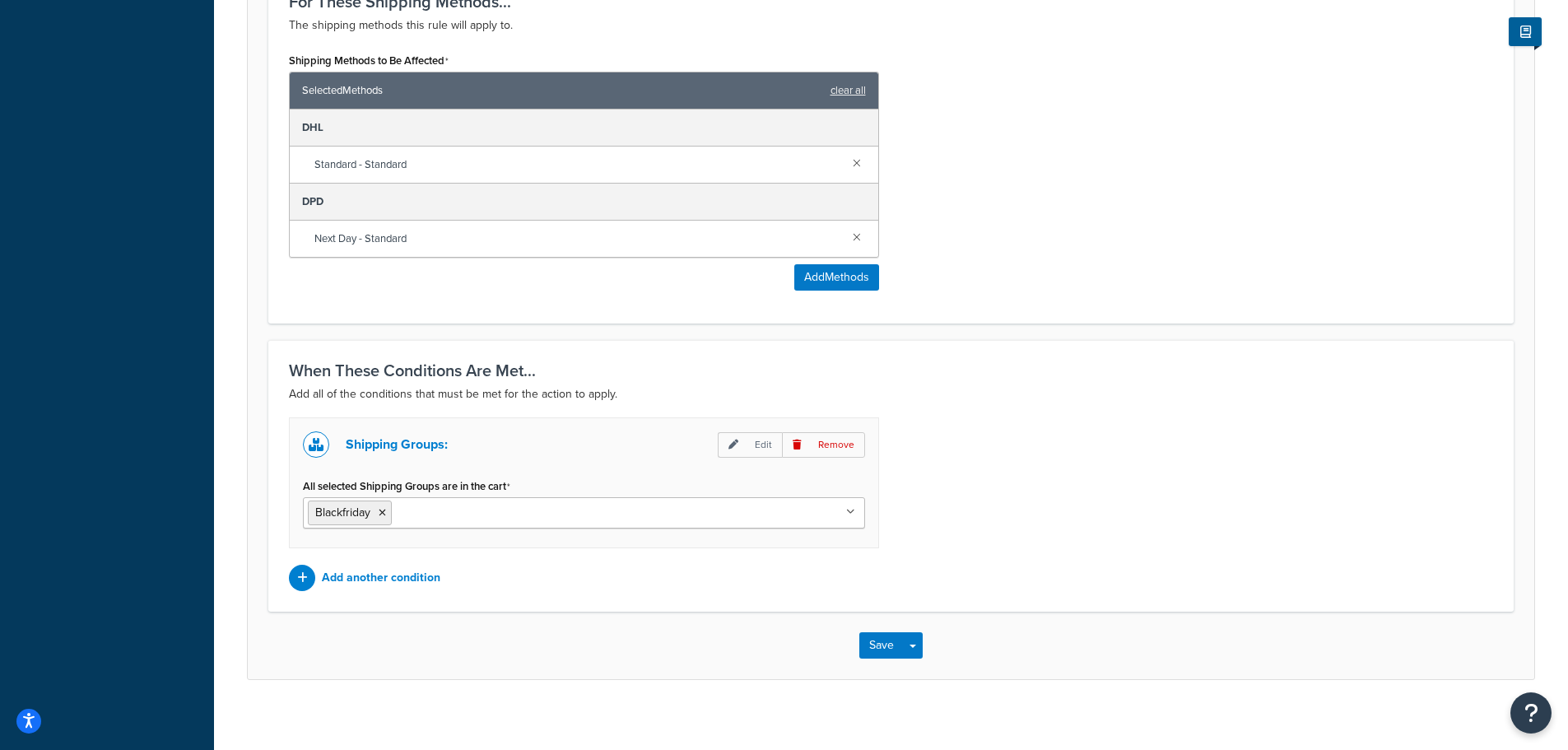
scroll to position [916, 0]
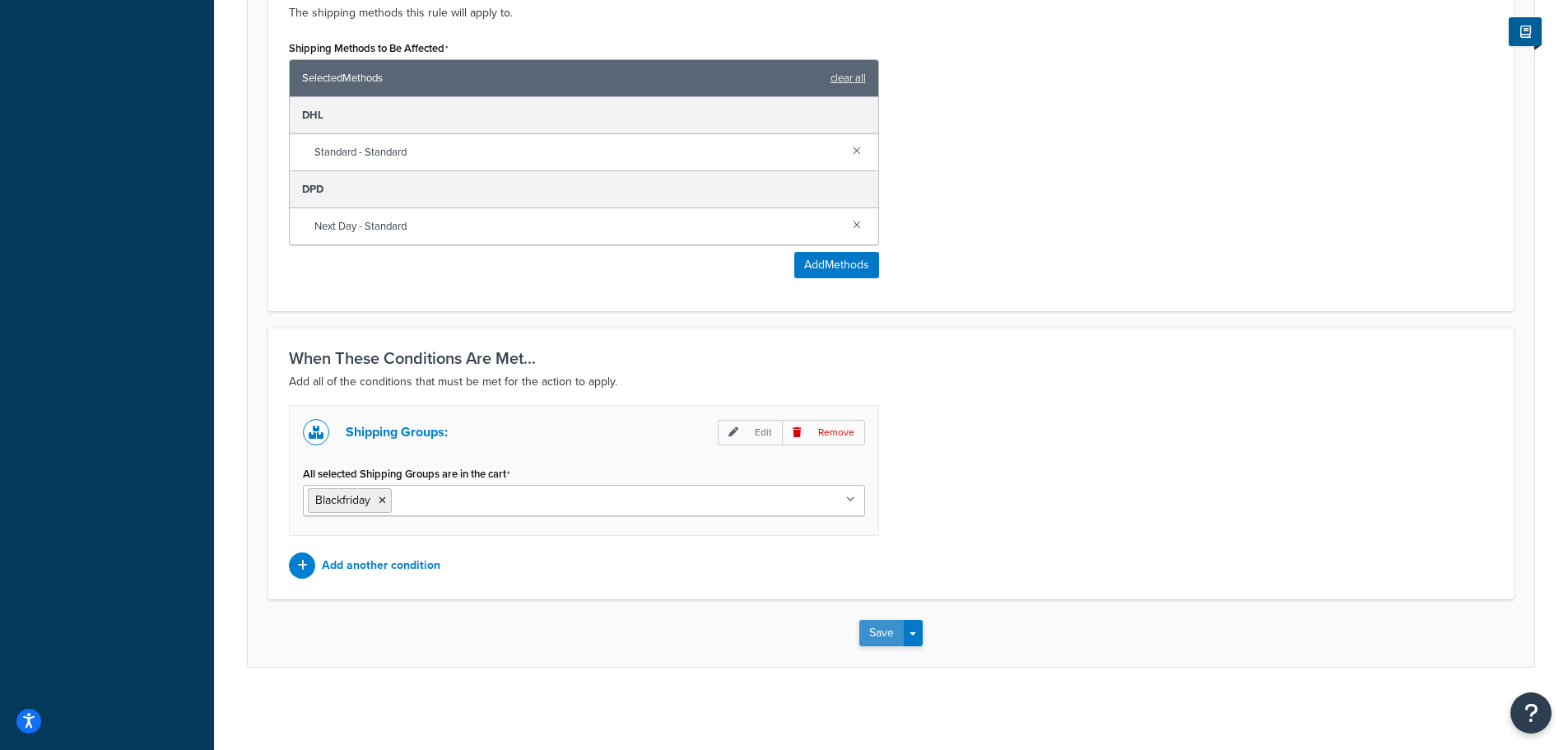
click at [897, 633] on button "Save" at bounding box center [881, 632] width 44 height 26
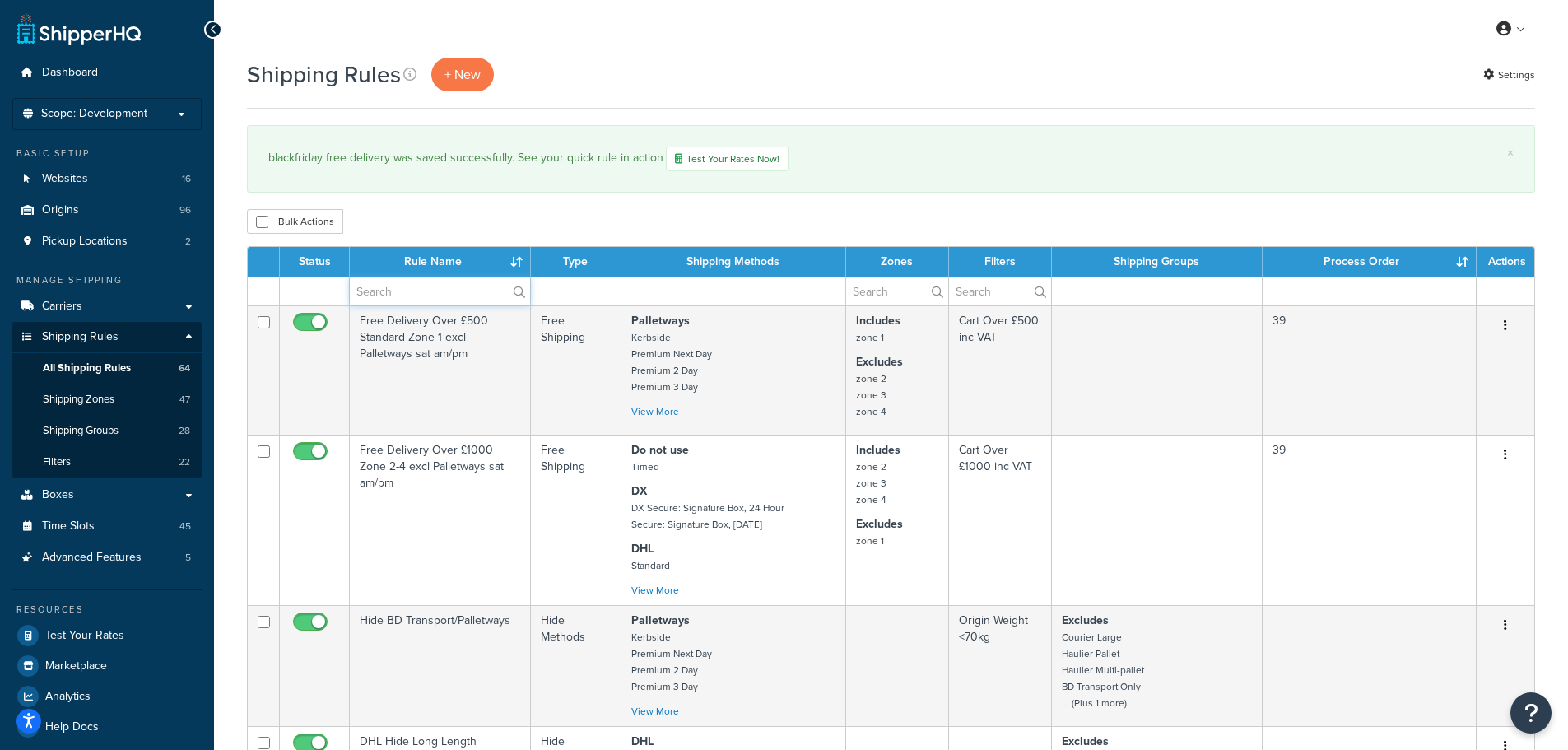
click at [436, 290] on input "text" at bounding box center [439, 291] width 180 height 28
type input "black"
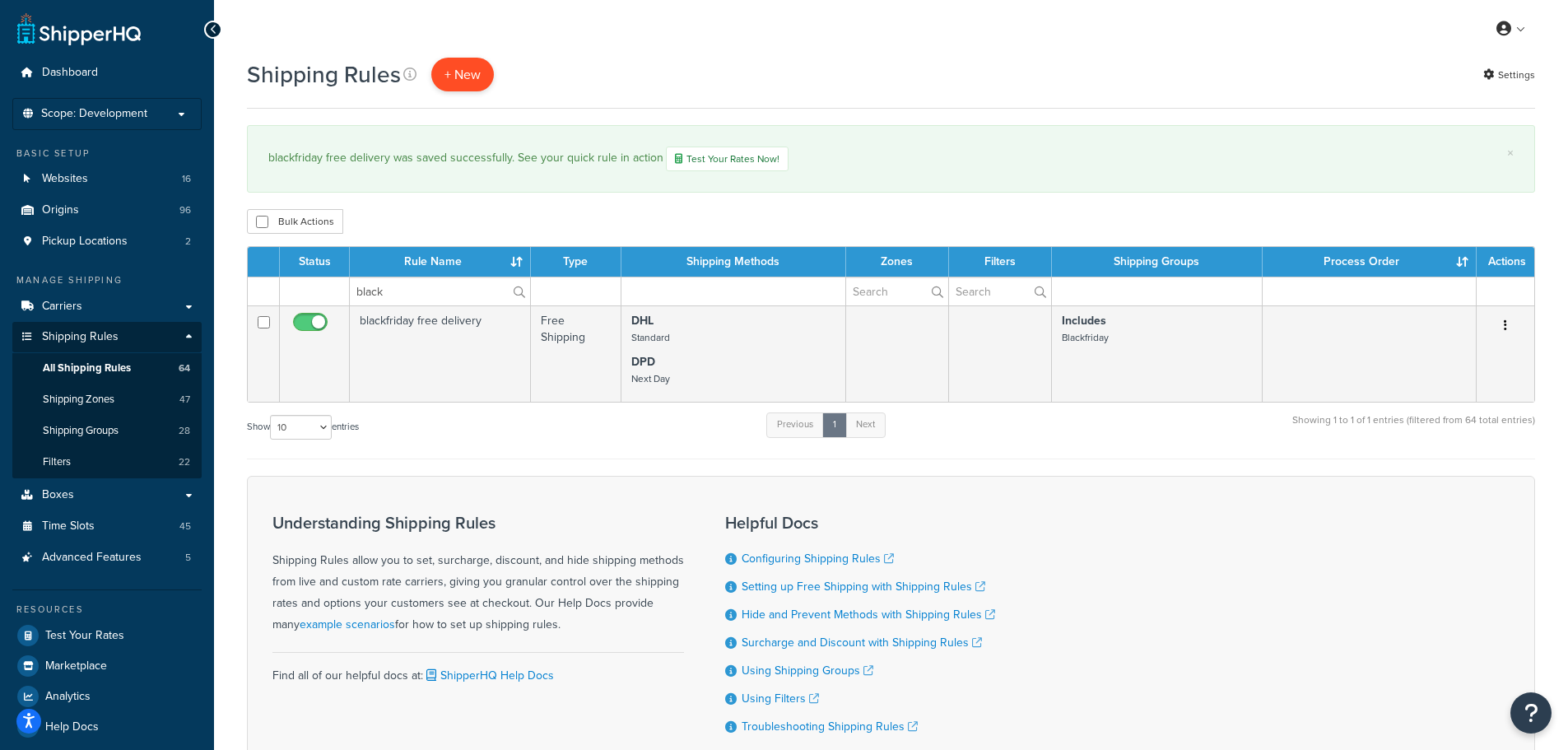
click at [474, 73] on p "+ New" at bounding box center [462, 74] width 62 height 33
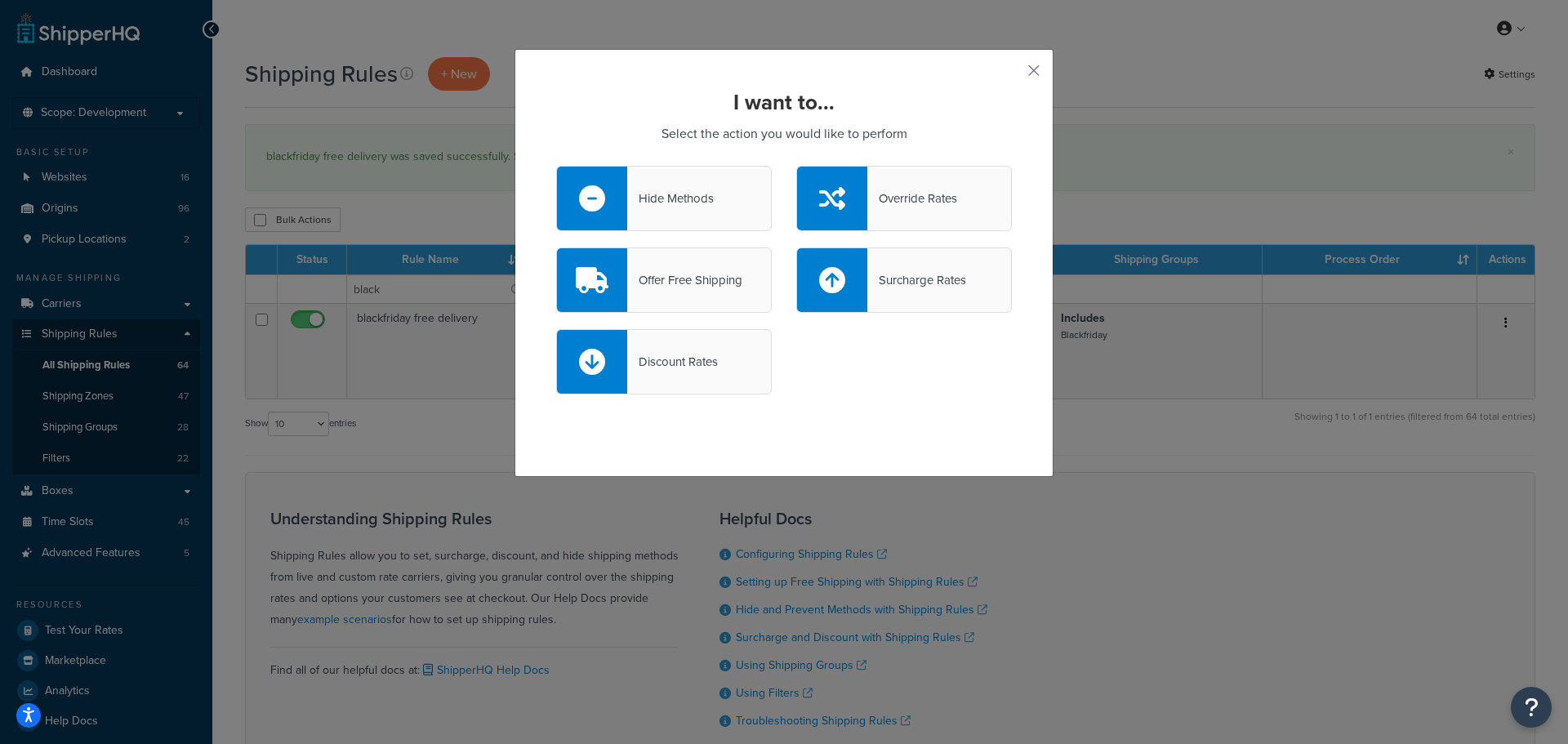
click at [684, 193] on div "Hide Methods" at bounding box center [670, 197] width 86 height 22
click at [0, 0] on input "Hide Methods" at bounding box center [0, 0] width 0 height 0
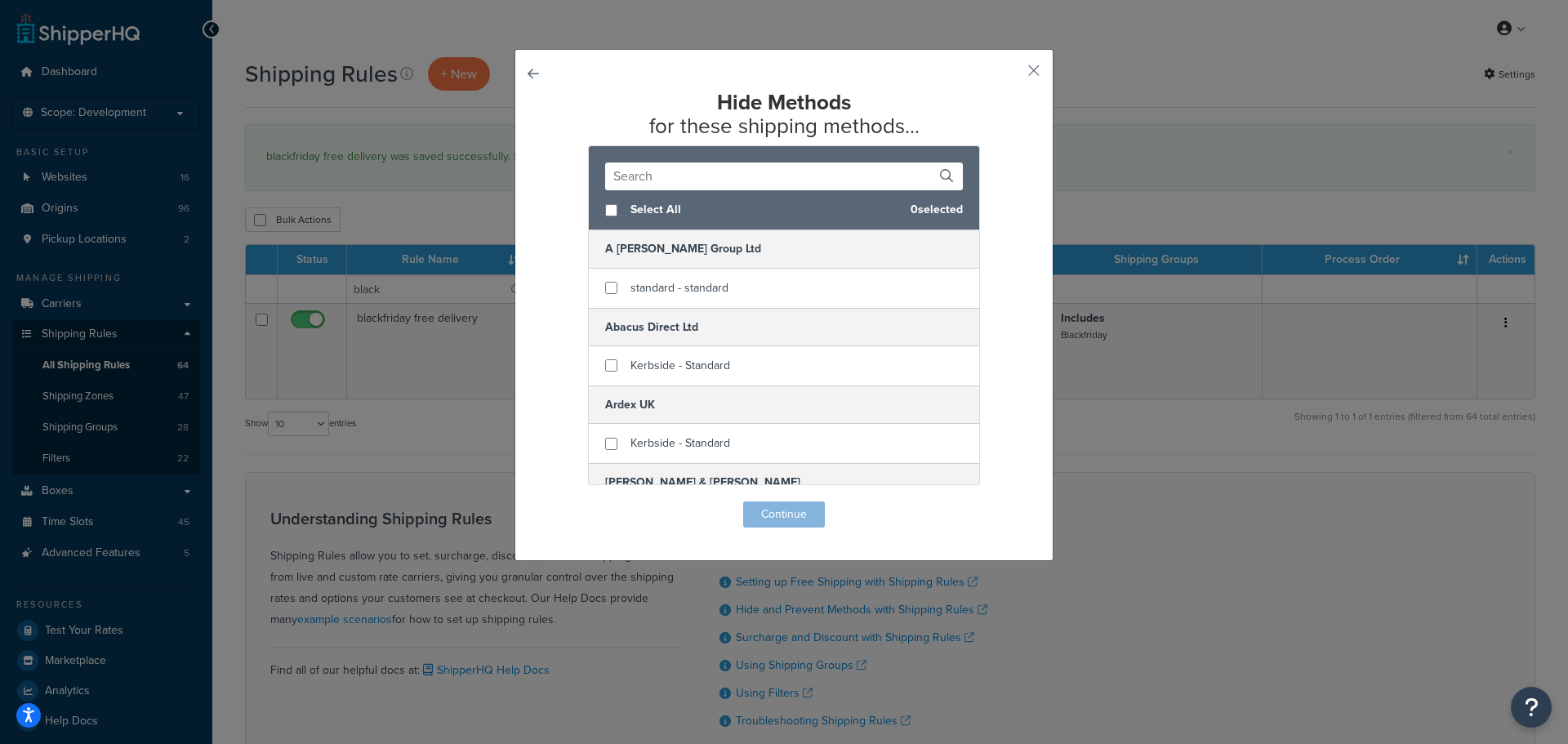
click at [902, 175] on input "text" at bounding box center [784, 176] width 358 height 28
click at [605, 212] on input "checkbox" at bounding box center [612, 211] width 13 height 13
checkbox input "true"
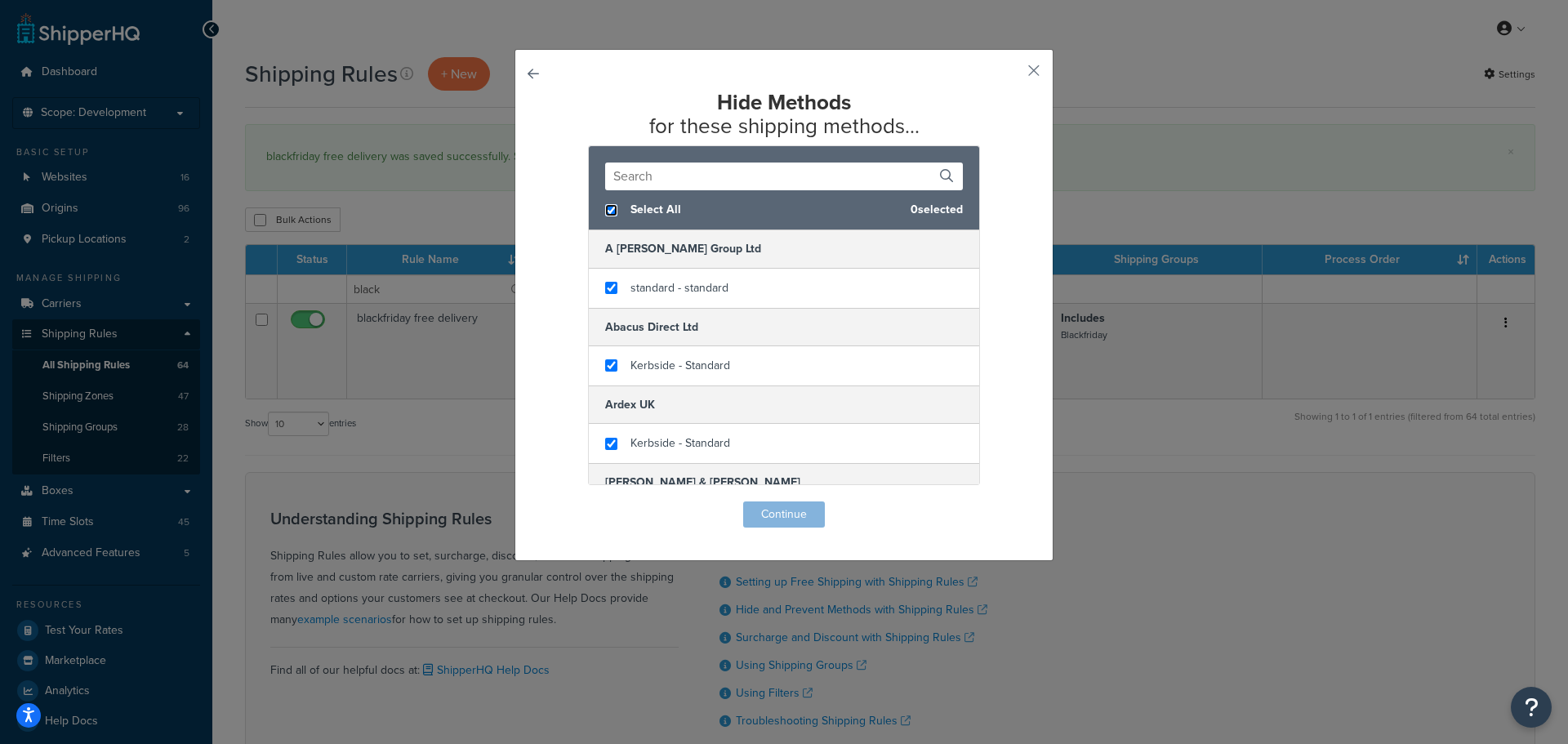
checkbox input "true"
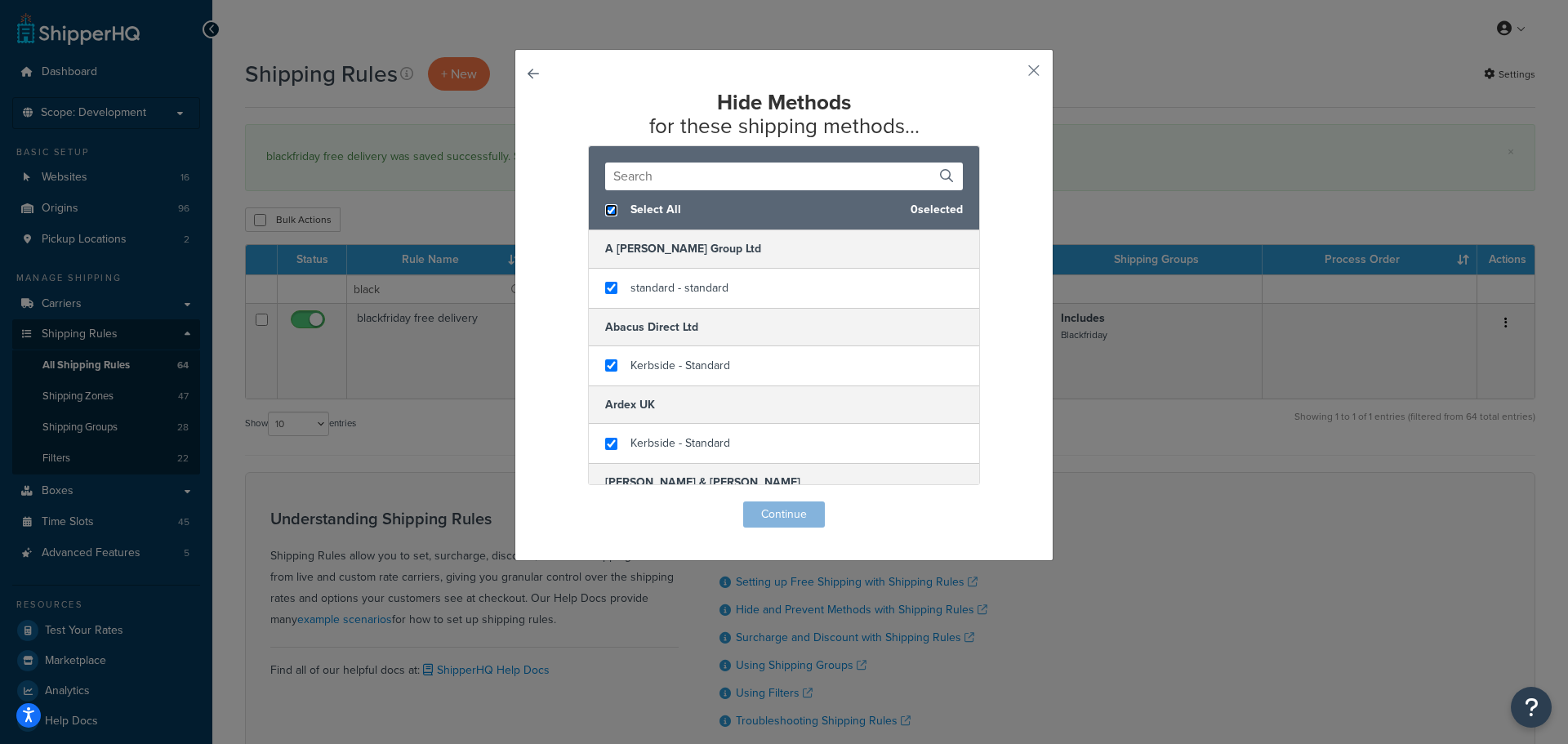
checkbox input "true"
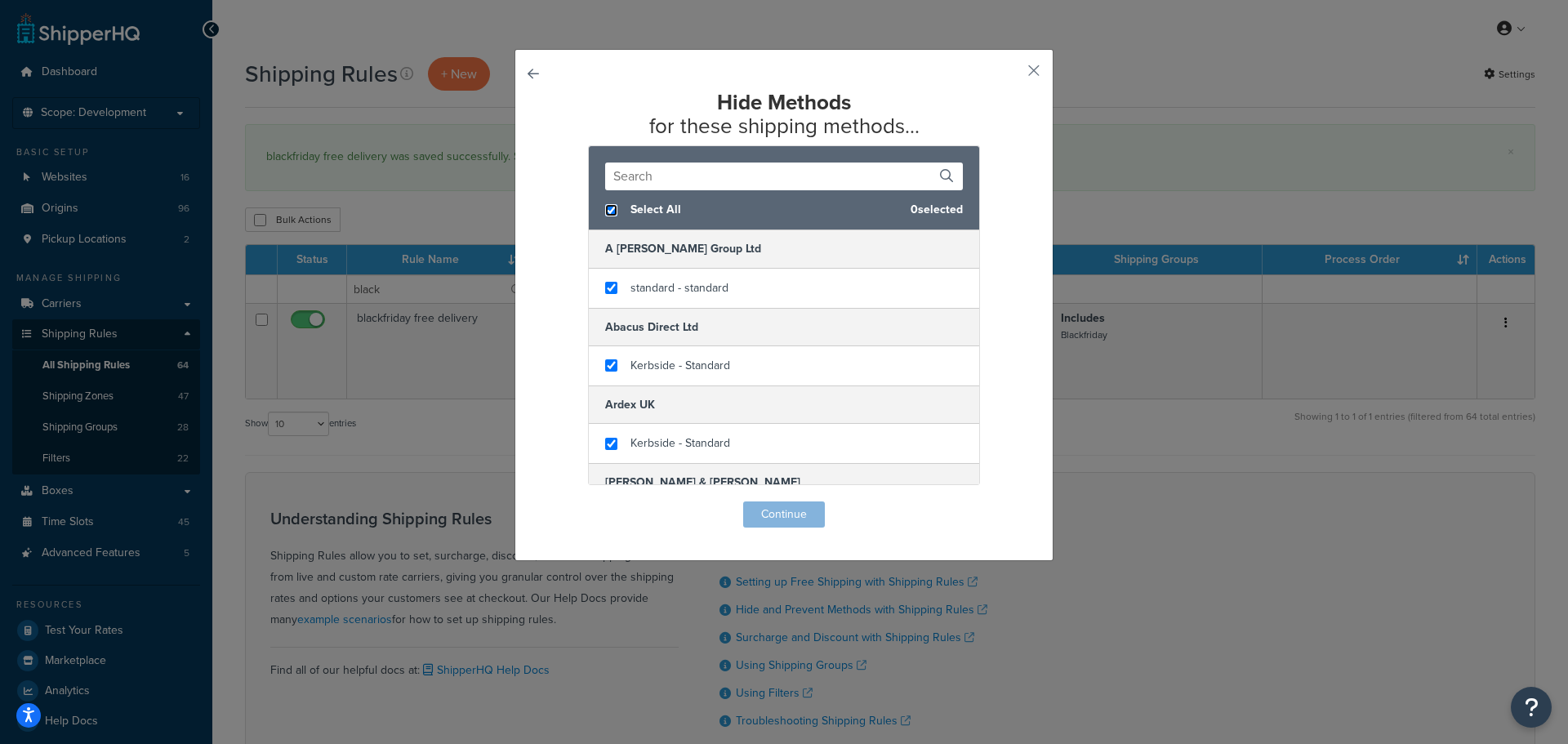
checkbox input "true"
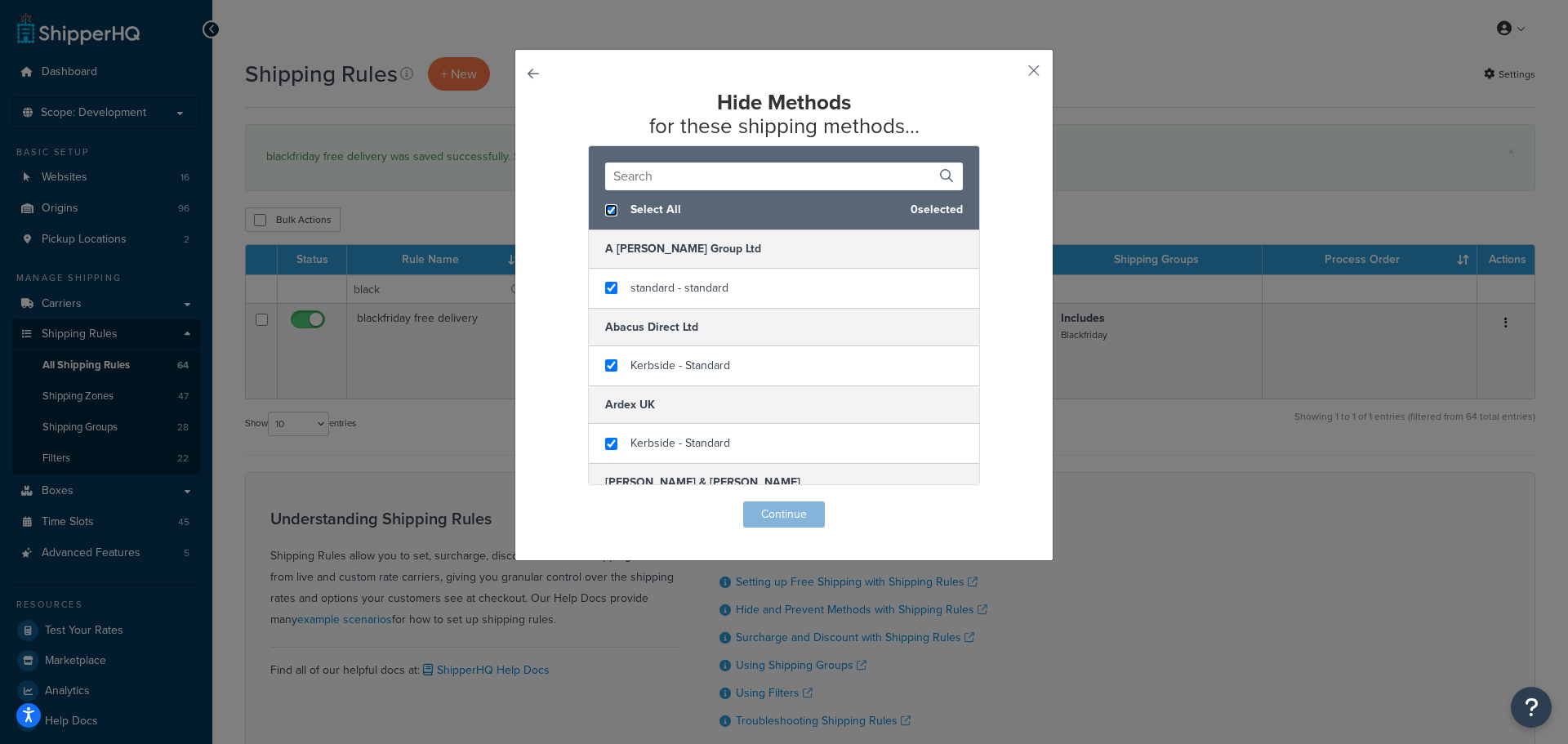
checkbox input "true"
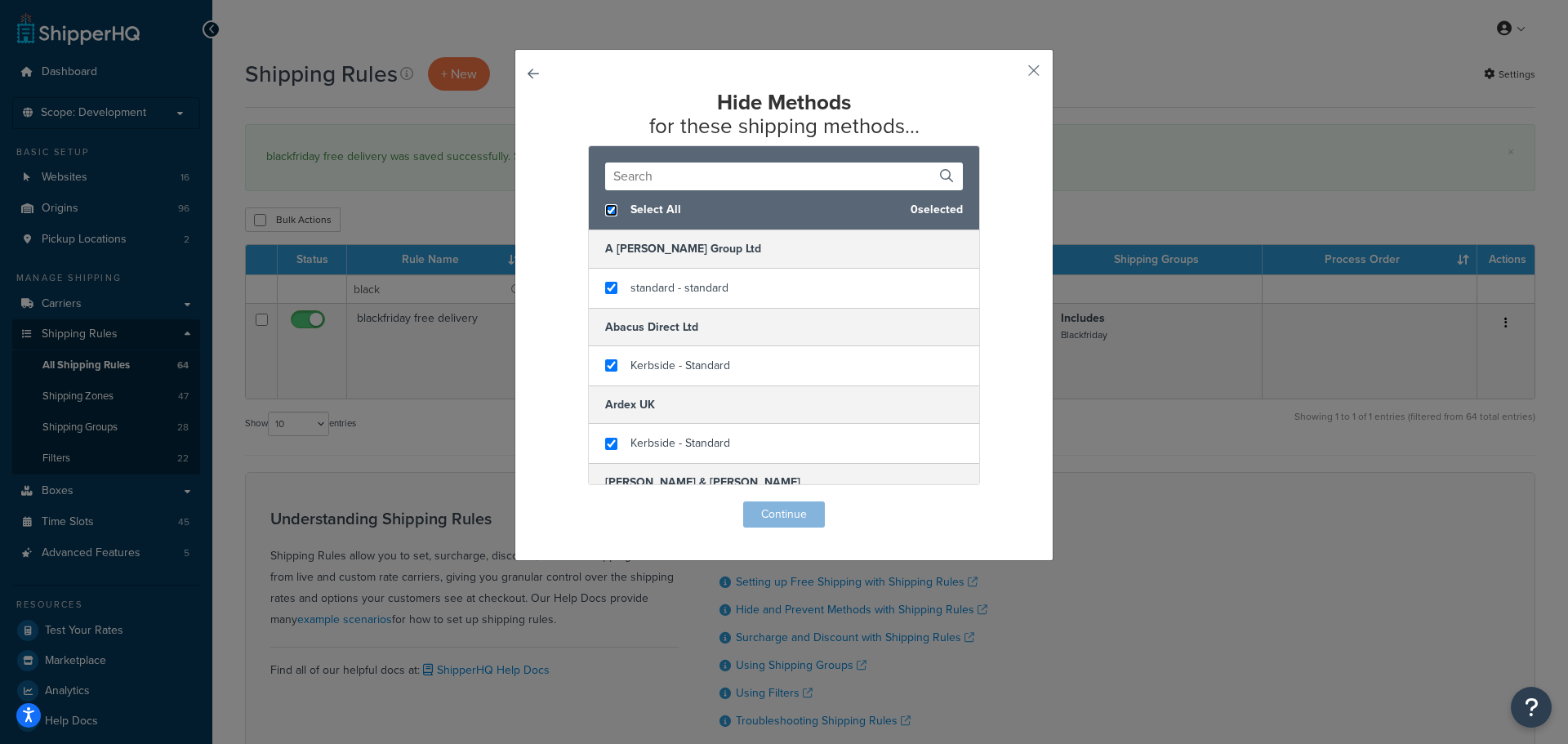
checkbox input "true"
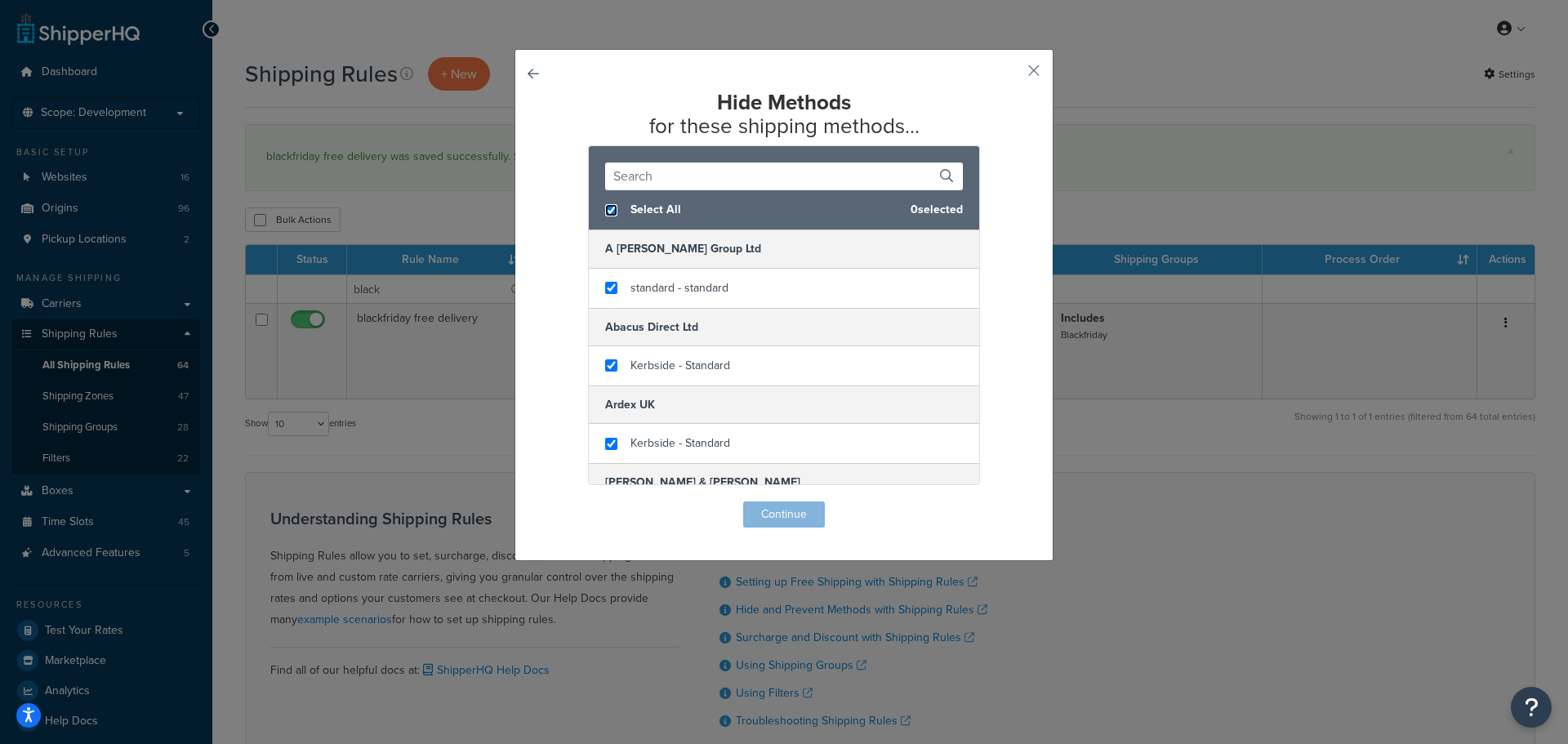
checkbox input "true"
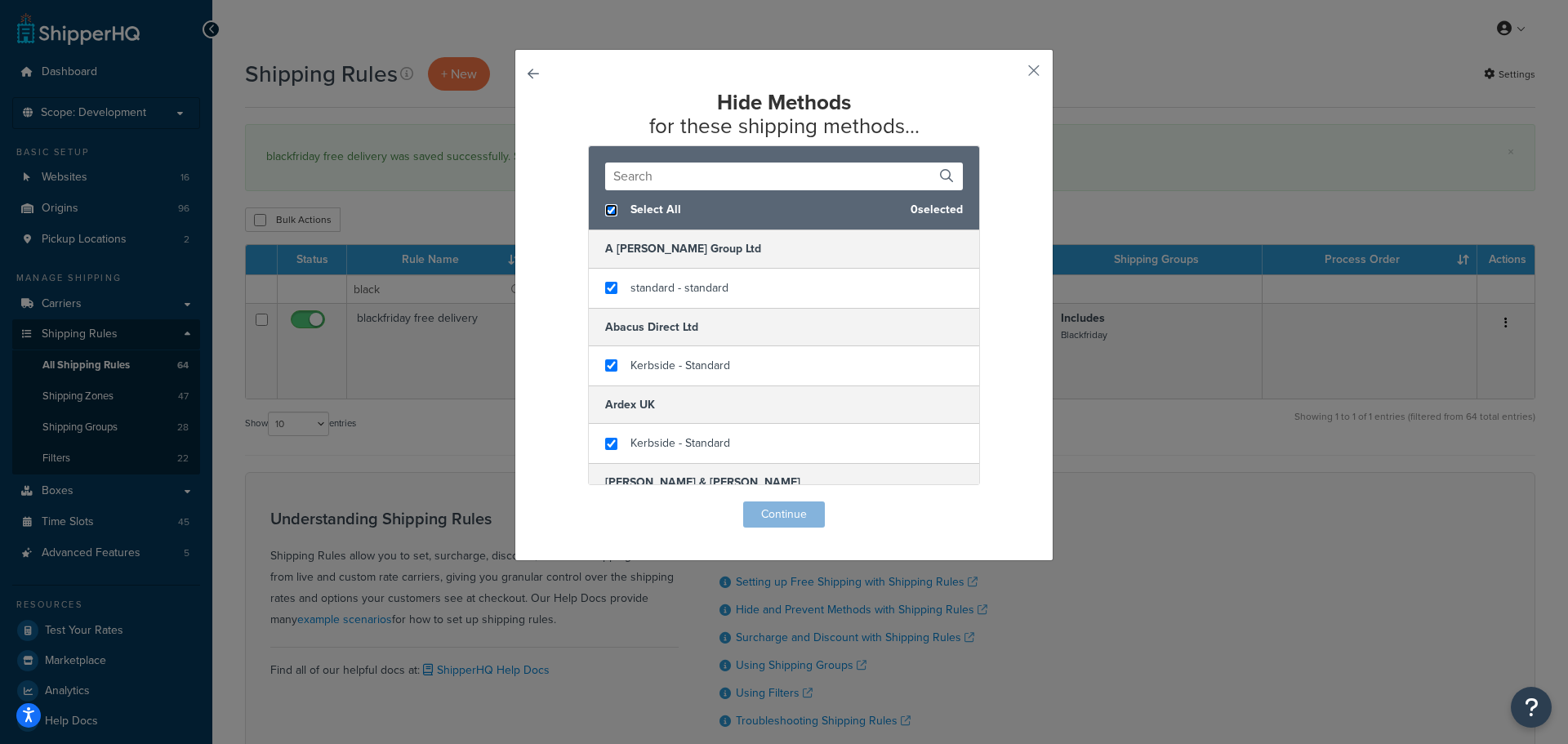
checkbox input "true"
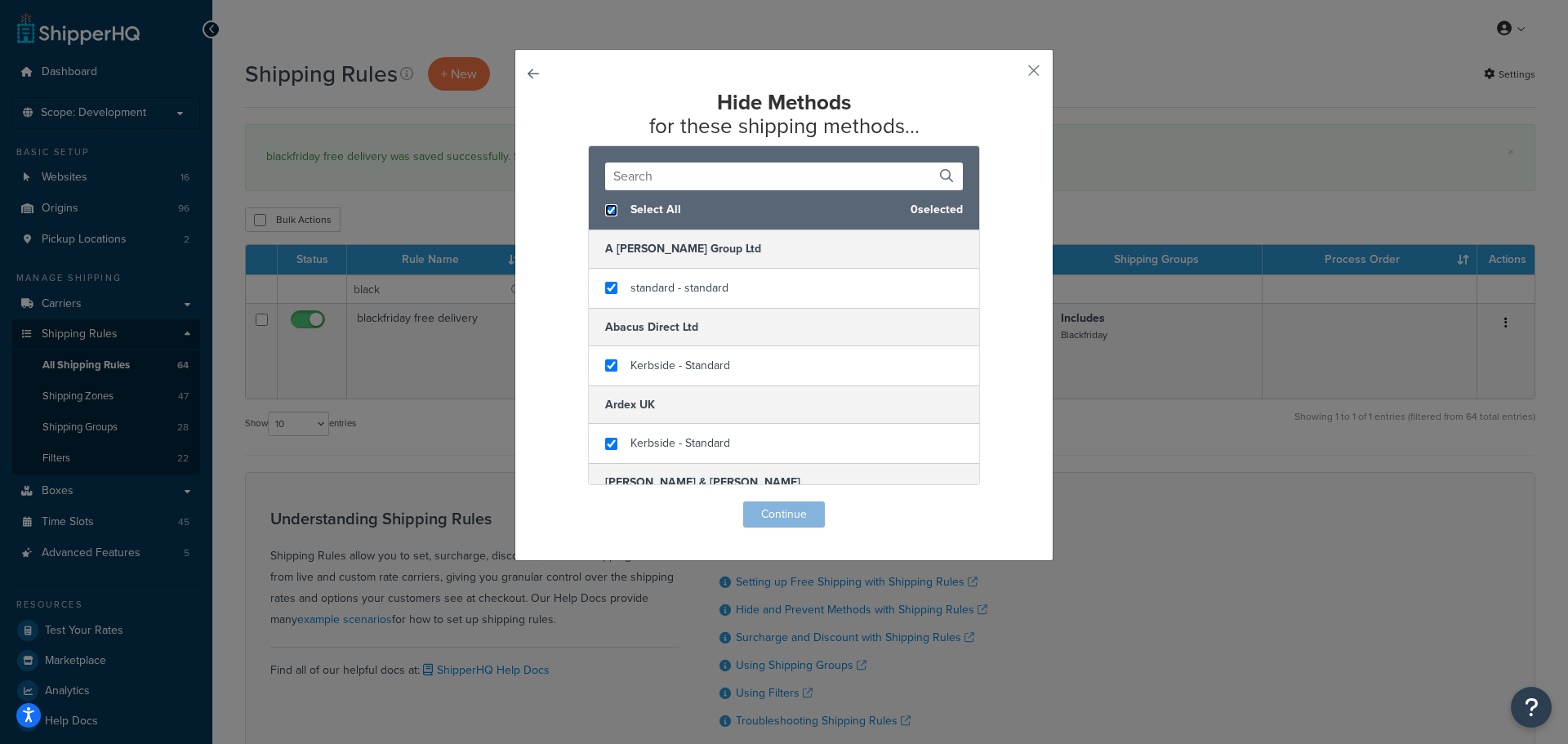
checkbox input "true"
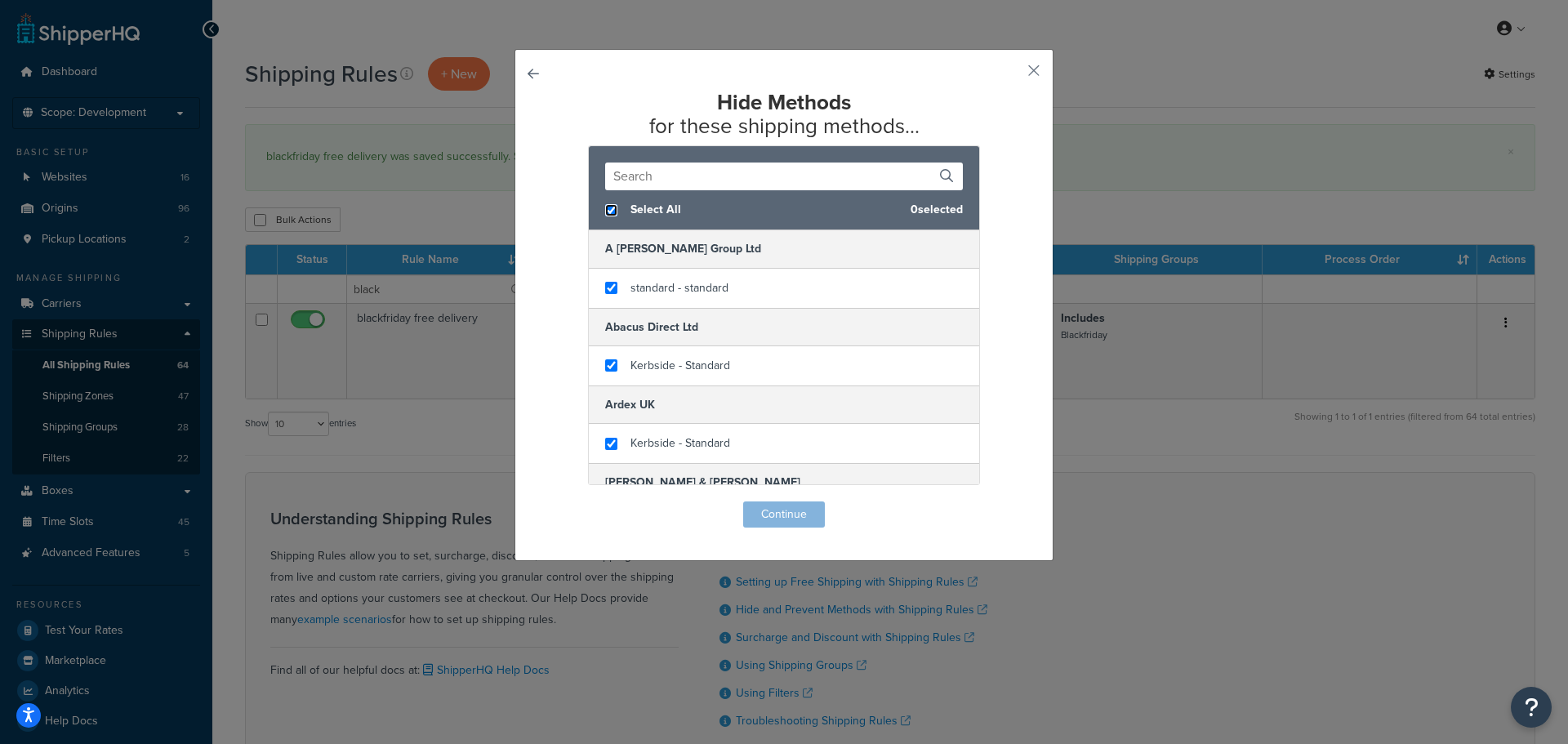
checkbox input "true"
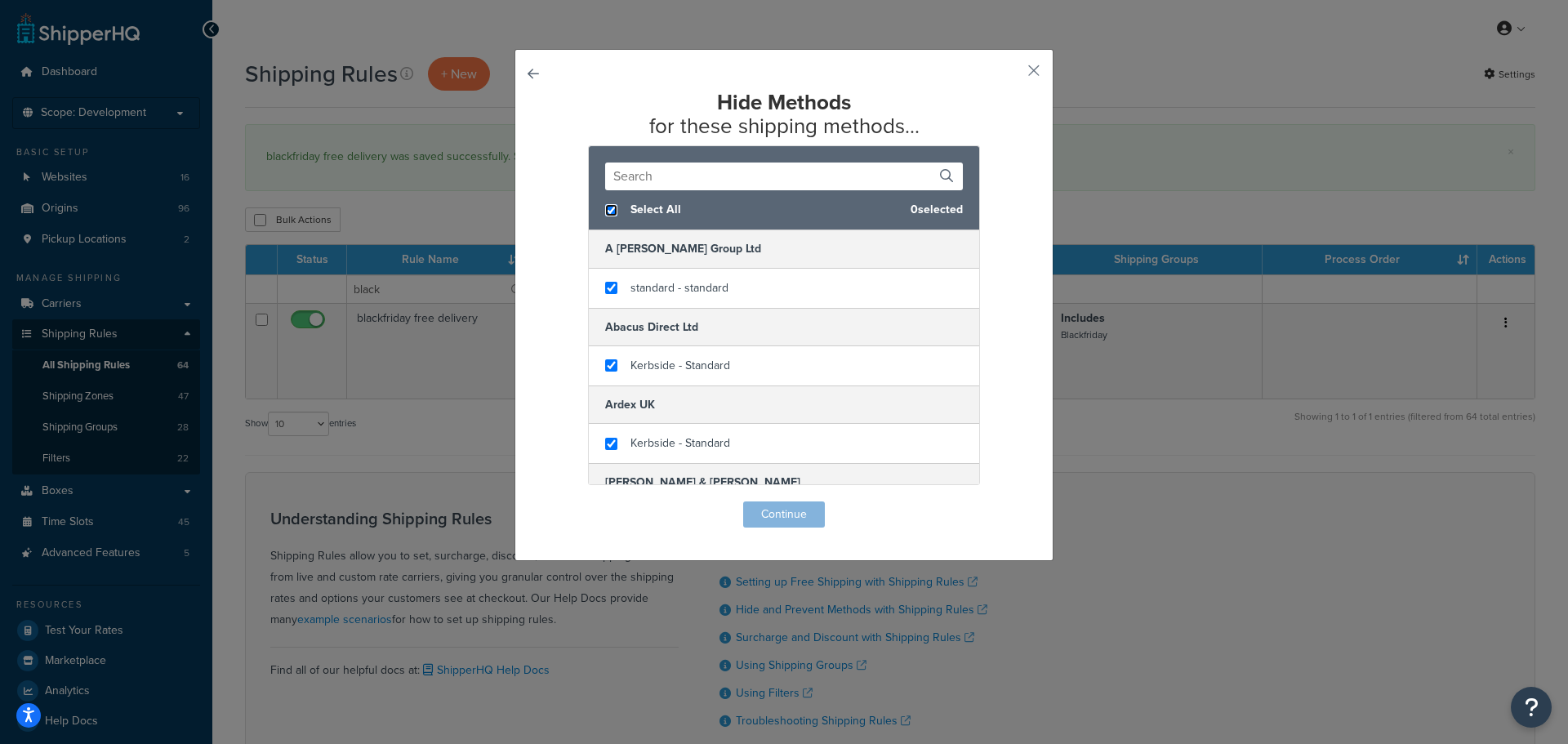
checkbox input "true"
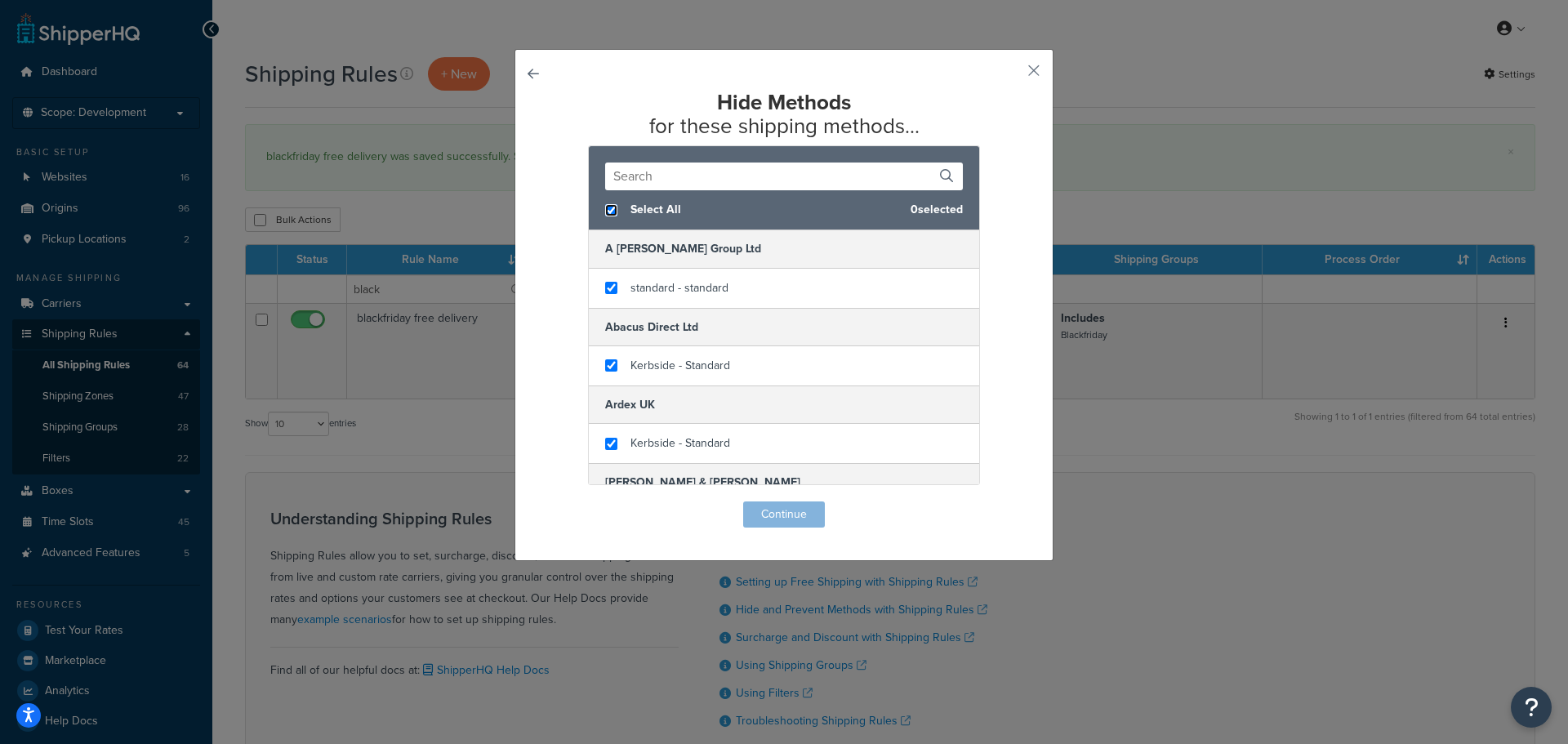
checkbox input "true"
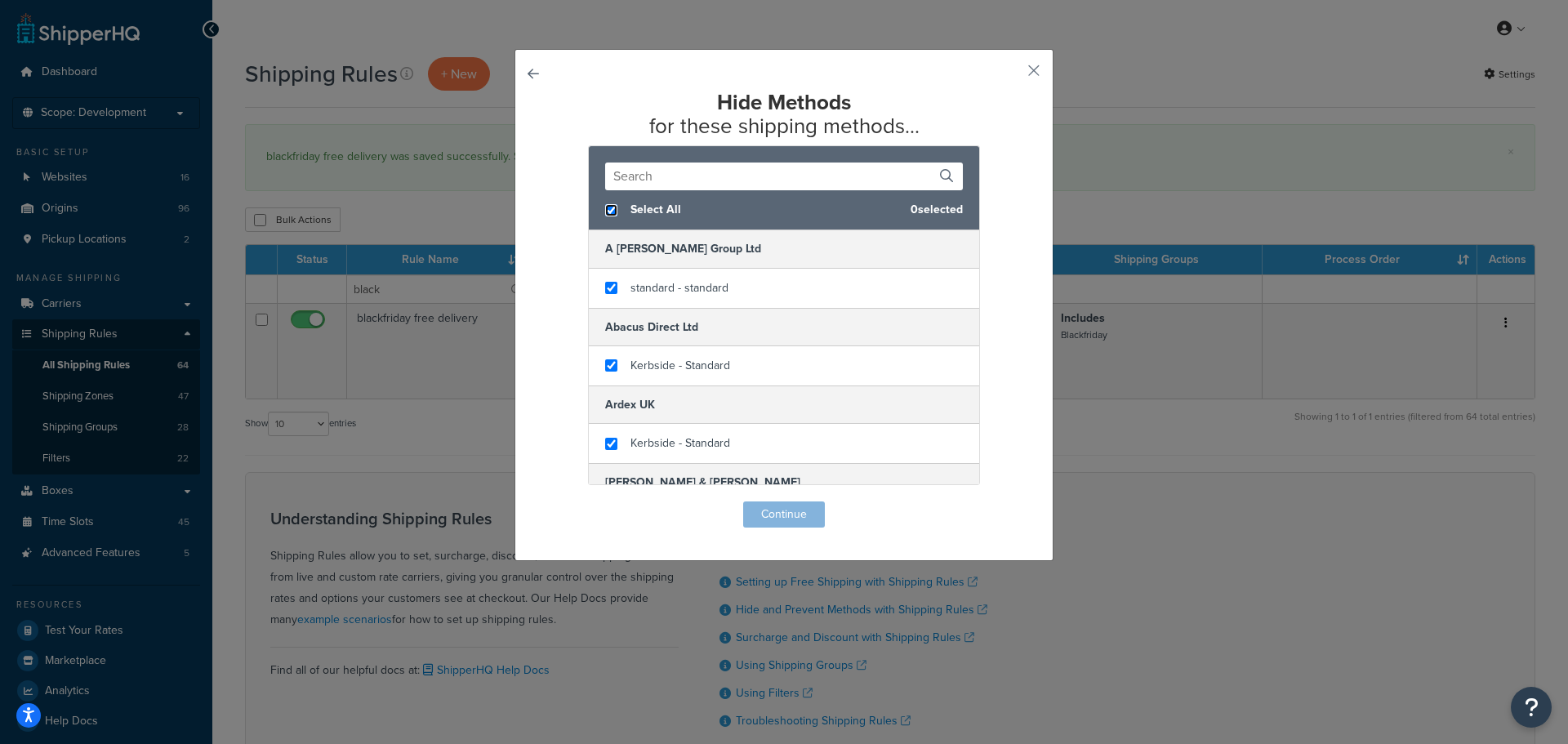
checkbox input "true"
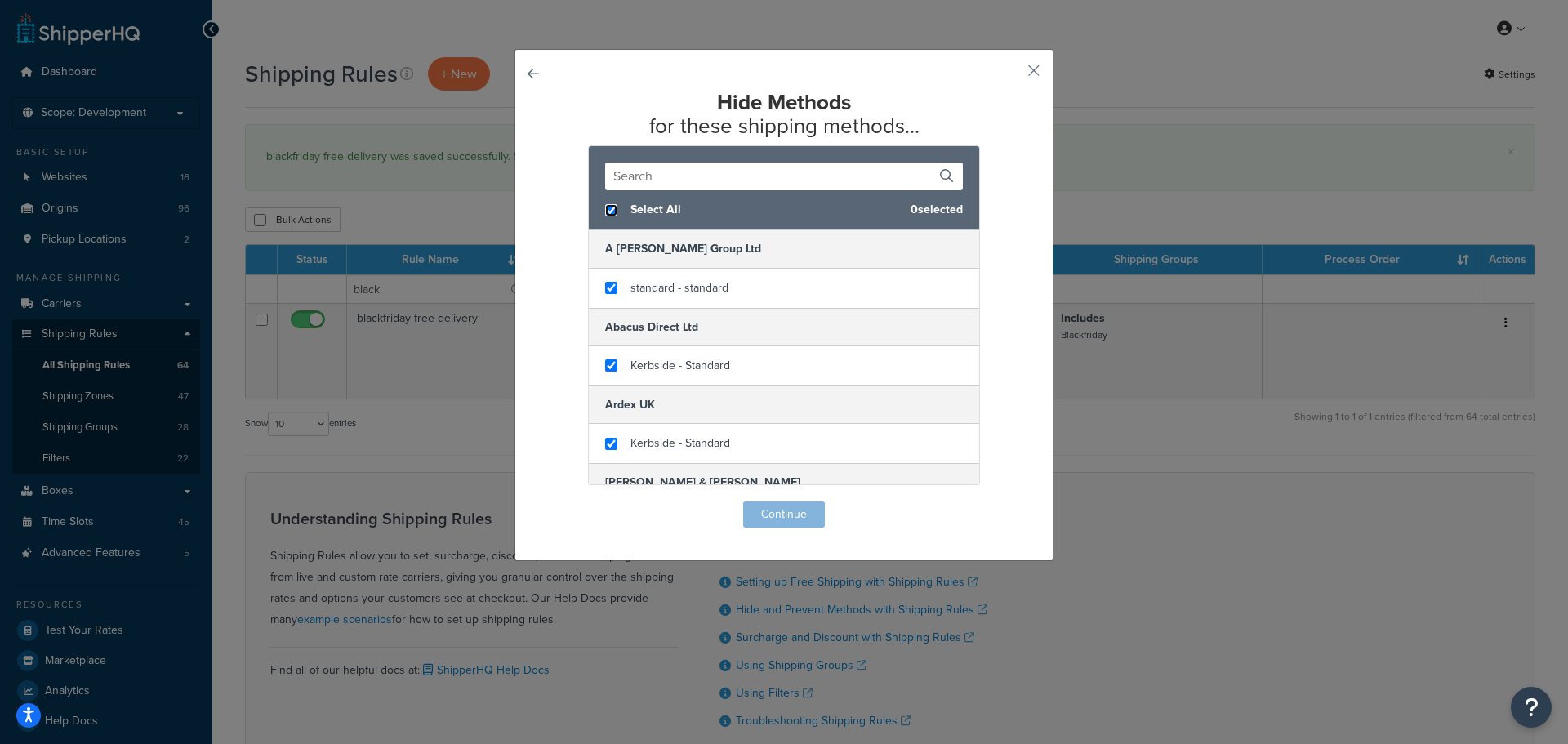
checkbox input "true"
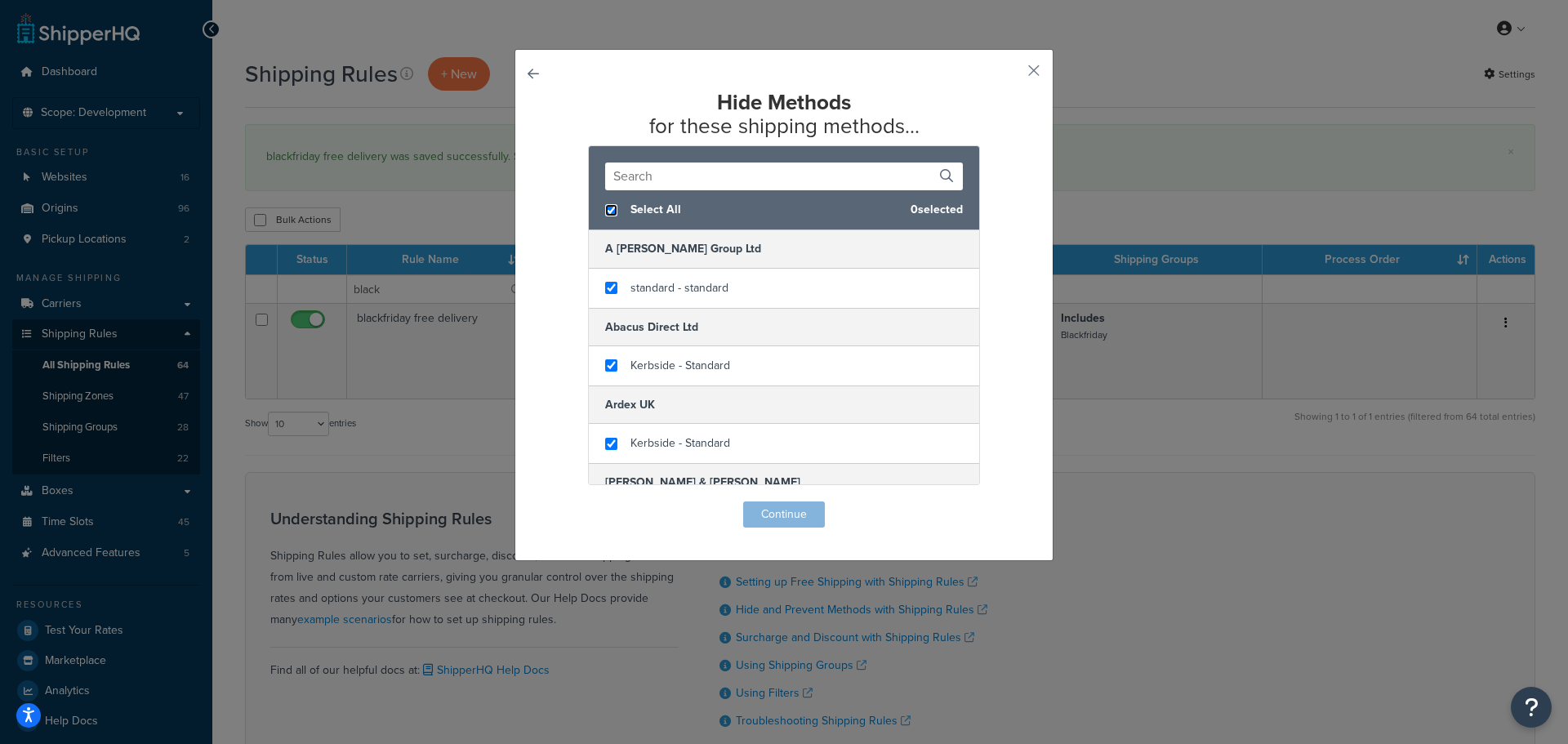
checkbox input "true"
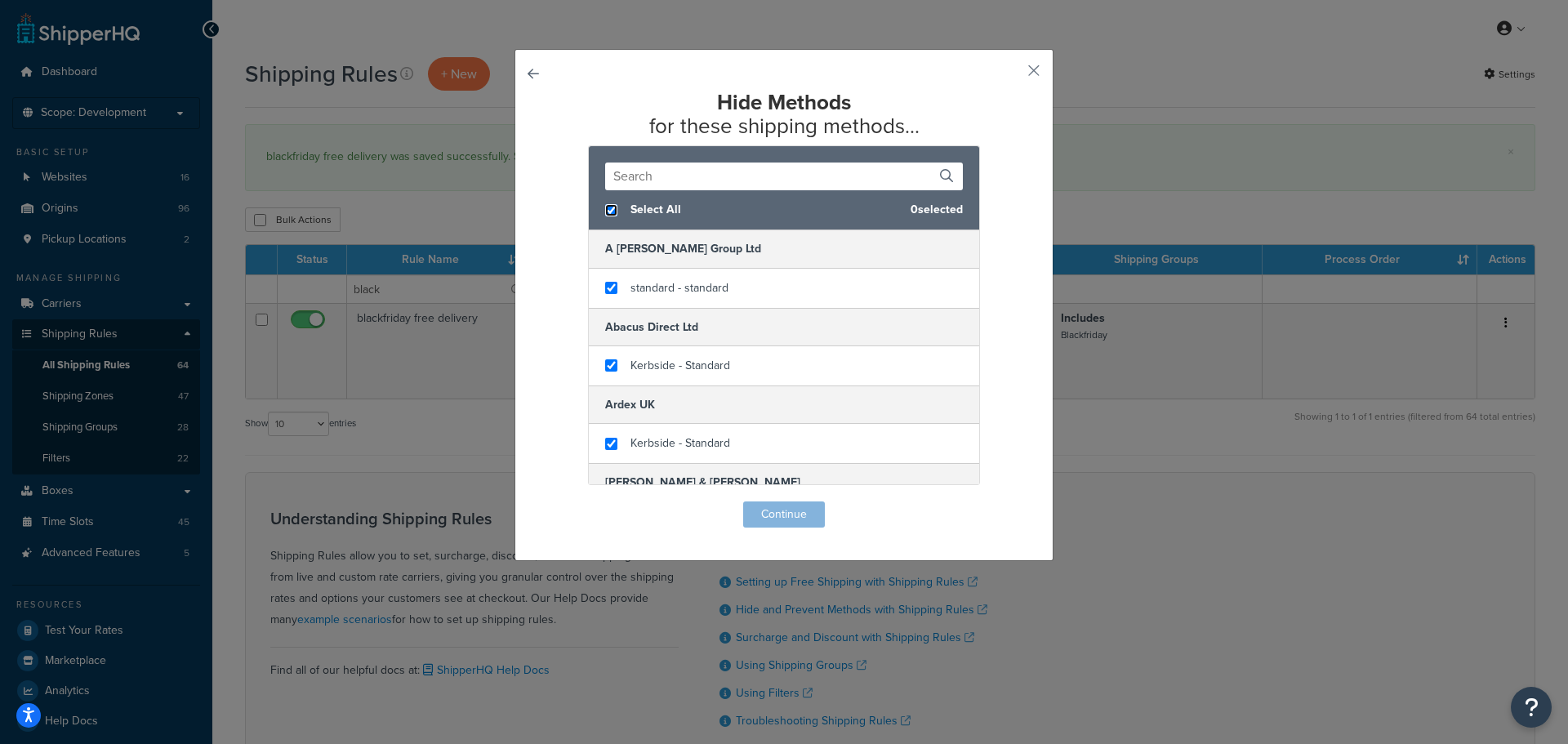
checkbox input "true"
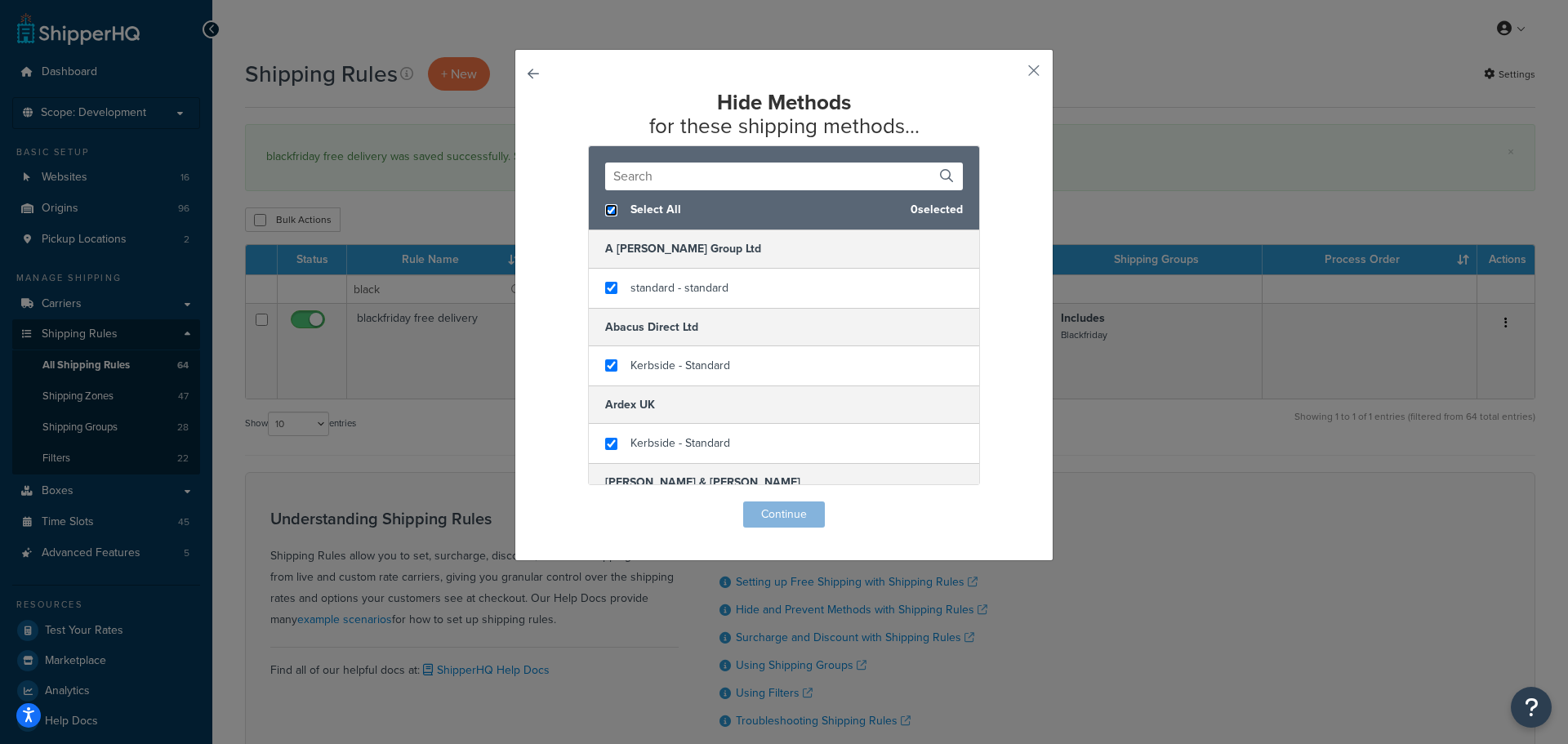
checkbox input "true"
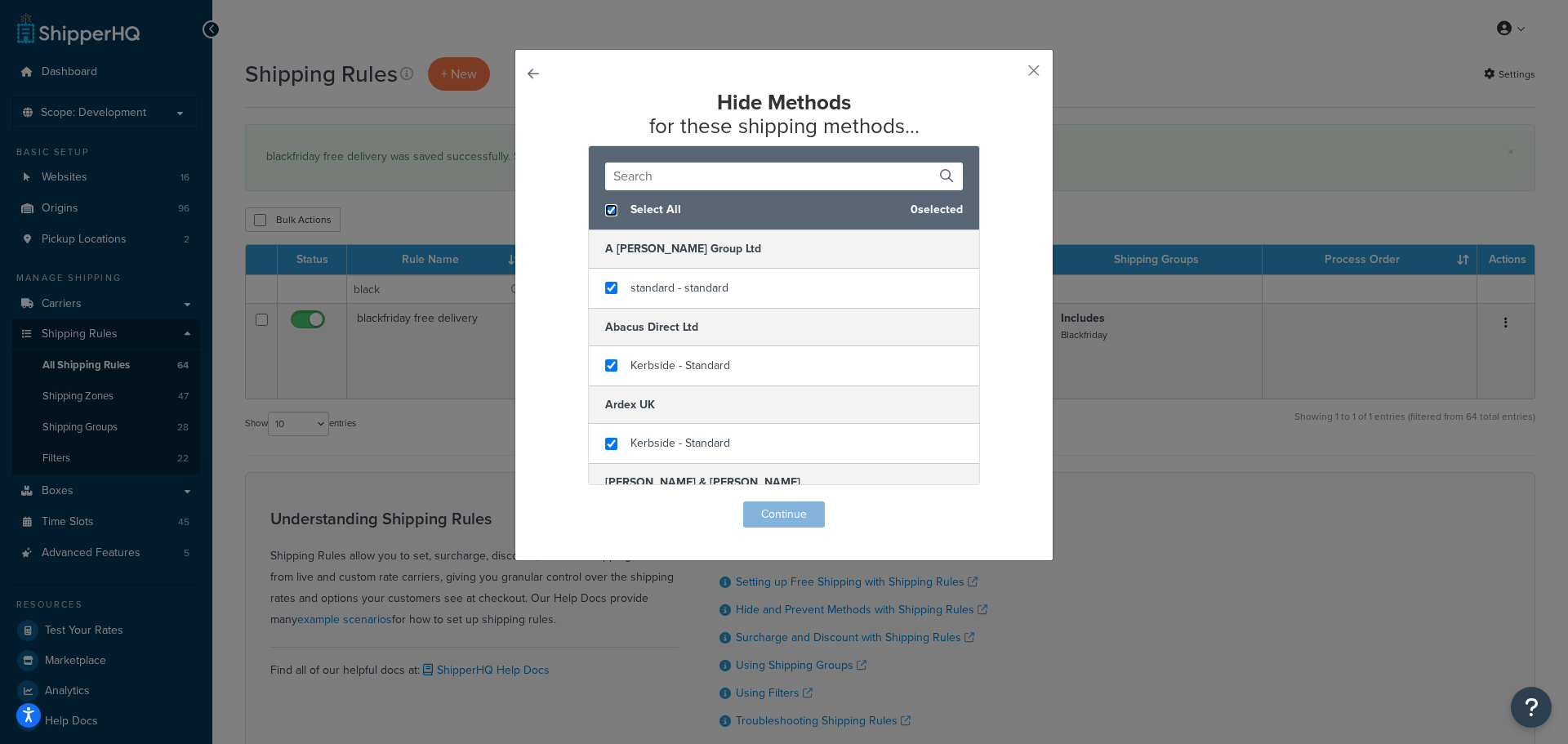
checkbox input "true"
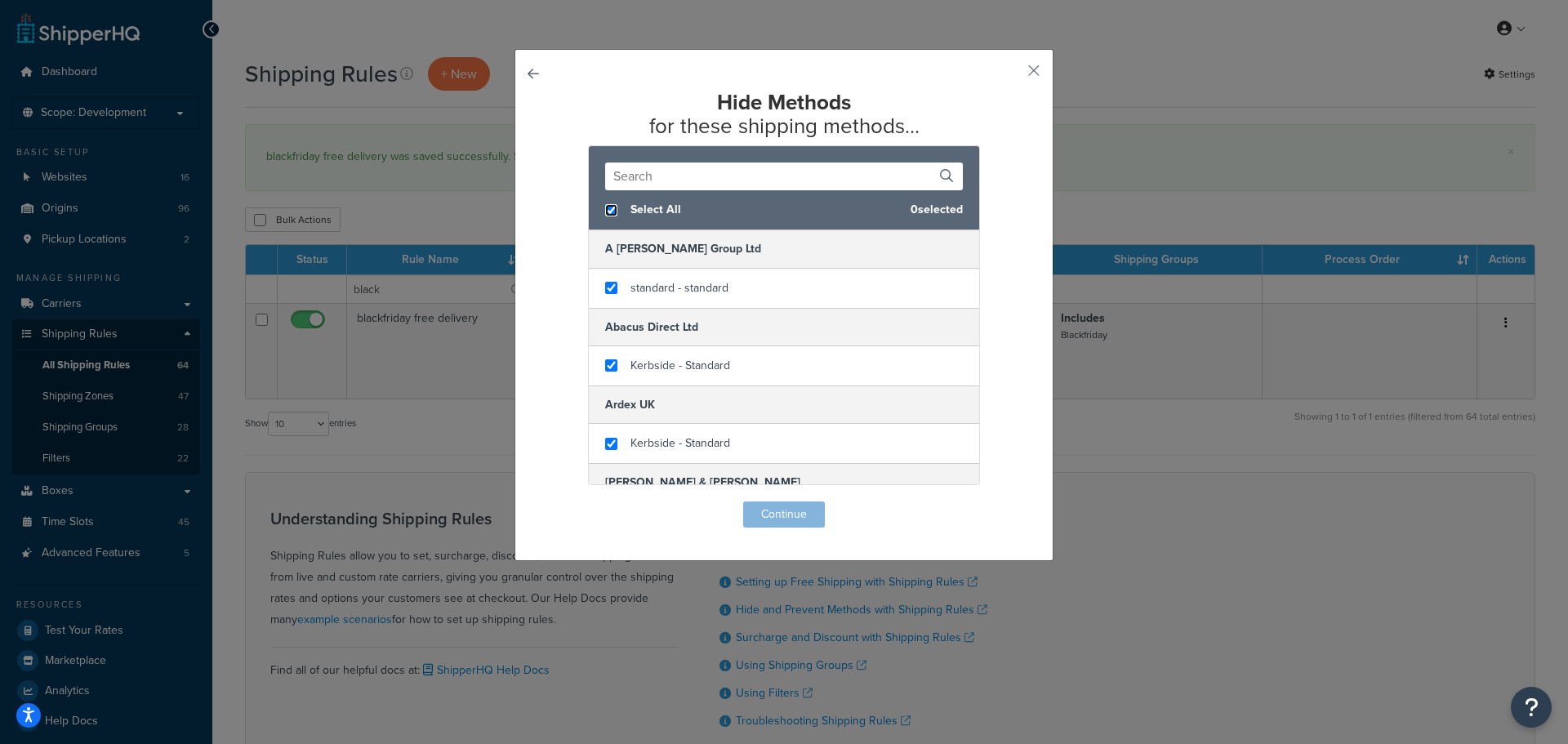
checkbox input "true"
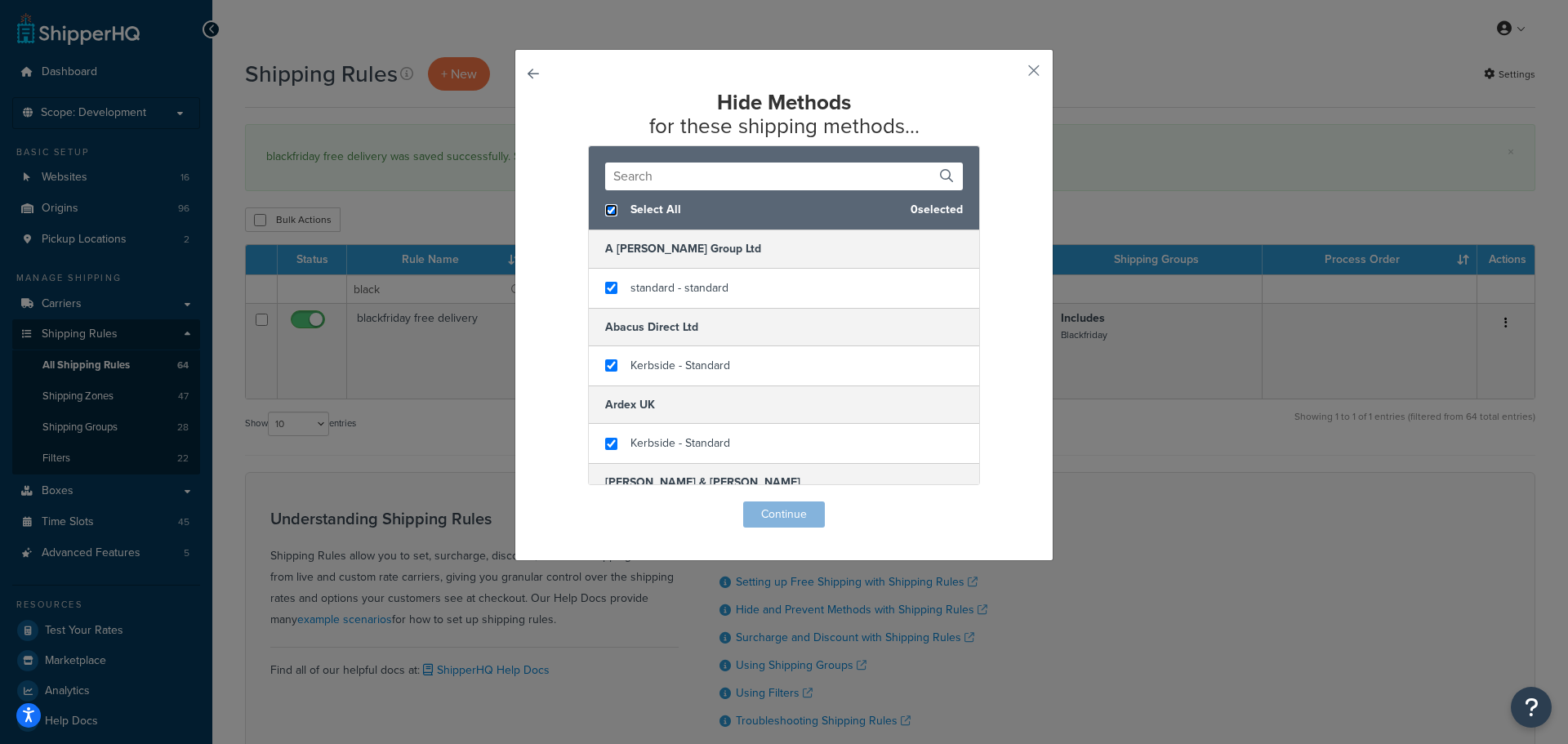
checkbox input "true"
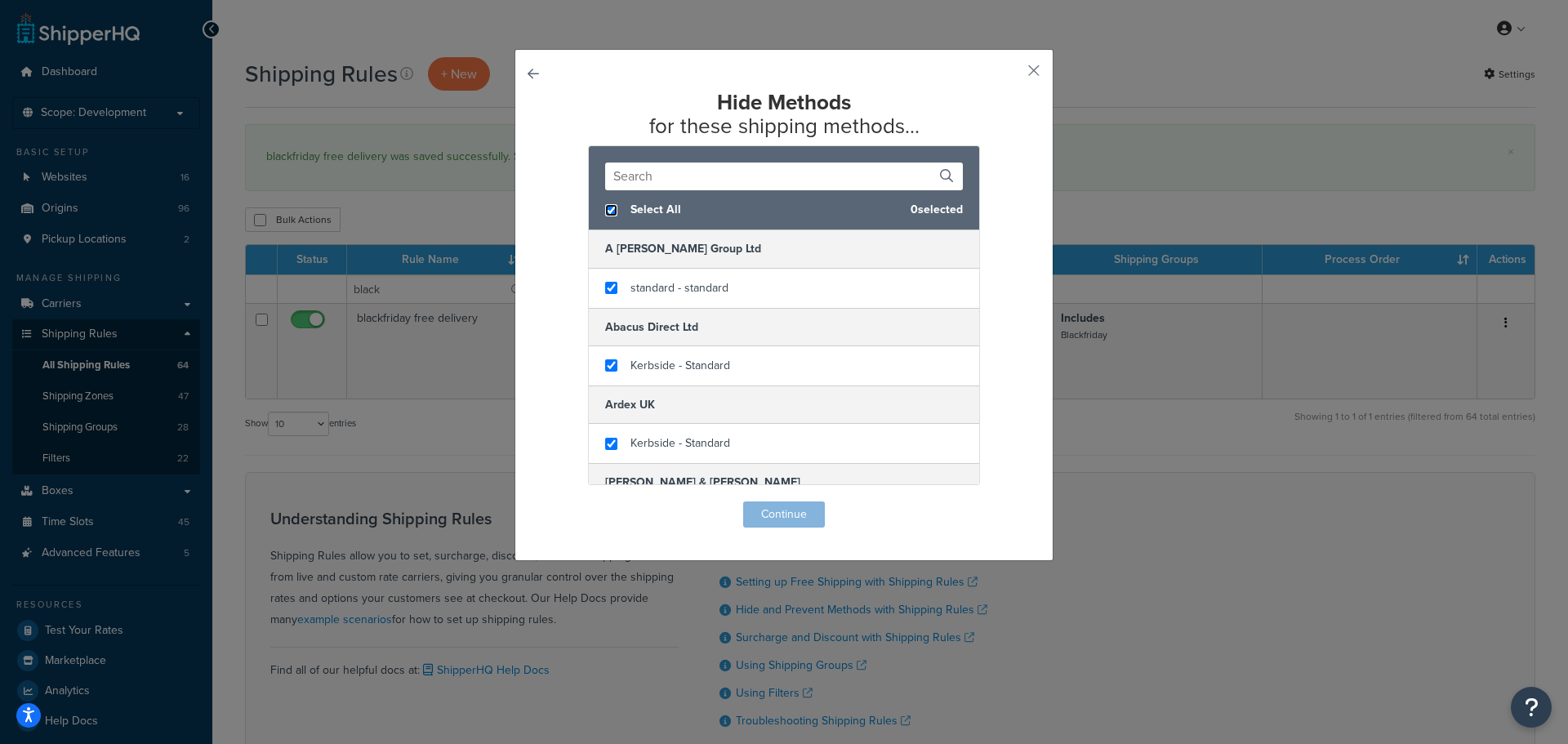
checkbox input "true"
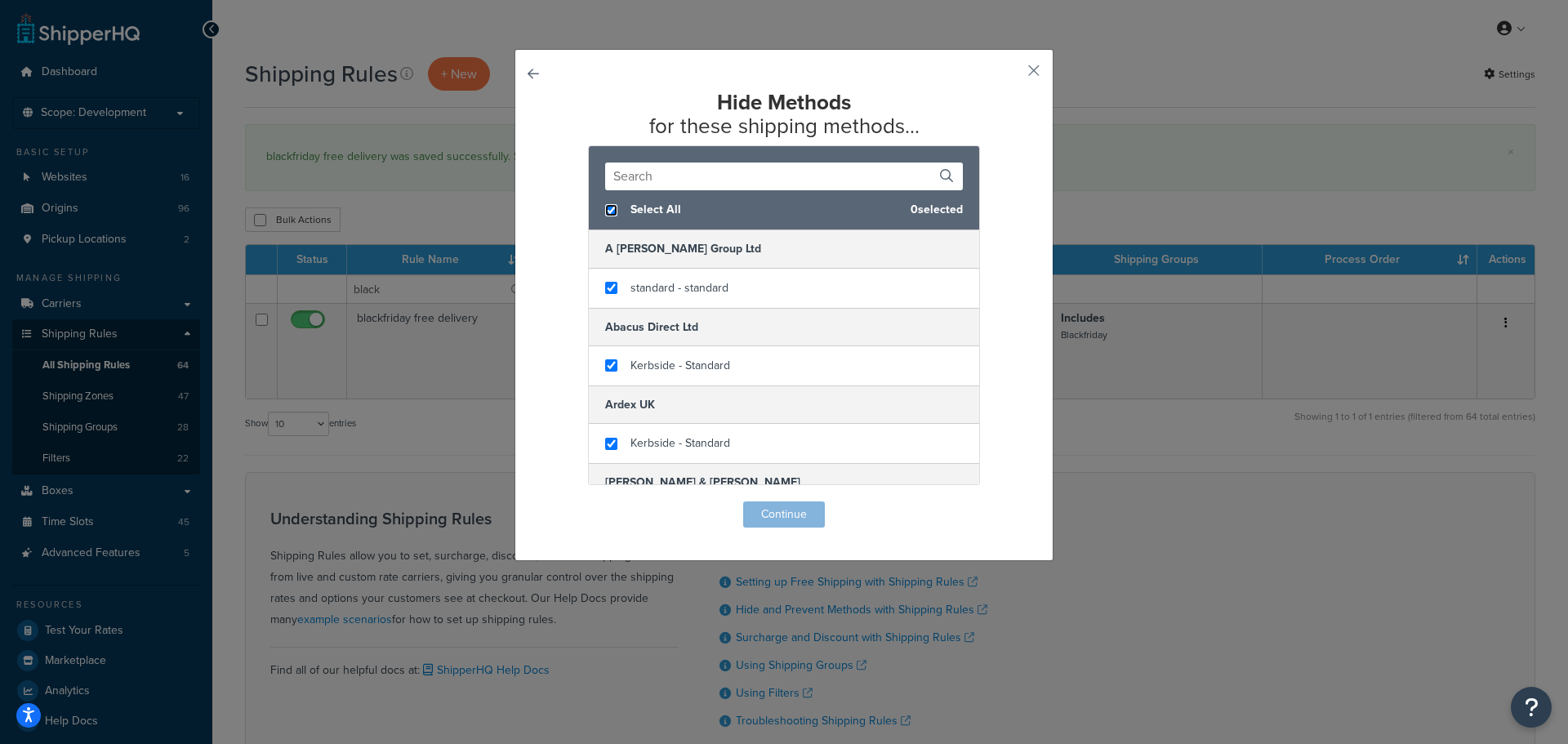
checkbox input "true"
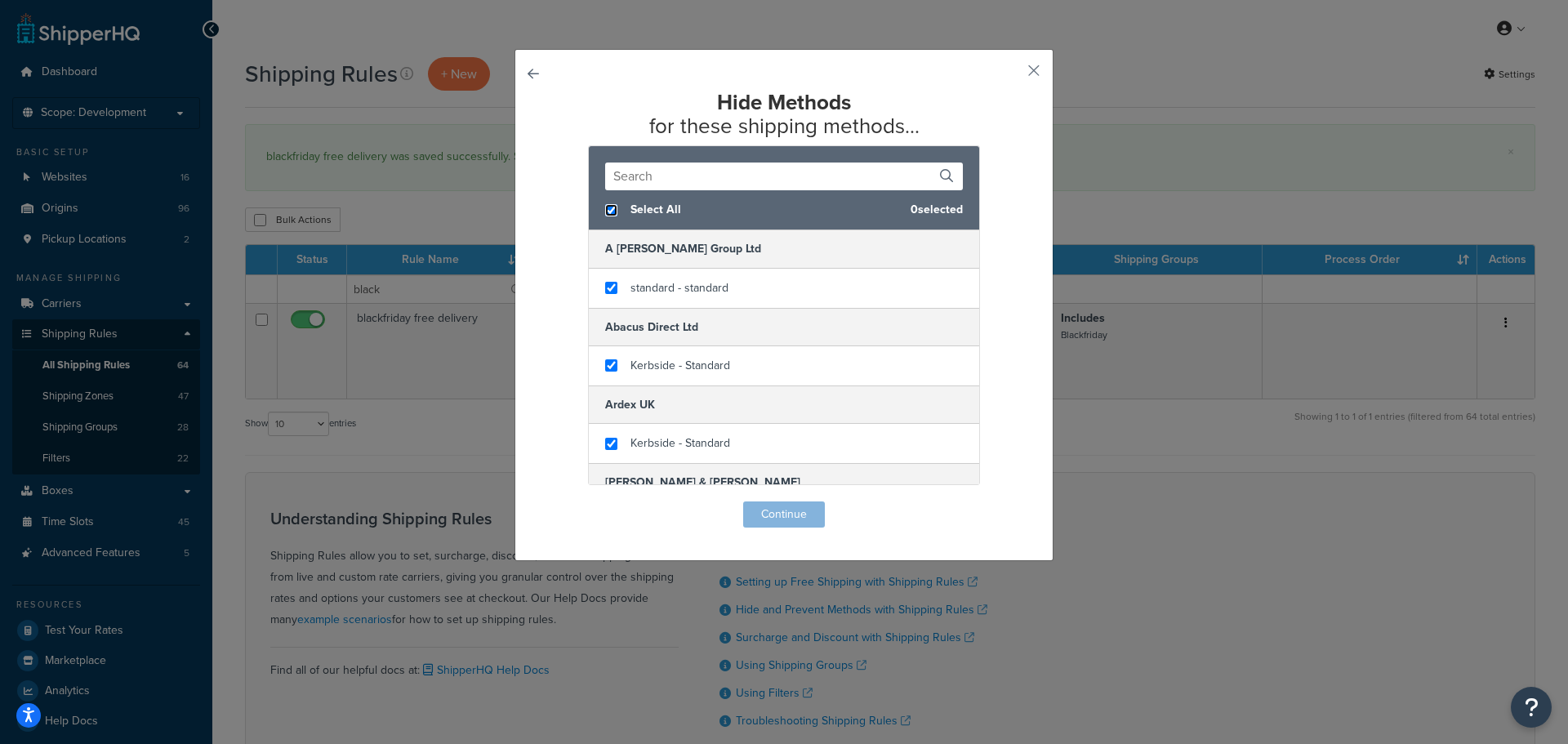
checkbox input "true"
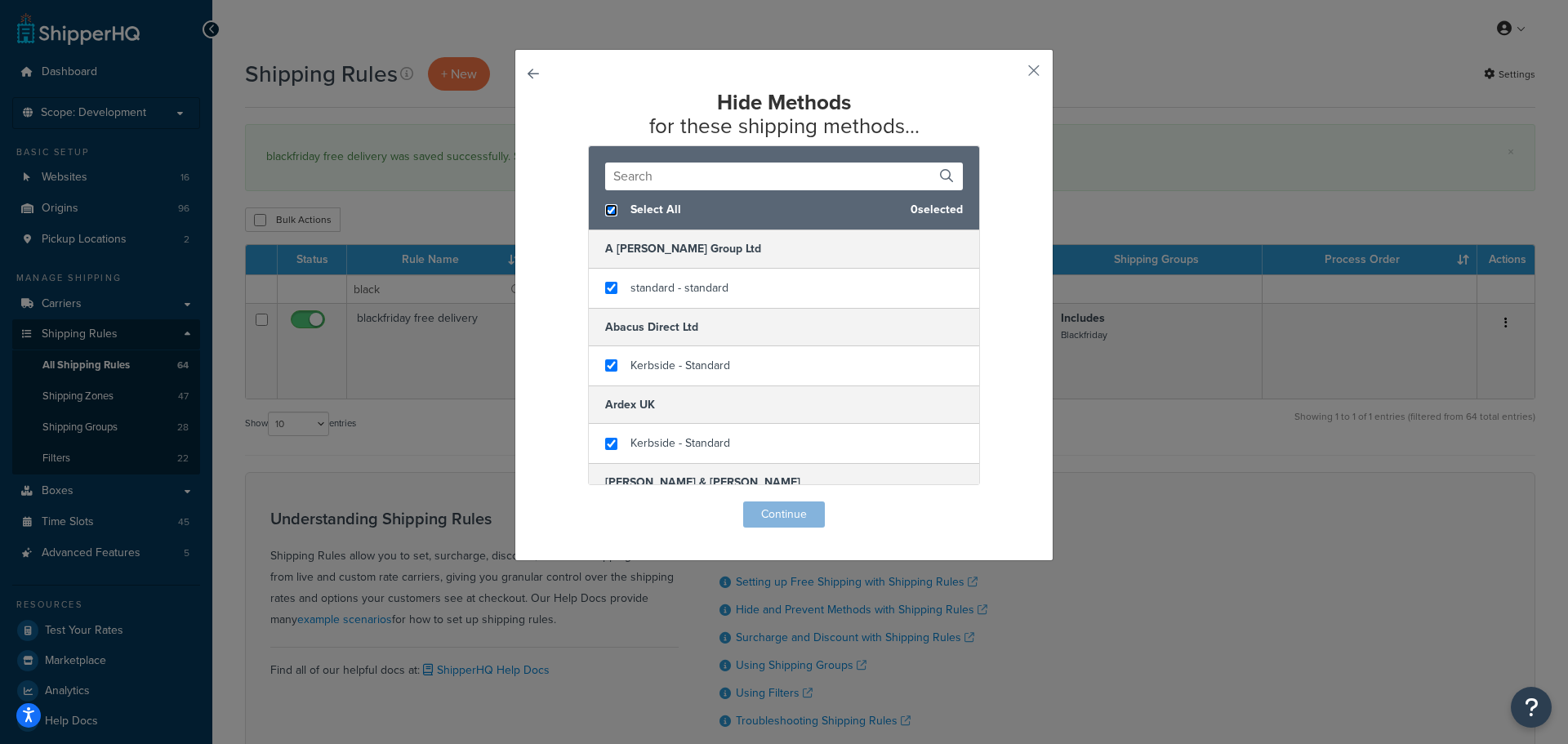
checkbox input "true"
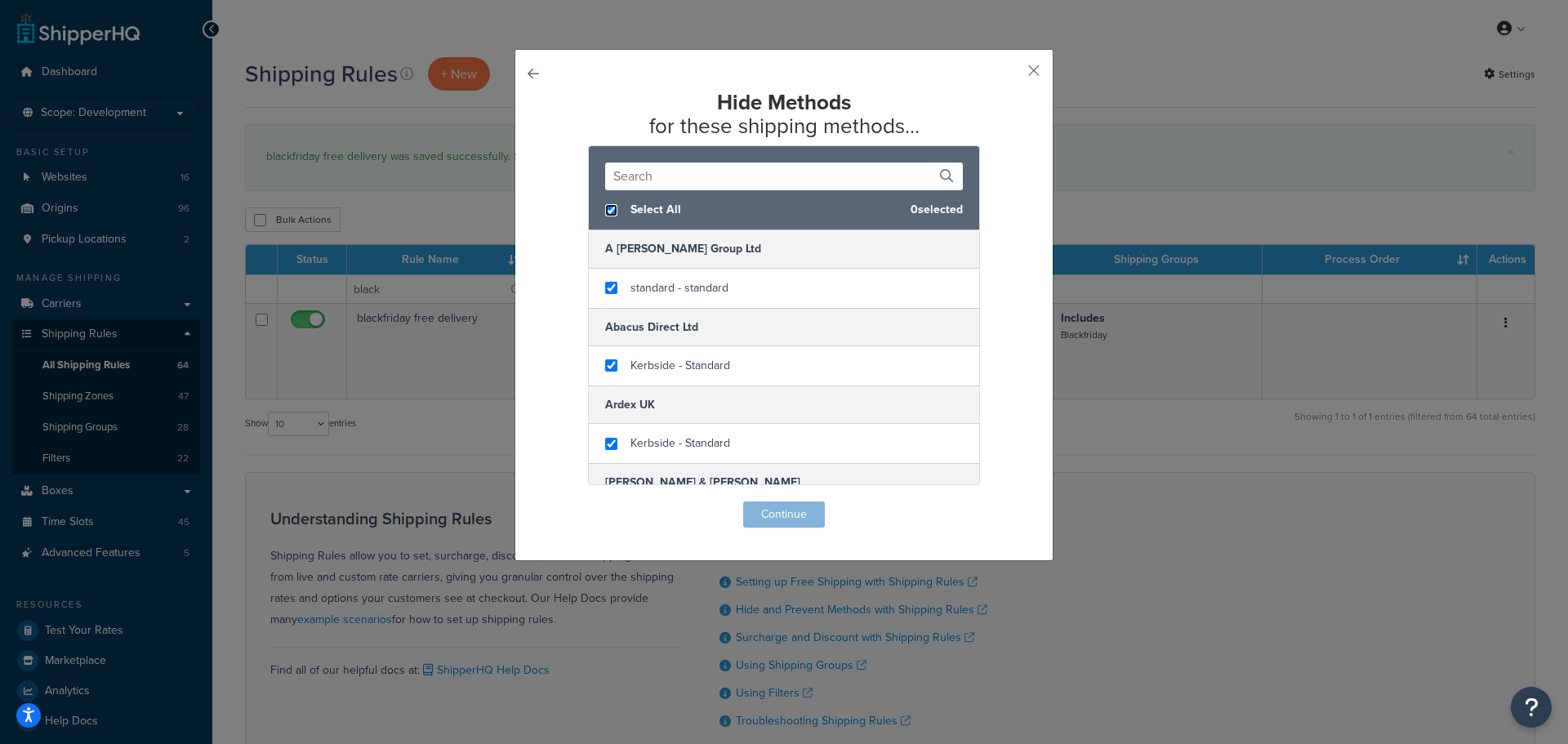
checkbox input "true"
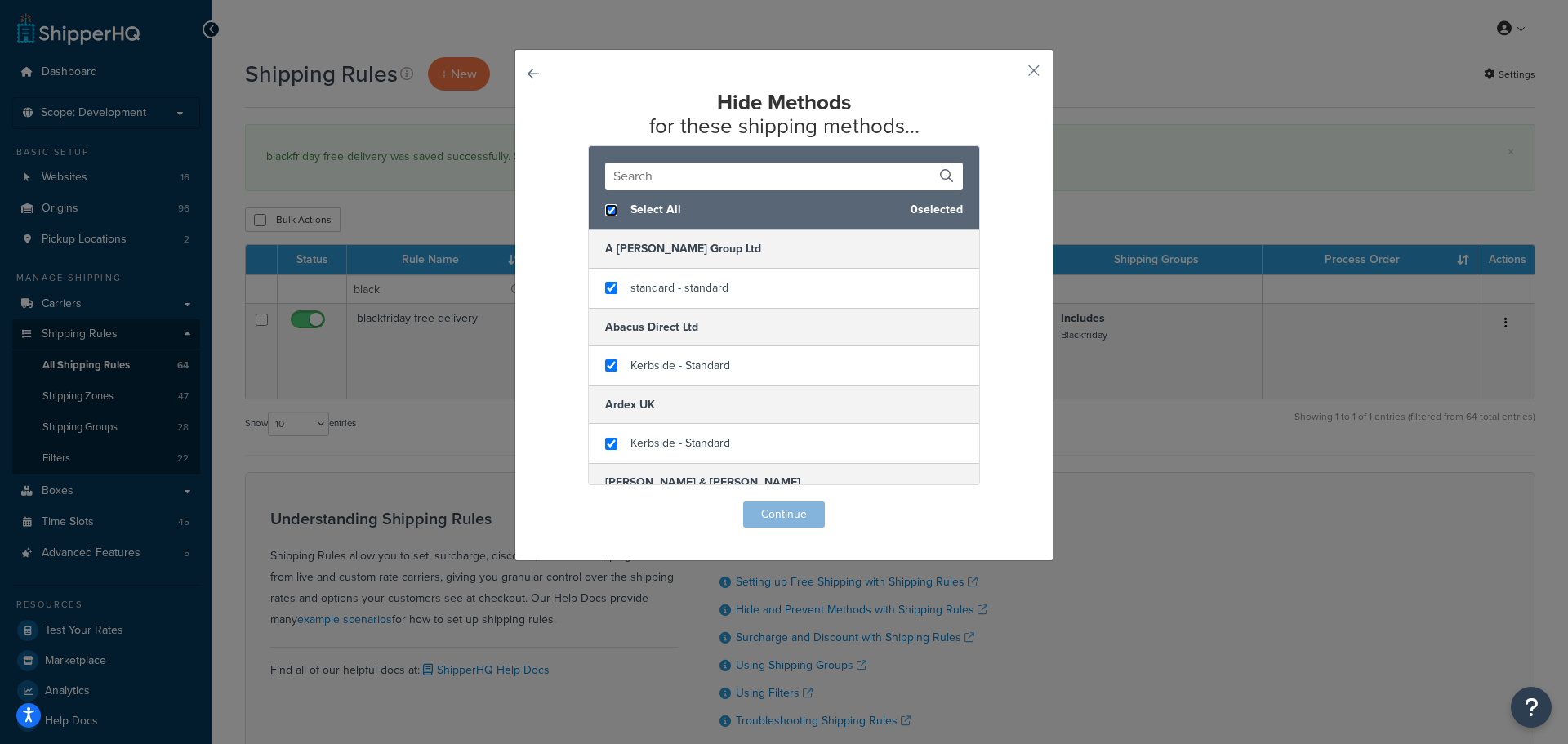
checkbox input "true"
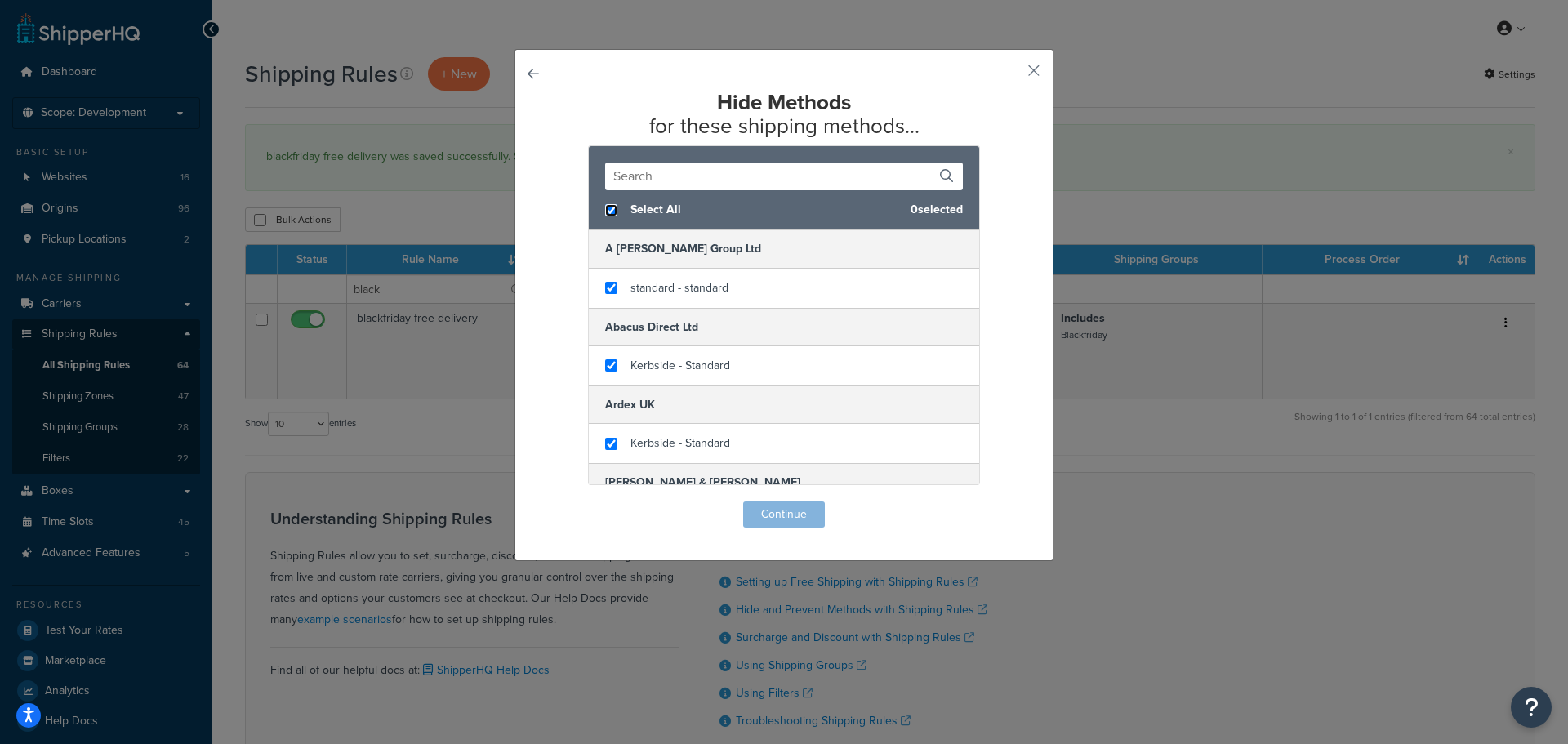
checkbox input "true"
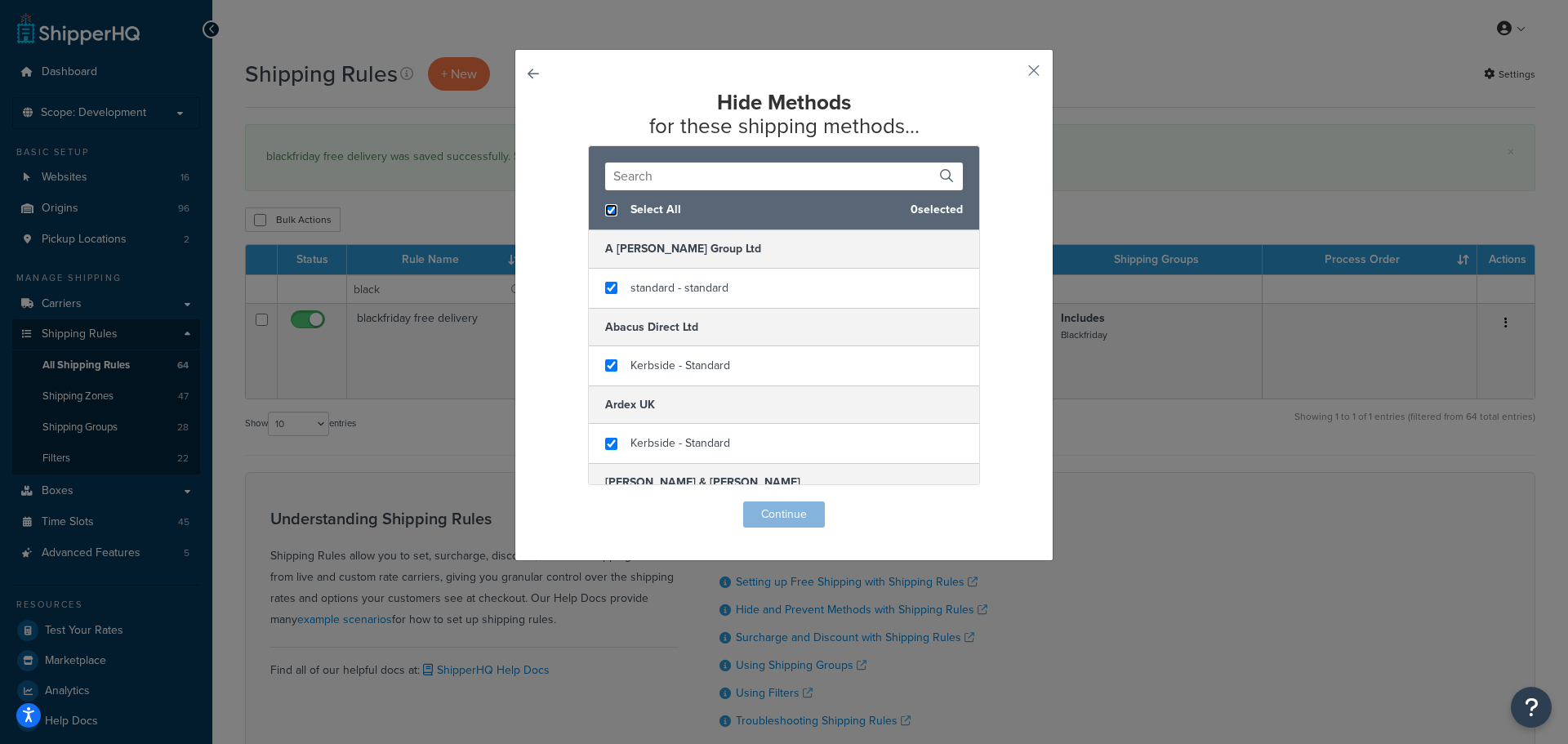
checkbox input "true"
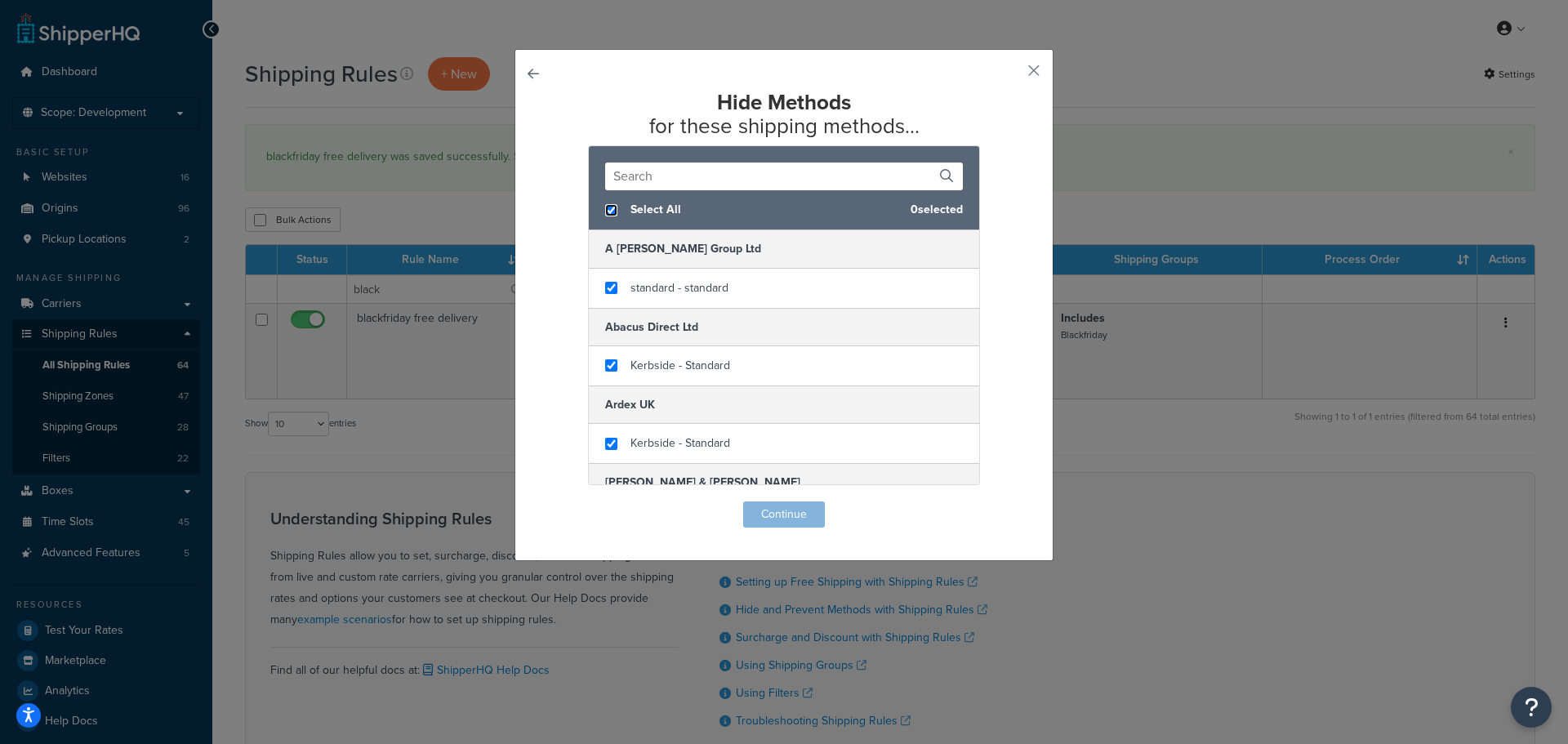
checkbox input "true"
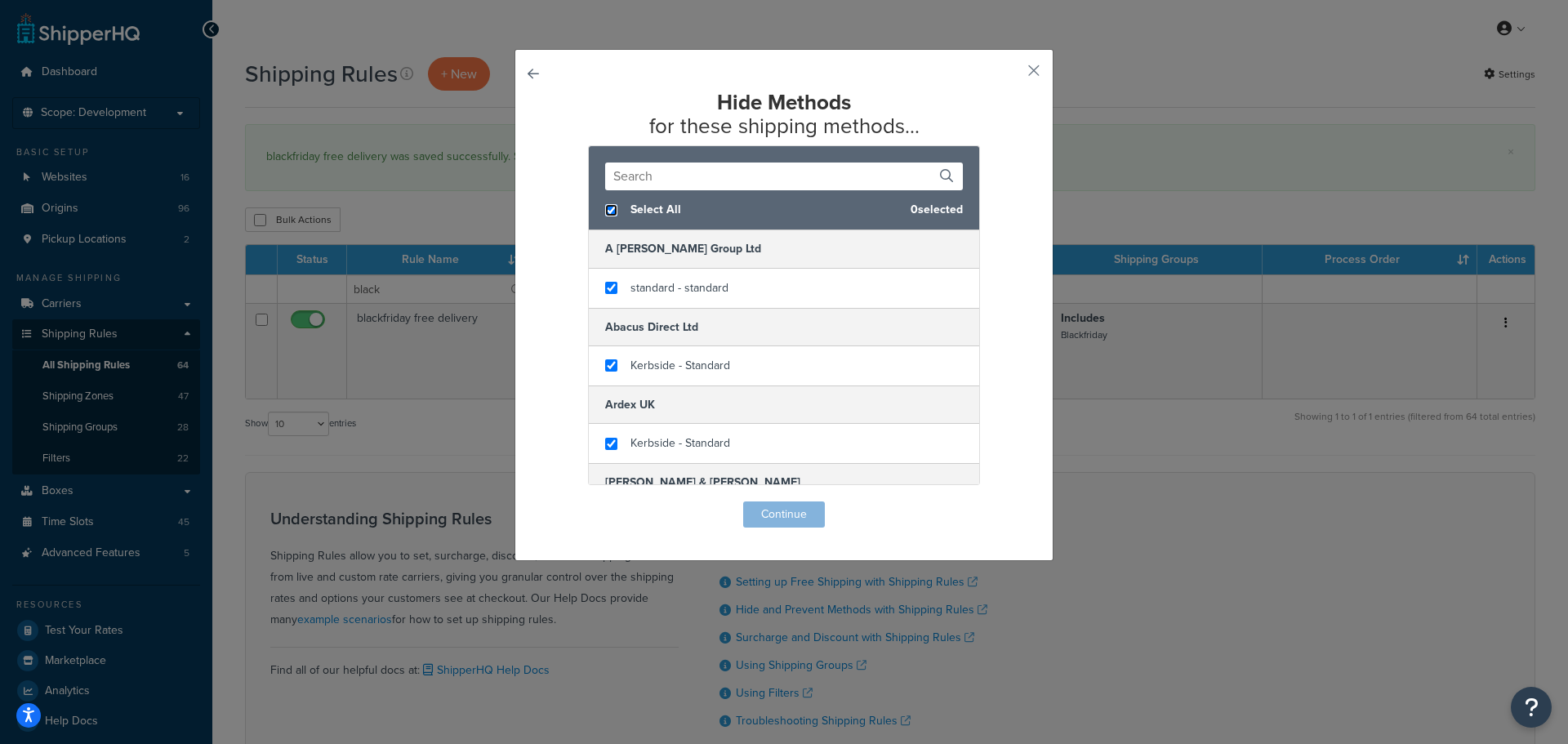
checkbox input "true"
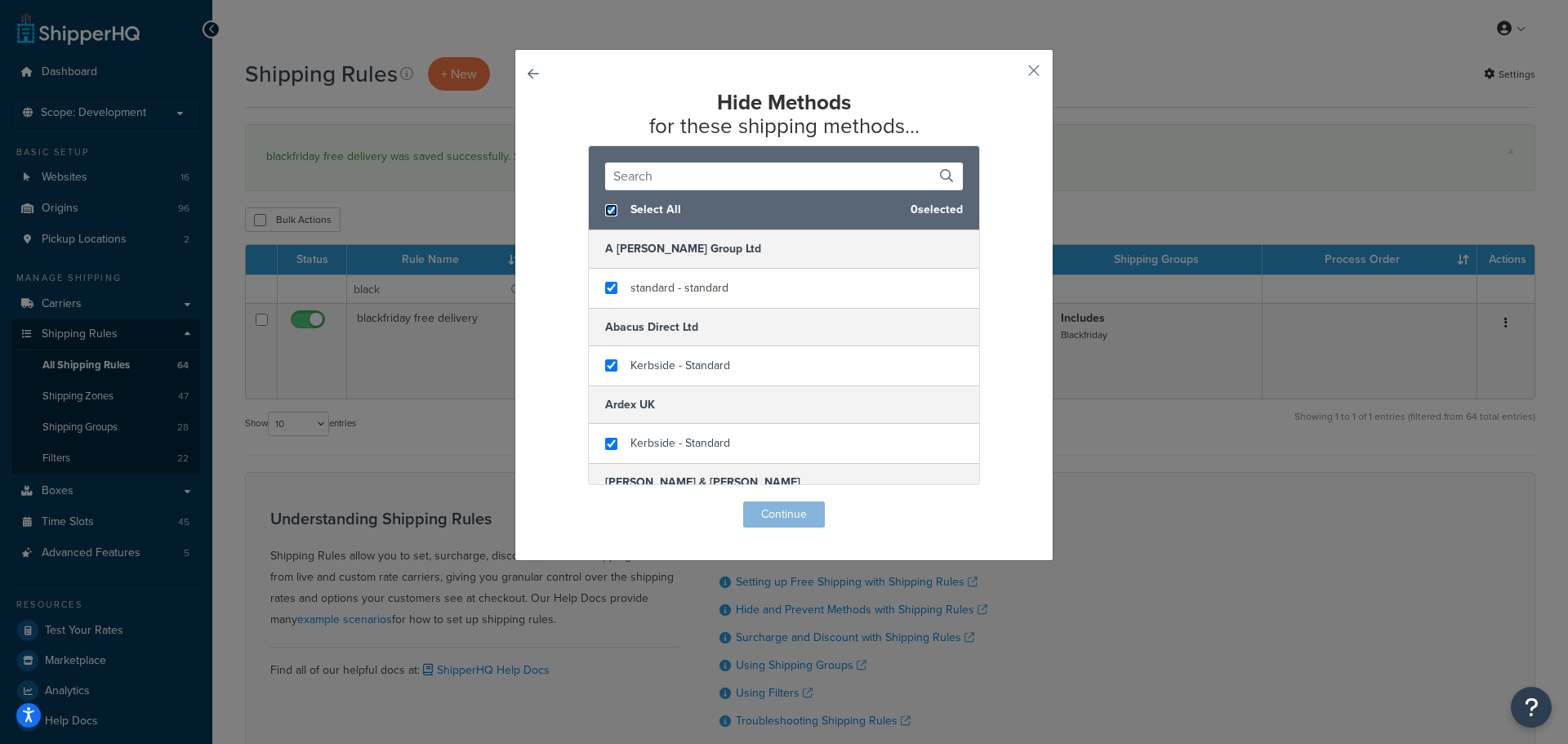
checkbox input "true"
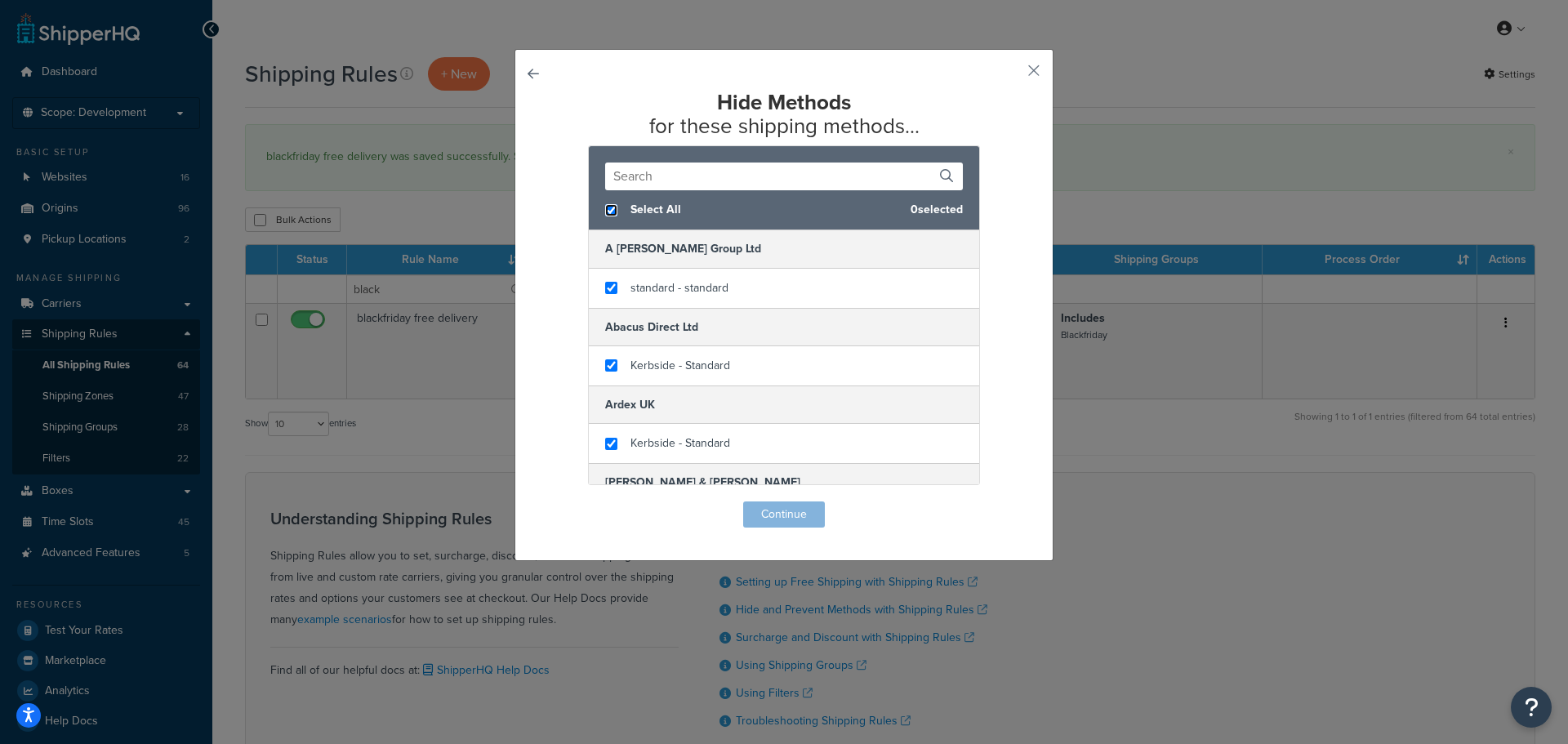
checkbox input "true"
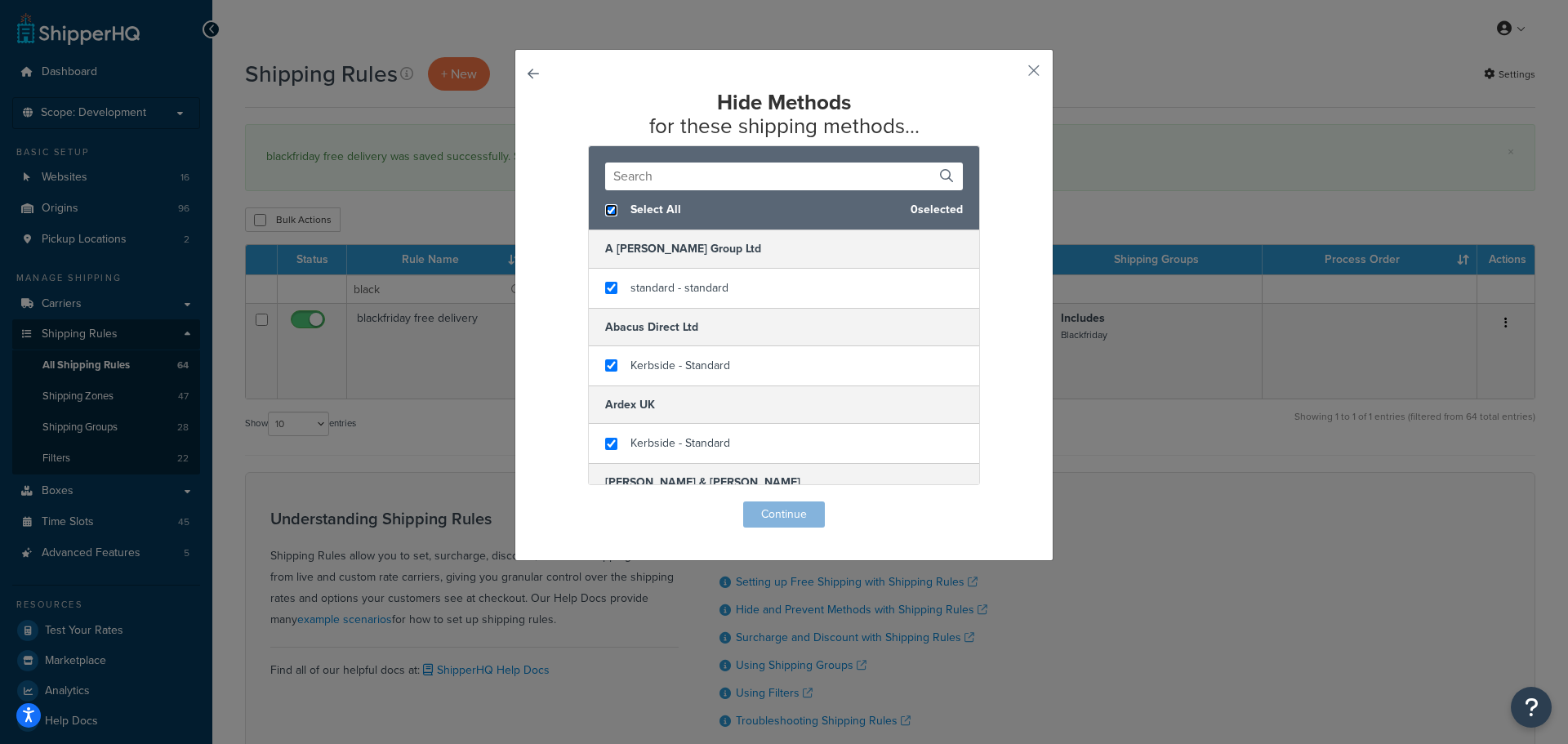
checkbox input "true"
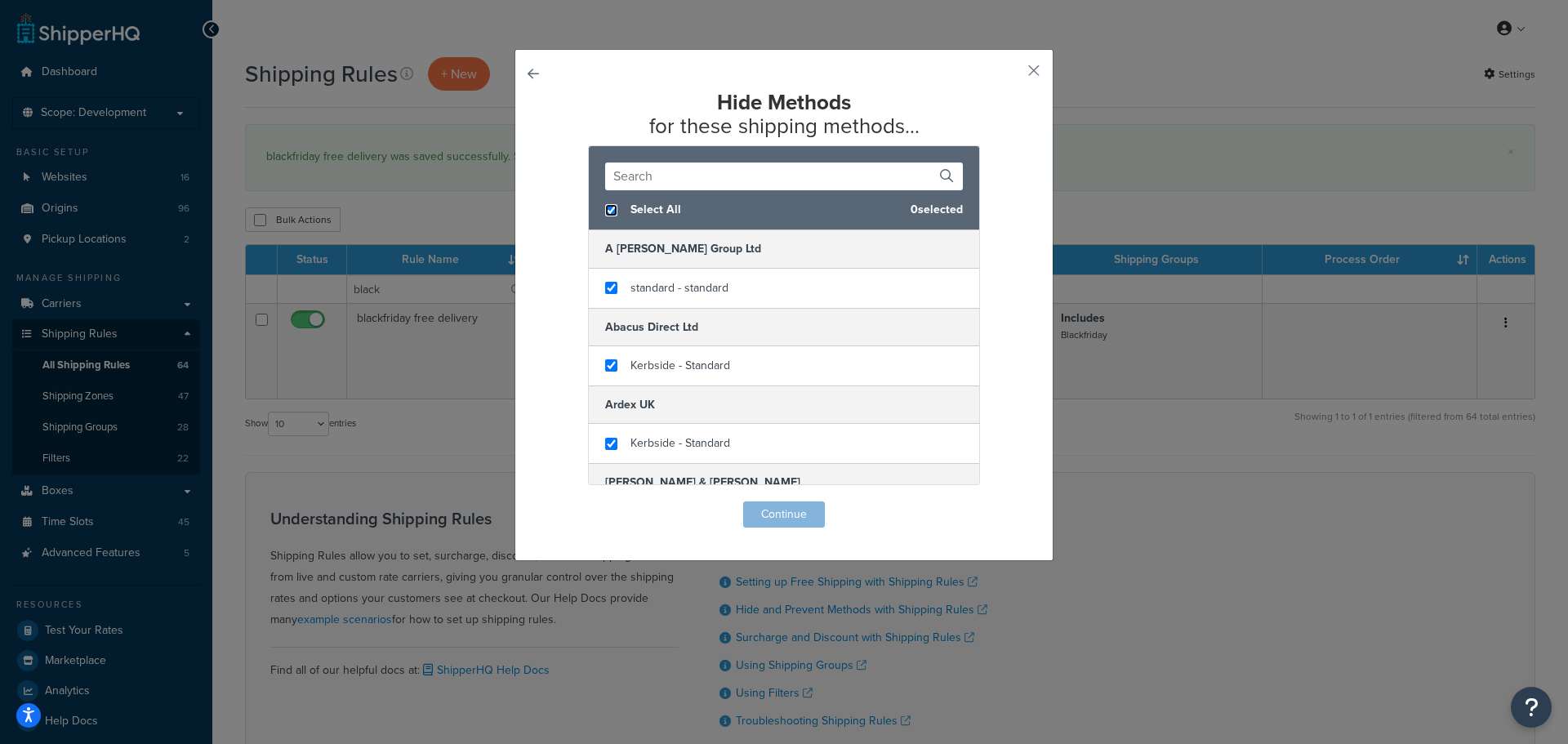
checkbox input "true"
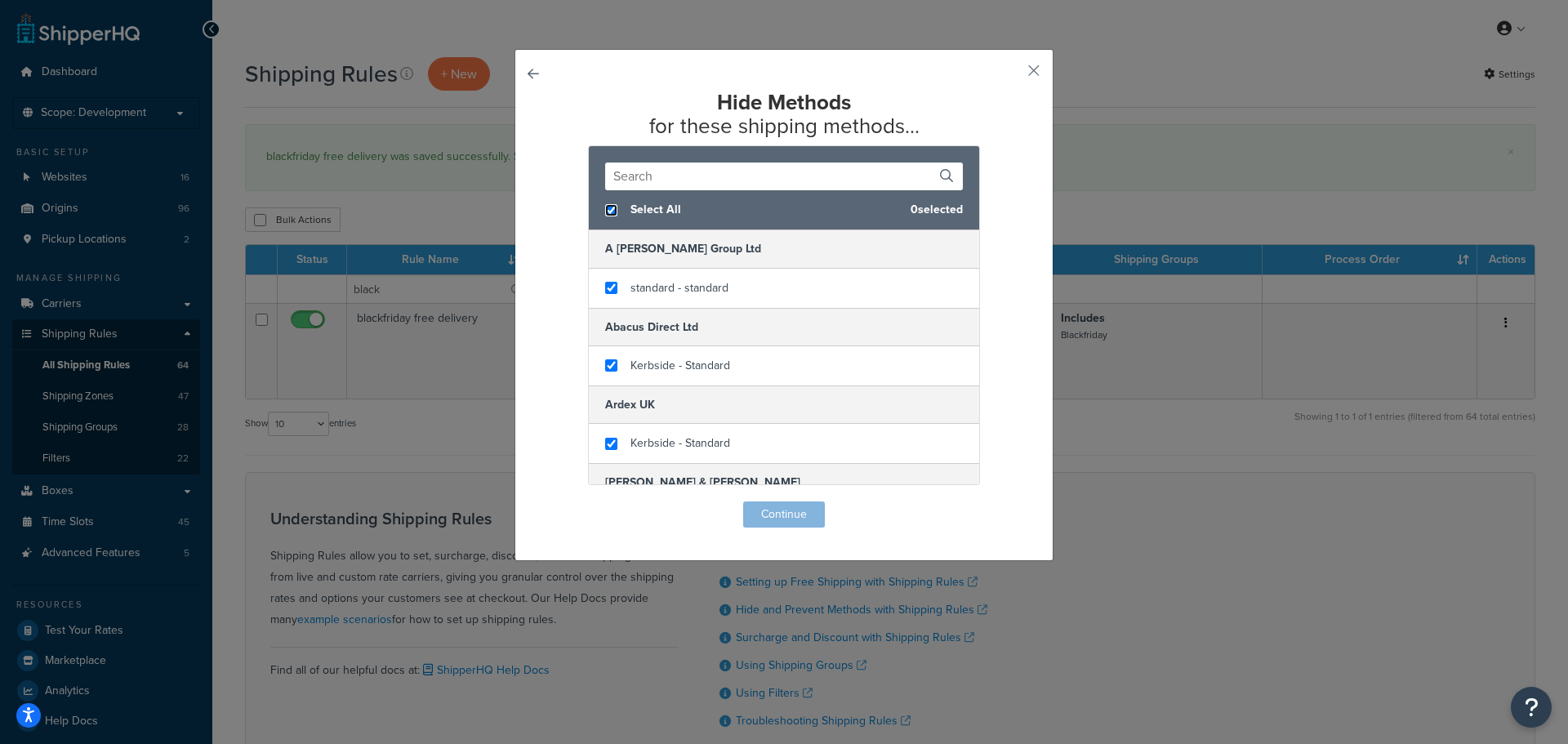
checkbox input "true"
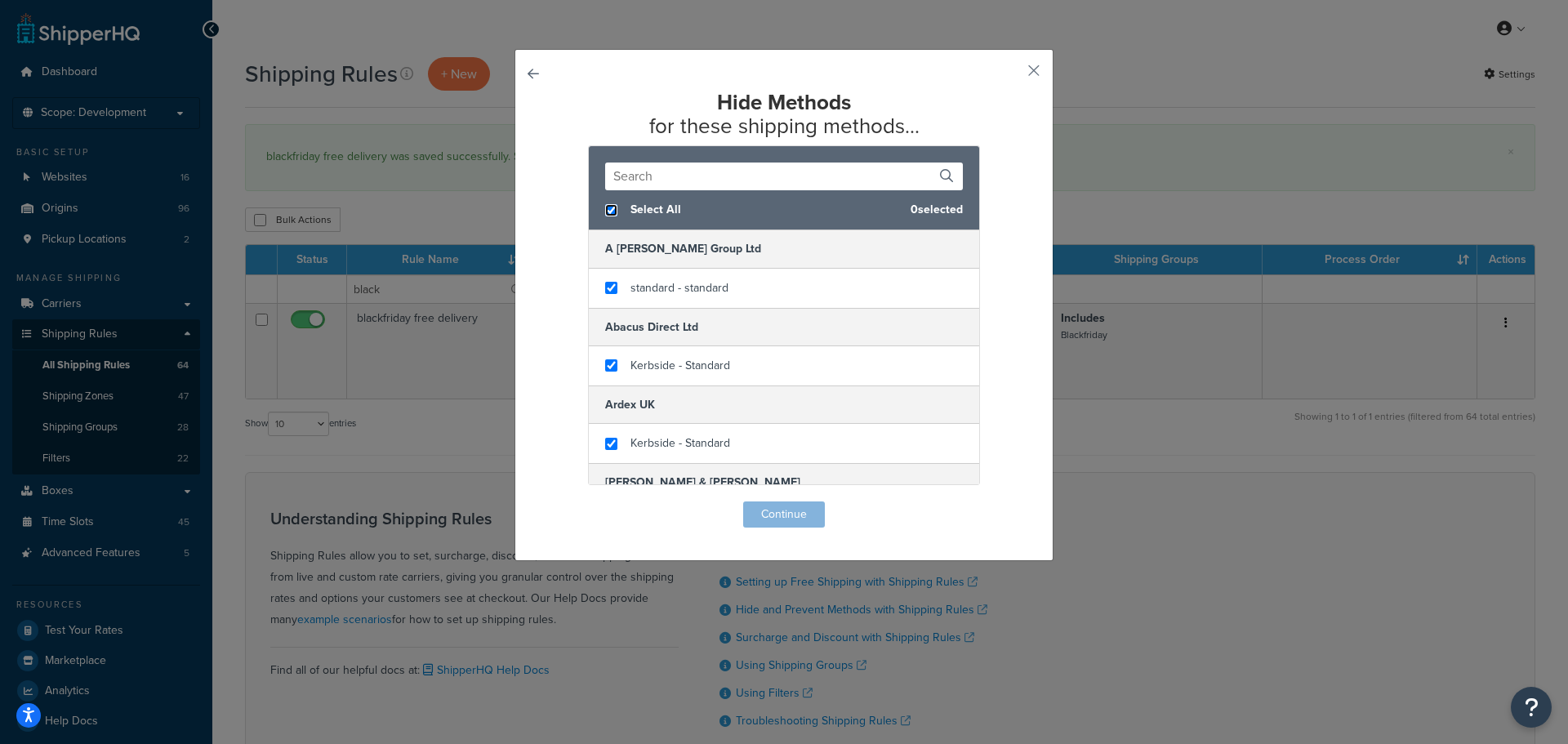
checkbox input "true"
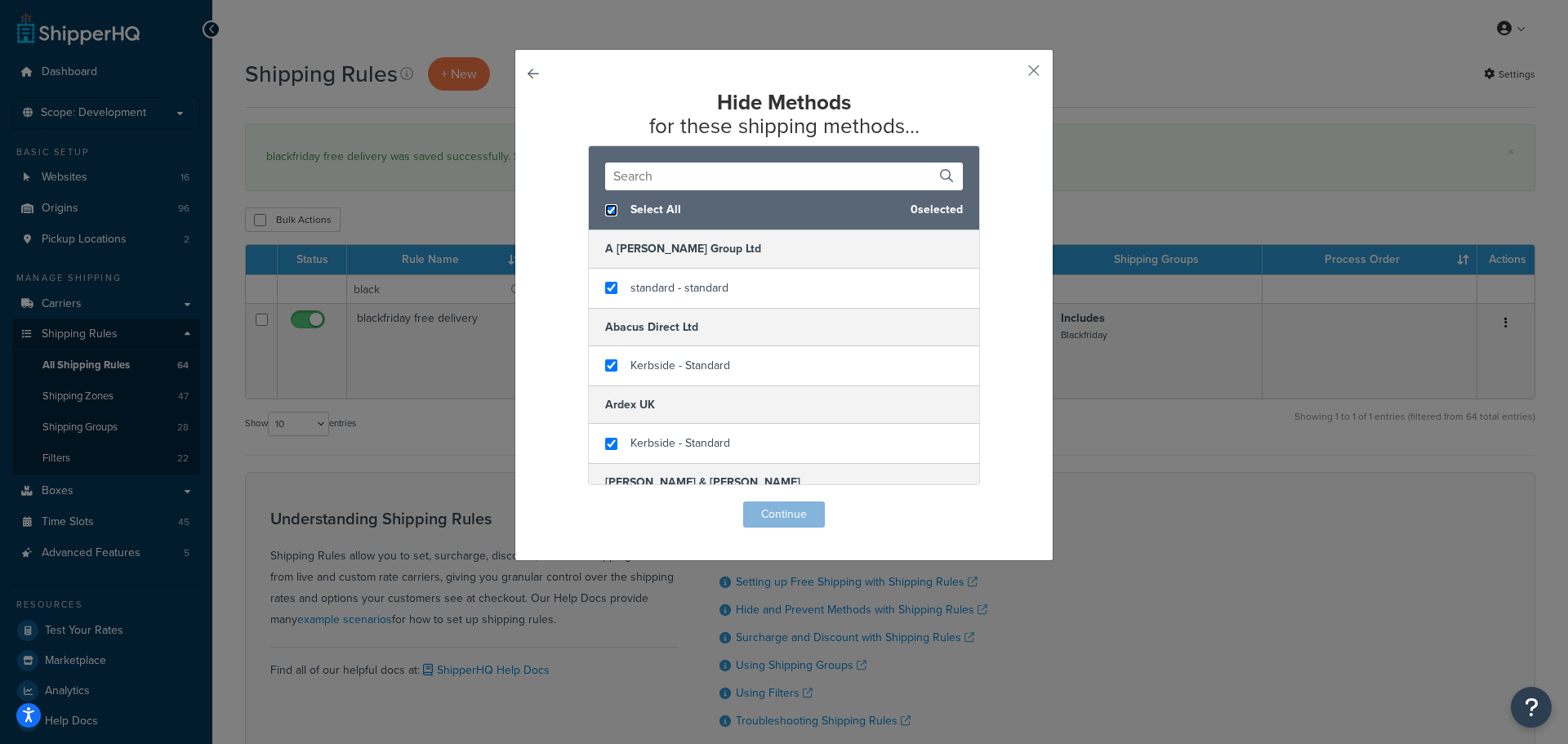
checkbox input "true"
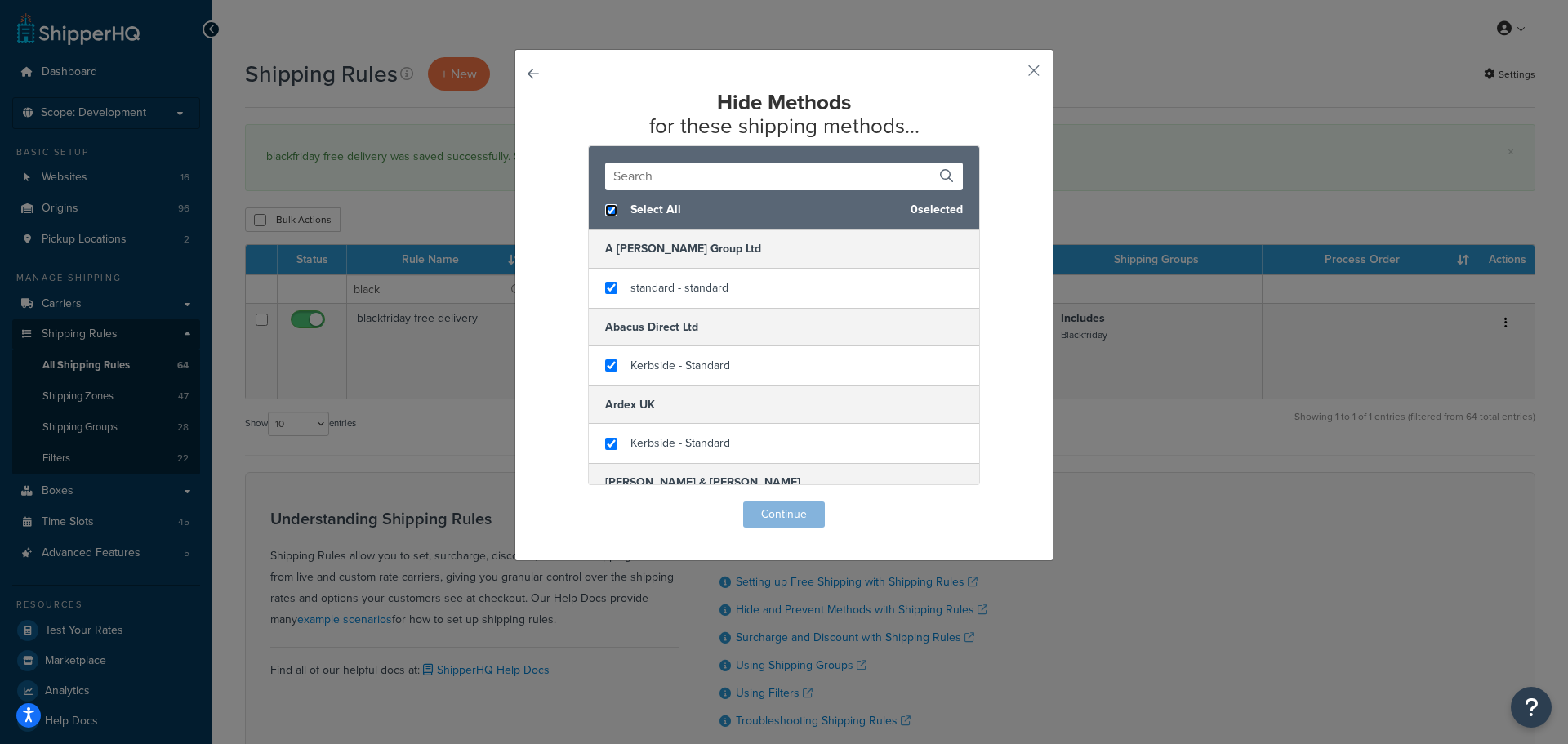
checkbox input "true"
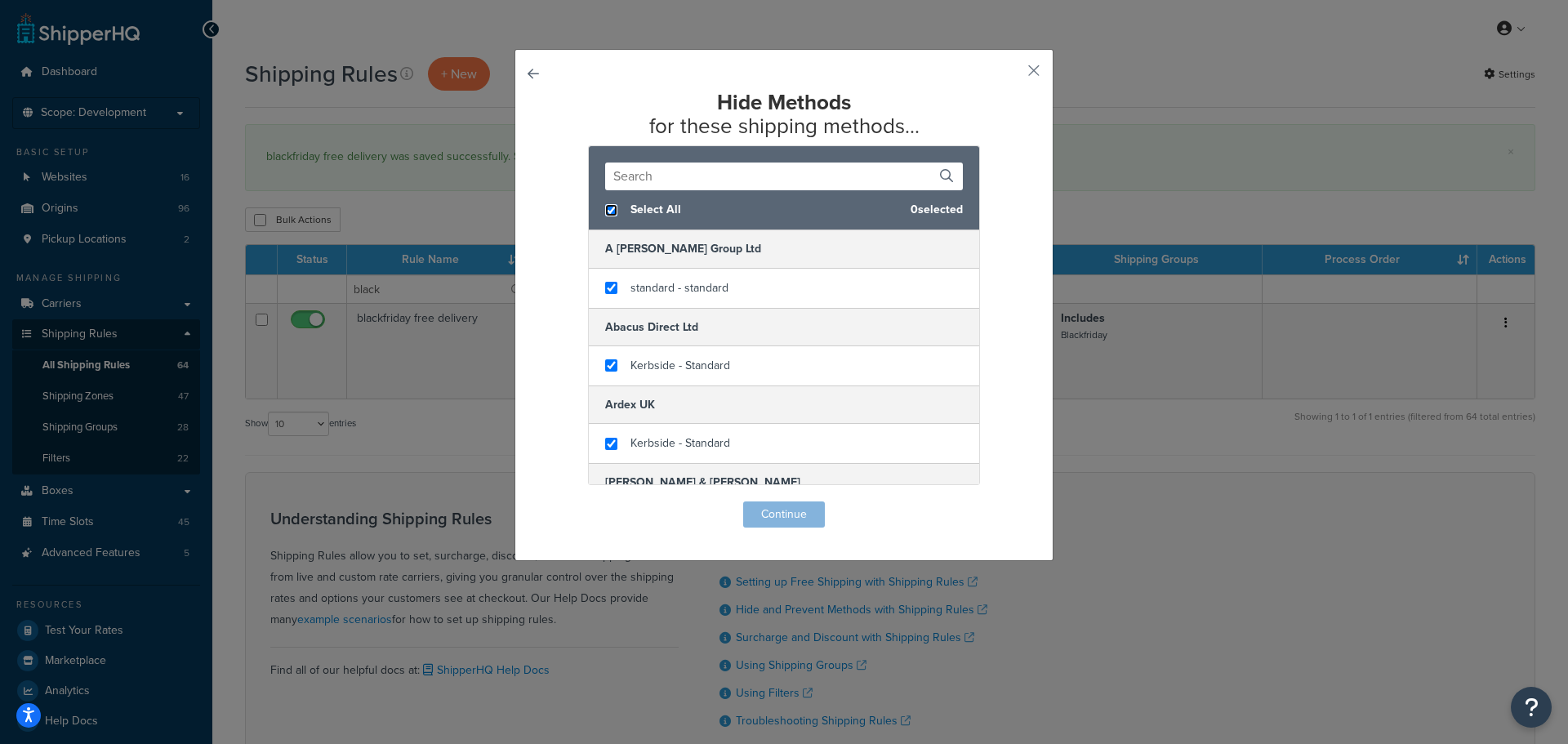
checkbox input "true"
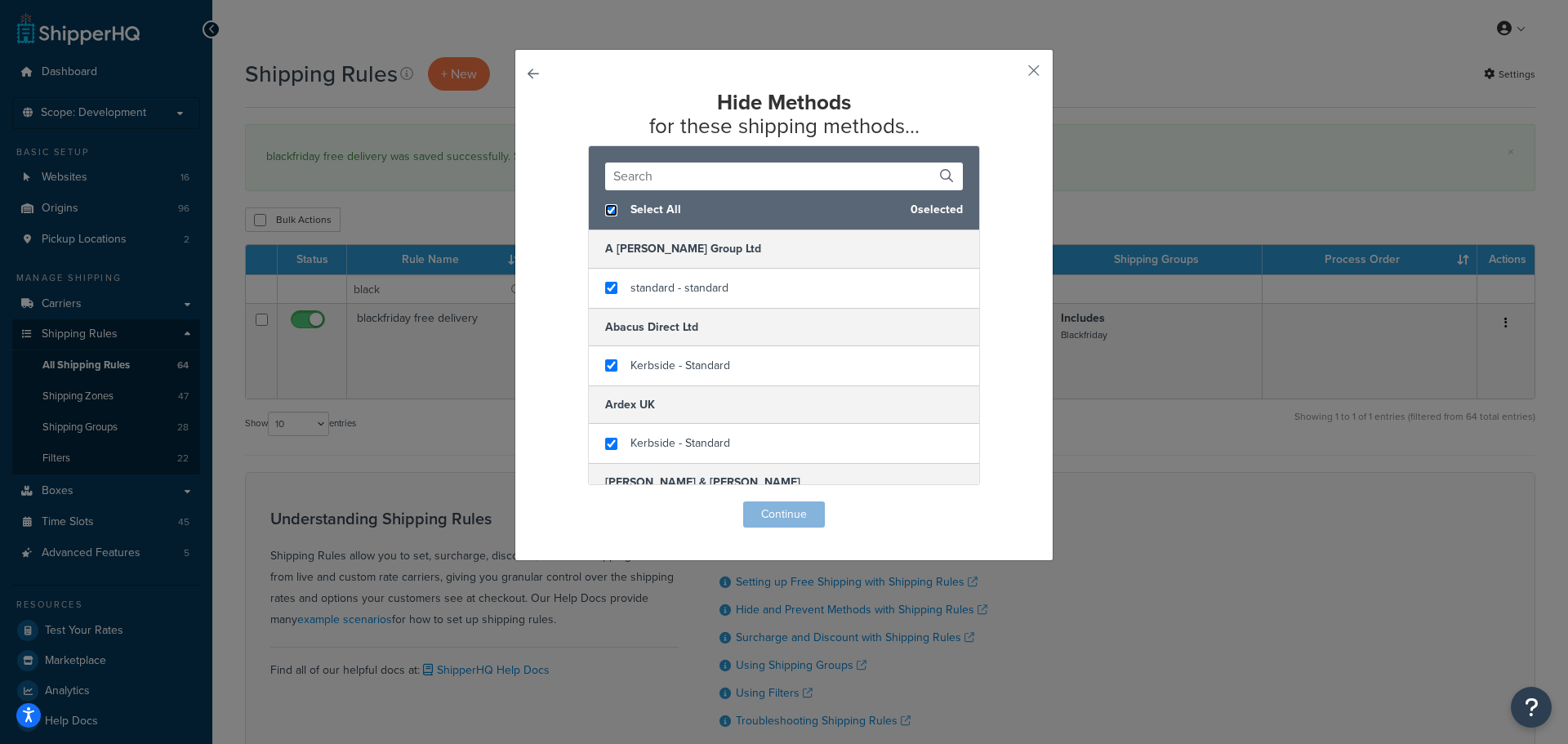
checkbox input "true"
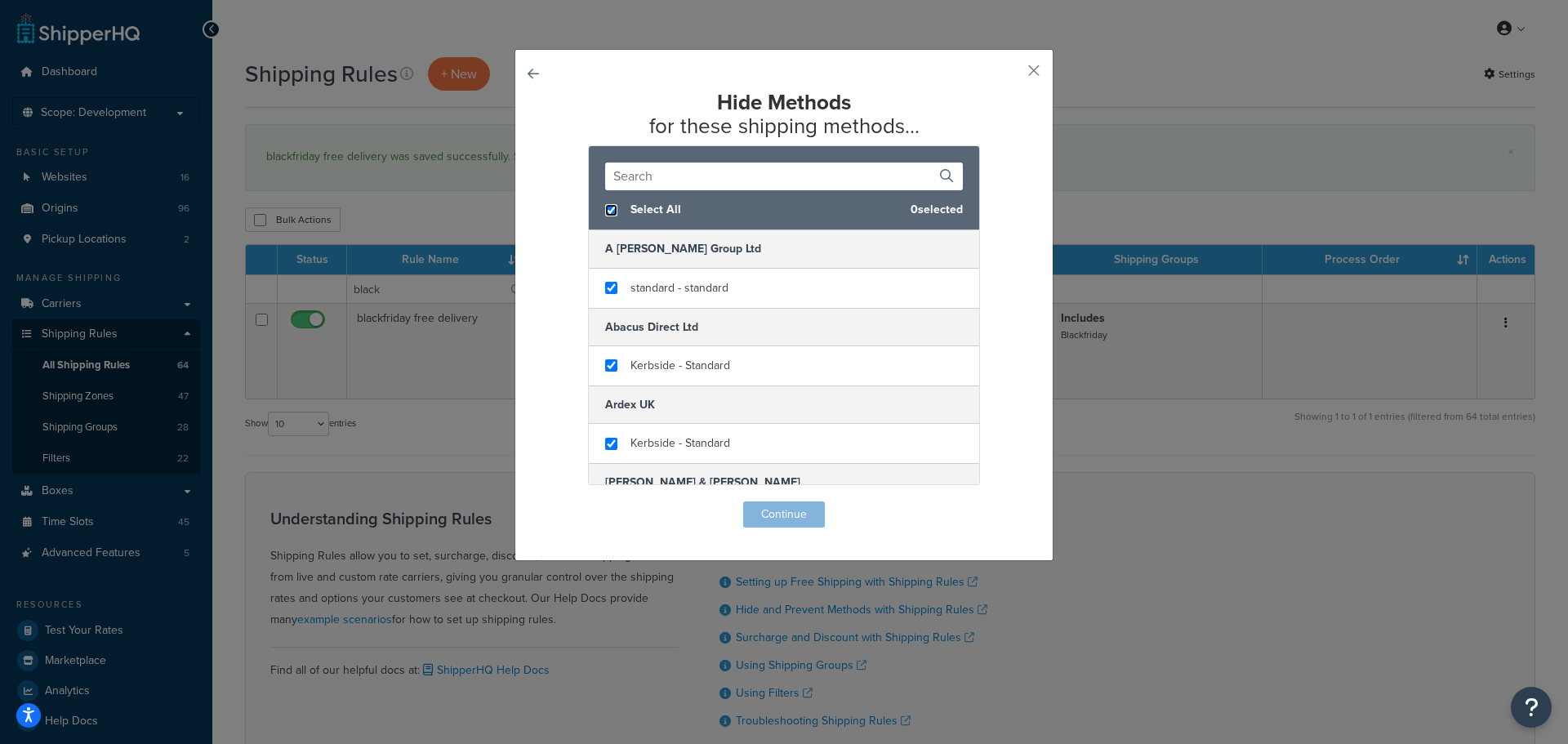
checkbox input "true"
click at [762, 187] on input "text" at bounding box center [784, 176] width 358 height 28
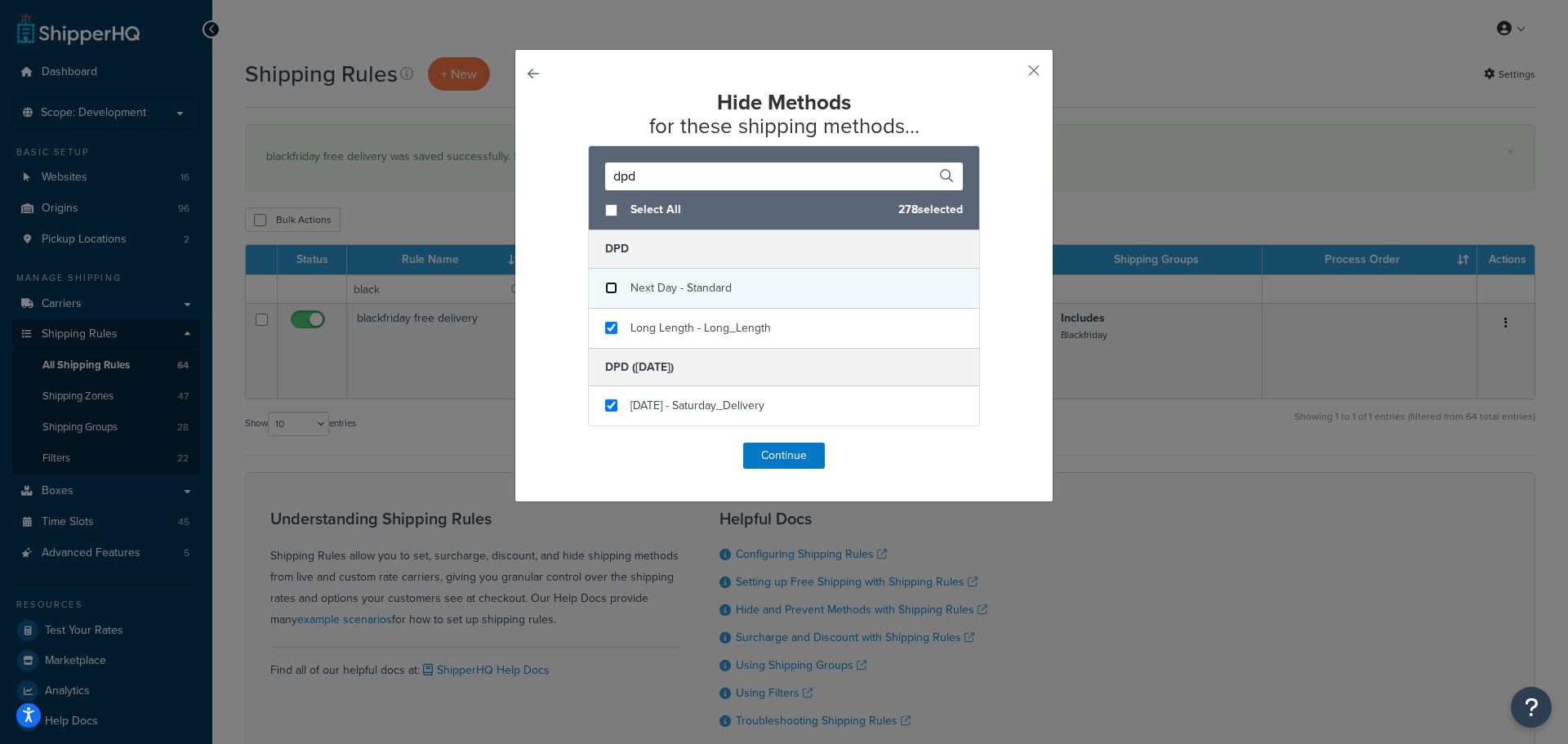
click at [606, 288] on input "checkbox" at bounding box center [612, 288] width 13 height 13
drag, startPoint x: 675, startPoint y: 180, endPoint x: 463, endPoint y: 145, distance: 214.9
click at [518, 179] on div "Hide Methods for these shipping methods... dpd Select All 277 selected DPD Next…" at bounding box center [783, 276] width 539 height 453
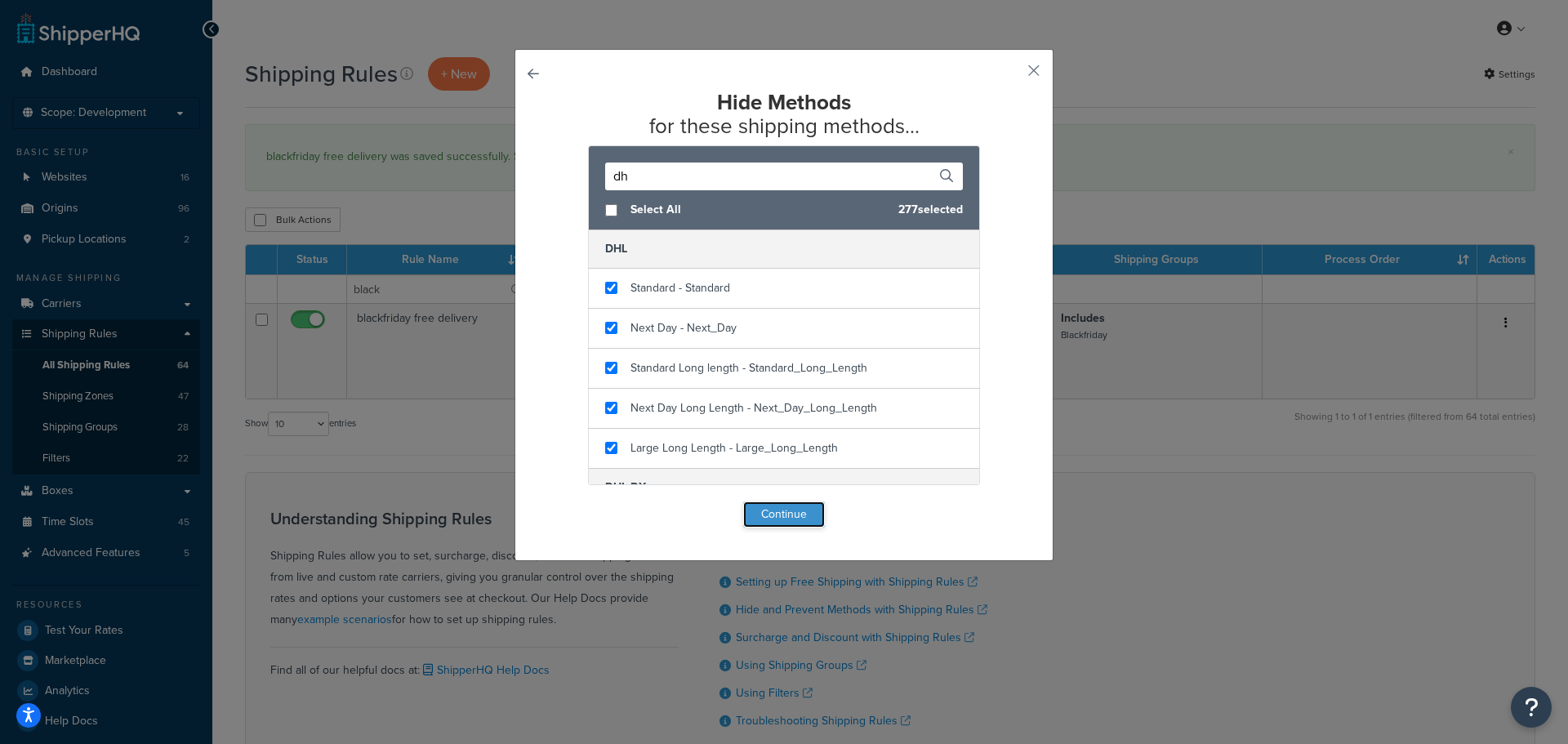
click at [798, 518] on button "Continue" at bounding box center [783, 514] width 82 height 26
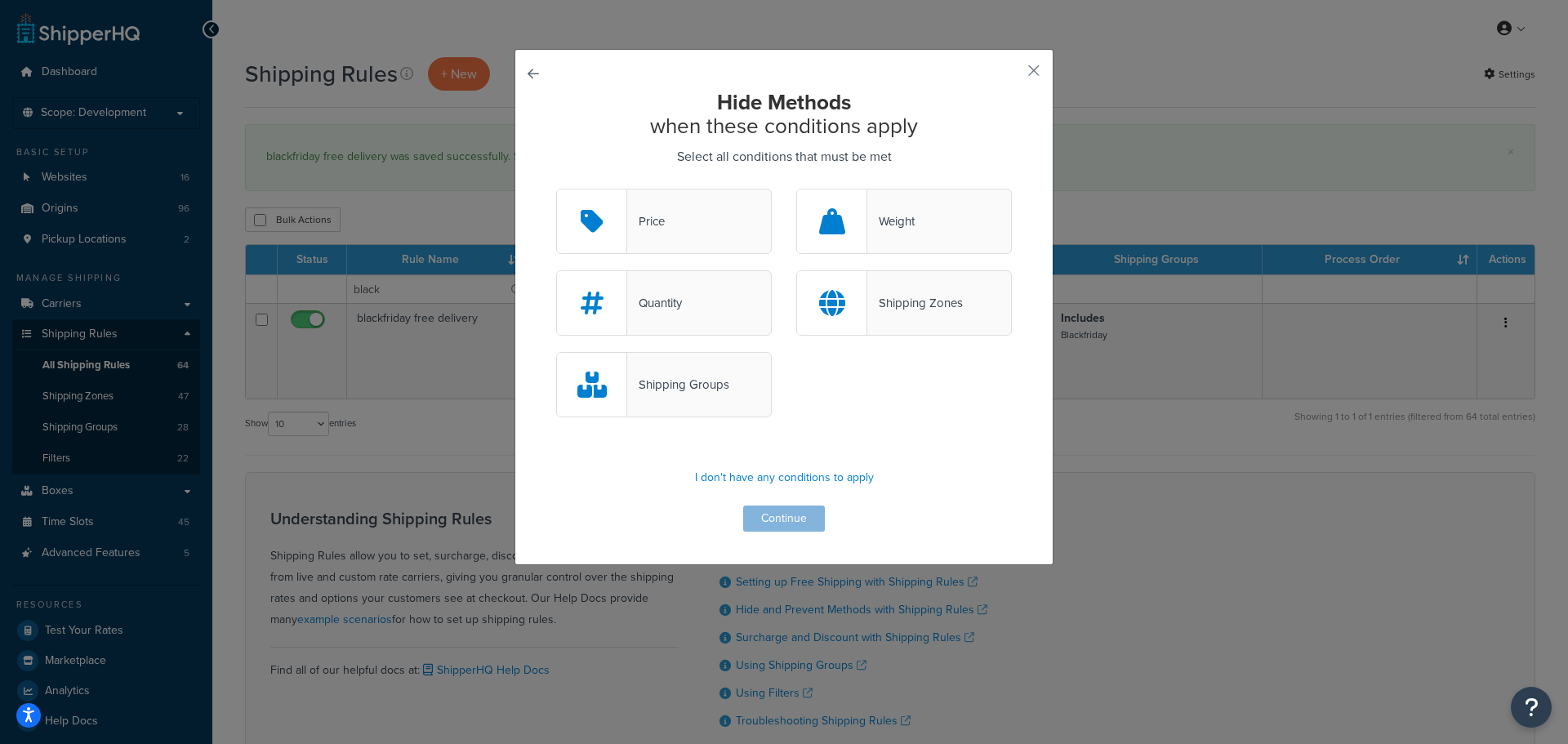
click at [536, 68] on div "Hide Methods when these conditions apply Select all conditions that must be met…" at bounding box center [783, 307] width 539 height 516
click at [556, 188] on button "button" at bounding box center [556, 188] width 0 height 0
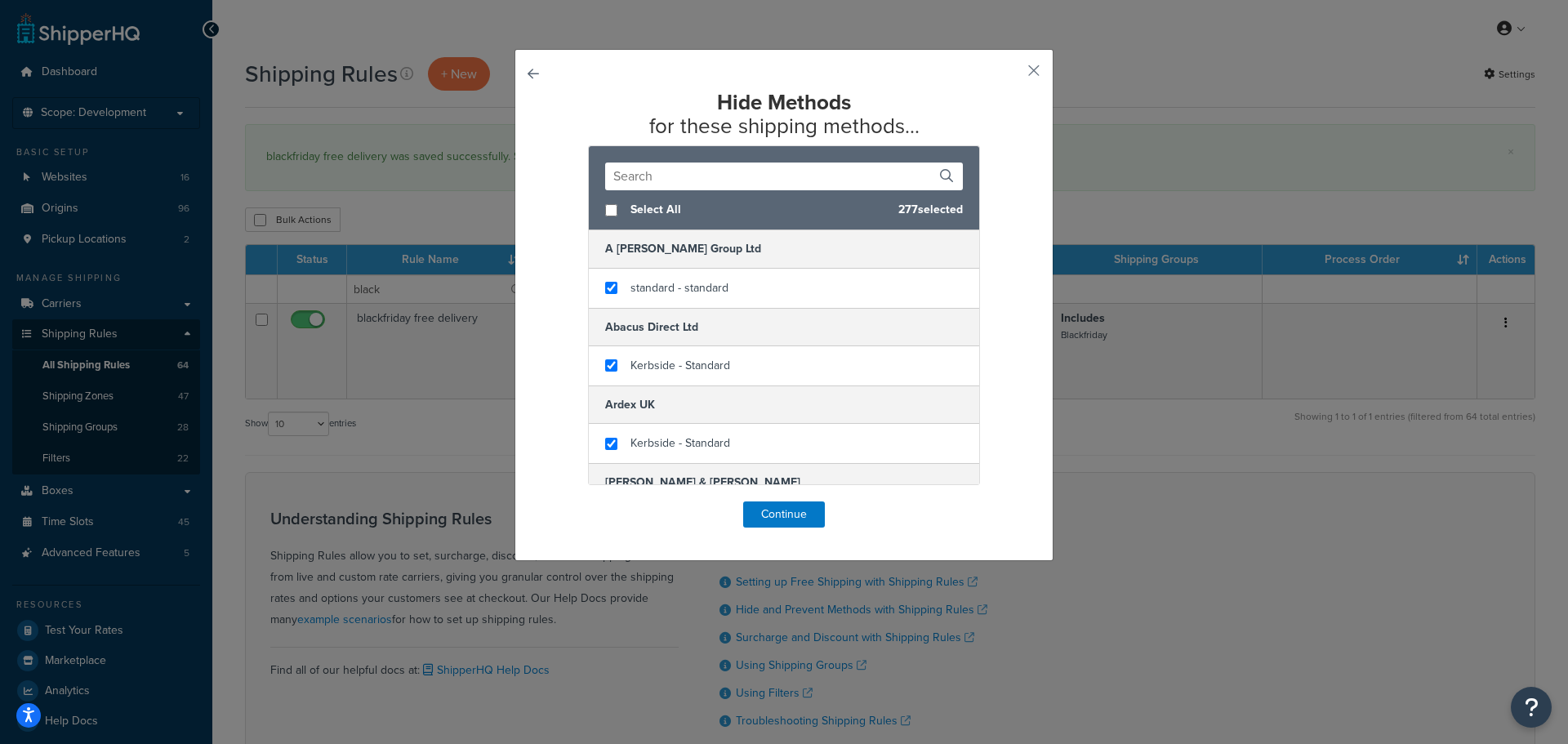
click at [706, 179] on input "text" at bounding box center [784, 176] width 358 height 28
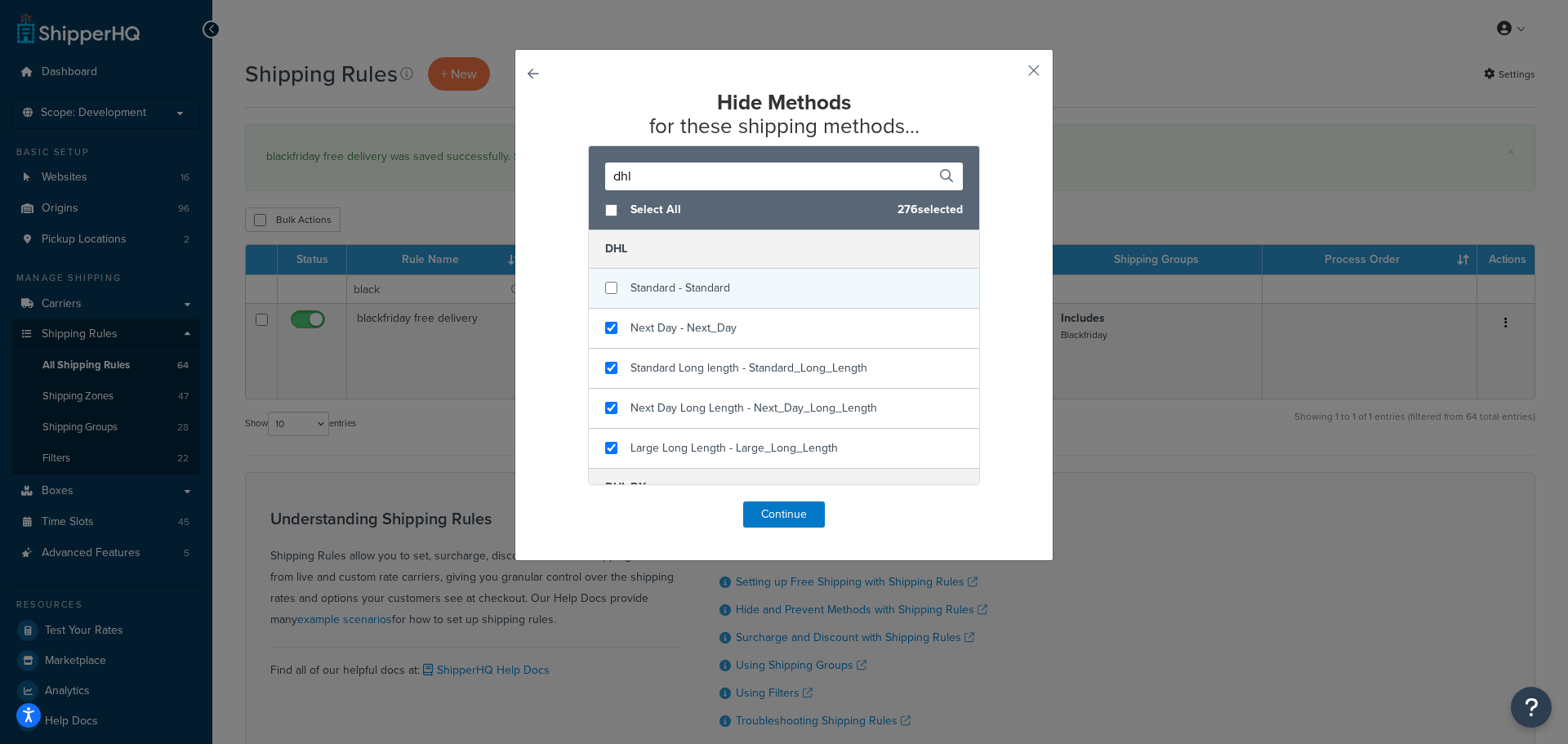
click at [688, 280] on span "Standard - Standard" at bounding box center [680, 287] width 100 height 17
click at [799, 511] on button "Continue" at bounding box center [783, 514] width 82 height 26
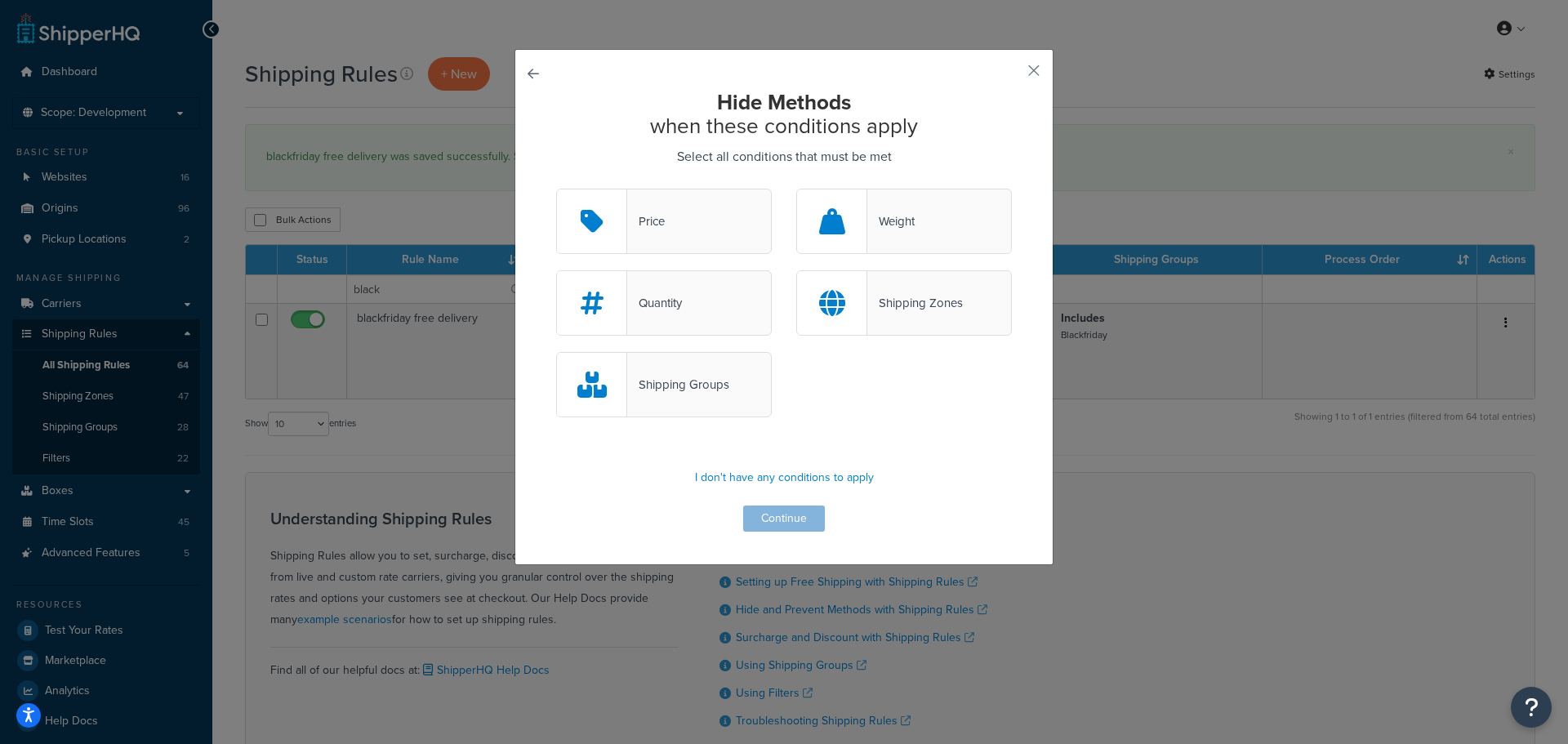
click at [738, 384] on div "Shipping Groups" at bounding box center [664, 384] width 215 height 66
click at [0, 0] on input "Shipping Groups" at bounding box center [0, 0] width 0 height 0
click at [791, 512] on button "Continue" at bounding box center [783, 518] width 82 height 26
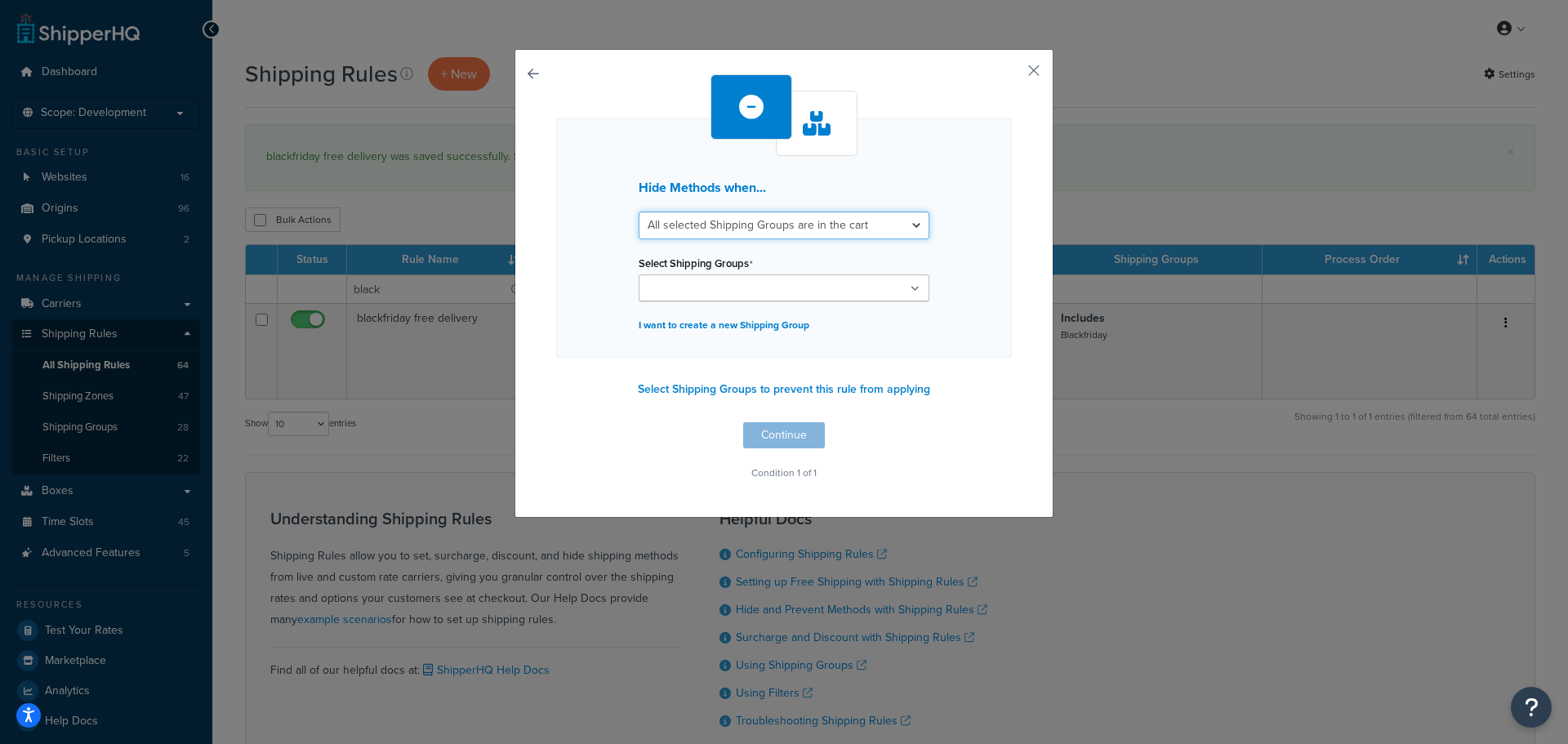
click at [839, 227] on select "All selected Shipping Groups are in the cart Any selected Shipping Groups are i…" at bounding box center [784, 225] width 291 height 28
click at [639, 212] on select "All selected Shipping Groups are in the cart Any selected Shipping Groups are i…" at bounding box center [784, 225] width 291 height 28
click at [857, 293] on ul at bounding box center [784, 288] width 291 height 27
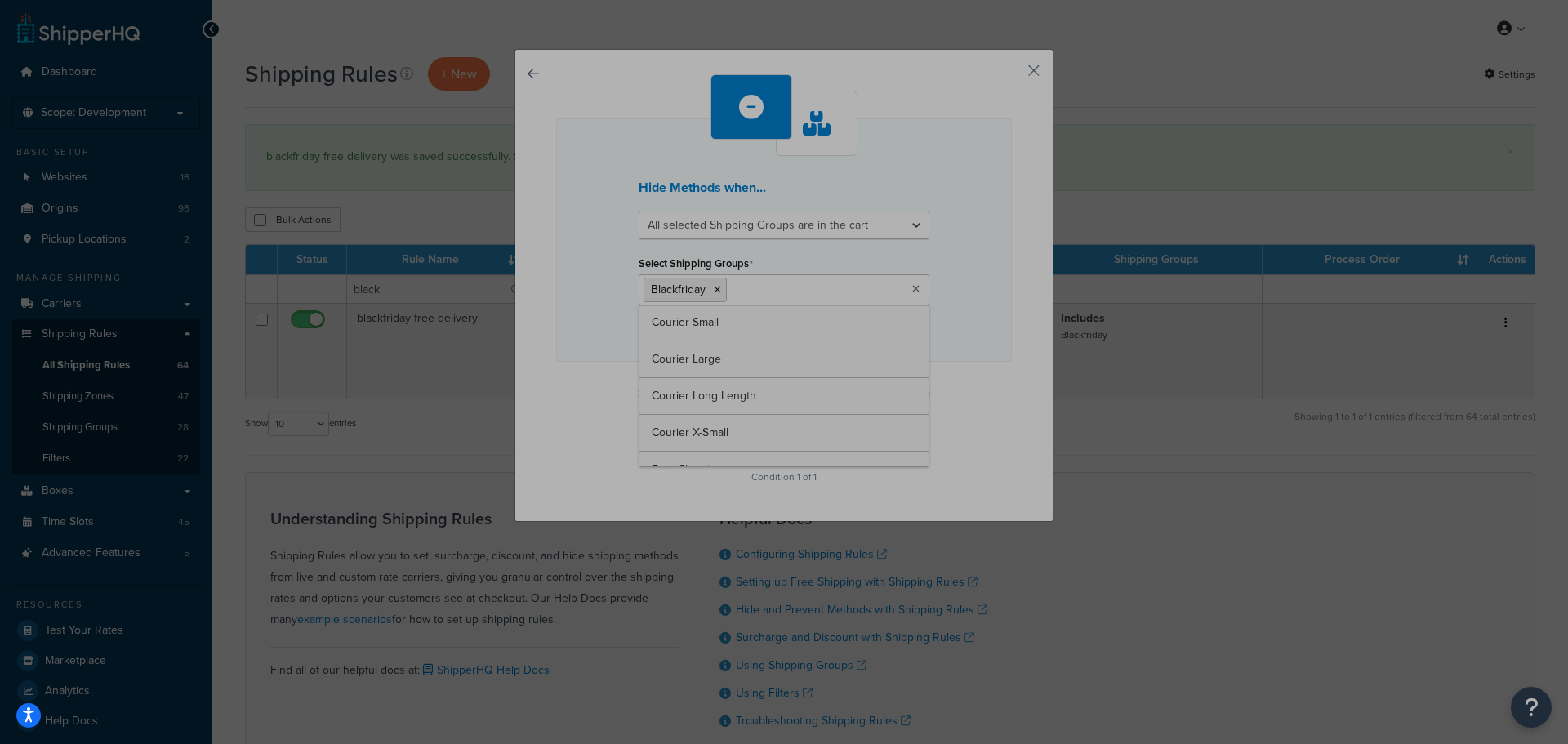
click at [768, 267] on div "Select Shipping Groups Blackfriday Courier Small Courier Large Courier Long Len…" at bounding box center [784, 278] width 291 height 54
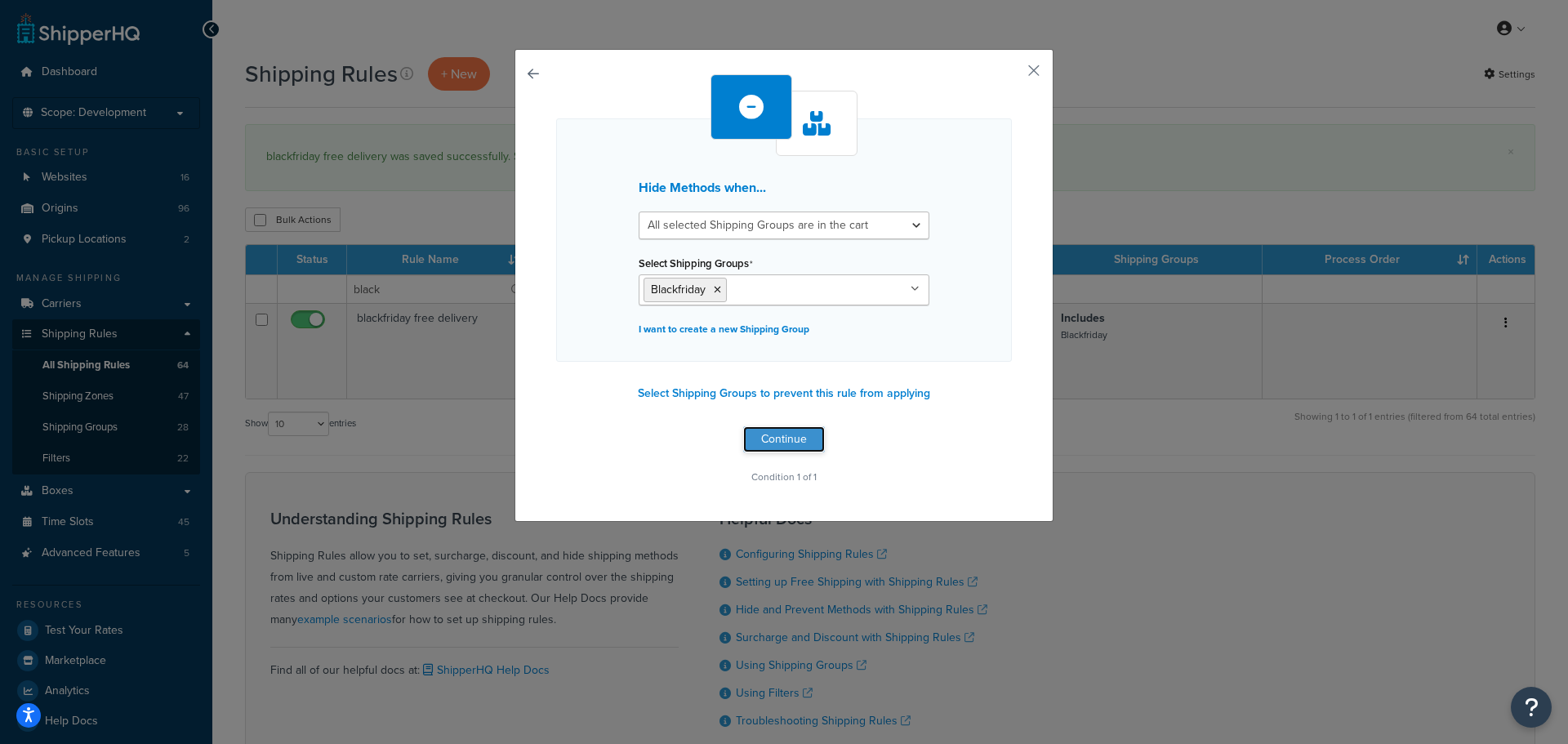
click at [804, 435] on button "Continue" at bounding box center [783, 439] width 82 height 26
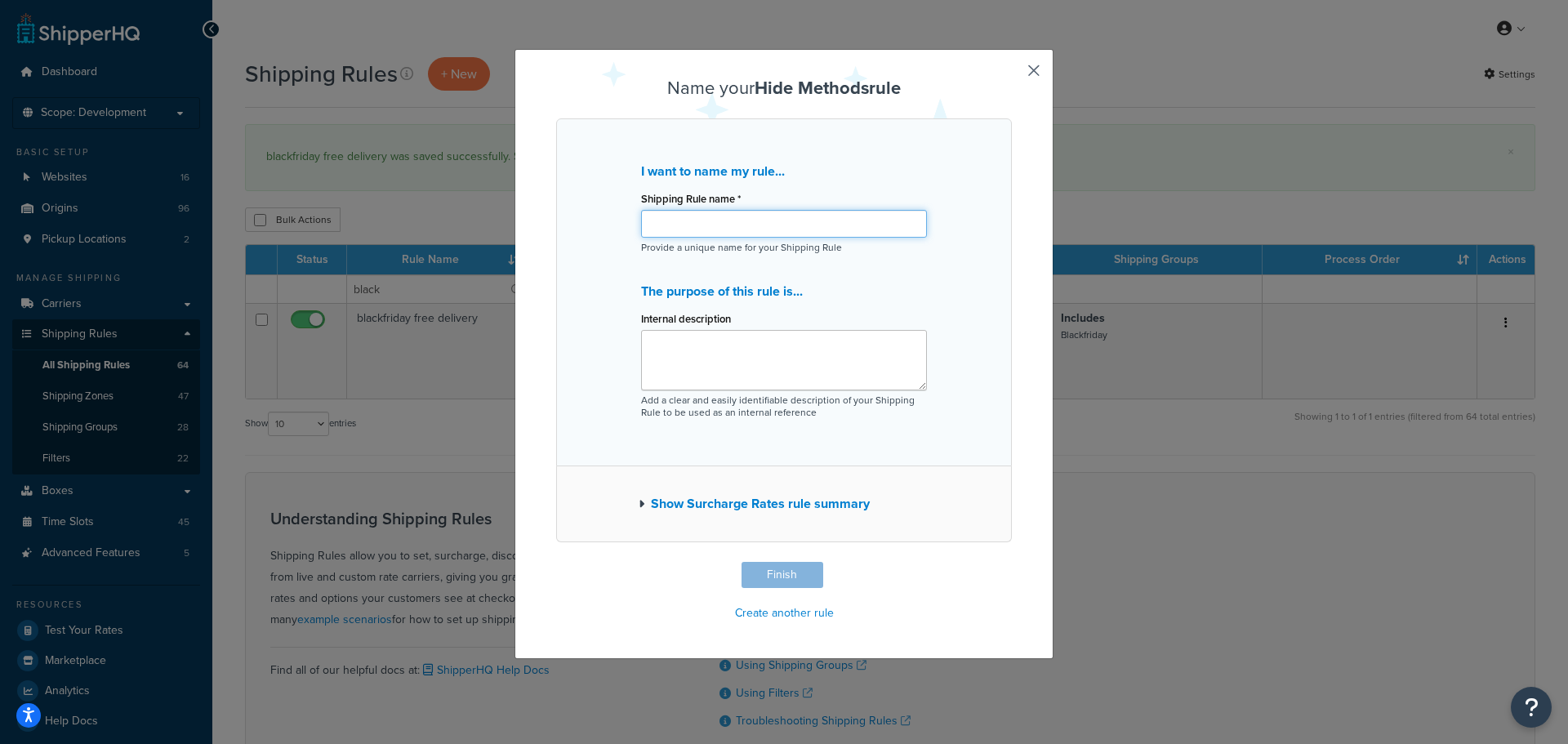
click at [802, 231] on input "Shipping Rule name *" at bounding box center [784, 223] width 286 height 28
click at [958, 339] on div "I want to name my rule... Shipping Rule name * blackfriday hide couriers Provid…" at bounding box center [784, 293] width 456 height 348
click at [794, 574] on button "Finish" at bounding box center [782, 574] width 82 height 26
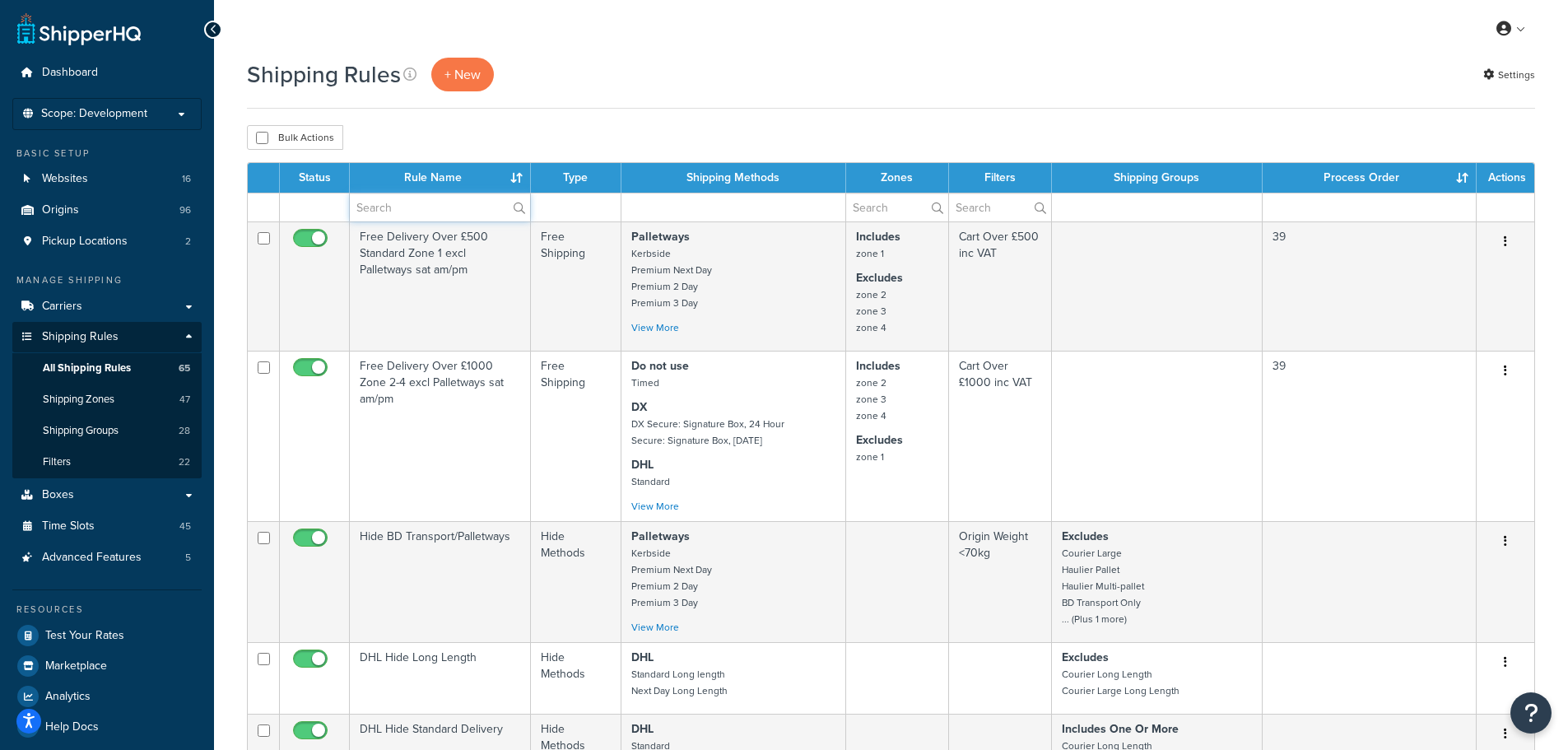
click at [439, 201] on input "text" at bounding box center [439, 207] width 180 height 28
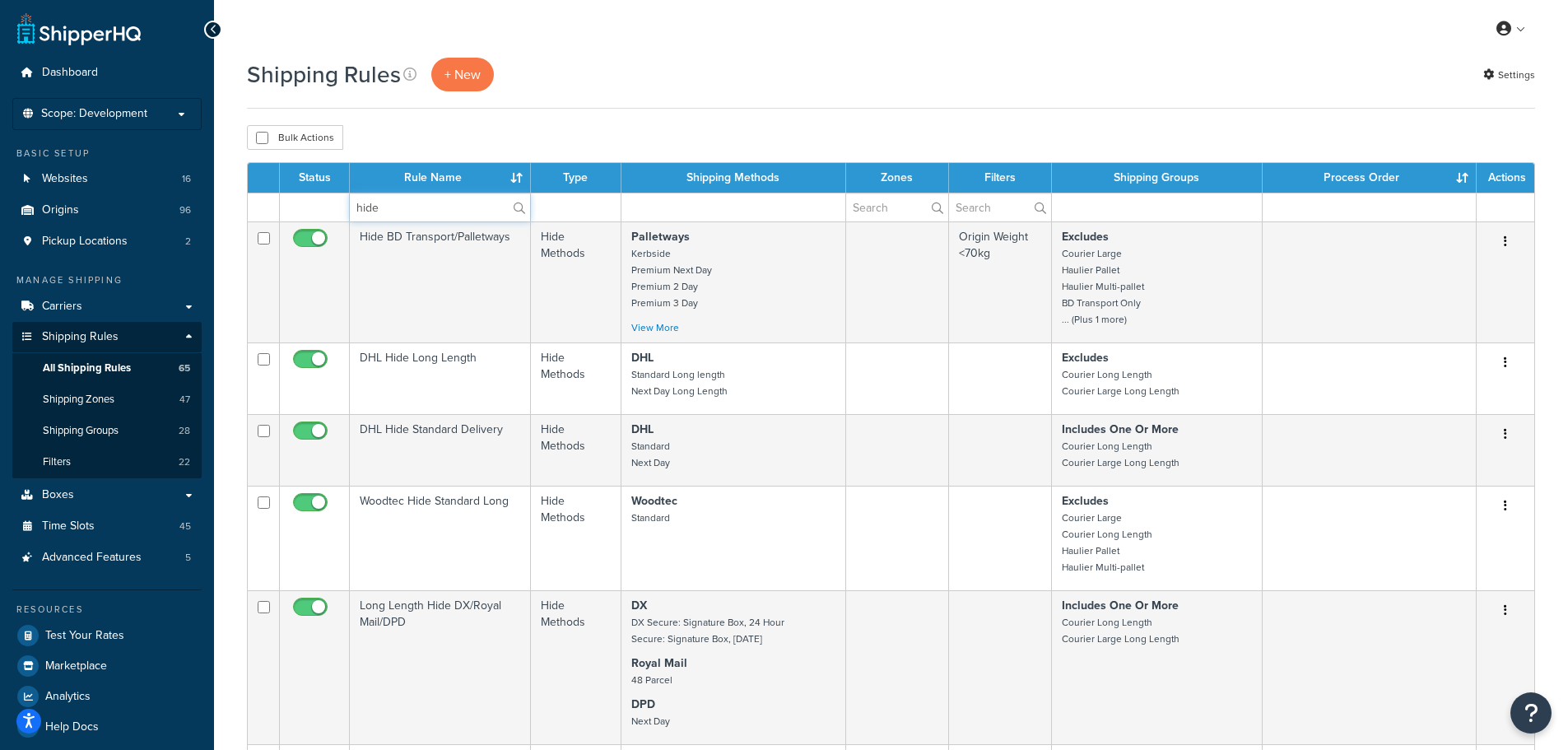
drag, startPoint x: 420, startPoint y: 204, endPoint x: 231, endPoint y: 200, distance: 189.0
type input "black"
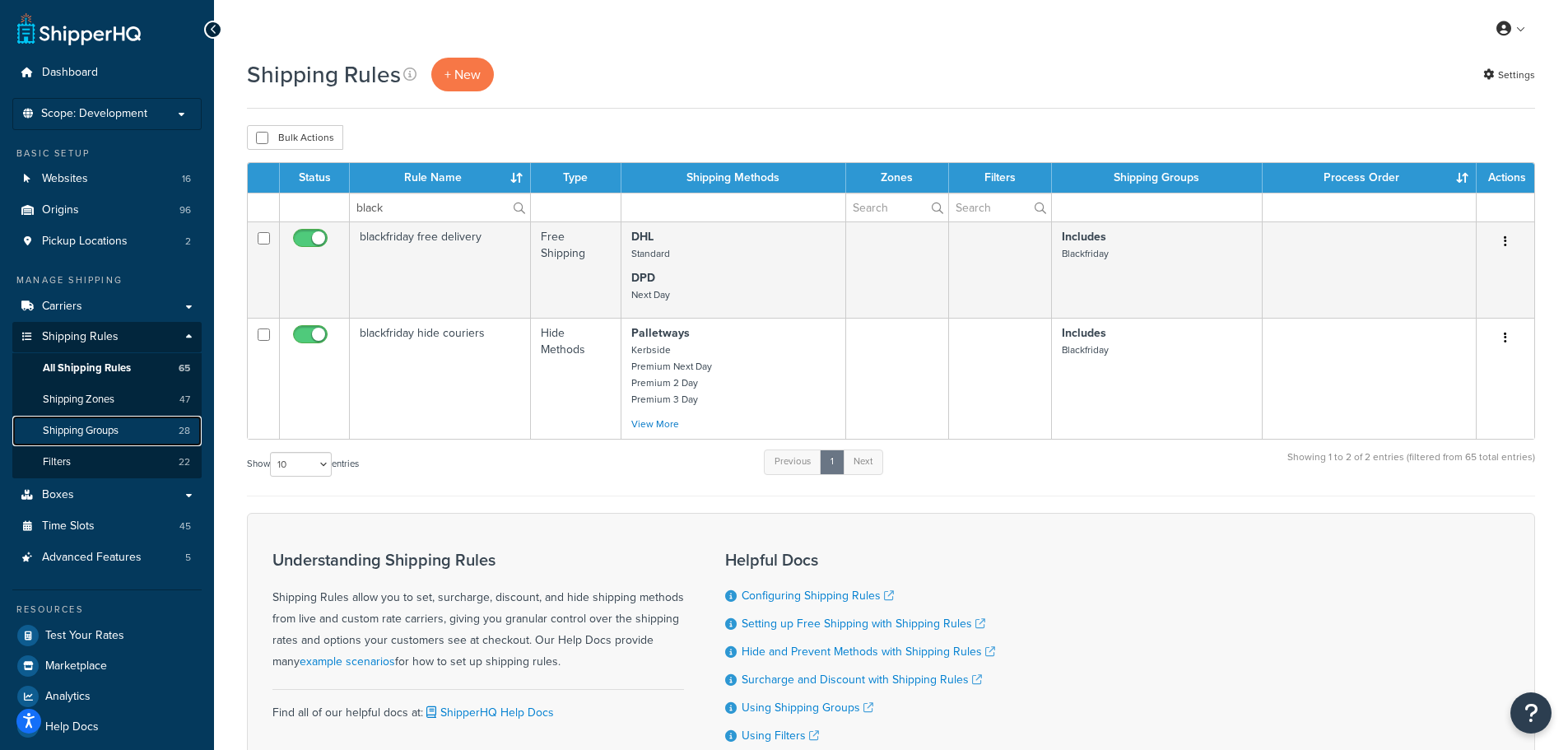
click at [106, 433] on span "Shipping Groups" at bounding box center [80, 431] width 76 height 14
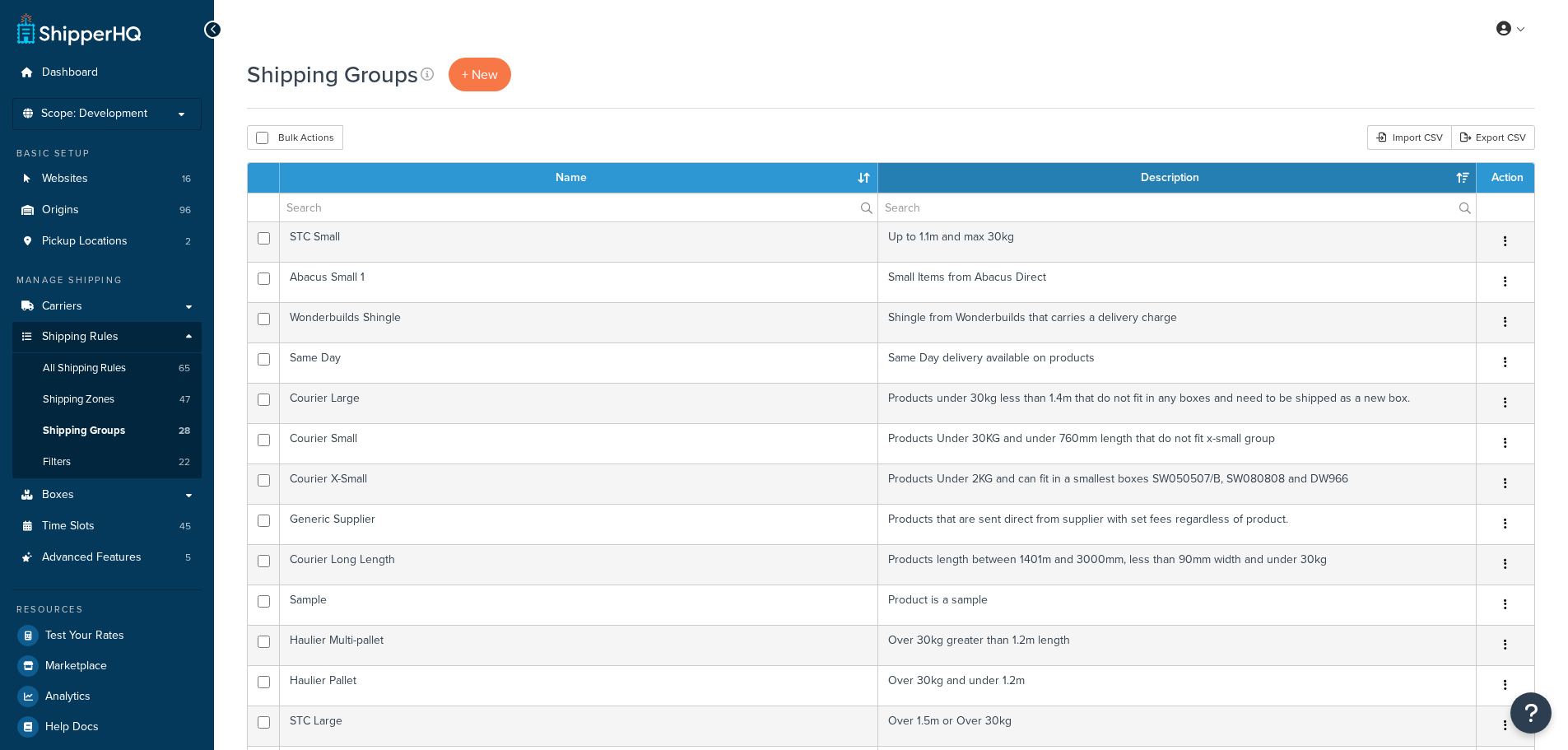
select select "15"
click at [464, 205] on input "text" at bounding box center [578, 207] width 598 height 28
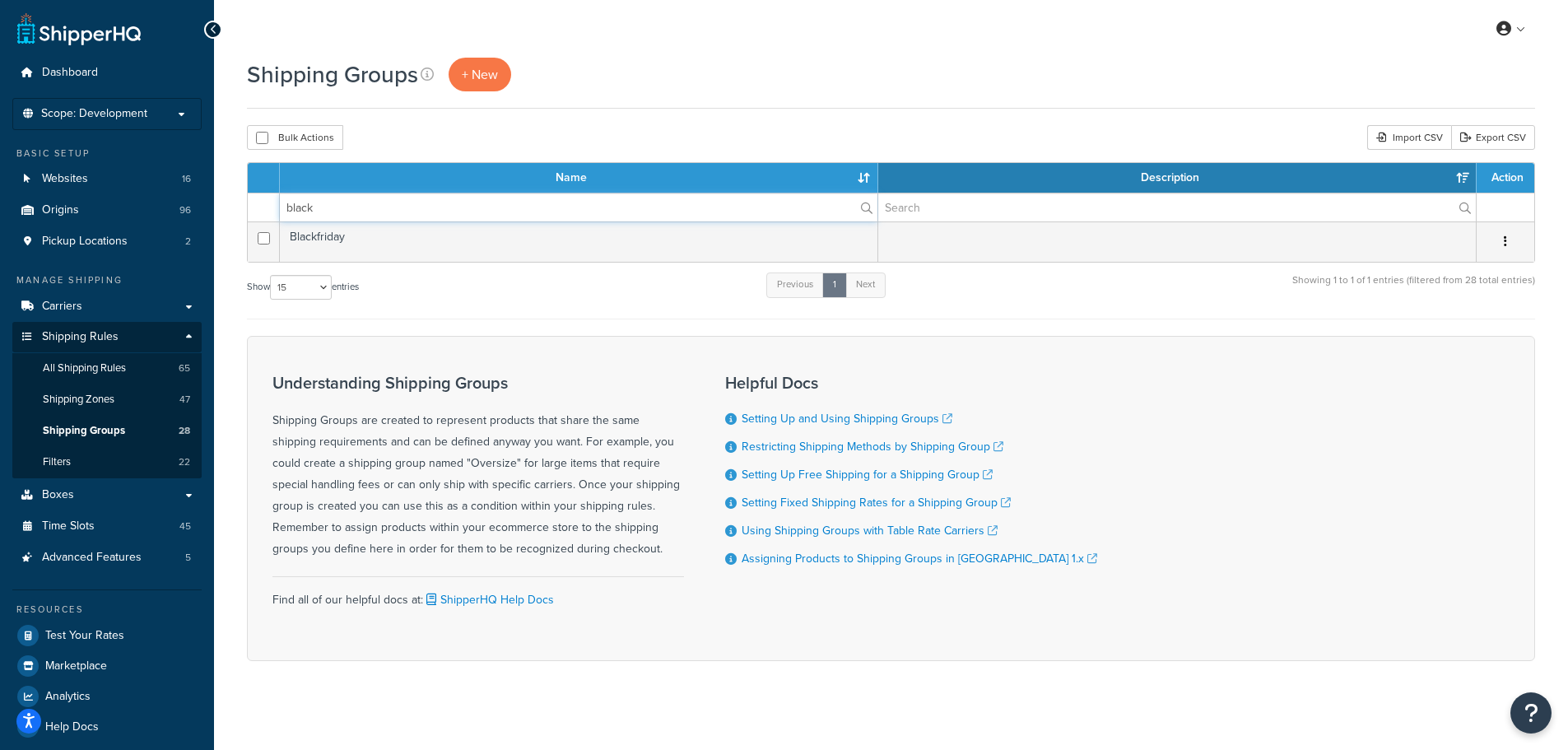
type input "black"
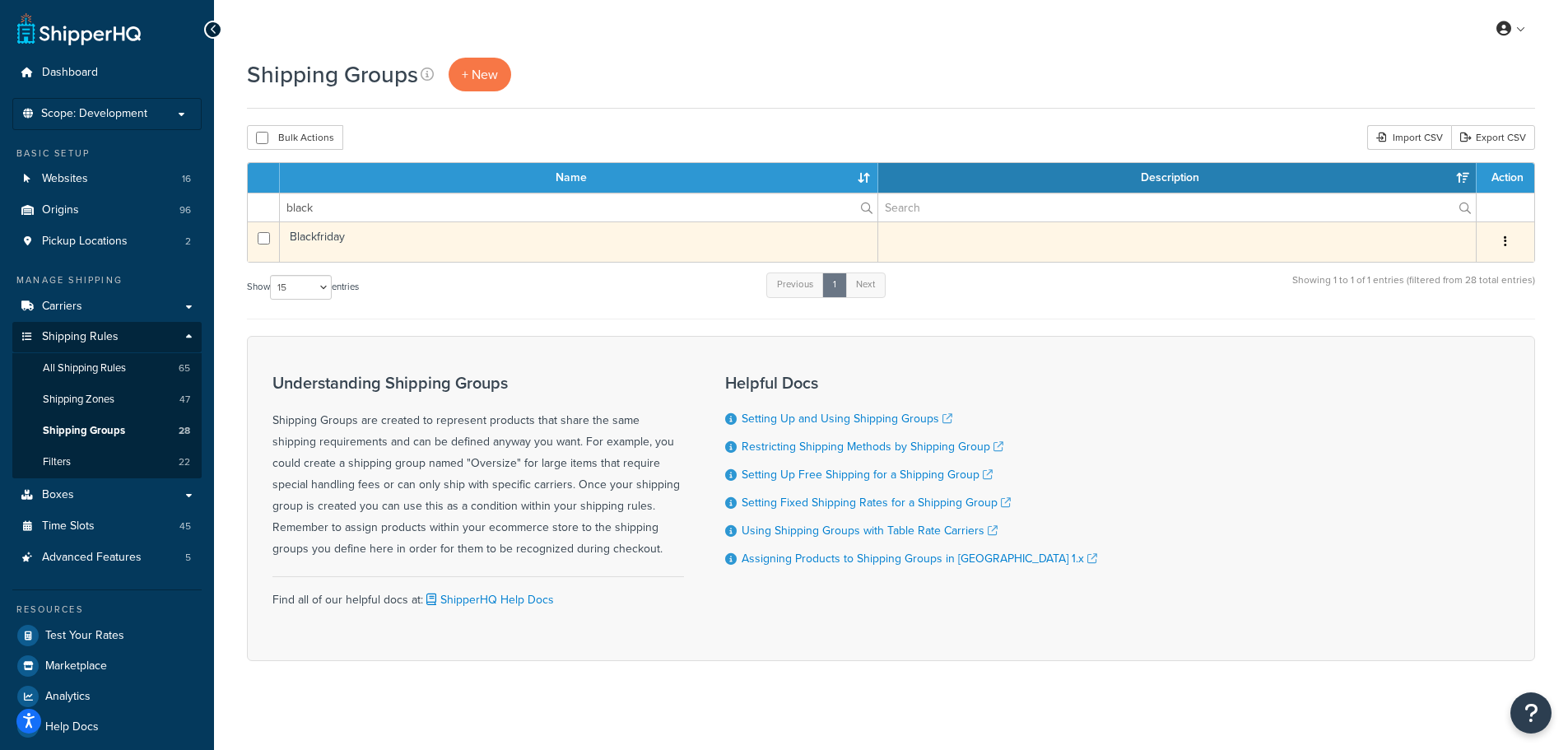
click at [1507, 235] on icon "button" at bounding box center [1506, 241] width 4 height 12
click at [1463, 266] on link "Edit" at bounding box center [1439, 274] width 130 height 33
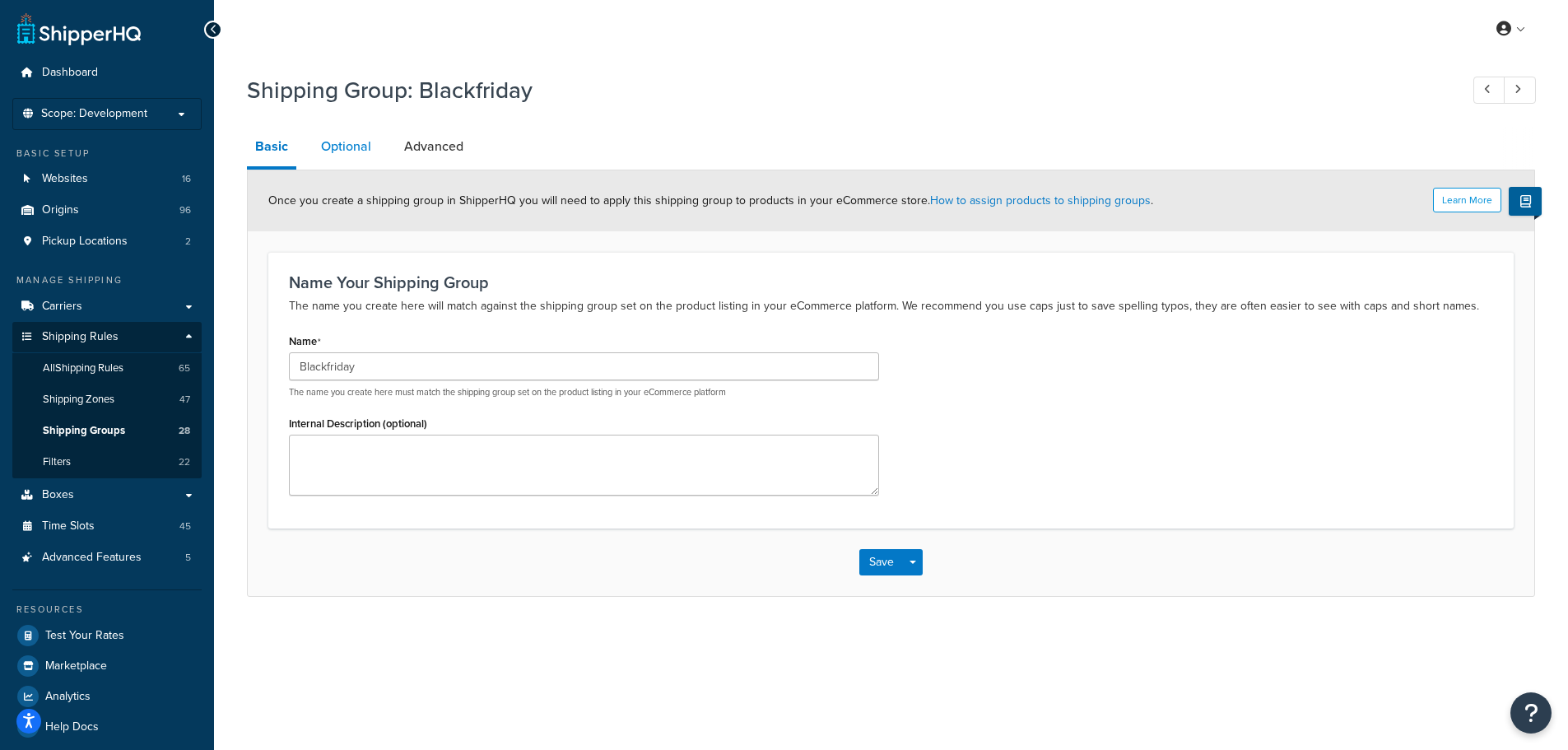
click at [360, 149] on link "Optional" at bounding box center [346, 147] width 67 height 40
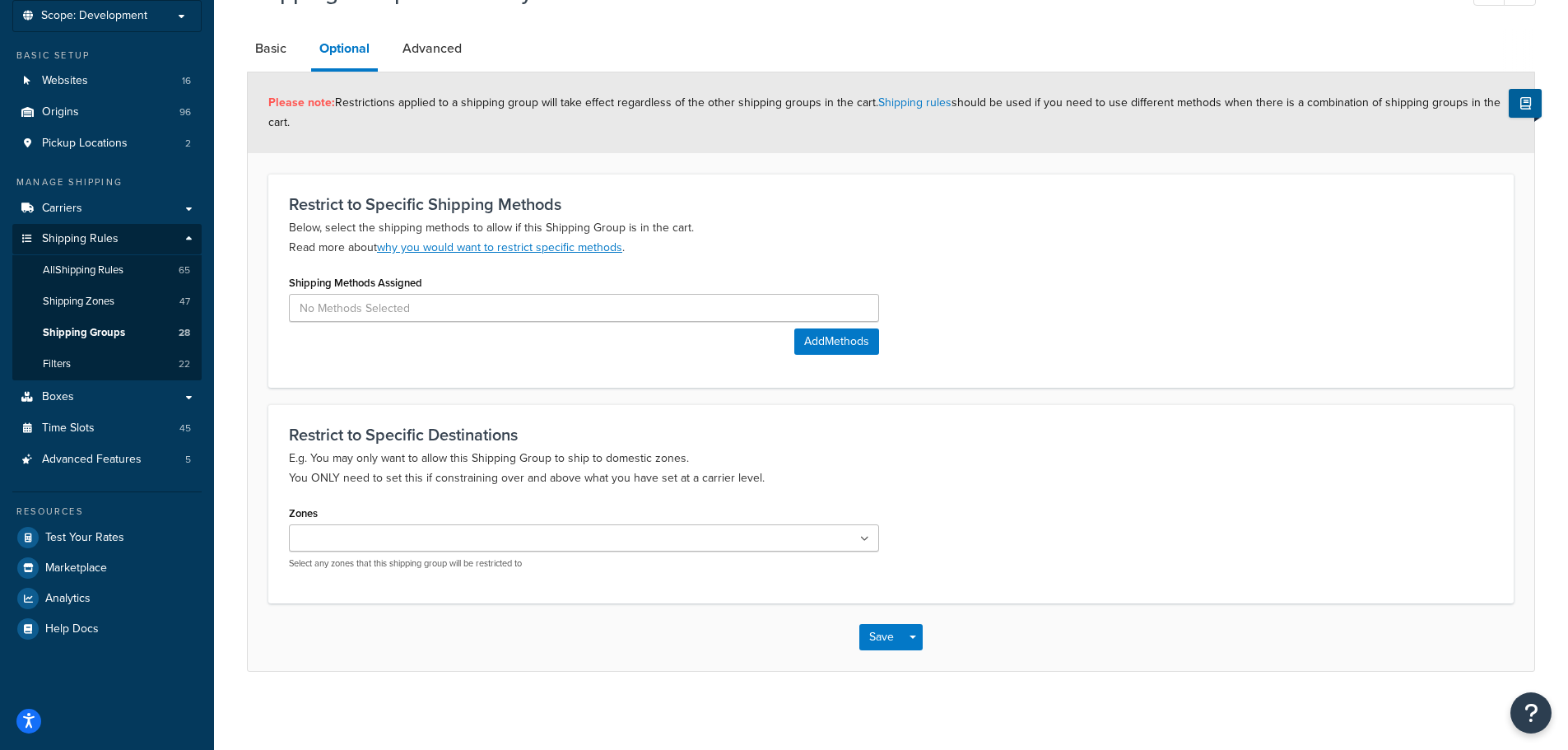
scroll to position [102, 0]
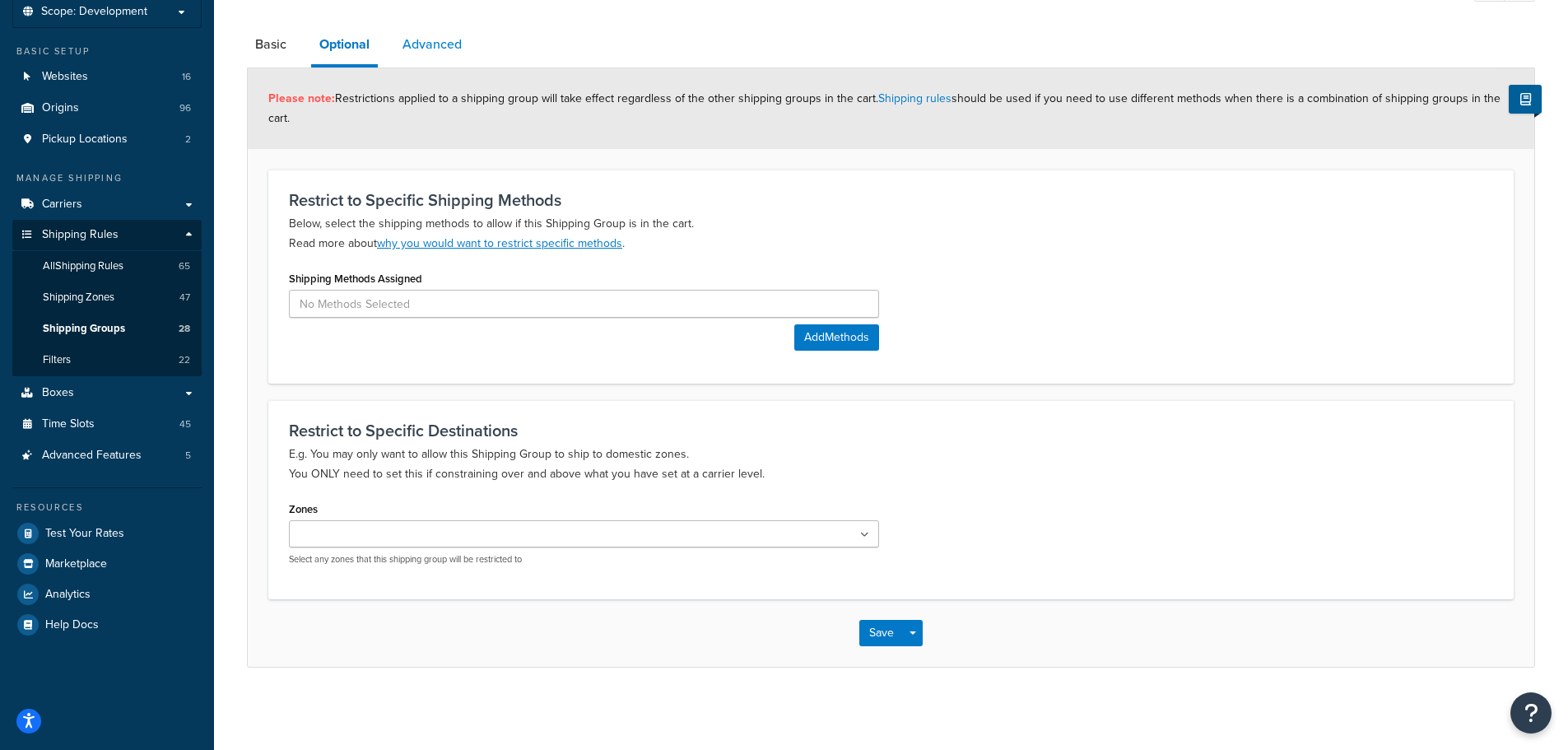
click at [445, 43] on link "Advanced" at bounding box center [432, 44] width 76 height 40
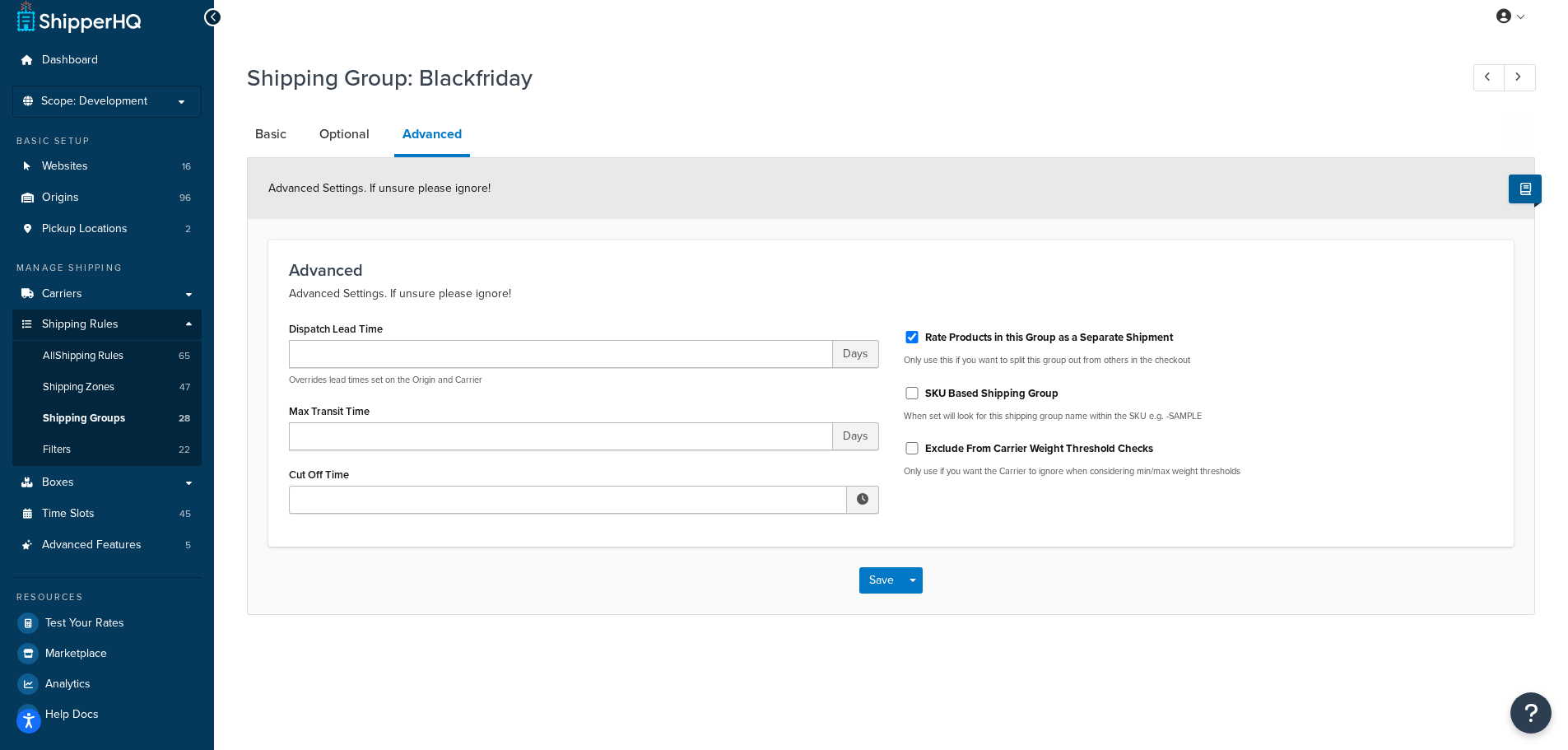
scroll to position [13, 0]
click at [280, 131] on link "Basic" at bounding box center [270, 135] width 48 height 40
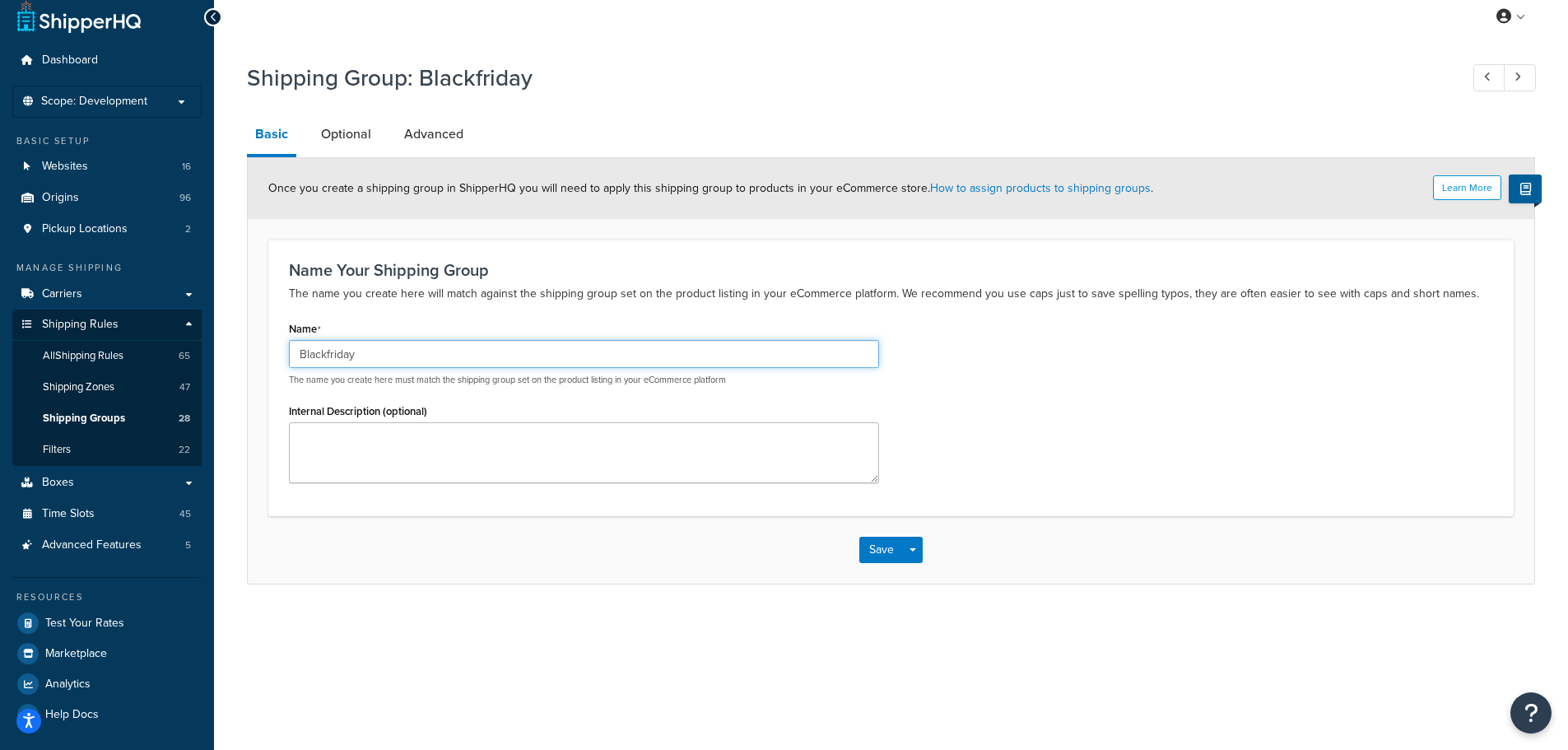
drag, startPoint x: 409, startPoint y: 352, endPoint x: 419, endPoint y: 354, distance: 10.2
click at [411, 352] on input "Blackfriday" at bounding box center [584, 354] width 590 height 28
type input "Blackfriday"
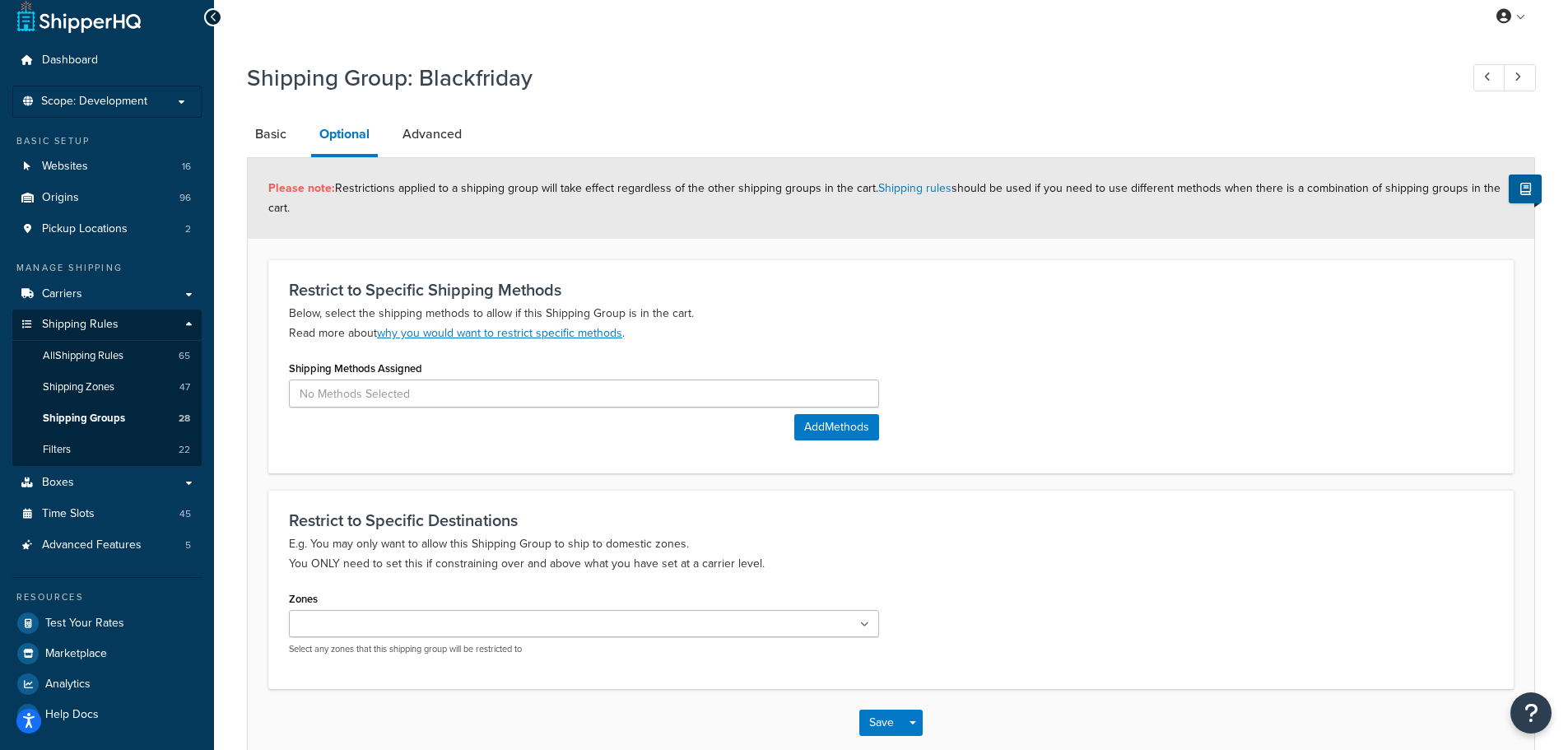
scroll to position [102, 0]
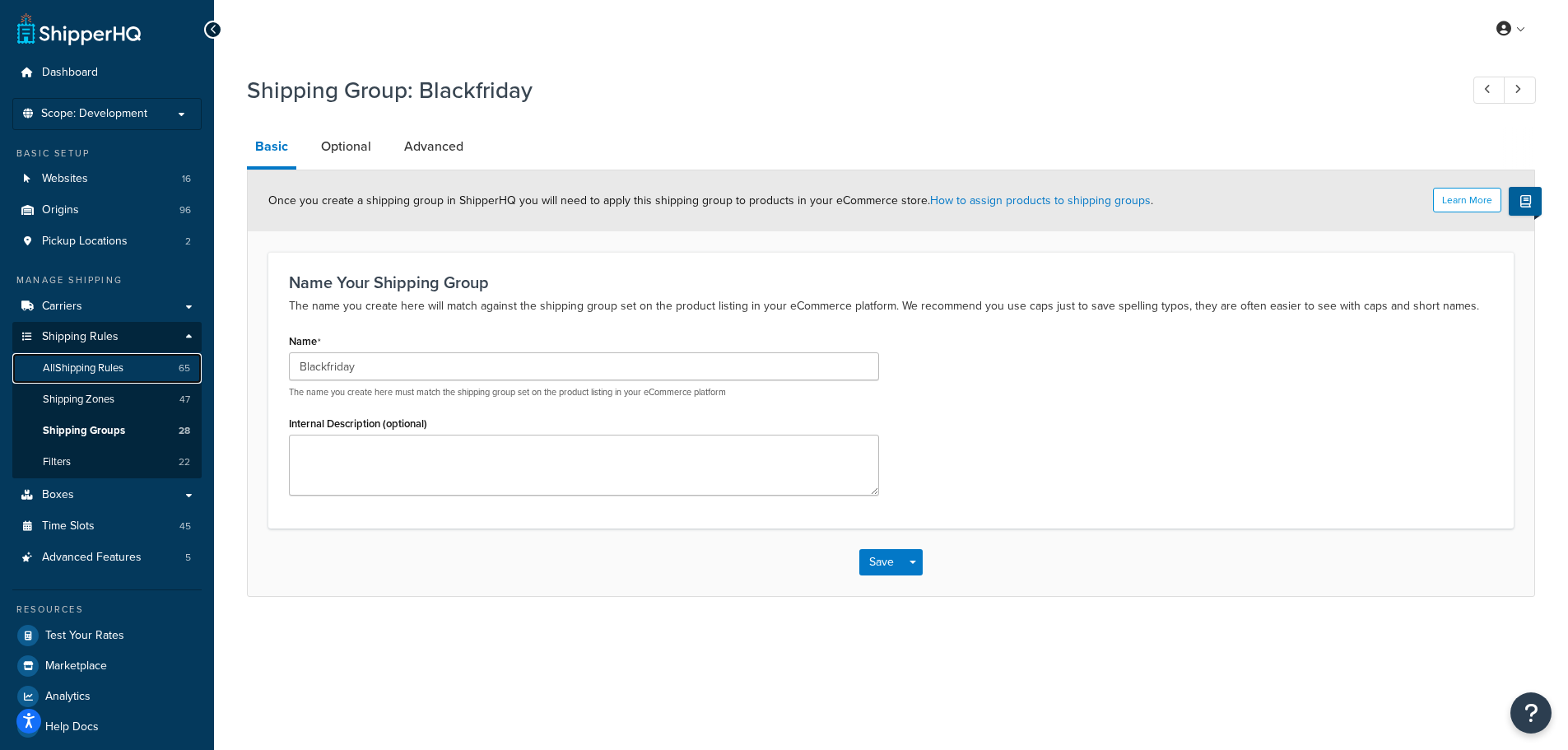
click at [116, 369] on span "All Shipping Rules" at bounding box center [82, 368] width 80 height 14
click at [119, 376] on link "All Shipping Rules 65" at bounding box center [107, 369] width 189 height 31
